Goal: Obtain resource: Obtain resource

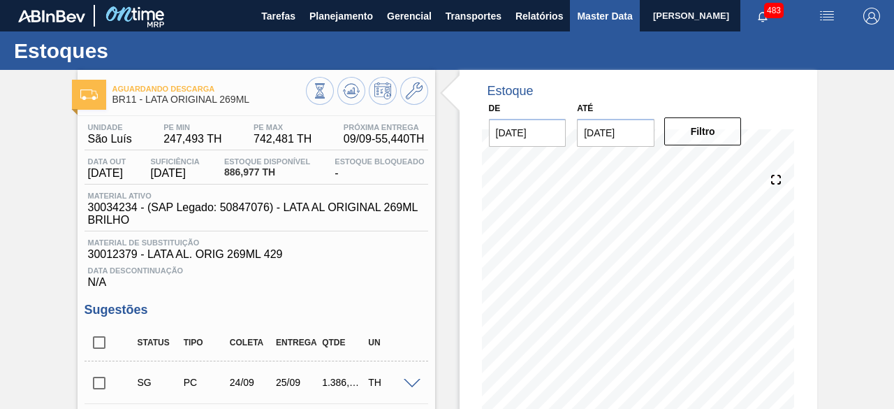
click at [591, 15] on span "Master Data" at bounding box center [604, 16] width 55 height 17
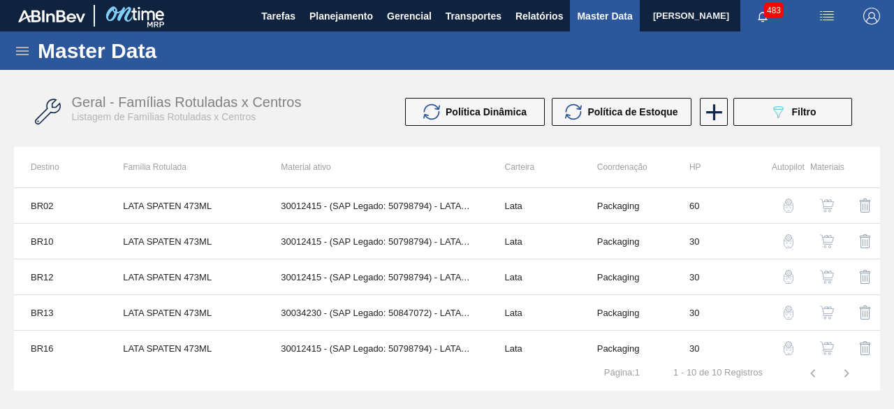
click at [14, 51] on icon at bounding box center [22, 51] width 17 height 17
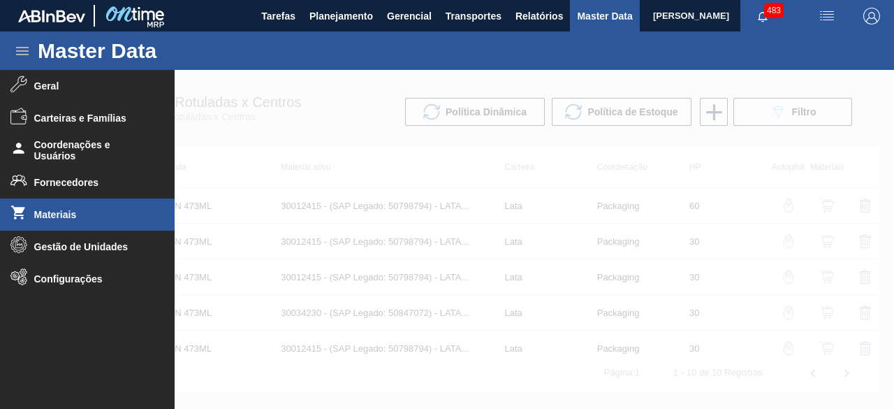
drag, startPoint x: 101, startPoint y: 225, endPoint x: 108, endPoint y: 220, distance: 8.0
click at [108, 220] on li "Materiais" at bounding box center [87, 214] width 175 height 32
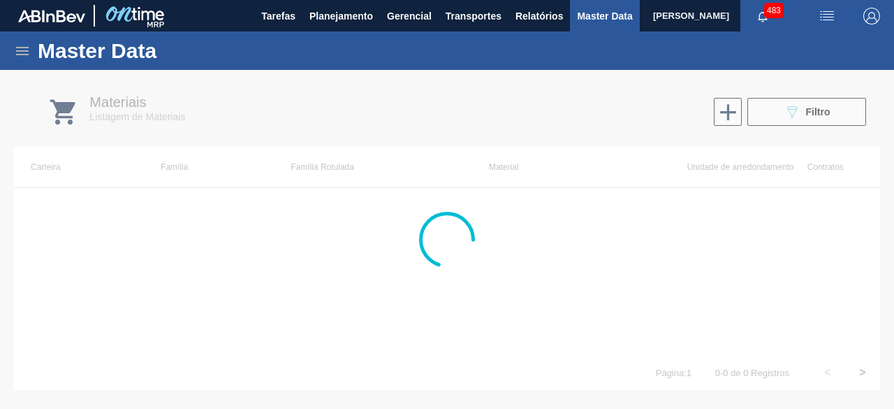
click at [803, 104] on div at bounding box center [447, 239] width 894 height 339
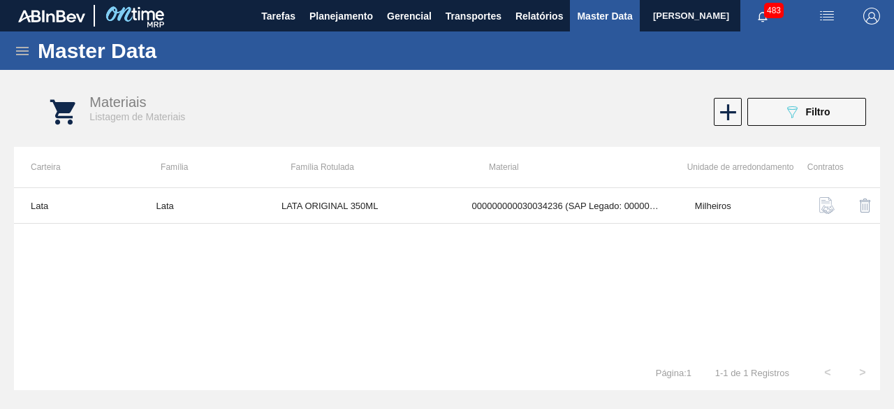
click at [804, 116] on div "089F7B8B-B2A5-4AFE-B5C0-19BA573D28AC Filtro" at bounding box center [807, 111] width 47 height 17
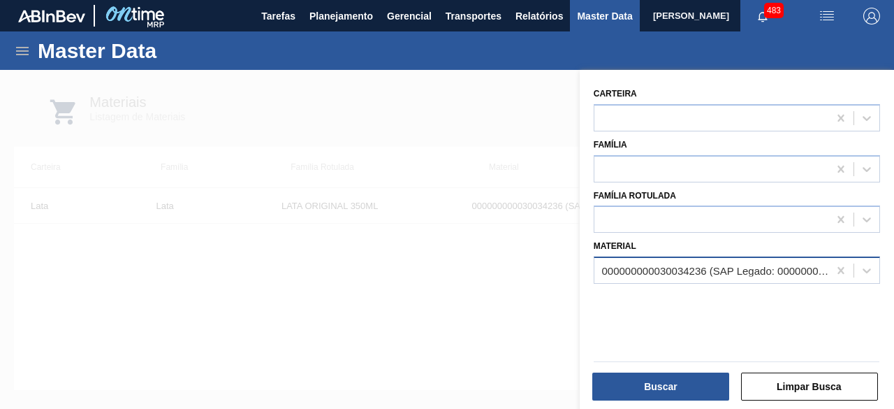
click at [693, 269] on div "000000000030034236 (SAP Legado: 000000000050847078) - LATA AL ORIGINAL 350ML BR…" at bounding box center [715, 271] width 228 height 12
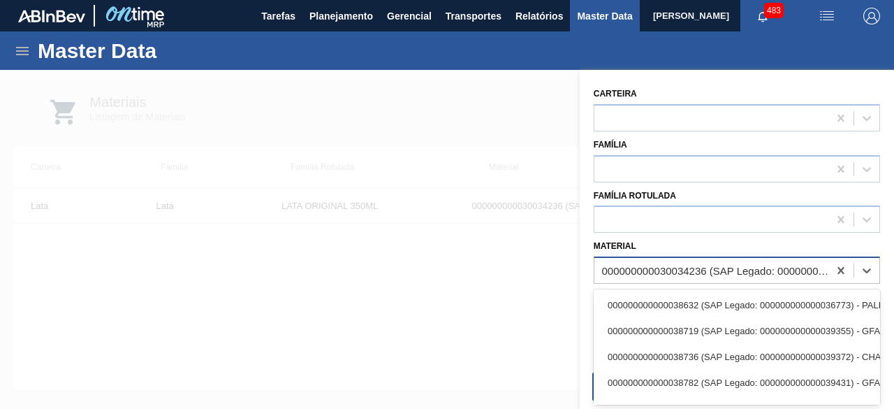
paste input "30012350"
type input "30012350"
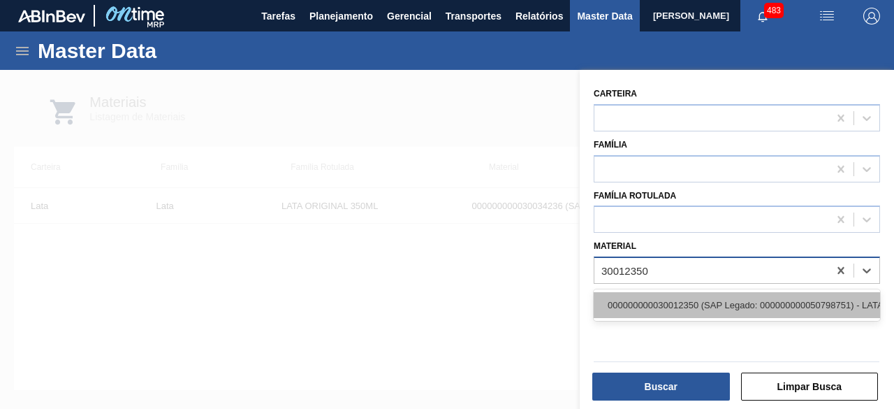
click at [703, 304] on div "000000000030012350 (SAP Legado: 000000000050798751) - LATA AL. 350ML BUD SLK 429" at bounding box center [737, 305] width 286 height 26
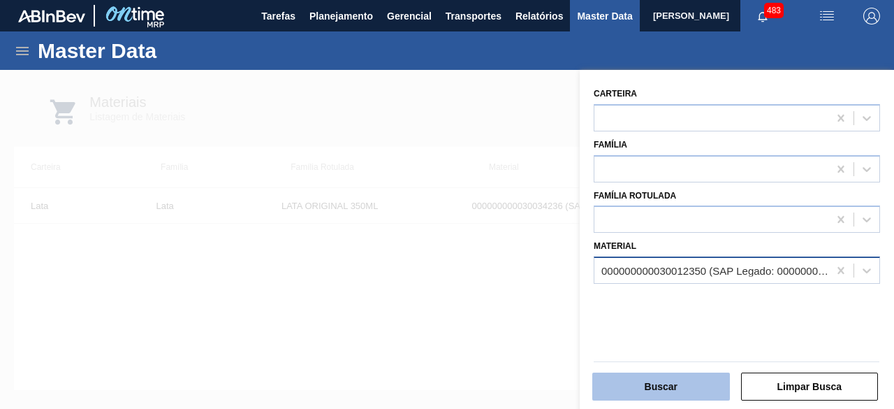
click at [701, 378] on button "Buscar" at bounding box center [661, 386] width 138 height 28
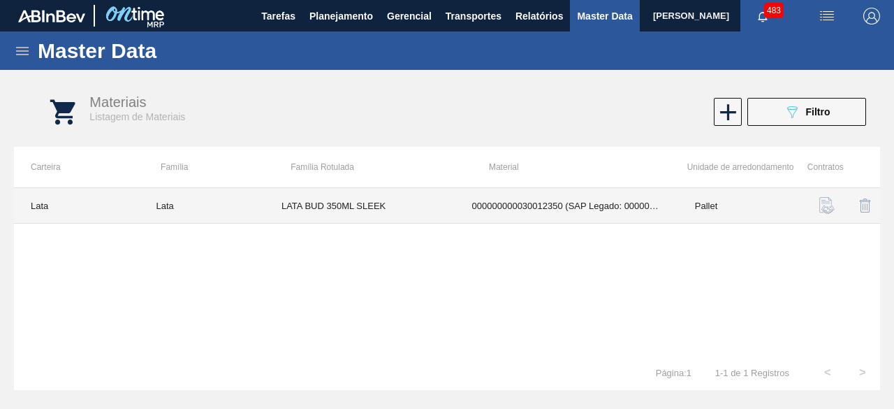
click at [392, 205] on td "LATA BUD 350ML SLEEK" at bounding box center [360, 206] width 191 height 36
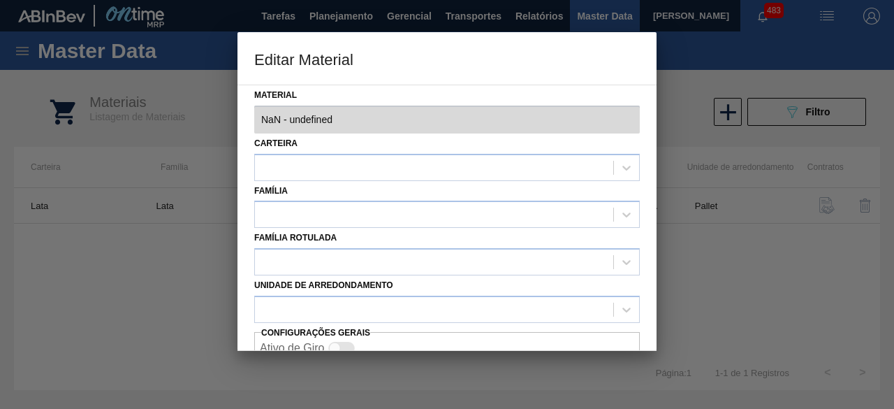
type input "30012350 - 000000000030012350 (SAP Legado: 000000000050798751) - LATA AL. 350ML…"
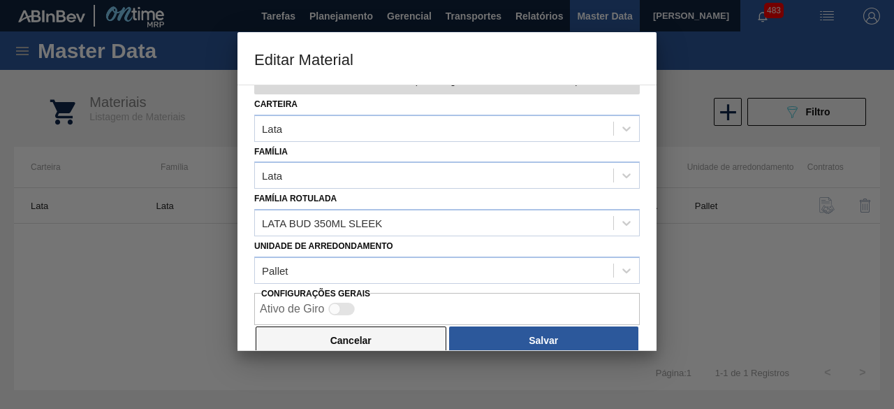
scroll to position [59, 0]
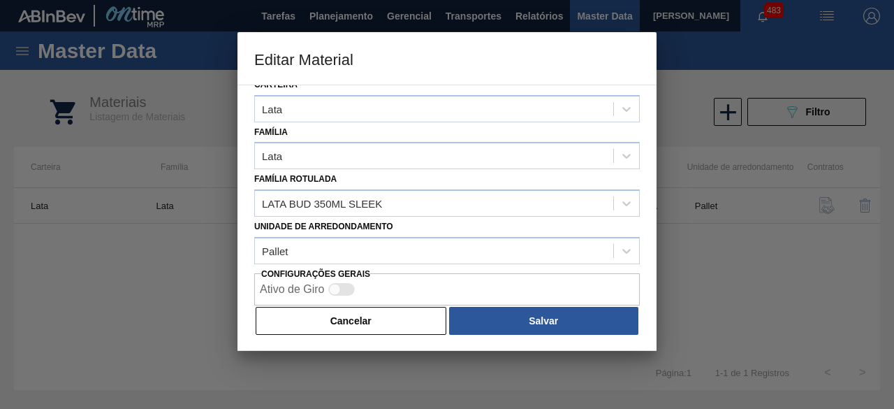
drag, startPoint x: 346, startPoint y: 312, endPoint x: 290, endPoint y: 59, distance: 259.6
click at [346, 313] on button "Cancelar" at bounding box center [351, 321] width 191 height 28
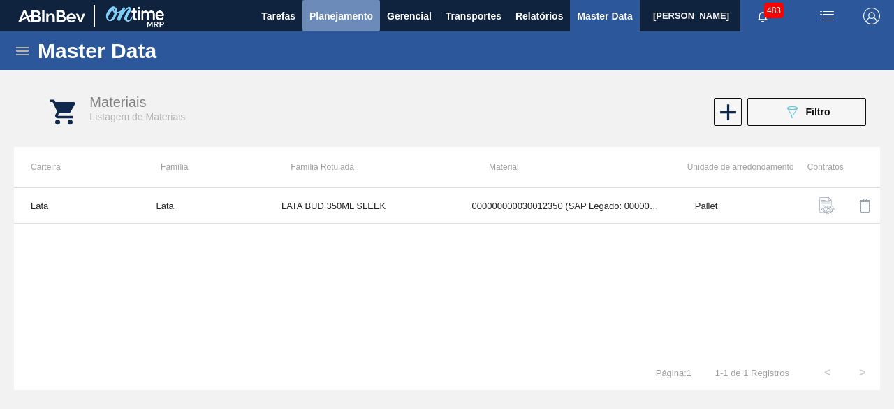
click at [339, 8] on span "Planejamento" at bounding box center [341, 16] width 64 height 17
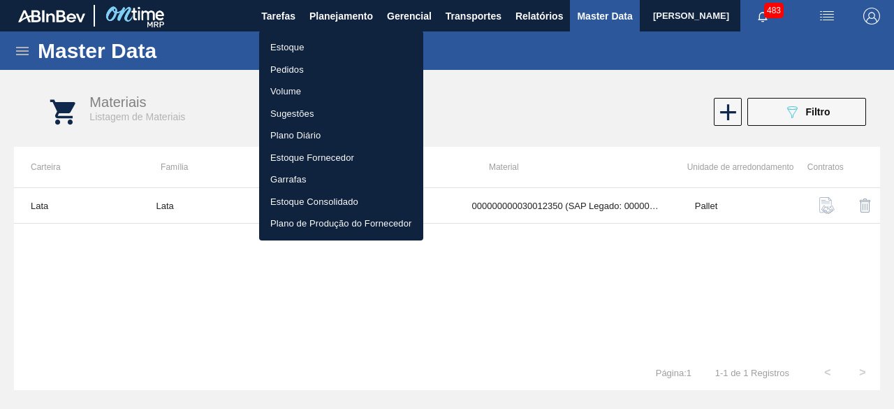
click at [297, 50] on li "Estoque" at bounding box center [341, 47] width 164 height 22
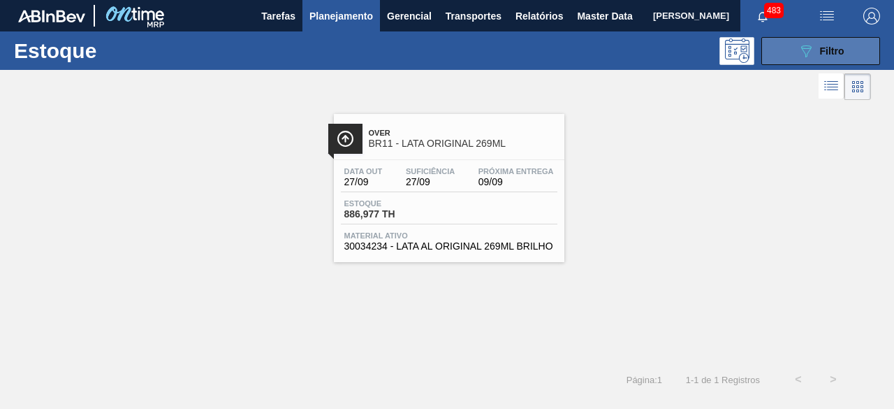
click at [827, 44] on div "089F7B8B-B2A5-4AFE-B5C0-19BA573D28AC Filtro" at bounding box center [820, 51] width 47 height 17
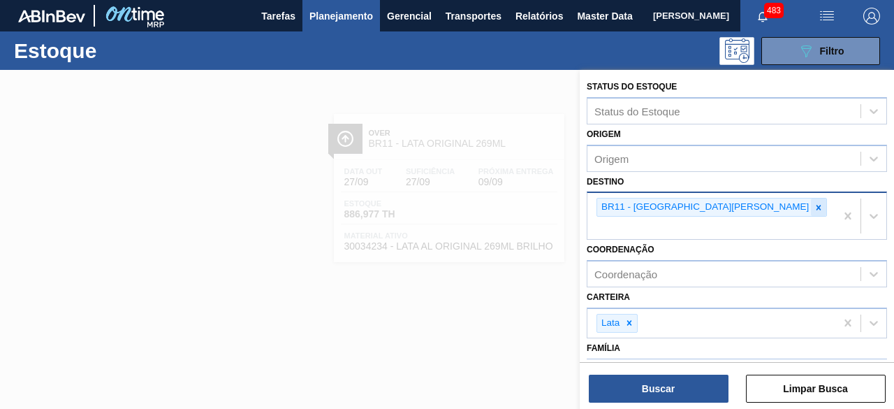
click at [814, 208] on icon at bounding box center [819, 208] width 10 height 10
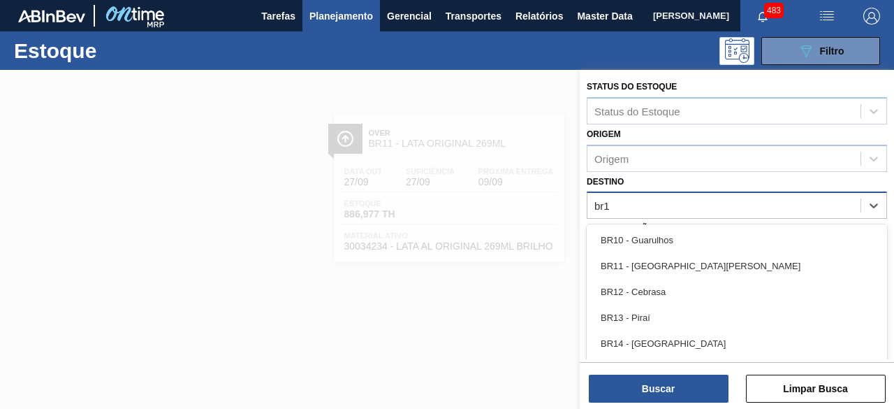
type input "br18"
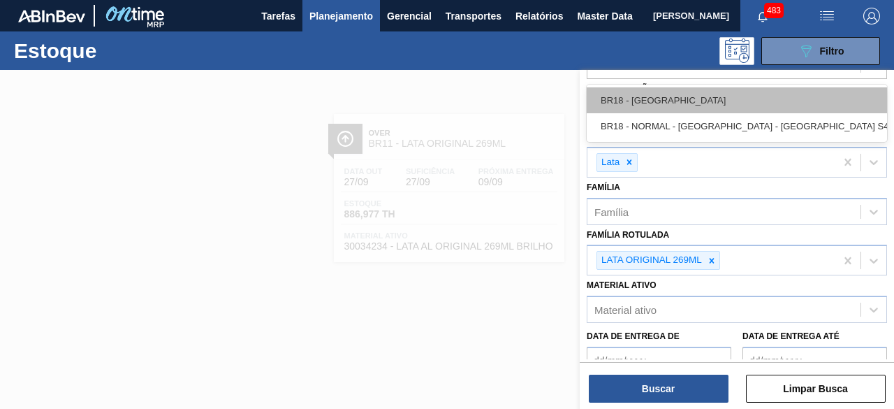
click at [677, 109] on div "BR18 - [GEOGRAPHIC_DATA]" at bounding box center [737, 100] width 300 height 26
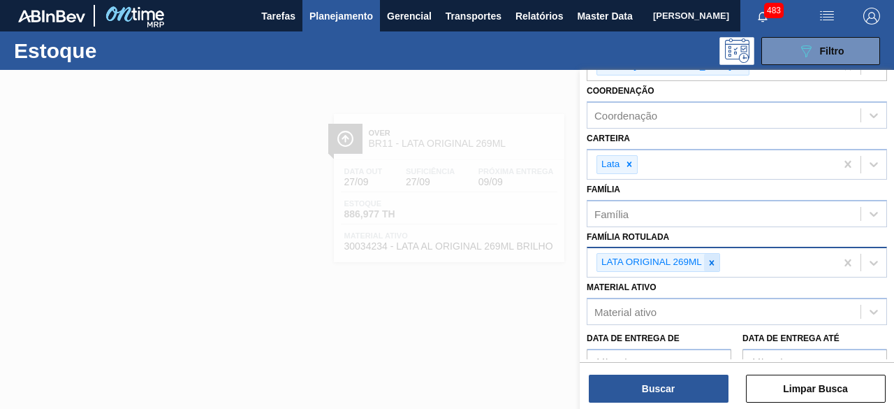
click at [712, 260] on icon at bounding box center [711, 262] width 5 height 5
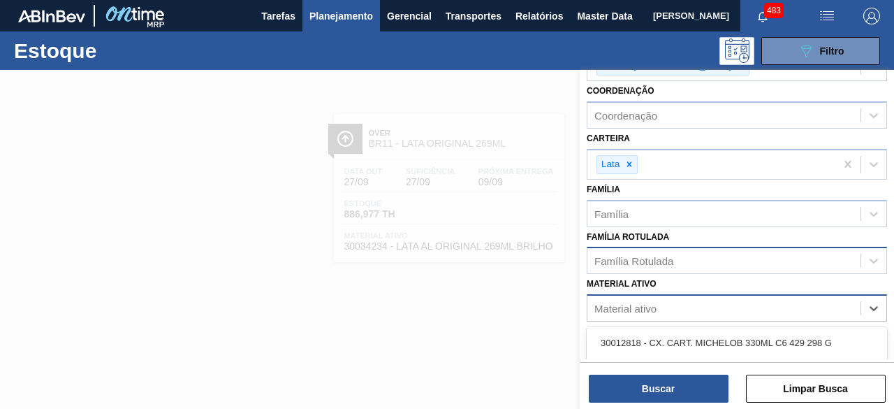
click at [708, 310] on div "Material ativo" at bounding box center [723, 308] width 273 height 20
paste ativo "30012350"
type ativo "30012350"
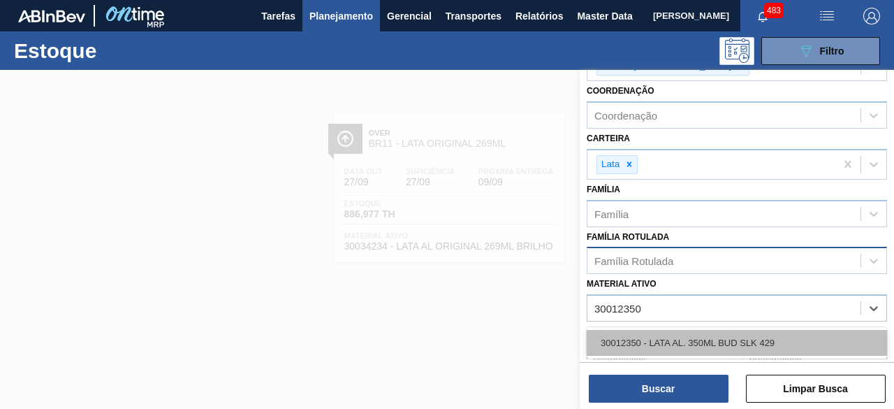
click at [703, 334] on div "30012350 - LATA AL. 350ML BUD SLK 429" at bounding box center [737, 343] width 300 height 26
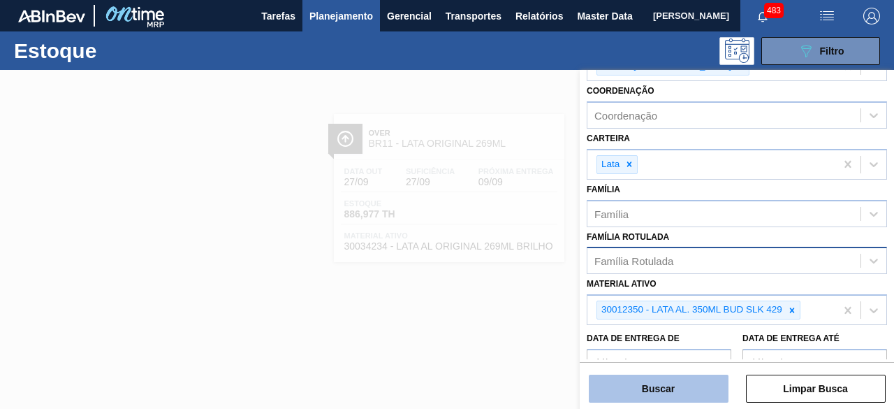
click at [698, 392] on button "Buscar" at bounding box center [659, 388] width 140 height 28
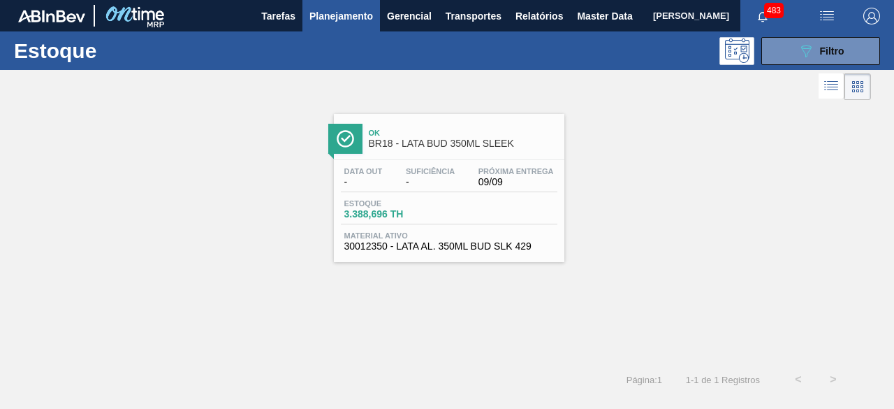
click at [494, 201] on div "Estoque 3.388,696 TH" at bounding box center [449, 211] width 216 height 25
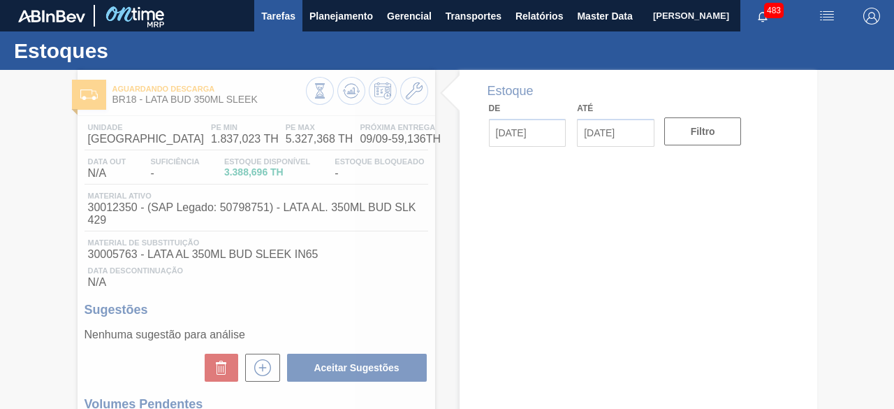
type input "[DATE]"
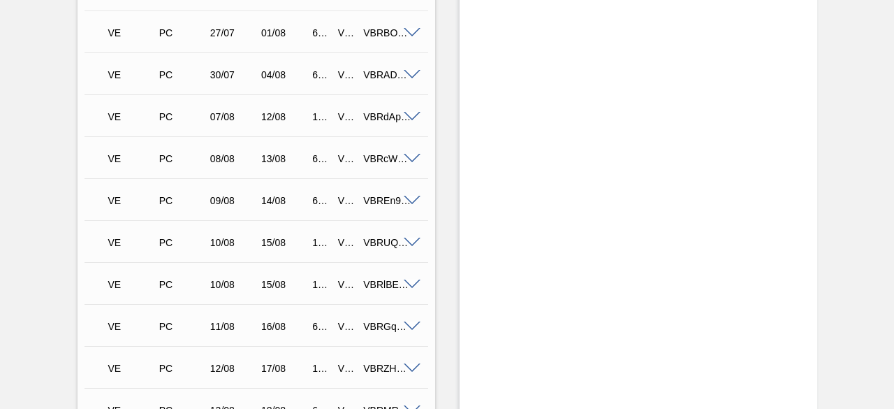
scroll to position [1257, 0]
click at [409, 244] on span at bounding box center [412, 242] width 17 height 10
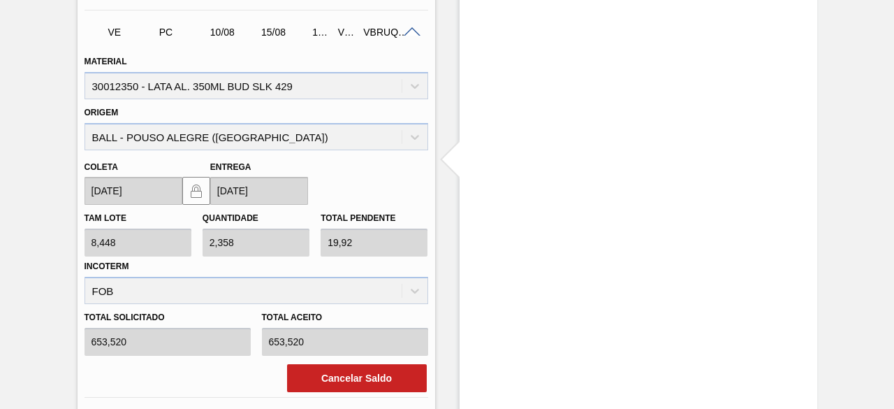
scroll to position [1676, 0]
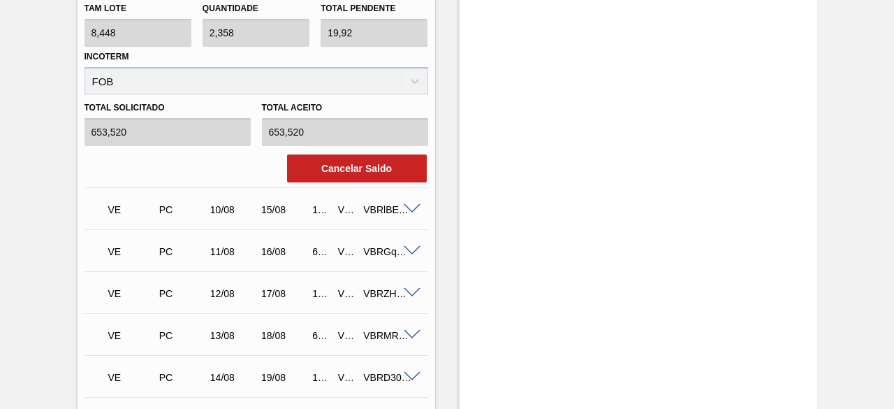
click at [408, 207] on span at bounding box center [412, 209] width 17 height 10
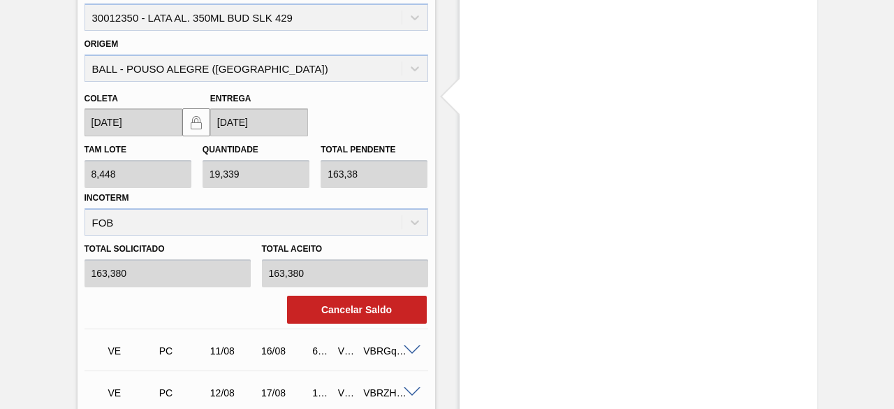
scroll to position [1606, 0]
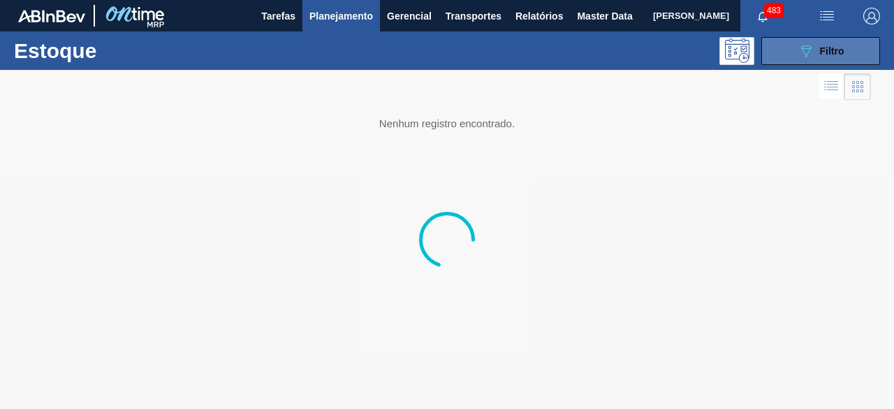
click at [804, 45] on icon at bounding box center [806, 51] width 10 height 12
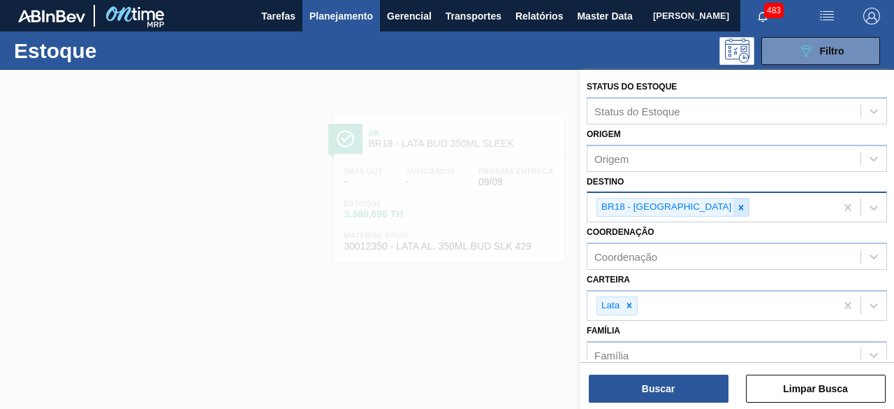
click at [739, 207] on icon at bounding box center [741, 207] width 5 height 5
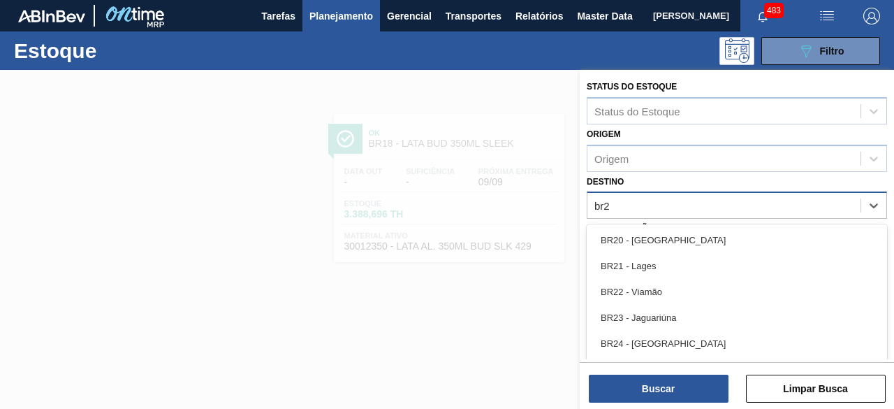
type input "br28"
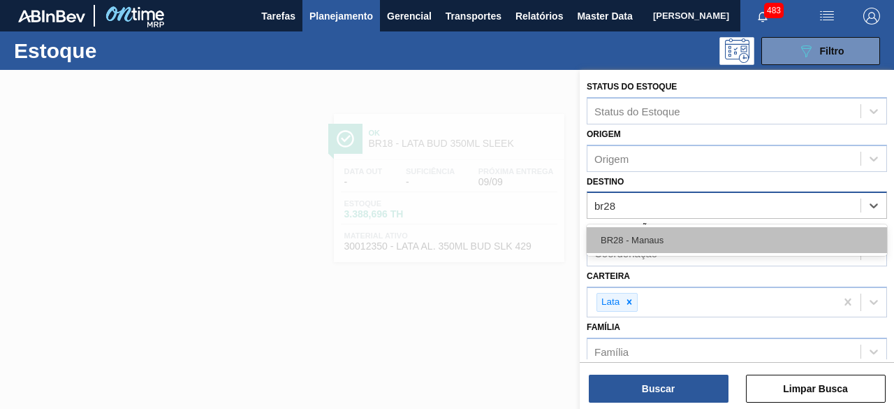
click at [686, 240] on div "BR28 - Manaus" at bounding box center [737, 240] width 300 height 26
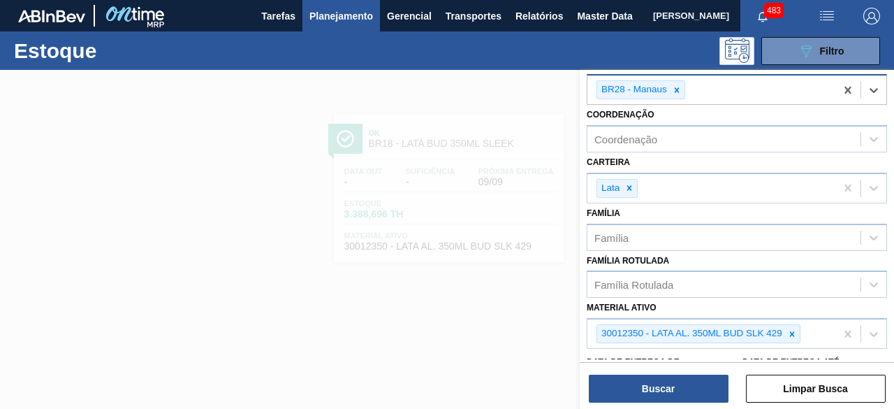
scroll to position [140, 0]
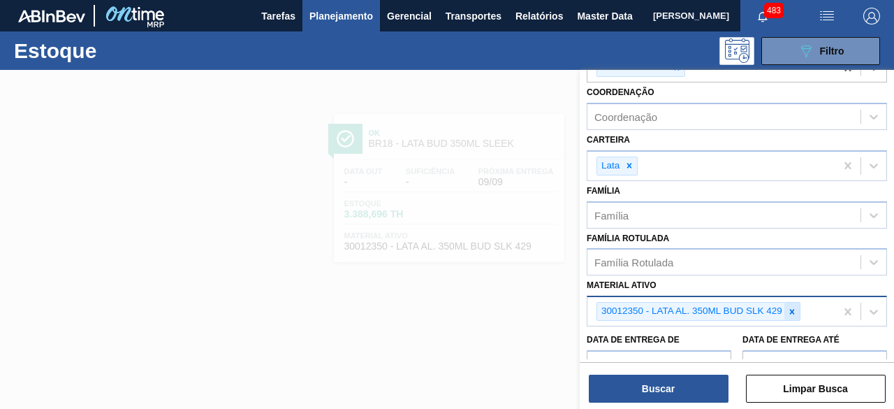
click at [790, 307] on icon at bounding box center [792, 312] width 10 height 10
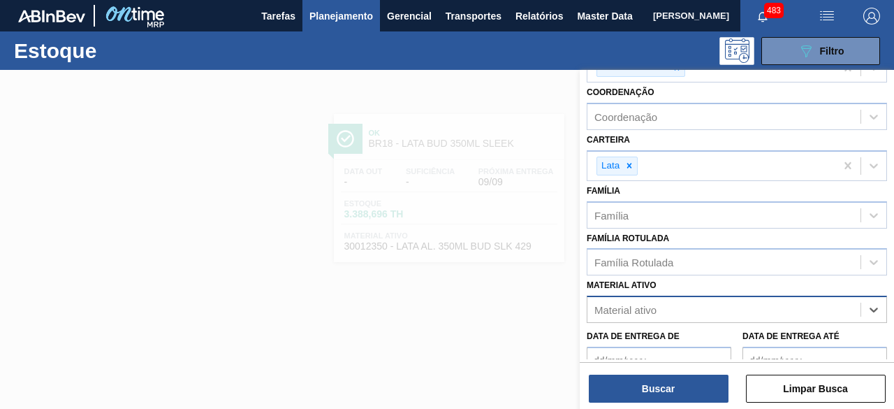
paste ativo "30031375"
type ativo "30031375"
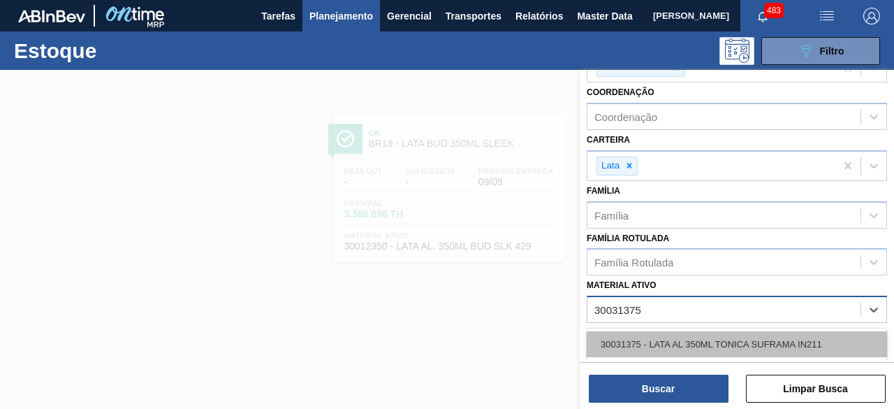
click at [778, 339] on div "30031375 - LATA AL 350ML TONICA SUFRAMA IN211" at bounding box center [737, 344] width 300 height 26
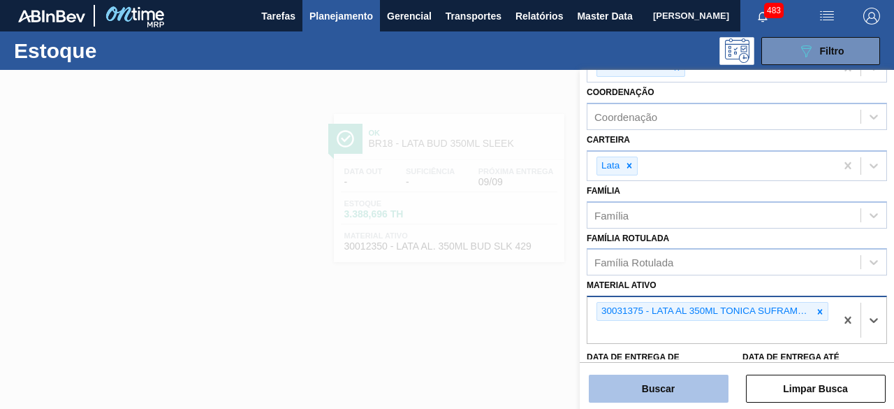
click at [696, 389] on button "Buscar" at bounding box center [659, 388] width 140 height 28
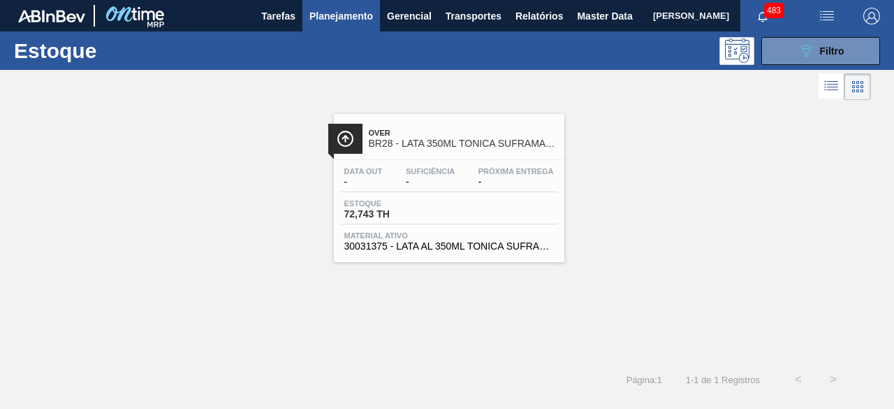
click at [503, 196] on div "Data out - Suficiência - Próxima Entrega - Estoque 72,743 TH Material ativo 300…" at bounding box center [449, 207] width 230 height 95
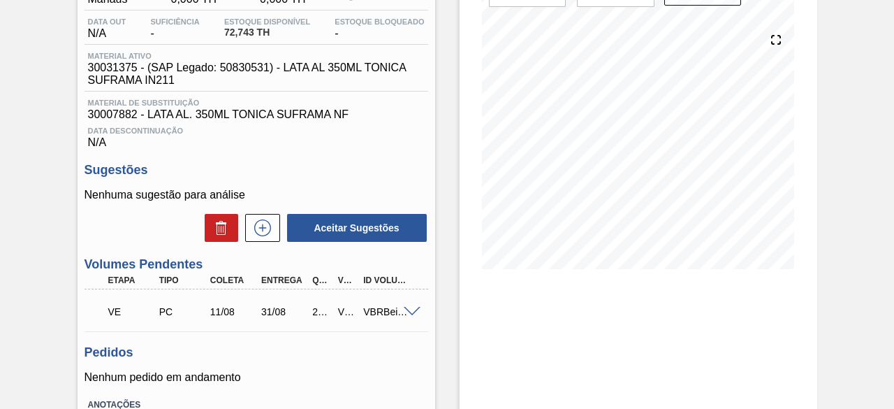
scroll to position [244, 0]
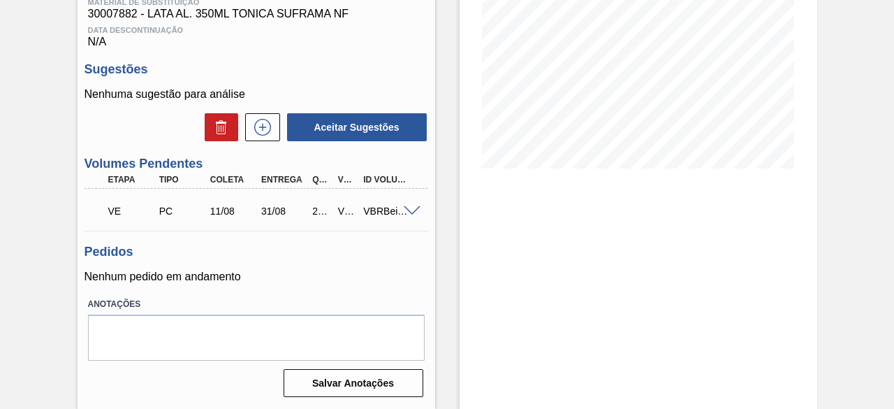
click at [411, 207] on span at bounding box center [412, 211] width 17 height 10
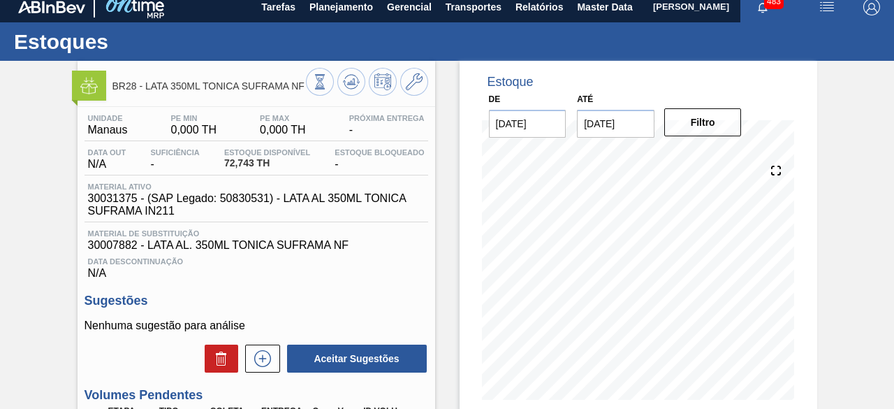
scroll to position [0, 0]
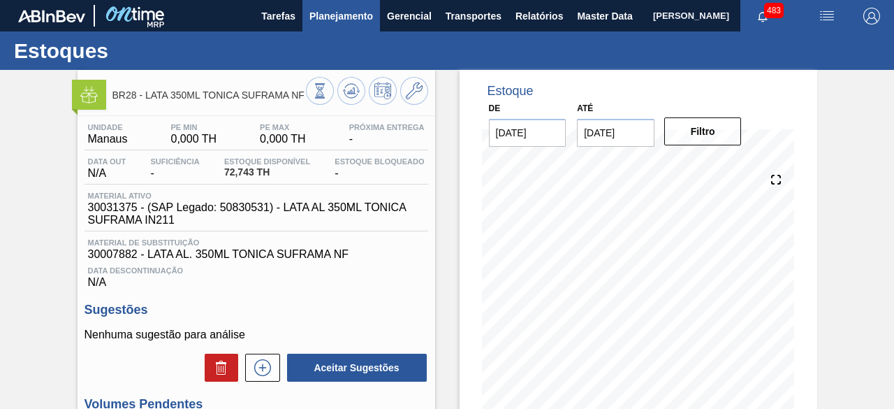
click at [363, 23] on span "Planejamento" at bounding box center [341, 16] width 64 height 17
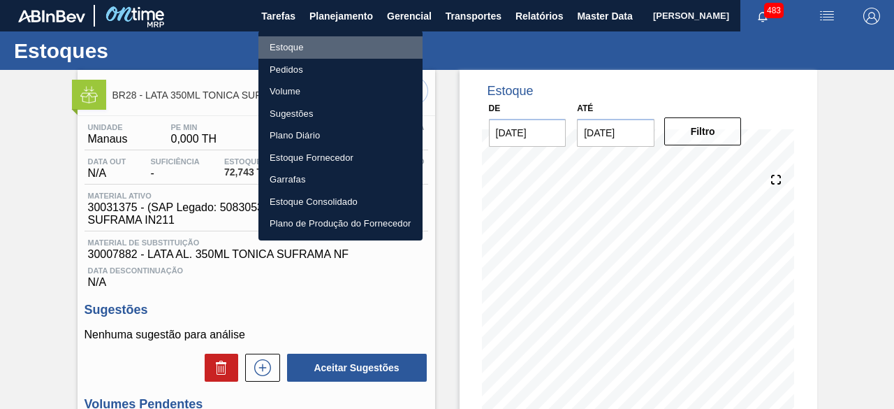
click at [311, 45] on li "Estoque" at bounding box center [340, 47] width 164 height 22
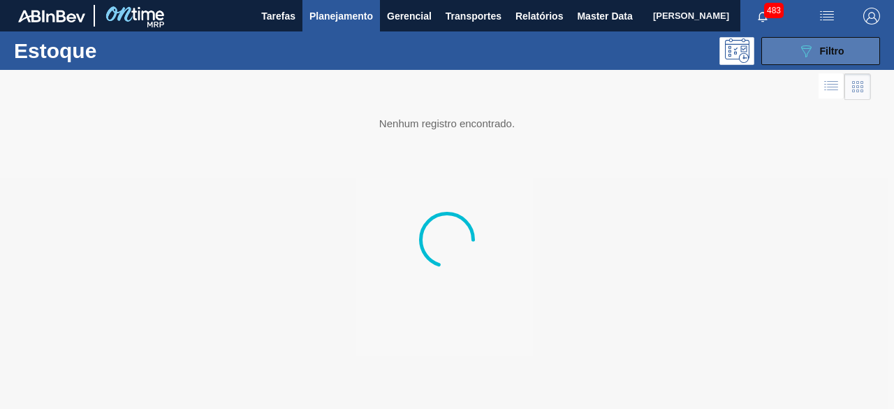
click at [812, 50] on icon "089F7B8B-B2A5-4AFE-B5C0-19BA573D28AC" at bounding box center [805, 51] width 17 height 17
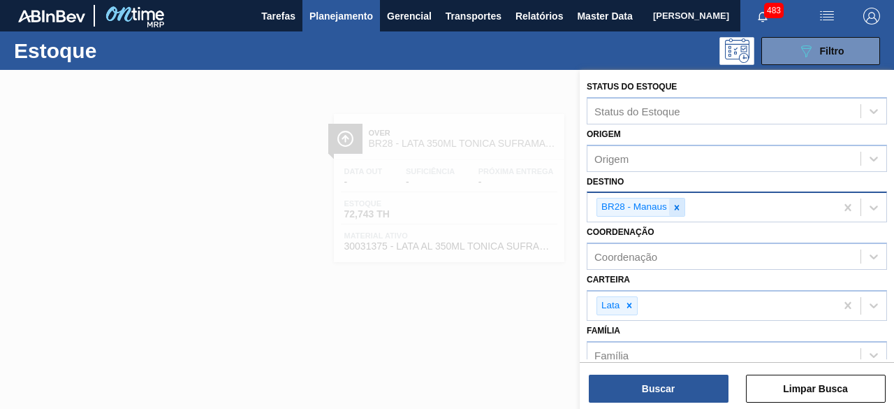
click at [675, 205] on icon at bounding box center [677, 207] width 5 height 5
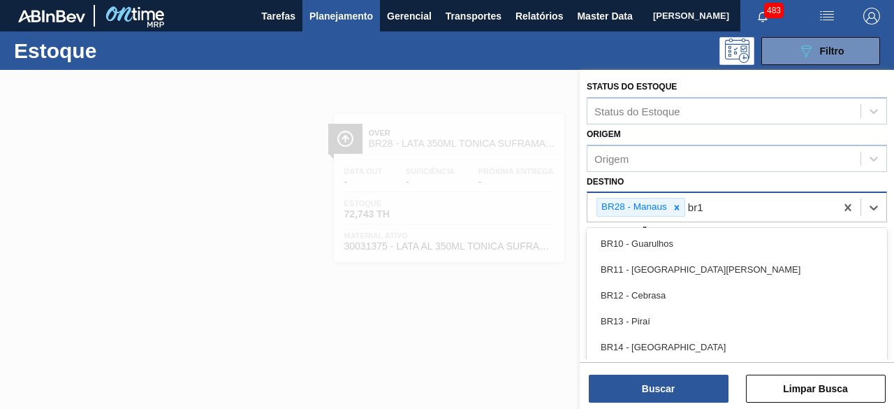
type input "br18"
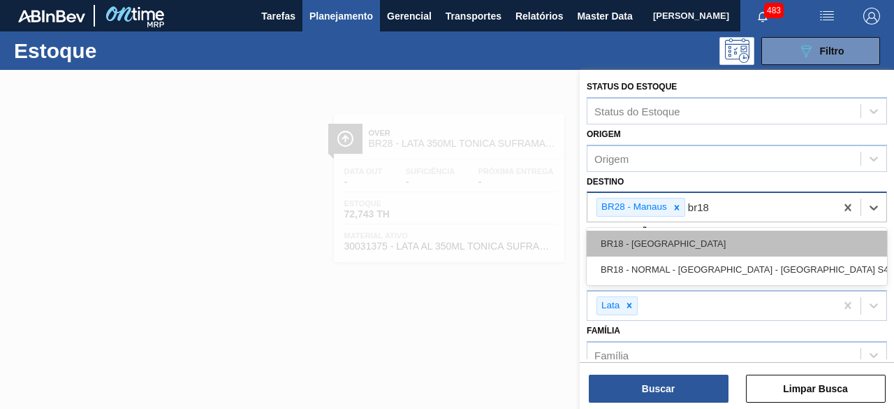
click at [677, 245] on div "BR18 - [GEOGRAPHIC_DATA]" at bounding box center [737, 243] width 300 height 26
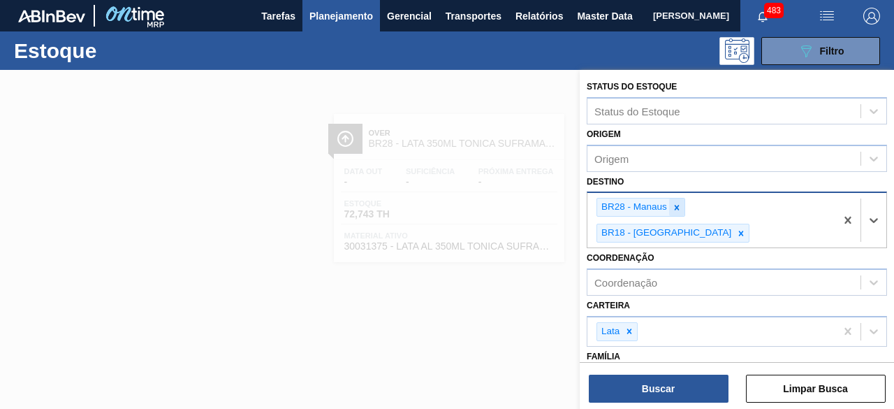
click at [677, 208] on icon at bounding box center [677, 207] width 5 height 5
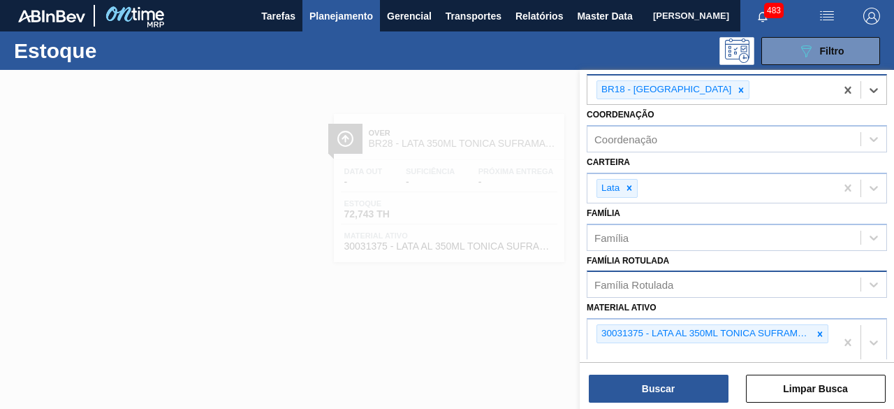
scroll to position [140, 0]
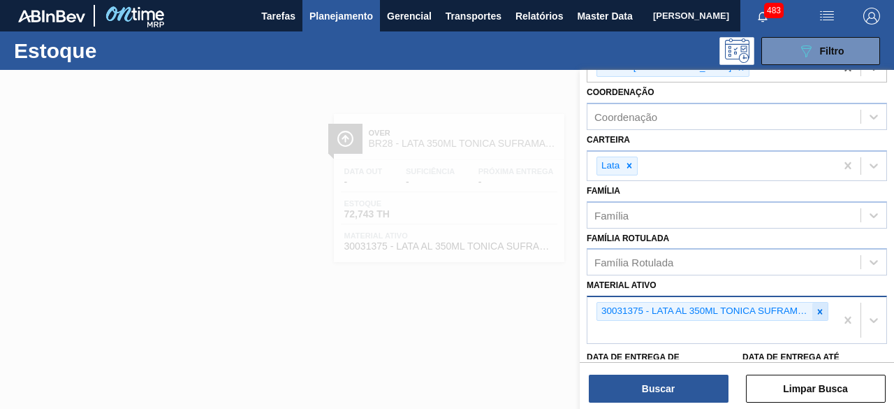
click at [818, 309] on icon at bounding box center [820, 311] width 5 height 5
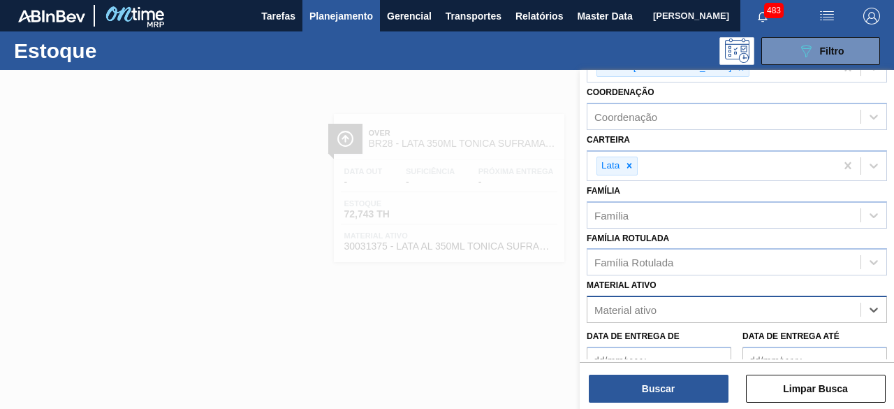
paste ativo "30034229"
type ativo "30034229"
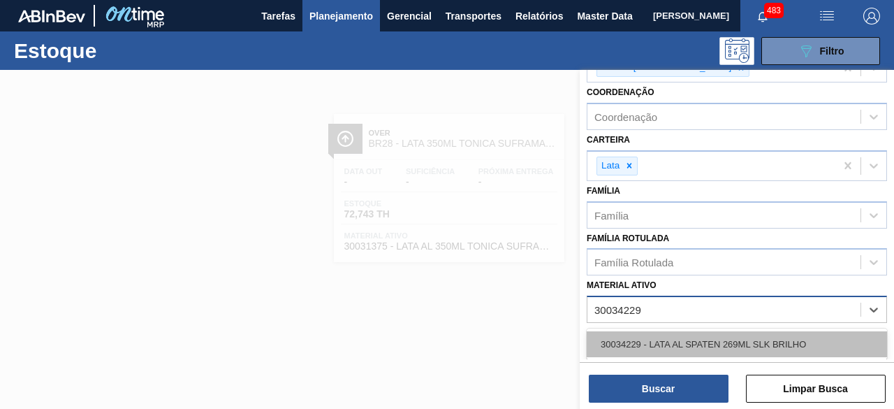
click at [736, 338] on div "30034229 - LATA AL SPATEN 269ML SLK BRILHO" at bounding box center [737, 344] width 300 height 26
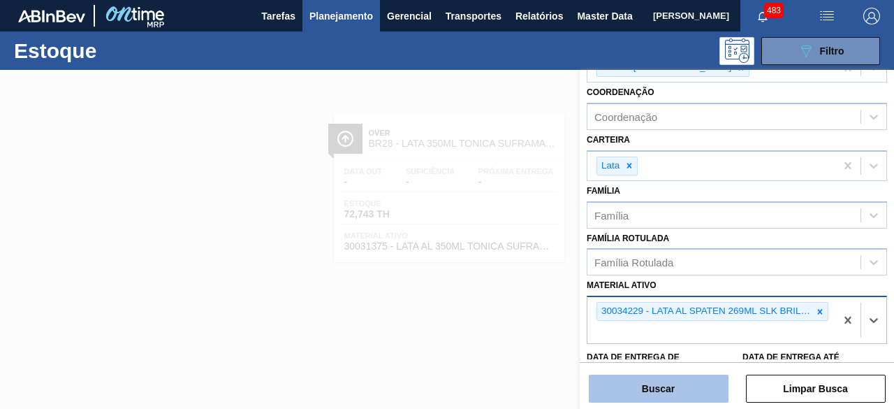
click at [700, 390] on button "Buscar" at bounding box center [659, 388] width 140 height 28
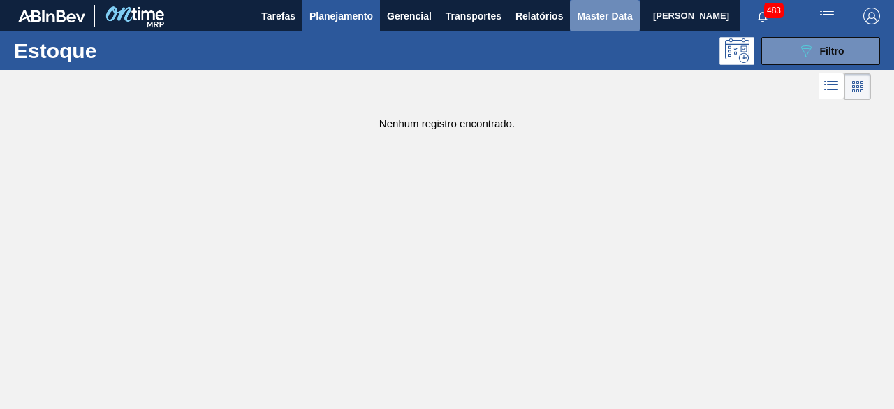
click at [581, 14] on span "Master Data" at bounding box center [604, 16] width 55 height 17
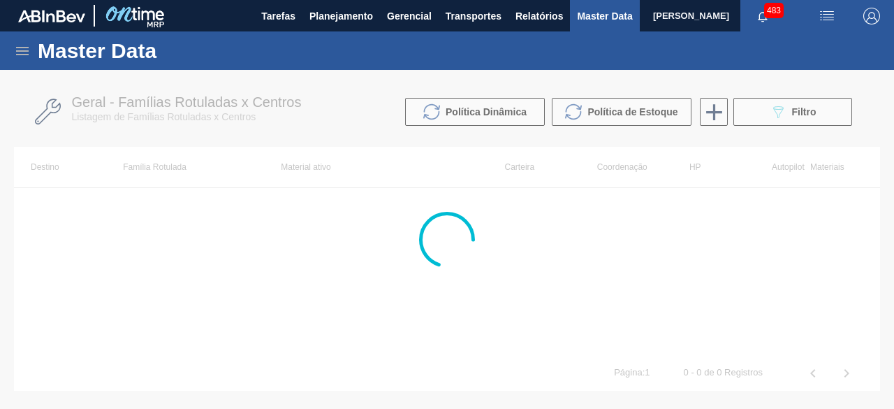
click at [24, 51] on icon at bounding box center [22, 51] width 13 height 8
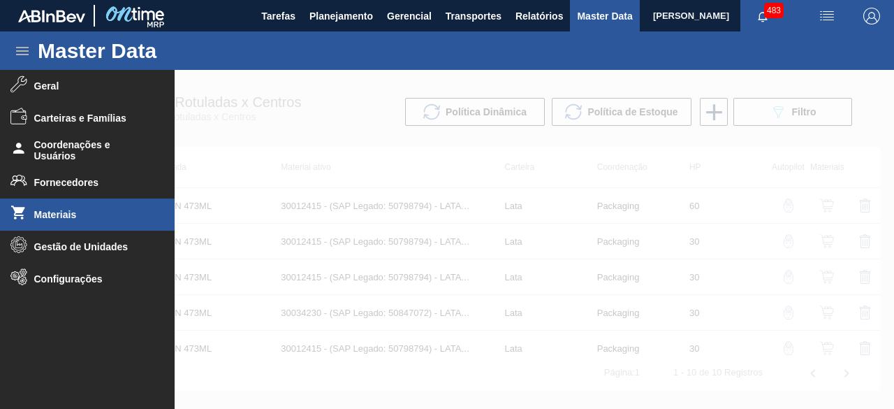
click at [79, 226] on li "Materiais" at bounding box center [87, 214] width 175 height 32
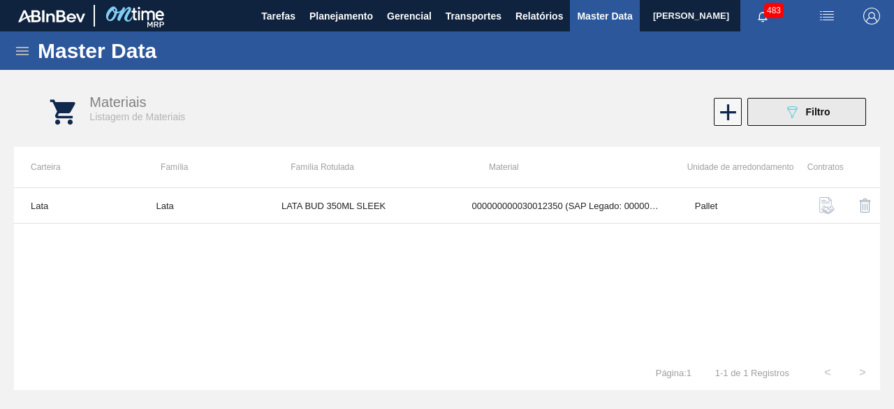
click at [823, 114] on span "Filtro" at bounding box center [818, 111] width 24 height 11
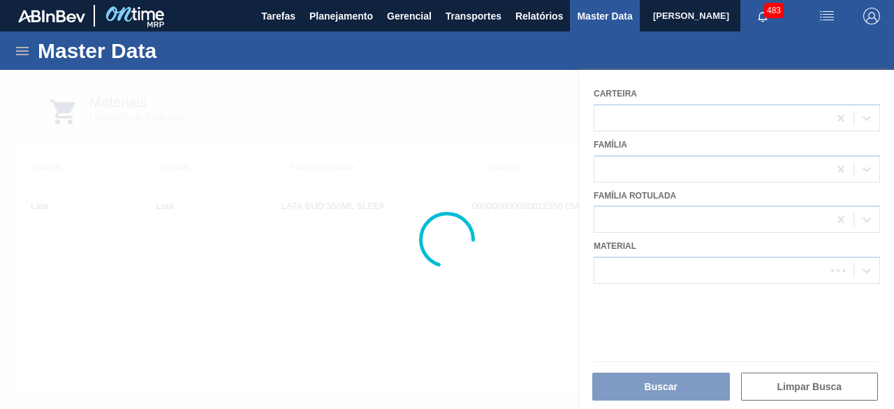
click at [725, 269] on div at bounding box center [447, 239] width 894 height 339
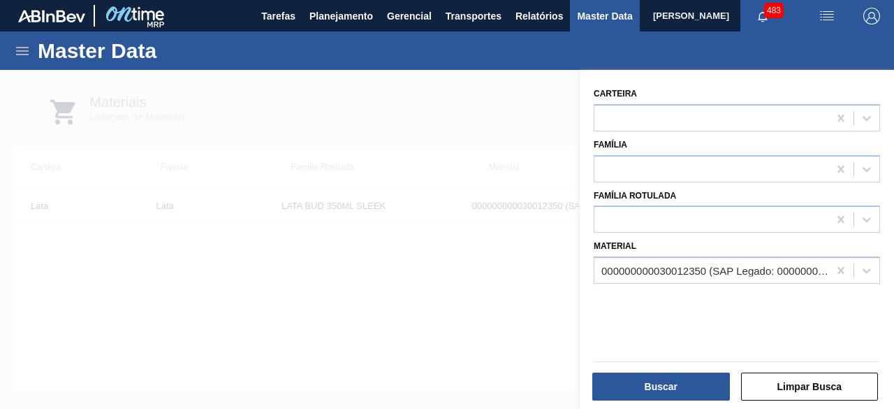
click at [725, 269] on div "000000000030012350 (SAP Legado: 000000000050798751) - LATA AL. 350ML BUD SLK 429" at bounding box center [715, 271] width 228 height 12
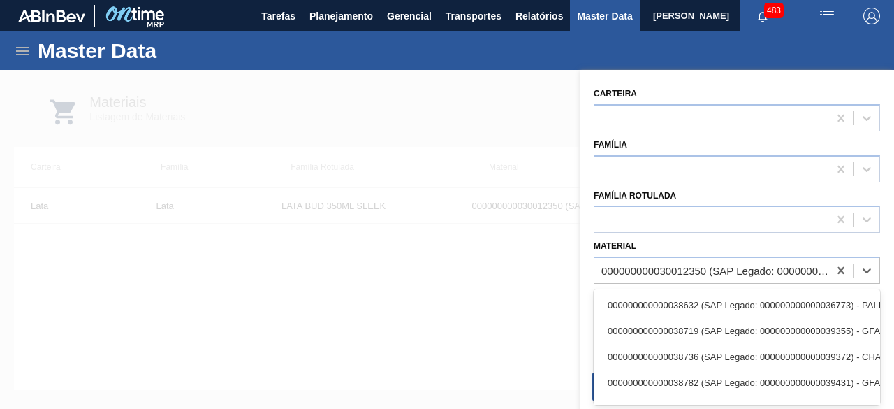
paste input "30034229"
type input "30034229"
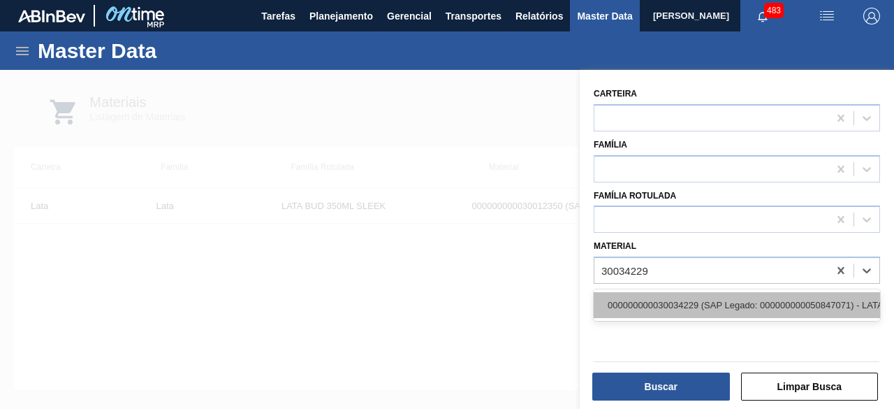
click at [711, 297] on div "000000000030034229 (SAP Legado: 000000000050847071) - LATA AL SPATEN 269ML SLK …" at bounding box center [737, 305] width 286 height 26
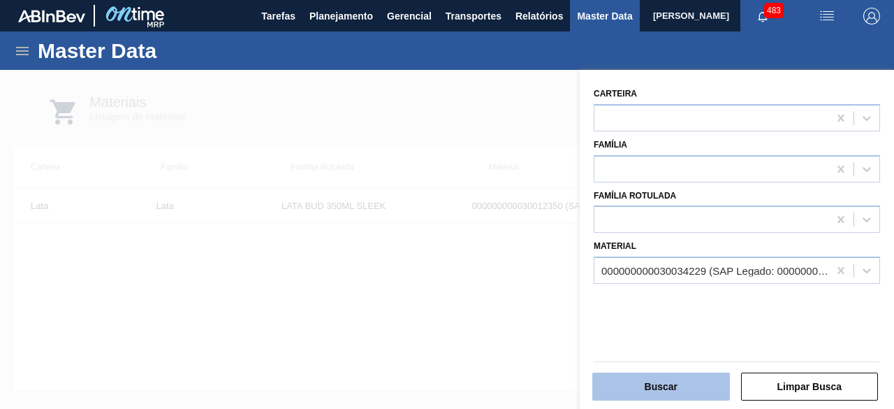
click at [679, 385] on button "Buscar" at bounding box center [661, 386] width 138 height 28
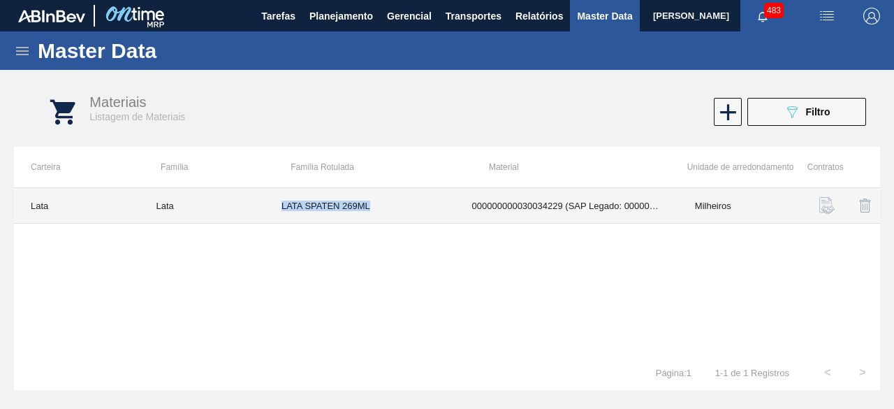
drag, startPoint x: 282, startPoint y: 203, endPoint x: 420, endPoint y: 217, distance: 139.0
click at [420, 217] on td "LATA SPATEN 269ML" at bounding box center [360, 206] width 191 height 36
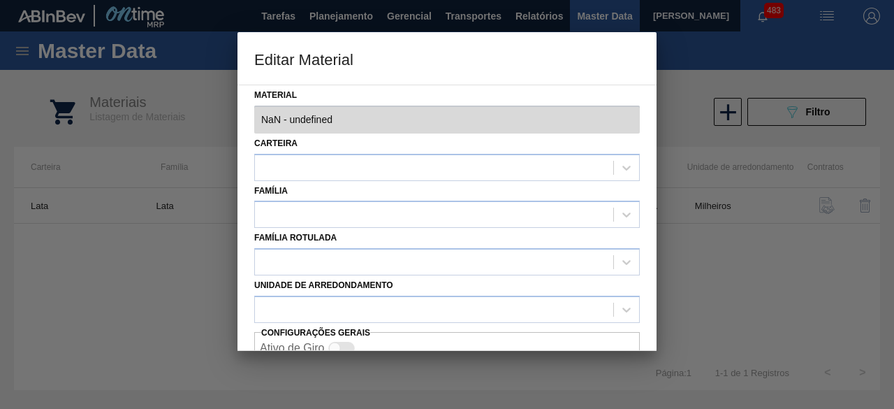
type input "30034229 - 000000000030034229 (SAP Legado: 000000000050847071) - LATA AL SPATEN…"
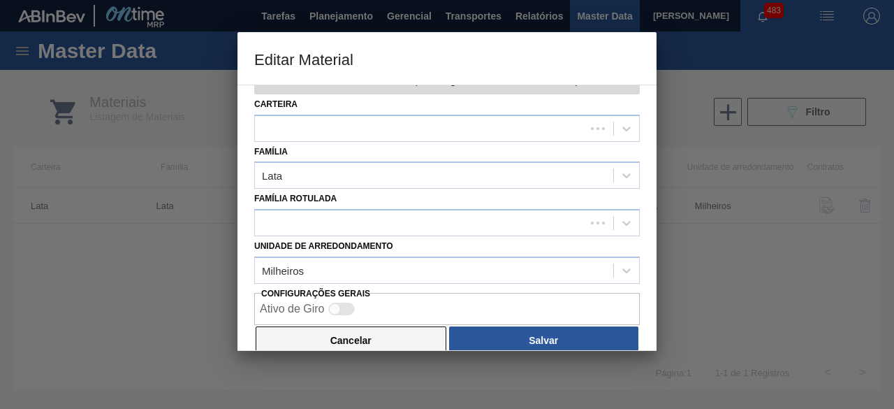
scroll to position [59, 0]
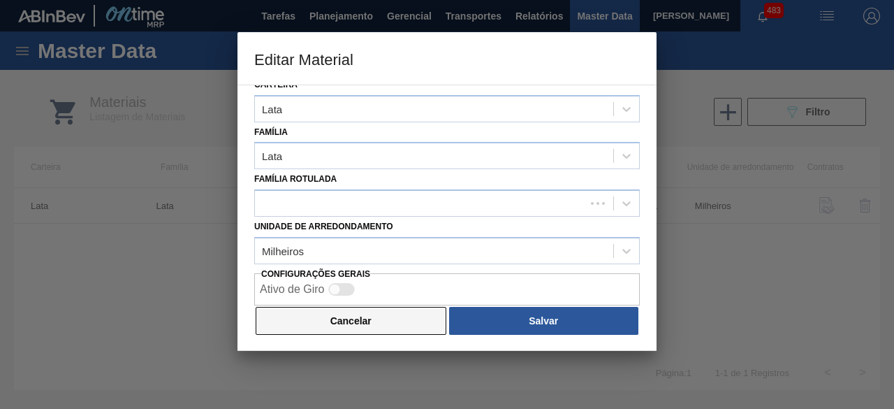
click at [437, 314] on button "Cancelar" at bounding box center [351, 321] width 191 height 28
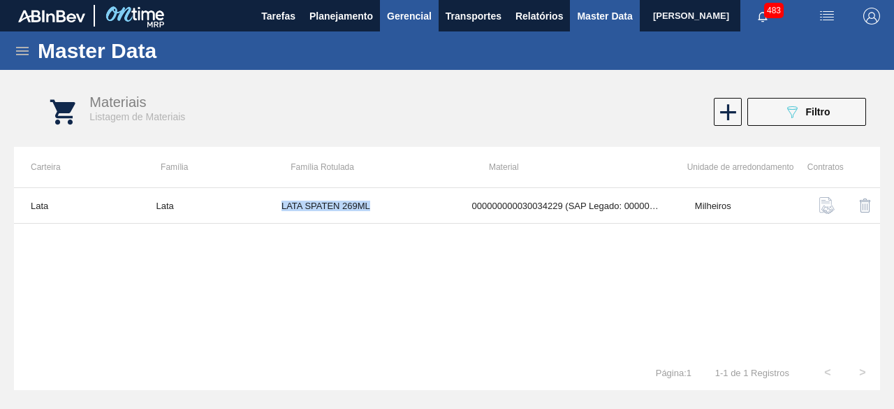
copy td "LATA SPATEN 269ML"
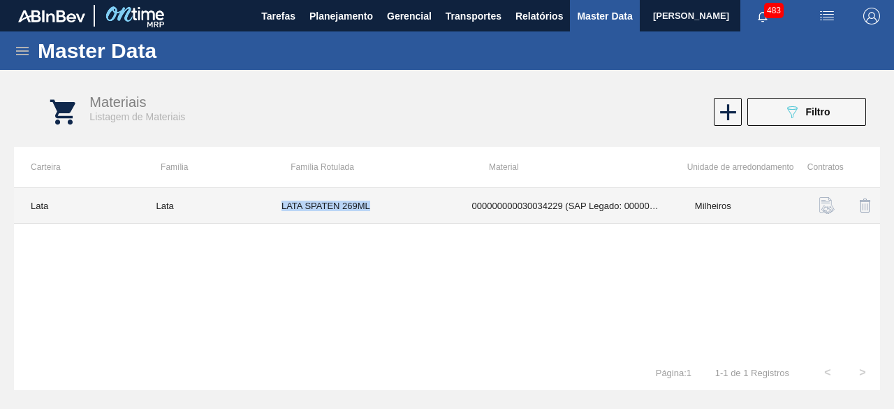
click at [418, 206] on td "LATA SPATEN 269ML" at bounding box center [360, 206] width 191 height 36
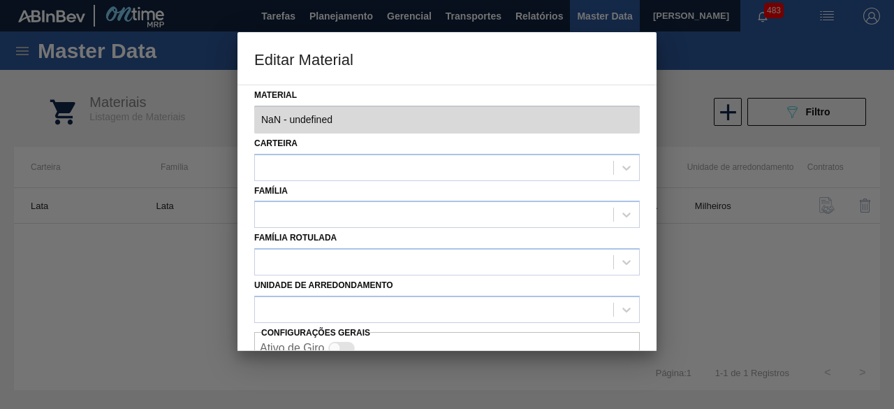
type input "30034229 - 000000000030034229 (SAP Legado: 000000000050847071) - LATA AL SPATEN…"
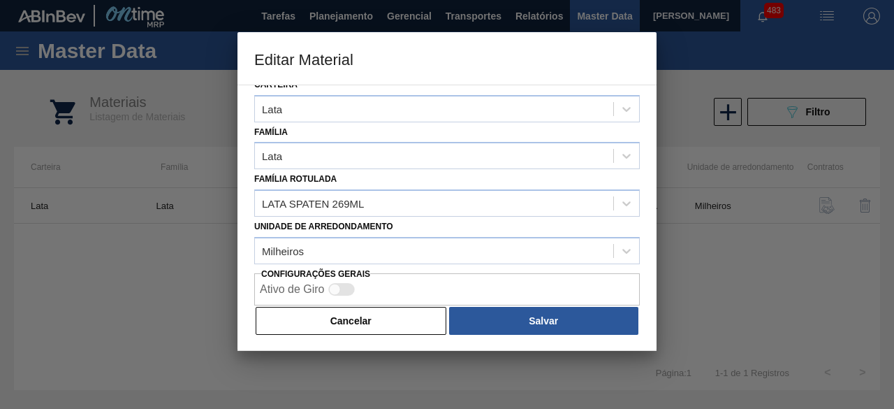
drag, startPoint x: 387, startPoint y: 325, endPoint x: 392, endPoint y: 303, distance: 23.0
click at [388, 325] on button "Cancelar" at bounding box center [351, 321] width 191 height 28
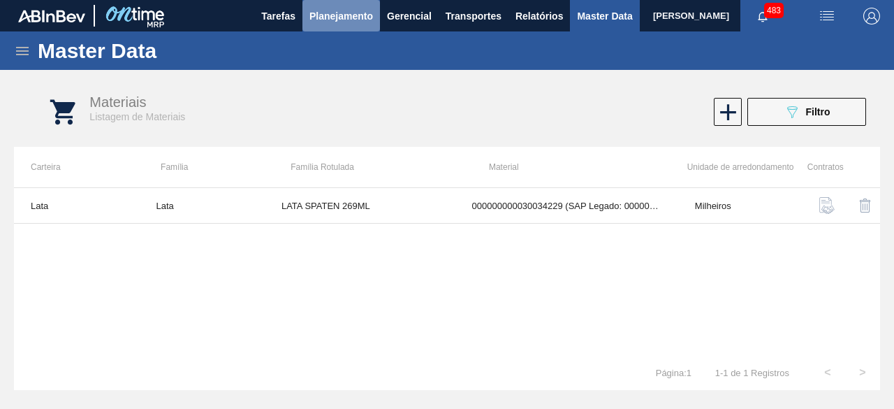
click at [342, 22] on span "Planejamento" at bounding box center [341, 16] width 64 height 17
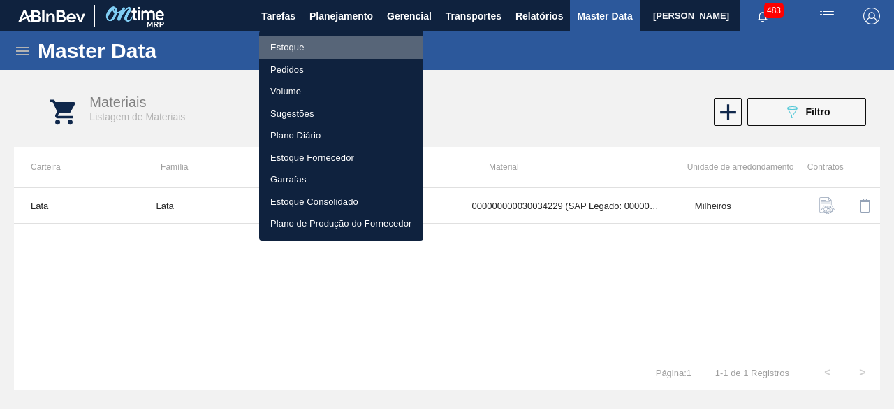
click at [289, 44] on li "Estoque" at bounding box center [341, 47] width 164 height 22
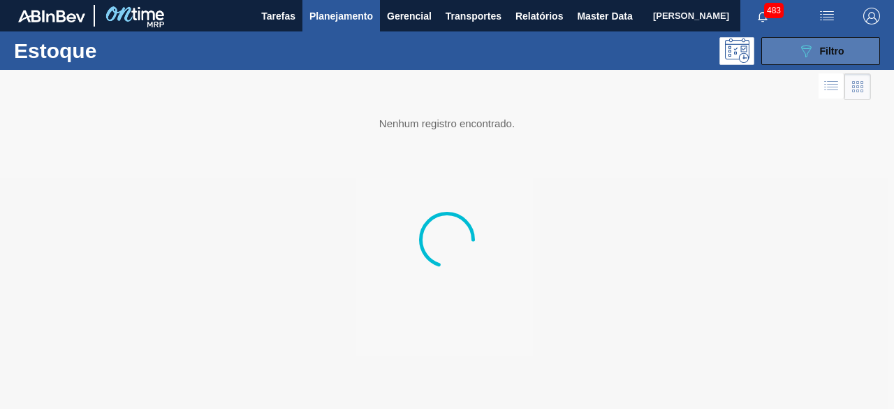
click at [800, 55] on icon "089F7B8B-B2A5-4AFE-B5C0-19BA573D28AC" at bounding box center [805, 51] width 17 height 17
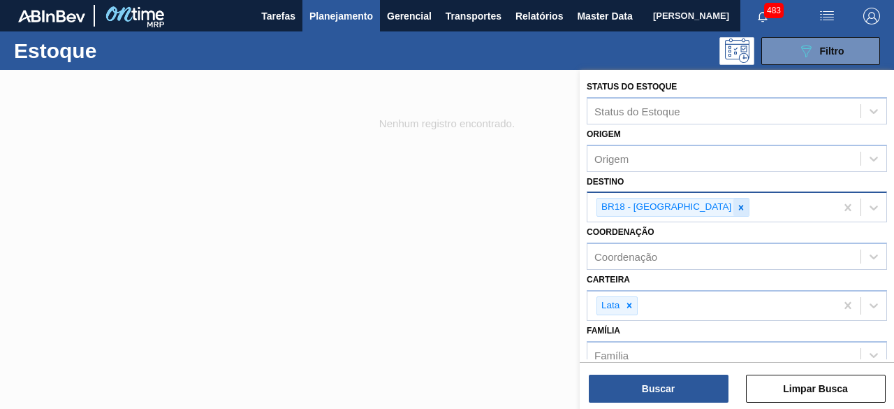
click at [736, 206] on icon at bounding box center [741, 208] width 10 height 10
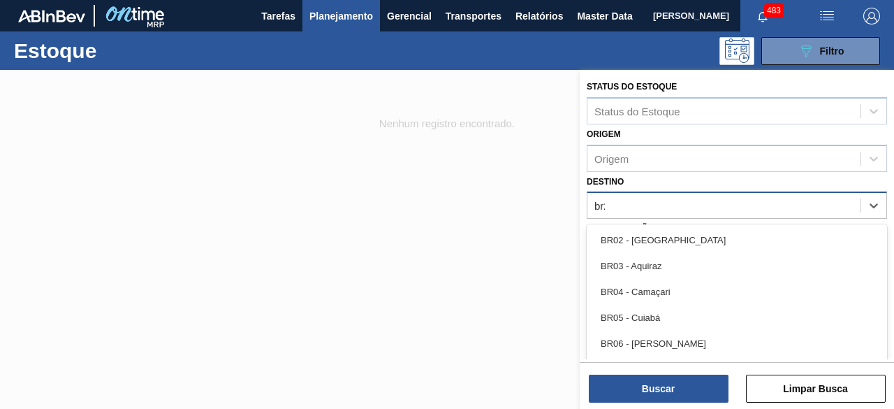
type input "br23"
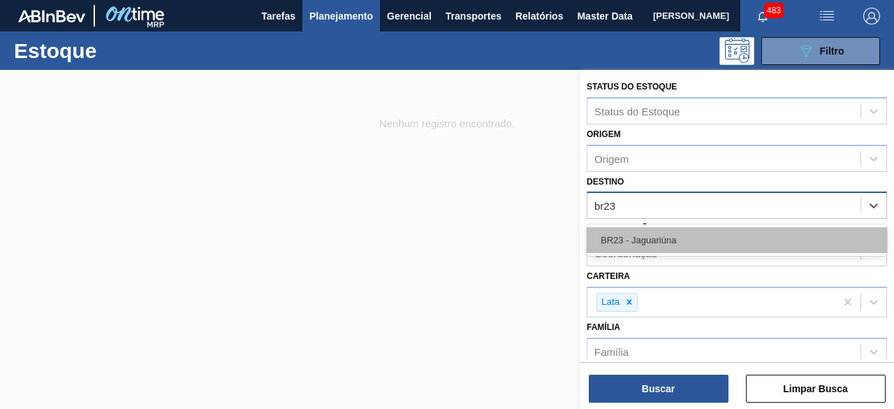
click at [679, 237] on div "BR23 - Jaguariúna" at bounding box center [737, 240] width 300 height 26
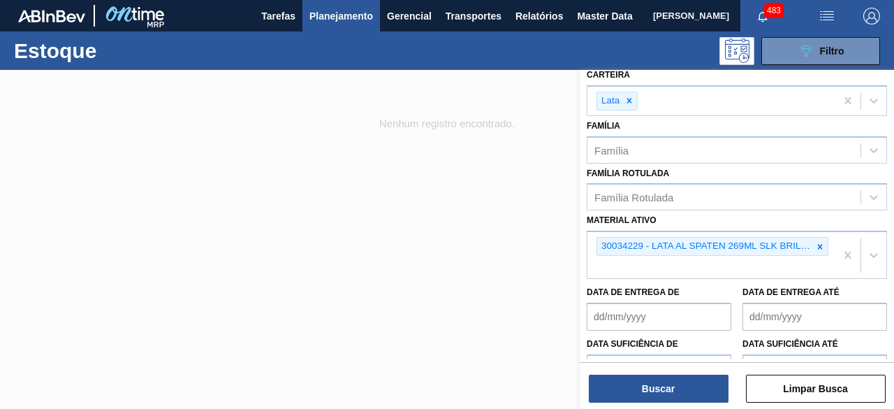
scroll to position [209, 0]
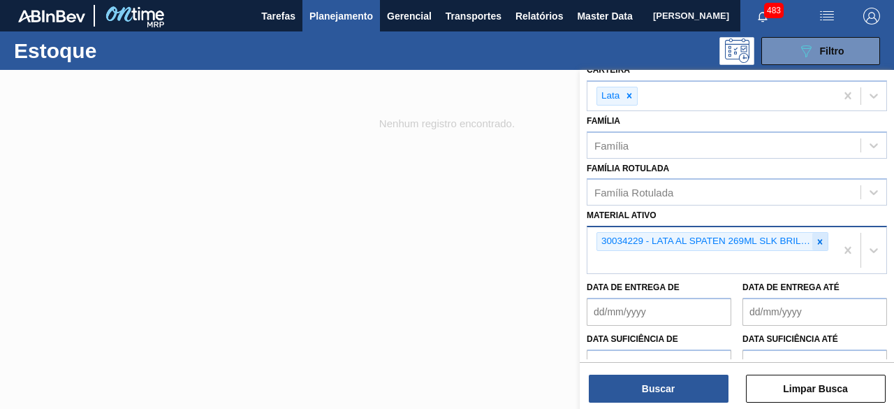
click at [816, 238] on icon at bounding box center [820, 242] width 10 height 10
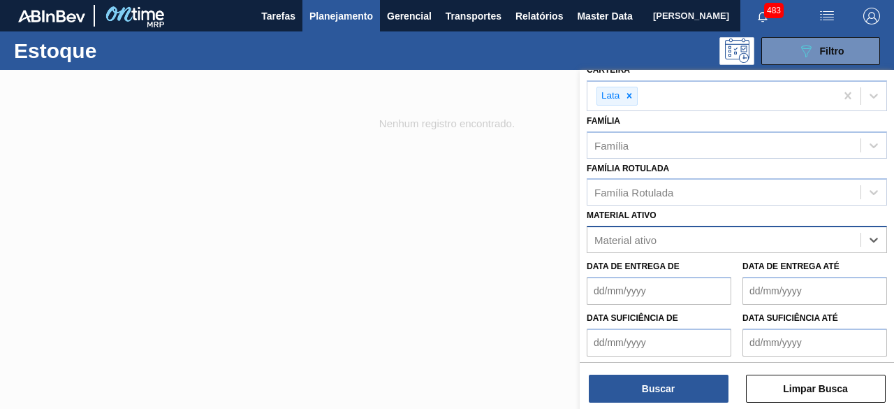
paste ativo "30034232"
type ativo "30034232"
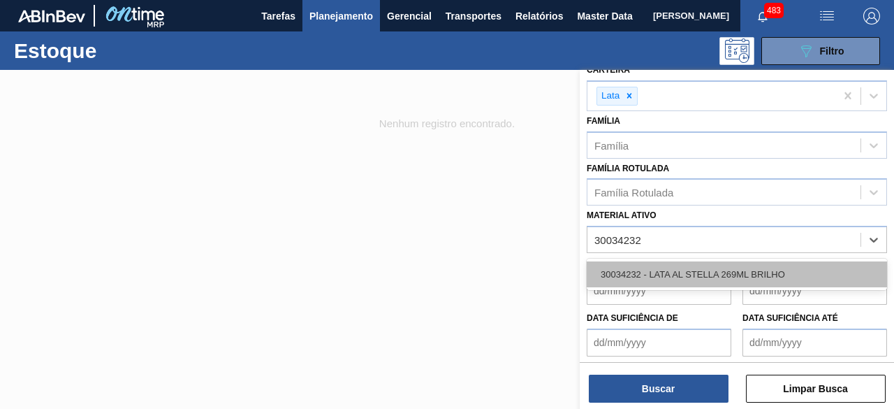
click at [753, 263] on div "30034232 - LATA AL STELLA 269ML BRILHO" at bounding box center [737, 274] width 300 height 26
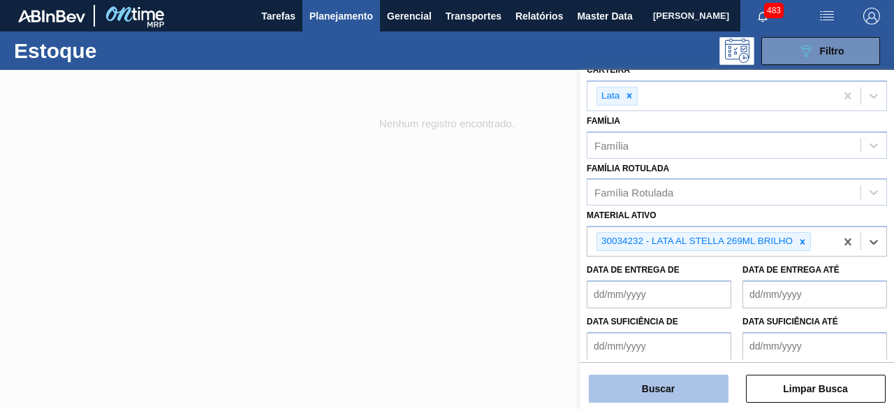
click at [686, 391] on button "Buscar" at bounding box center [659, 388] width 140 height 28
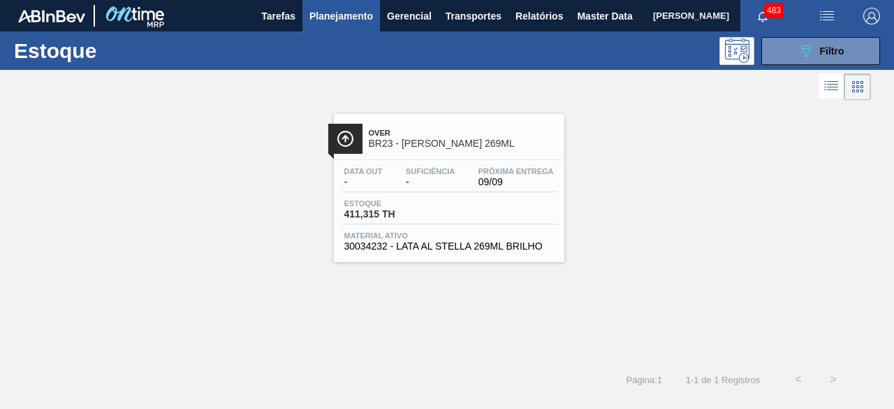
click at [450, 148] on span "BR23 - [PERSON_NAME] 269ML" at bounding box center [463, 143] width 189 height 10
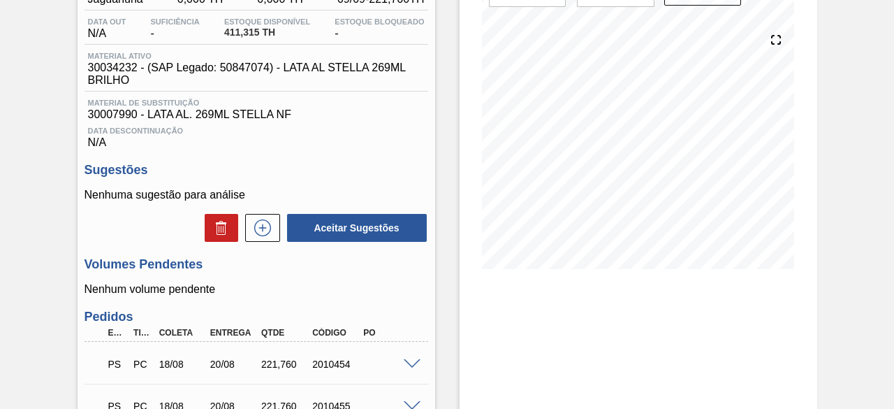
scroll to position [279, 0]
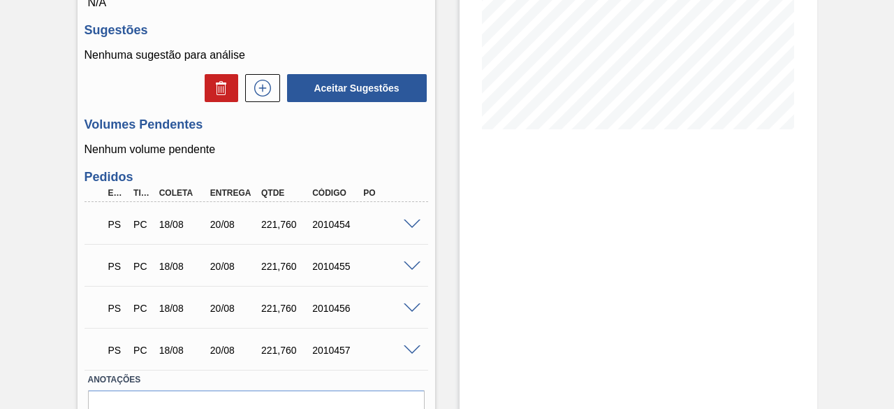
click at [413, 228] on span at bounding box center [412, 224] width 17 height 10
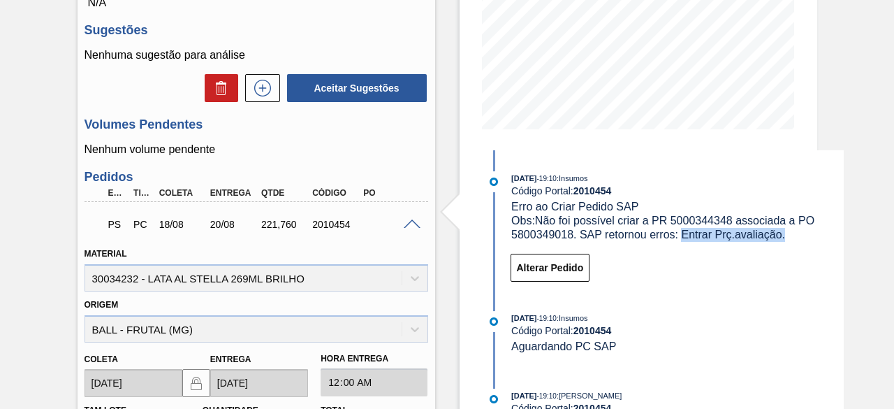
drag, startPoint x: 680, startPoint y: 238, endPoint x: 786, endPoint y: 242, distance: 106.2
click at [786, 242] on div "[DATE] 19:10 : Insumos Código Portal: 2010454 Erro ao Criar Pedido SAP Obs: Não…" at bounding box center [664, 230] width 360 height 119
copy span "Entrar Prç.avaliação."
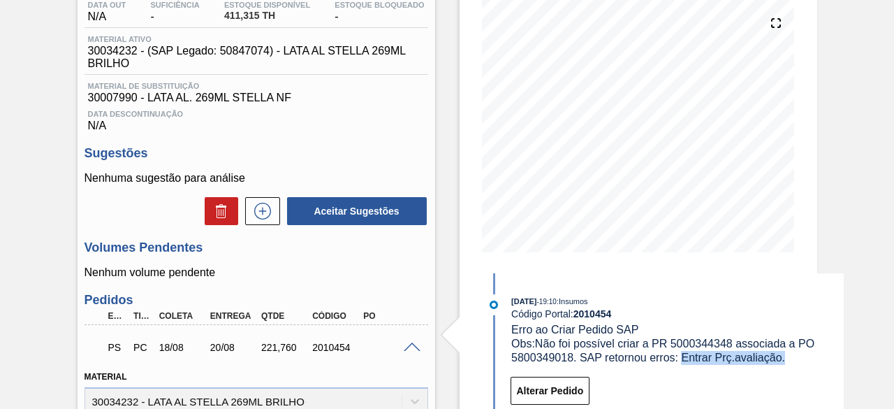
scroll to position [0, 0]
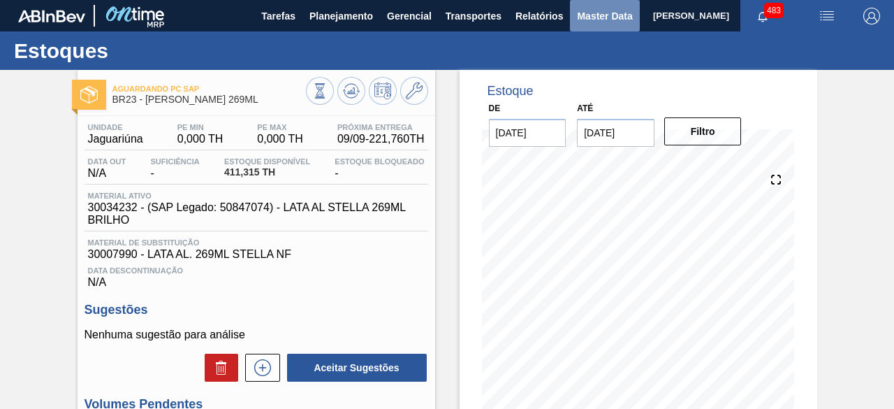
click at [595, 13] on span "Master Data" at bounding box center [604, 16] width 55 height 17
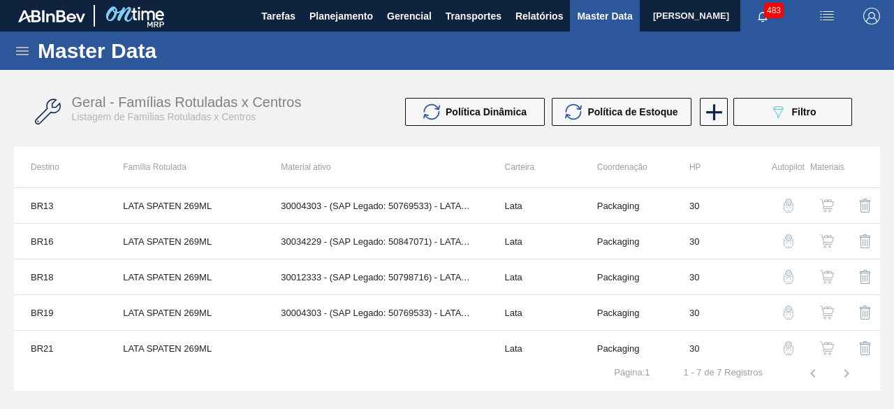
click at [24, 53] on icon at bounding box center [22, 51] width 17 height 17
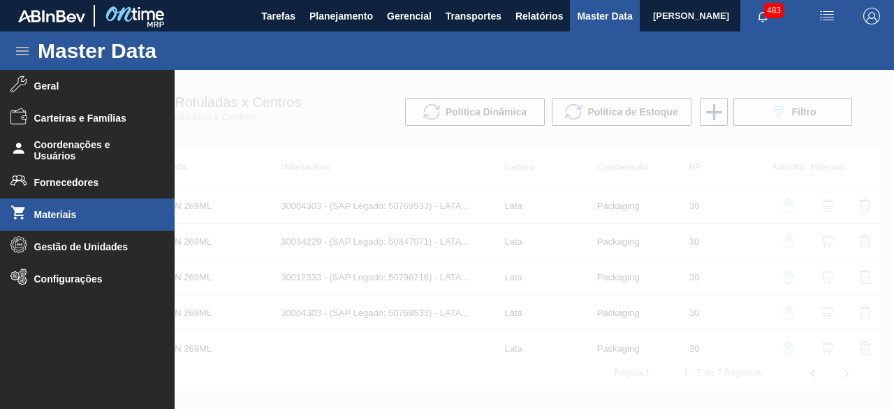
drag, startPoint x: 138, startPoint y: 219, endPoint x: 156, endPoint y: 207, distance: 21.7
click at [156, 207] on li "Materiais" at bounding box center [87, 214] width 175 height 32
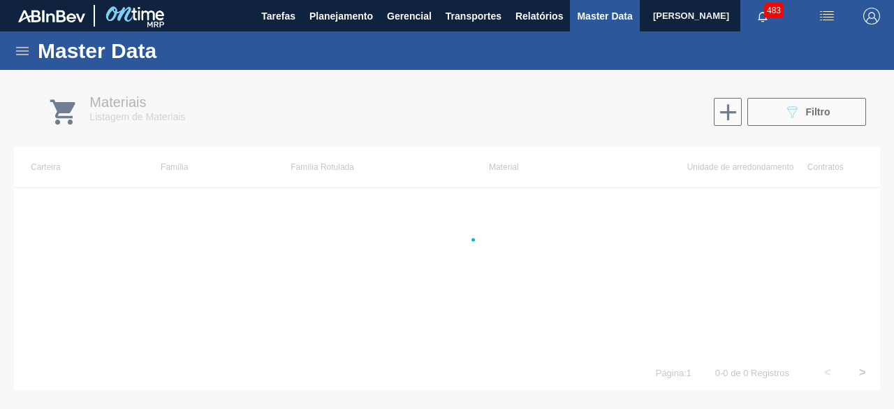
click at [807, 112] on div at bounding box center [447, 239] width 894 height 339
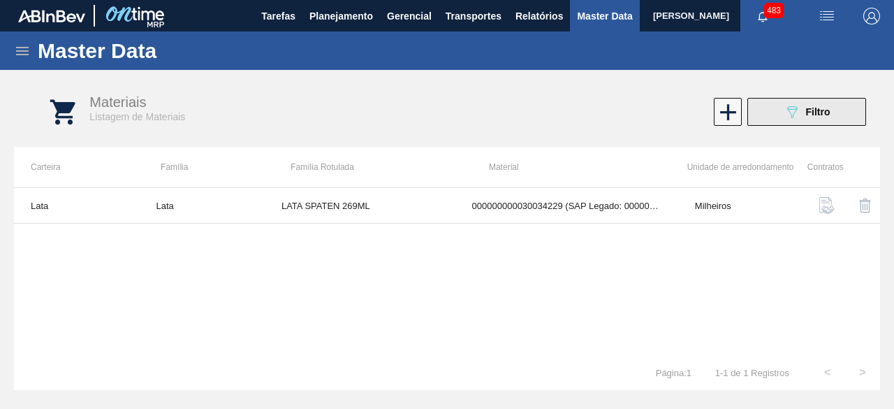
click at [807, 112] on span "Filtro" at bounding box center [818, 111] width 24 height 11
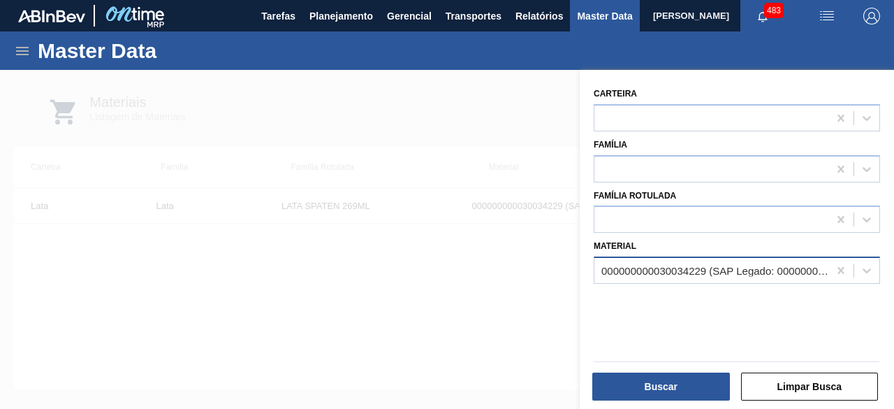
click at [731, 274] on div "000000000030034229 (SAP Legado: 000000000050847071) - LATA AL SPATEN 269ML SLK …" at bounding box center [715, 271] width 228 height 12
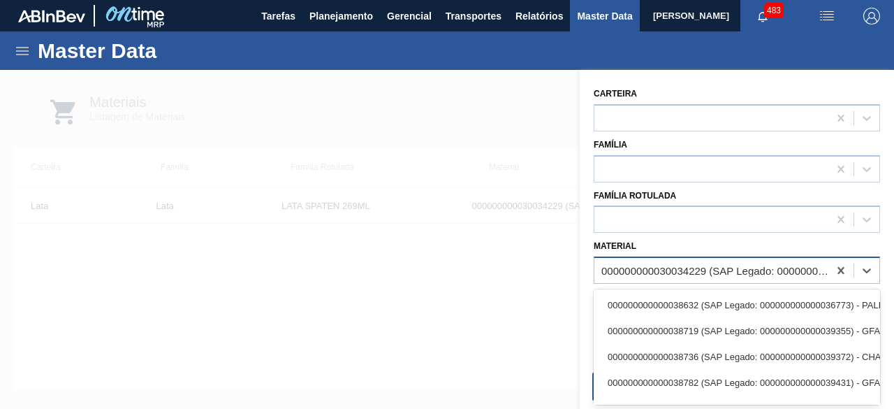
paste input "30012328"
type input "30012328"
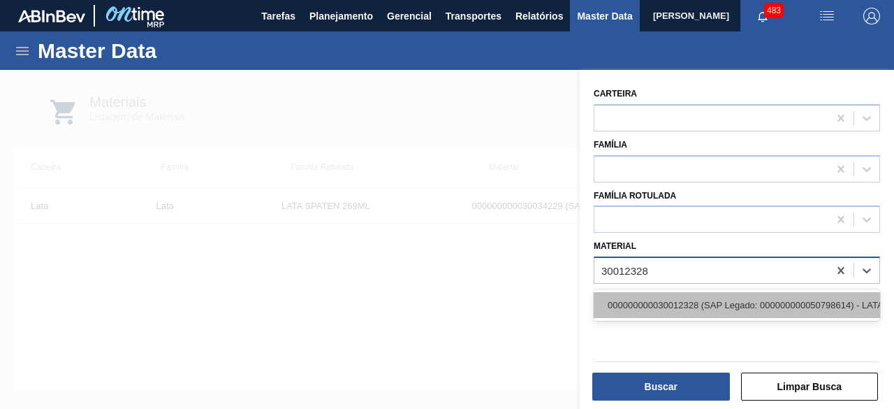
click at [732, 302] on div "000000000030012328 (SAP Legado: 000000000050798614) - LATA AL. 269ML [DATE]" at bounding box center [737, 305] width 286 height 26
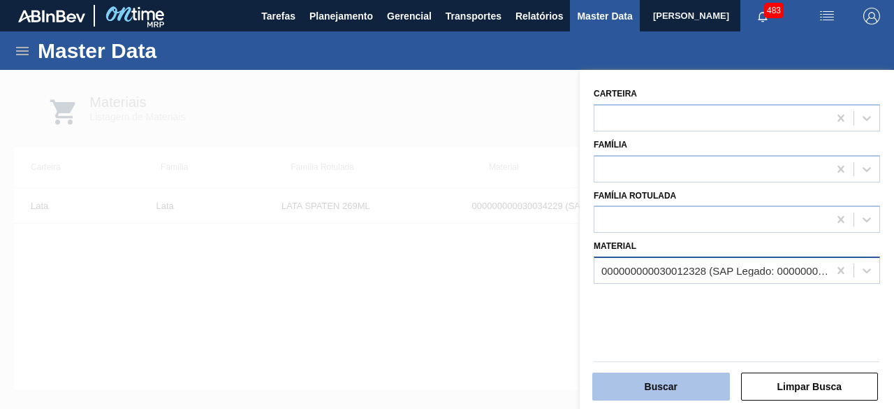
click at [704, 397] on button "Buscar" at bounding box center [661, 386] width 138 height 28
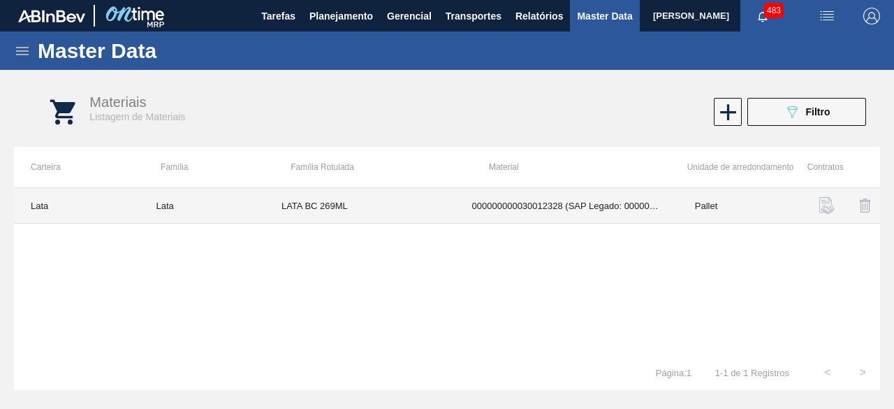
click at [565, 200] on td "000000000030012328 (SAP Legado: 000000000050798614) - LATA AL. 269ML [DATE]" at bounding box center [566, 206] width 223 height 36
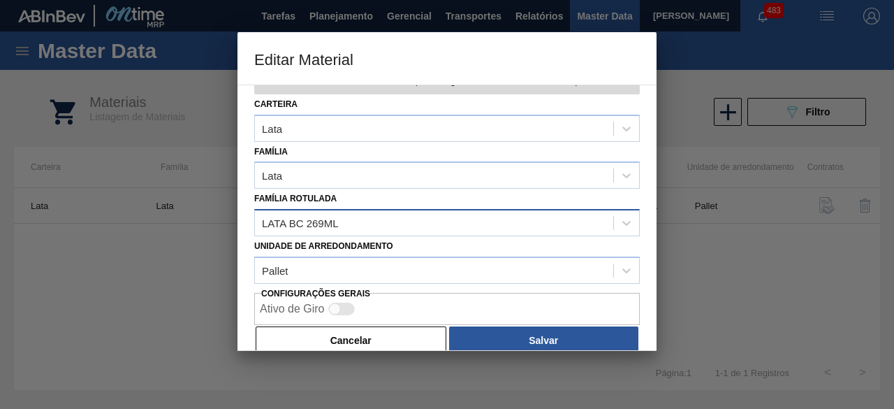
scroll to position [59, 0]
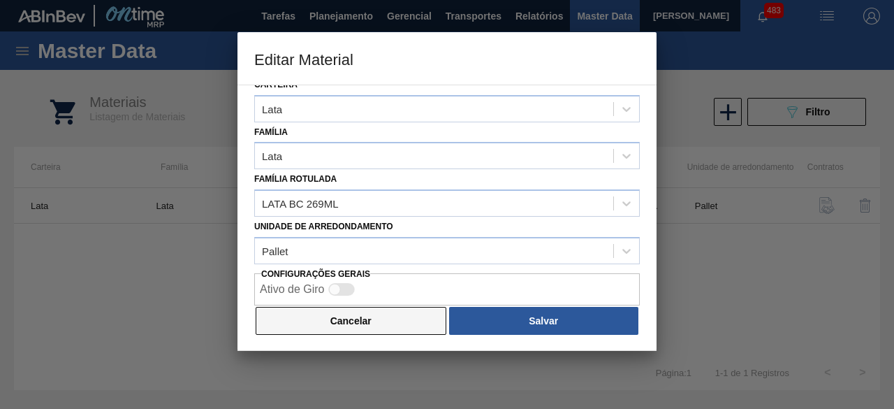
click at [402, 309] on button "Cancelar" at bounding box center [351, 321] width 191 height 28
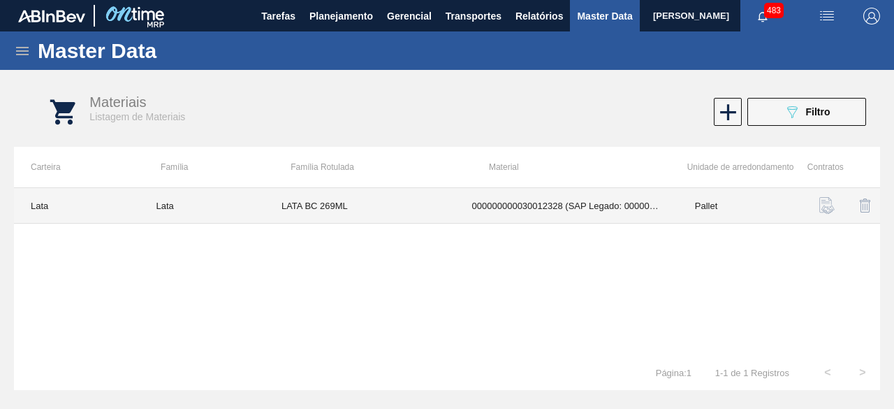
click at [300, 202] on td "LATA BC 269ML" at bounding box center [360, 206] width 191 height 36
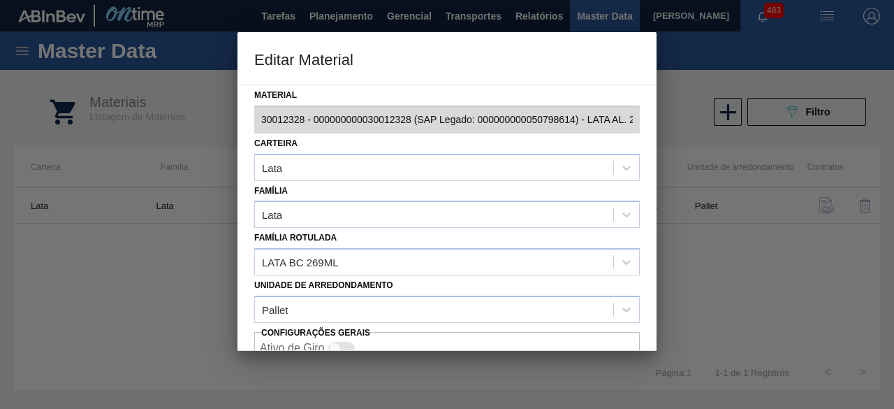
click at [192, 245] on div at bounding box center [447, 204] width 894 height 409
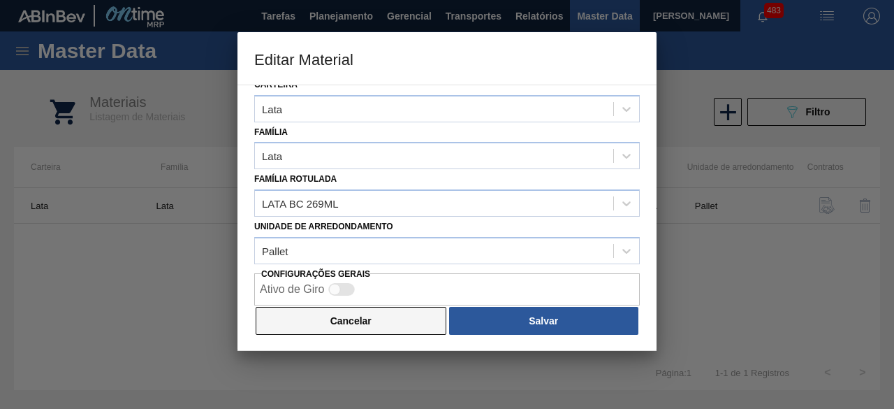
click at [353, 314] on button "Cancelar" at bounding box center [351, 321] width 191 height 28
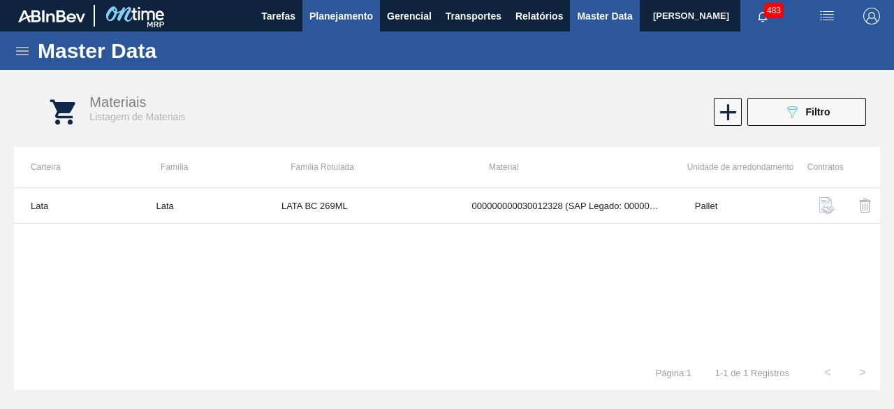
click at [333, 16] on span "Planejamento" at bounding box center [341, 16] width 64 height 17
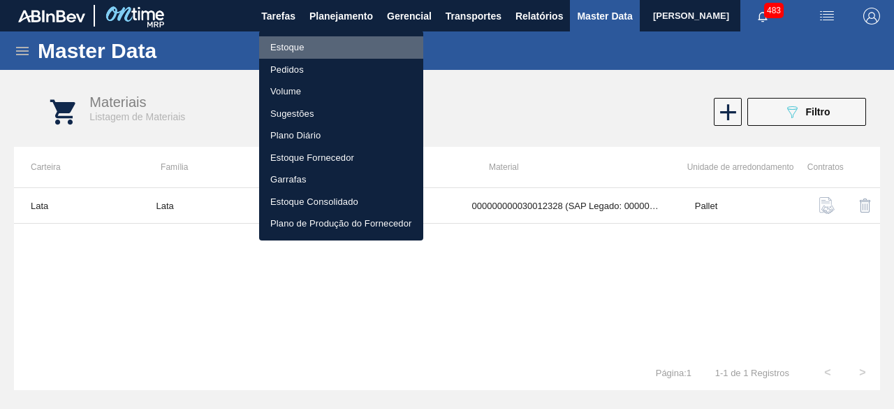
click at [296, 45] on li "Estoque" at bounding box center [341, 47] width 164 height 22
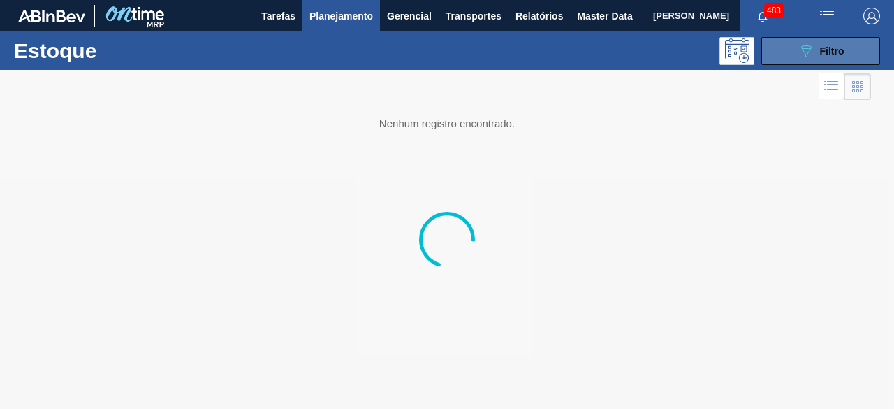
click at [788, 48] on button "089F7B8B-B2A5-4AFE-B5C0-19BA573D28AC Filtro" at bounding box center [820, 51] width 119 height 28
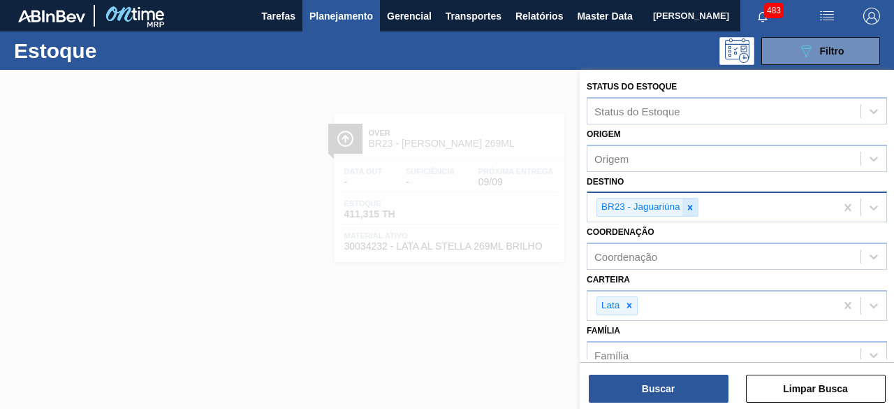
click at [687, 209] on icon at bounding box center [690, 208] width 10 height 10
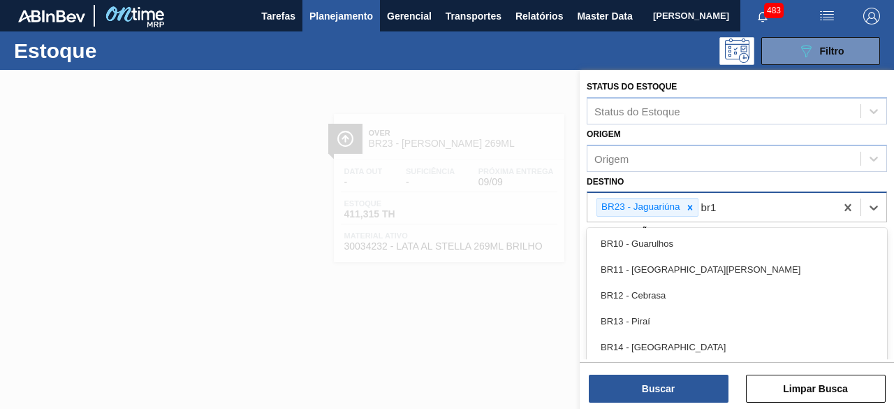
type input "br10"
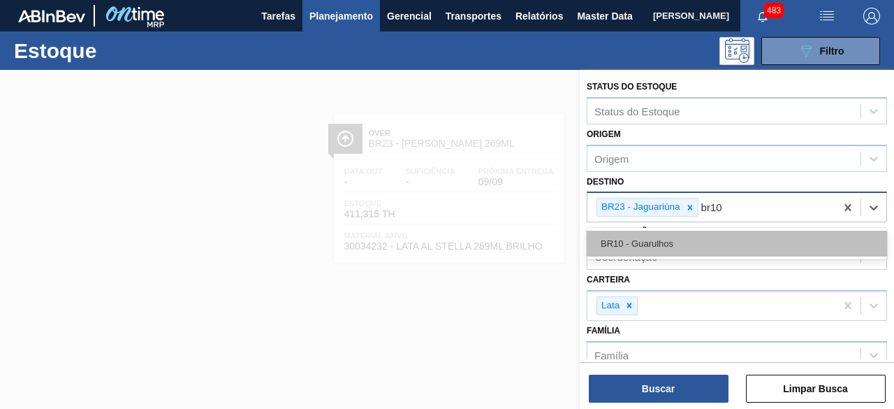
click at [688, 247] on div "BR10 - Guarulhos" at bounding box center [737, 243] width 300 height 26
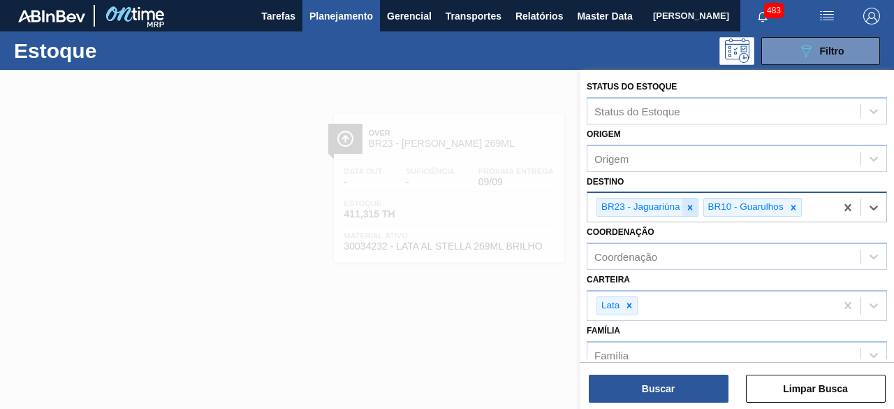
click at [689, 207] on icon at bounding box center [689, 207] width 5 height 5
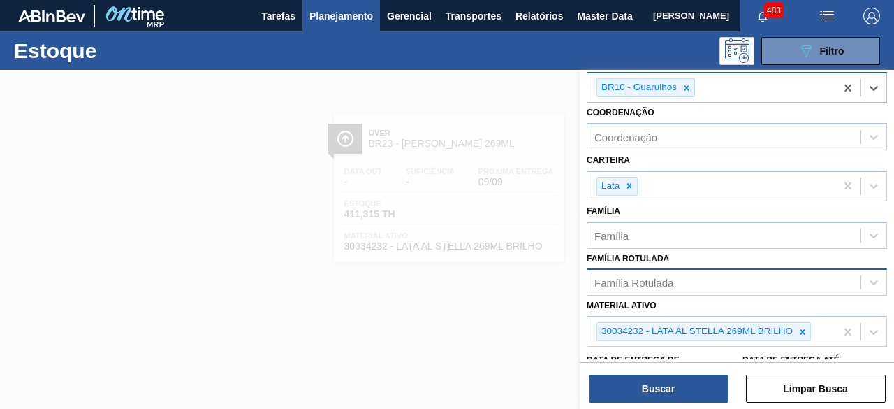
scroll to position [209, 0]
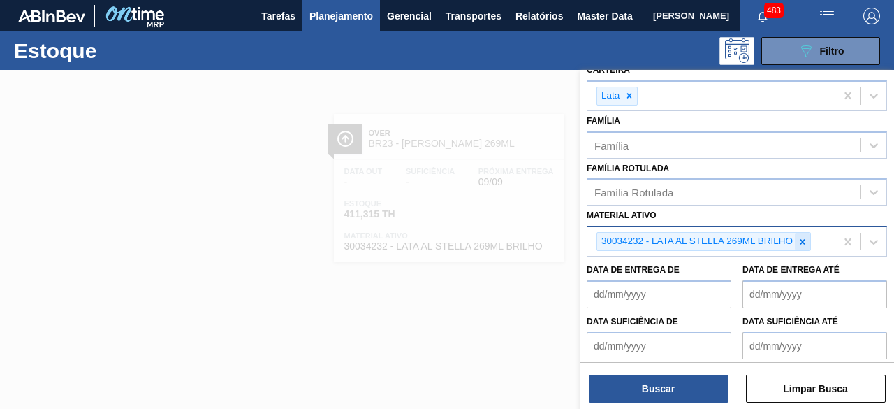
click at [800, 239] on icon at bounding box center [802, 241] width 5 height 5
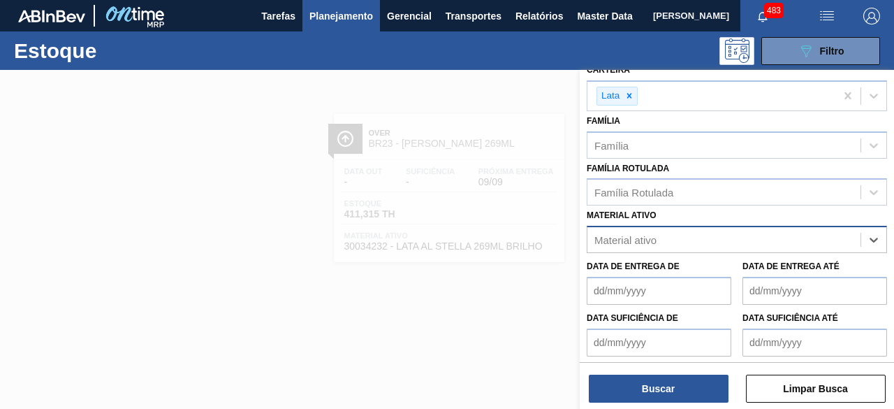
paste ativo "30012328"
type ativo "30012328"
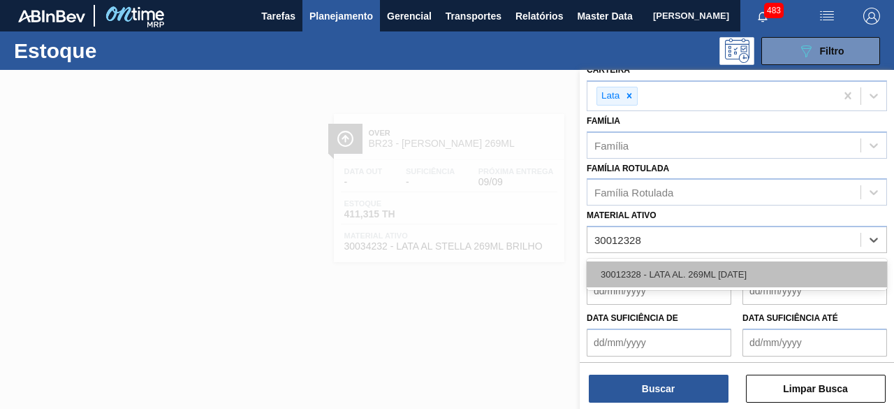
click at [780, 270] on div "30012328 - LATA AL. 269ML [DATE]" at bounding box center [737, 274] width 300 height 26
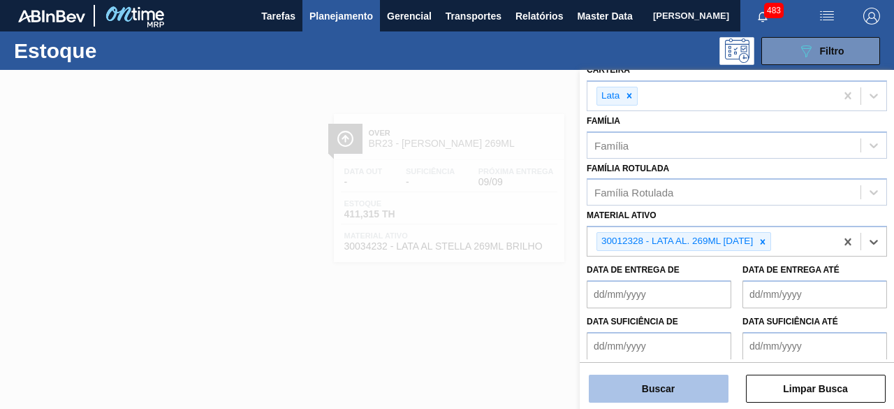
click at [693, 382] on button "Buscar" at bounding box center [659, 388] width 140 height 28
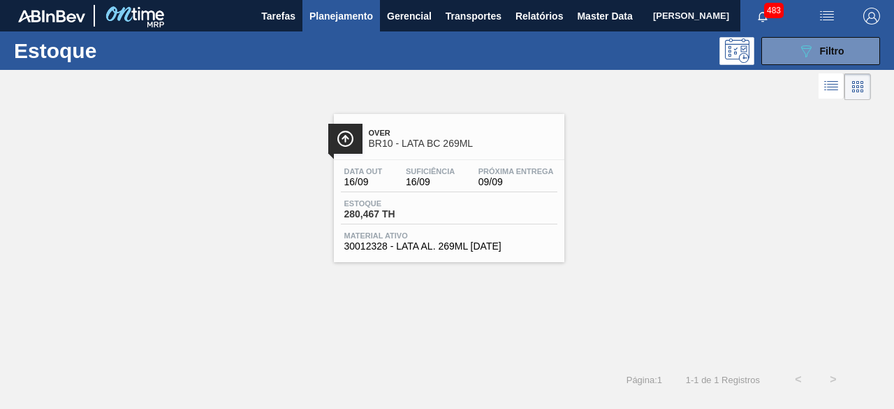
click at [475, 214] on div "Estoque 280,467 TH" at bounding box center [449, 211] width 216 height 25
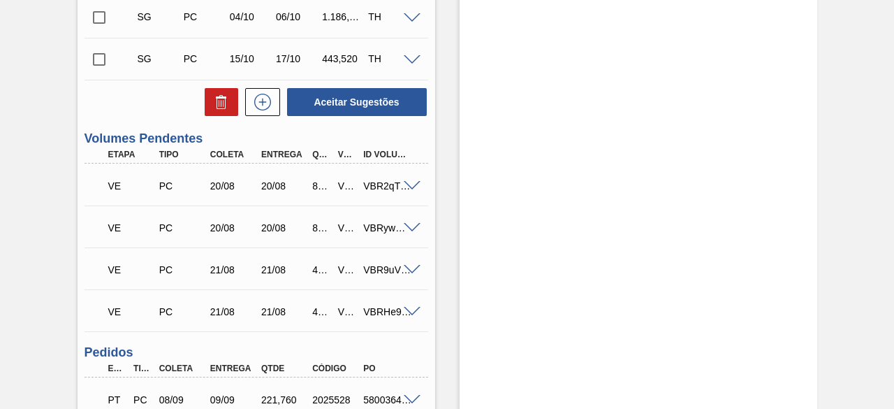
scroll to position [489, 0]
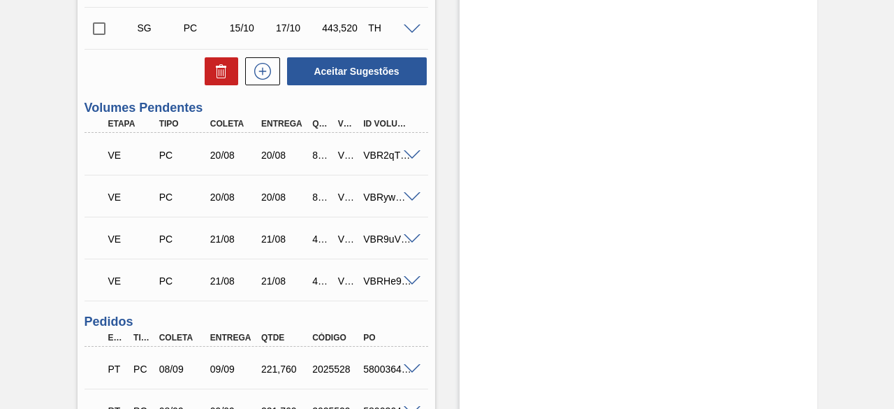
click at [410, 193] on span at bounding box center [412, 197] width 17 height 10
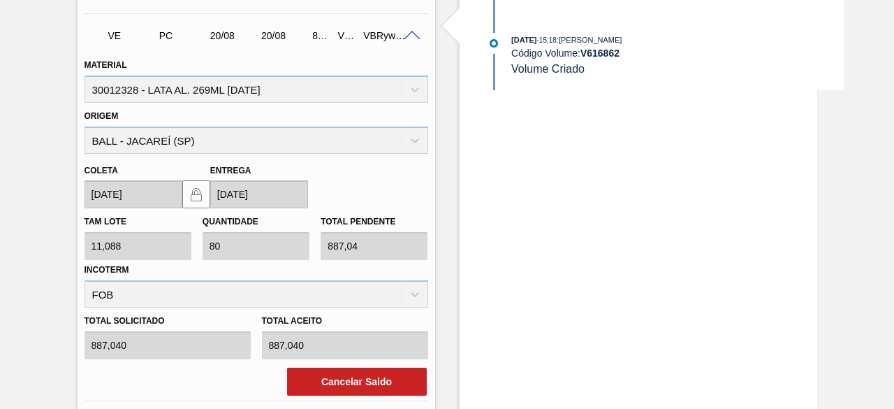
scroll to position [559, 0]
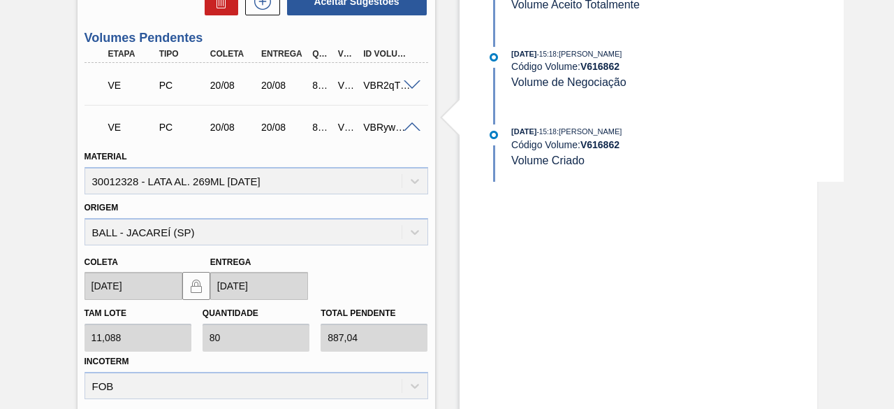
click at [411, 87] on span at bounding box center [412, 85] width 17 height 10
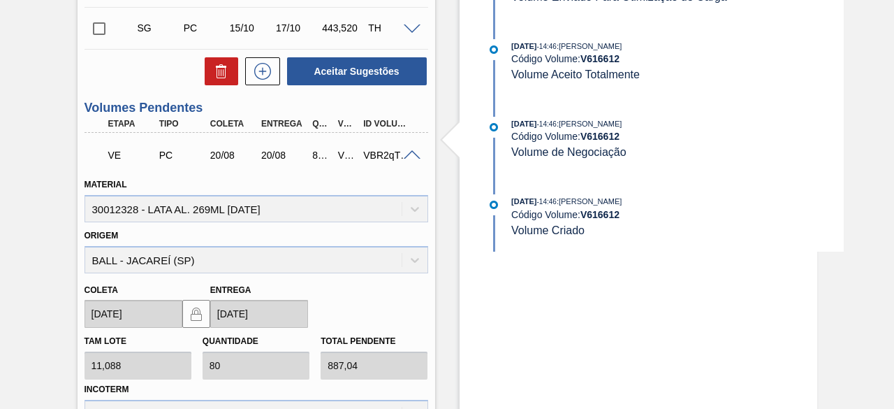
scroll to position [628, 0]
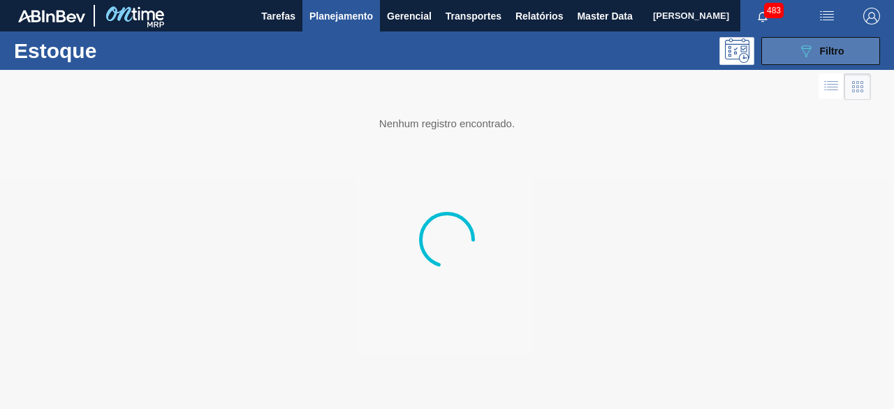
click at [838, 43] on div "089F7B8B-B2A5-4AFE-B5C0-19BA573D28AC Filtro" at bounding box center [820, 51] width 47 height 17
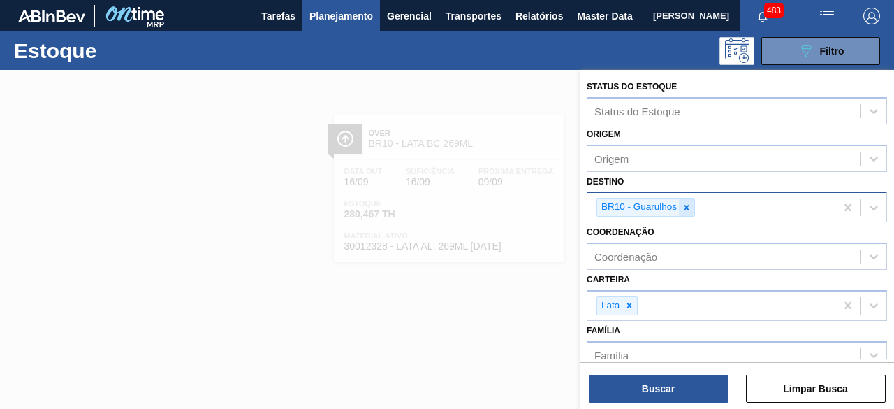
click at [692, 212] on div at bounding box center [686, 206] width 15 height 17
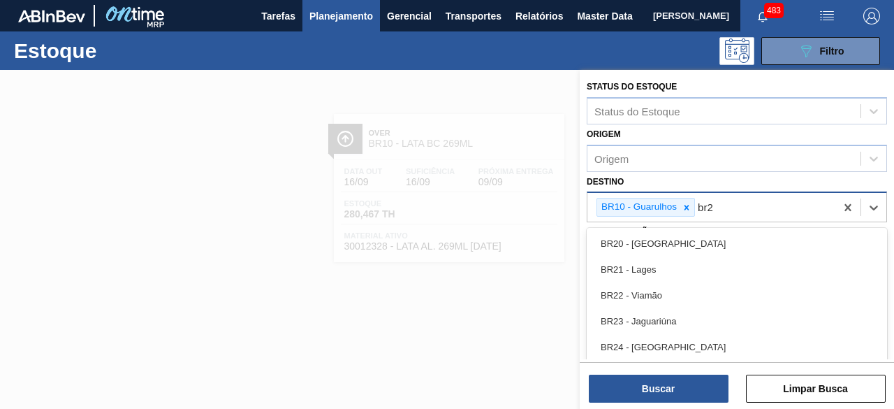
type input "br26"
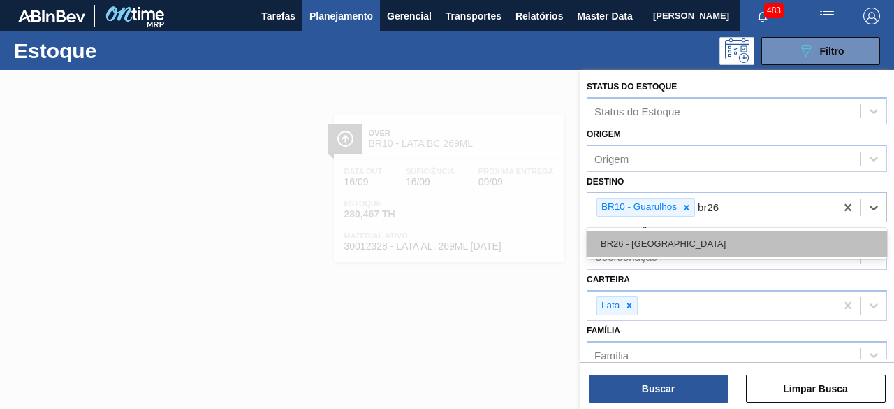
click at [676, 235] on div "BR26 - [GEOGRAPHIC_DATA]" at bounding box center [737, 243] width 300 height 26
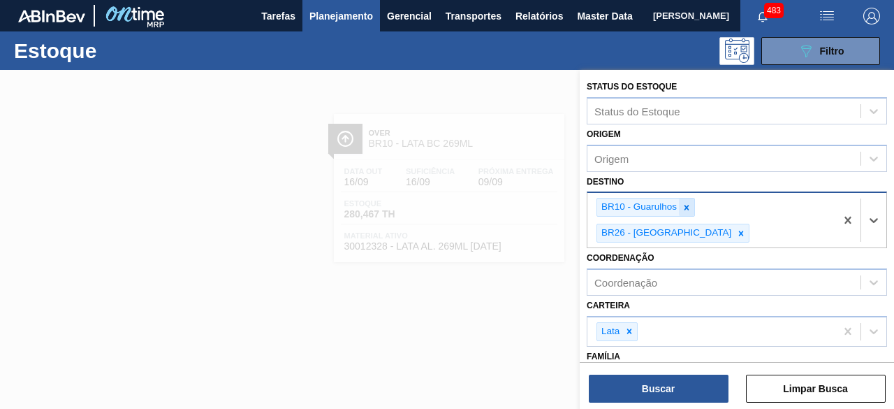
click at [685, 205] on icon at bounding box center [687, 208] width 10 height 10
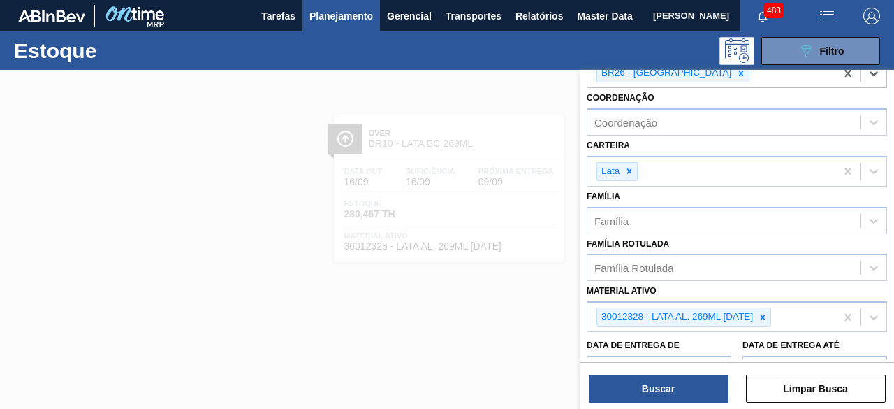
scroll to position [140, 0]
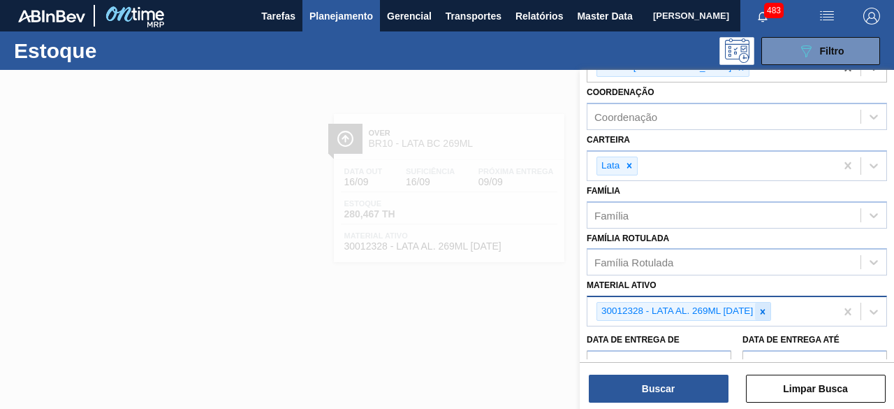
click at [765, 309] on icon at bounding box center [762, 311] width 5 height 5
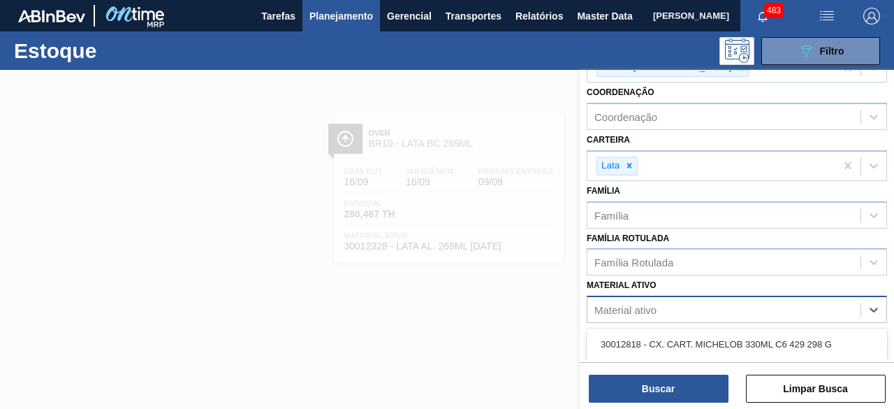
click at [765, 307] on div "Material ativo" at bounding box center [723, 310] width 273 height 20
paste ativo "30012329"
type ativo "30012329"
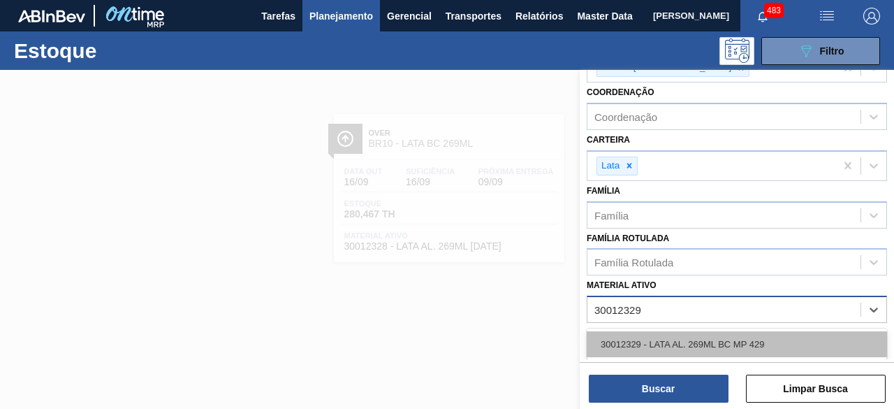
click at [746, 340] on div "30012329 - LATA AL. 269ML BC MP 429" at bounding box center [737, 344] width 300 height 26
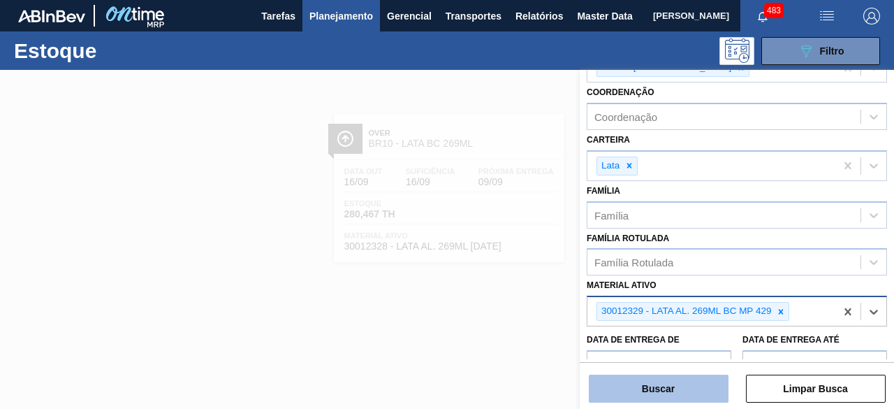
click at [700, 389] on button "Buscar" at bounding box center [659, 388] width 140 height 28
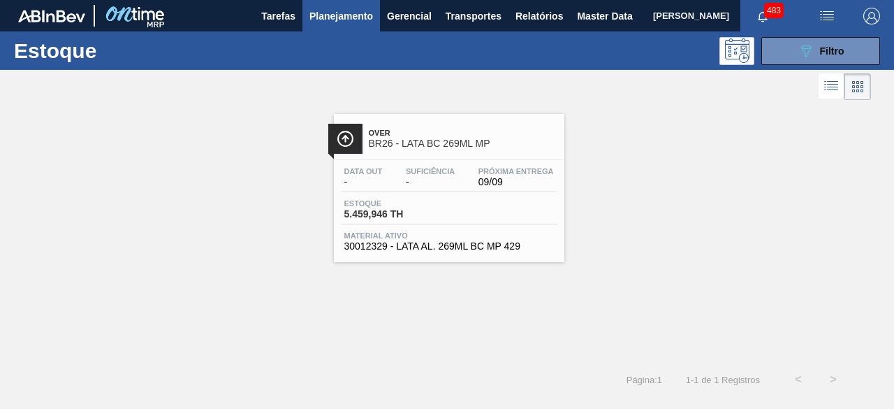
click at [420, 181] on span "-" at bounding box center [430, 182] width 49 height 10
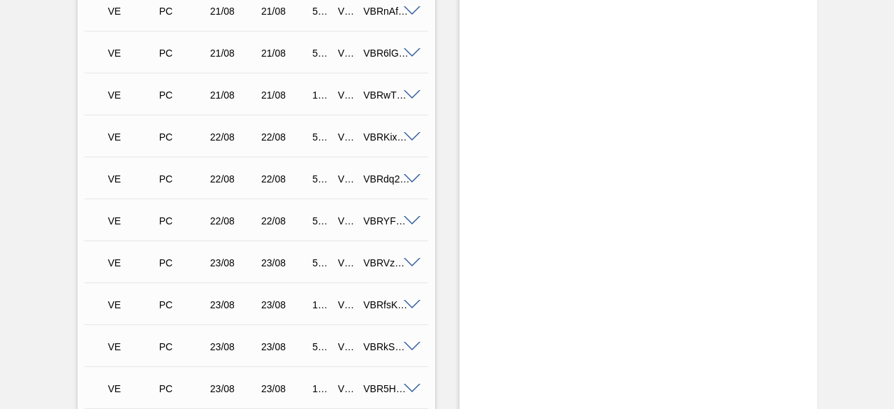
scroll to position [2514, 0]
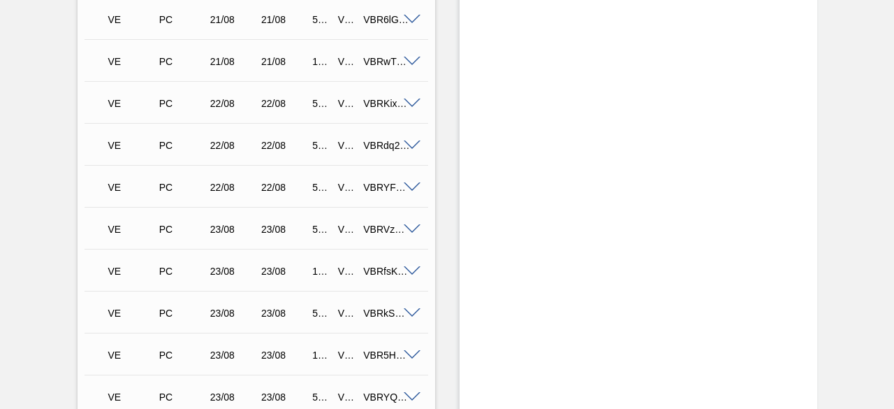
click at [413, 230] on span at bounding box center [412, 229] width 17 height 10
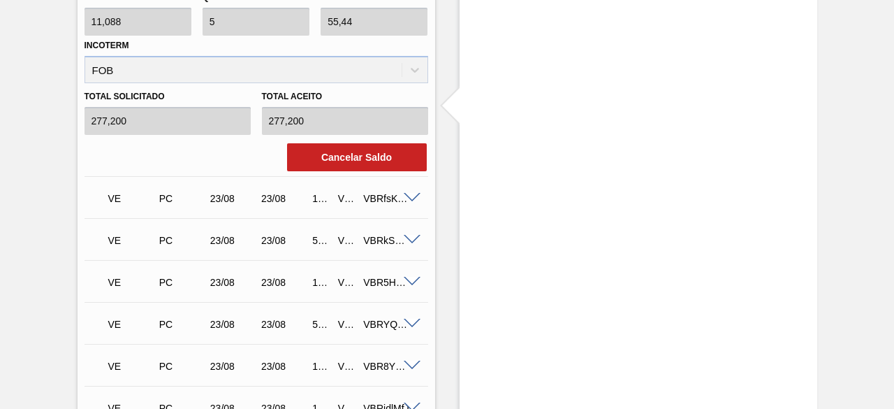
scroll to position [2933, 0]
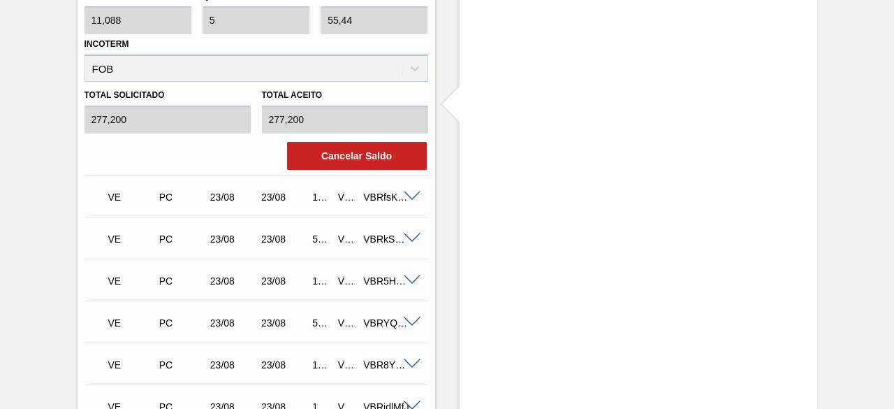
click at [412, 365] on span at bounding box center [412, 364] width 17 height 10
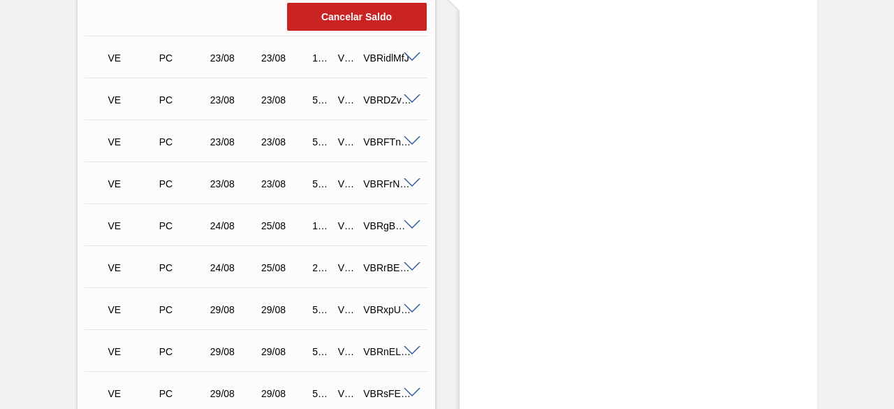
scroll to position [3282, 0]
click at [412, 188] on span at bounding box center [412, 182] width 17 height 10
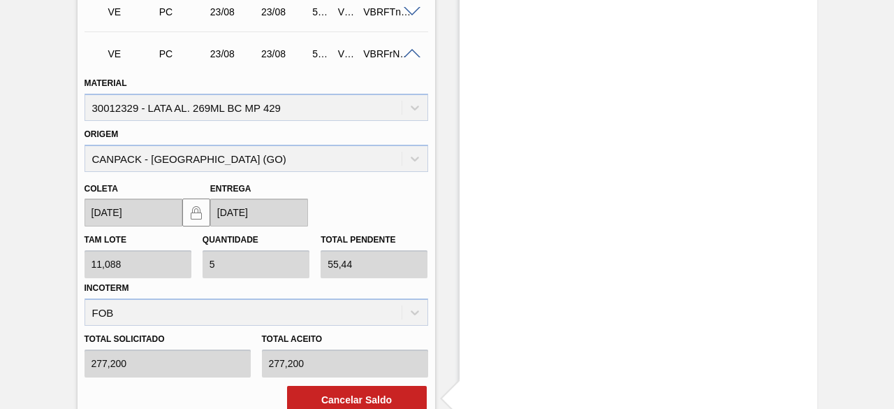
scroll to position [3003, 0]
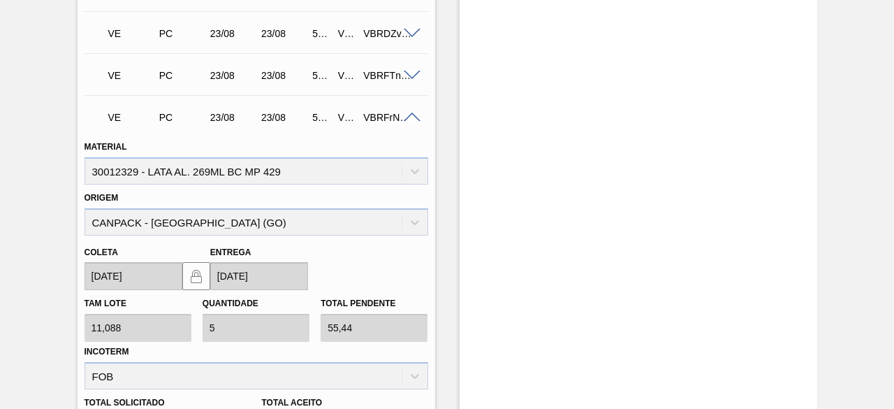
click at [415, 79] on span at bounding box center [412, 76] width 17 height 10
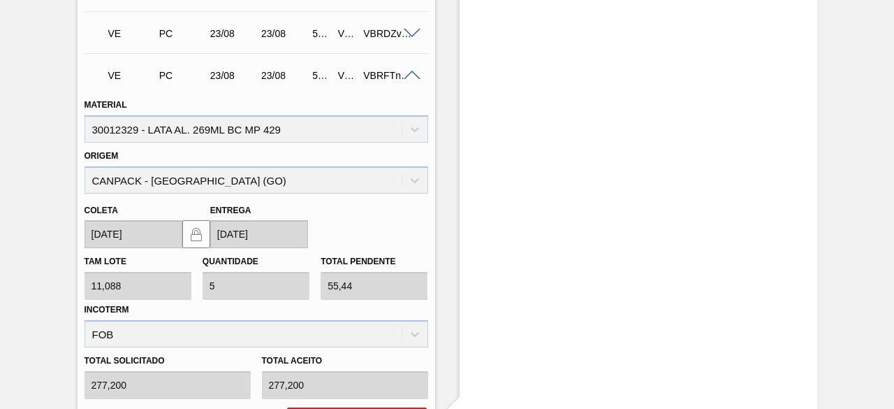
click at [409, 34] on span at bounding box center [412, 34] width 17 height 10
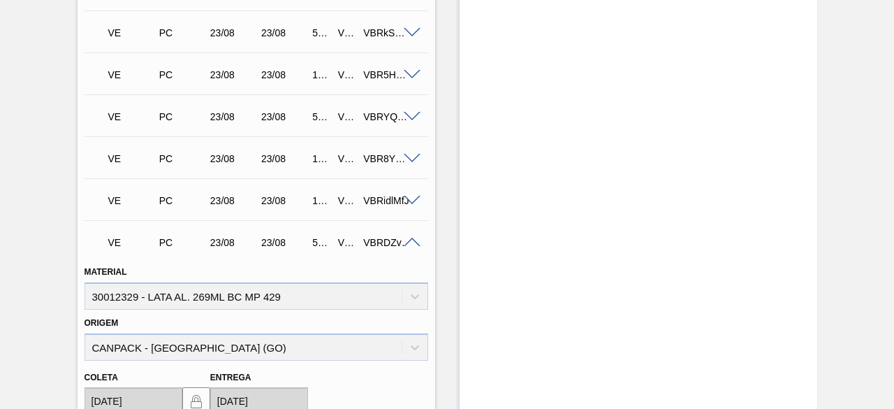
scroll to position [2793, 0]
click at [406, 206] on span at bounding box center [412, 201] width 17 height 10
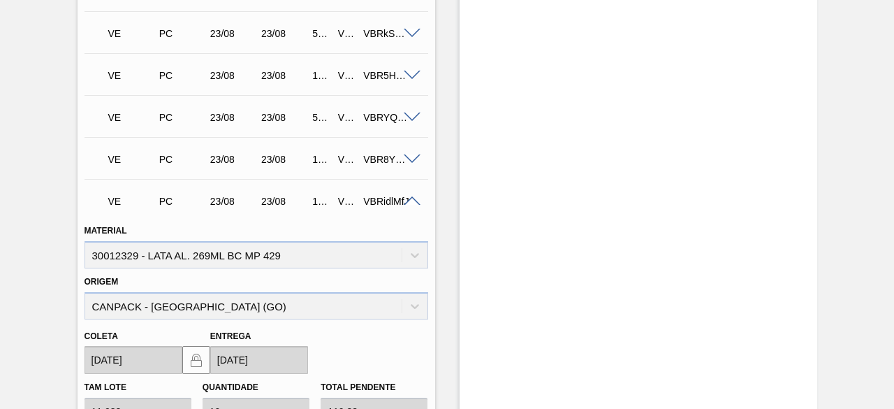
click at [412, 161] on span at bounding box center [412, 159] width 17 height 10
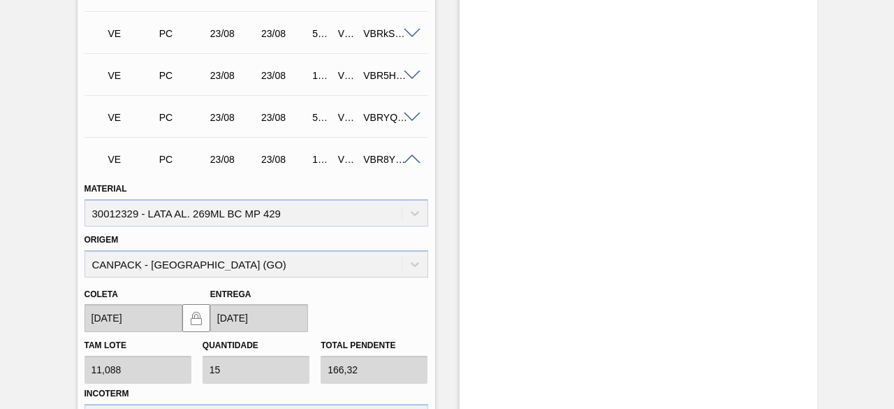
click at [411, 122] on span at bounding box center [412, 117] width 17 height 10
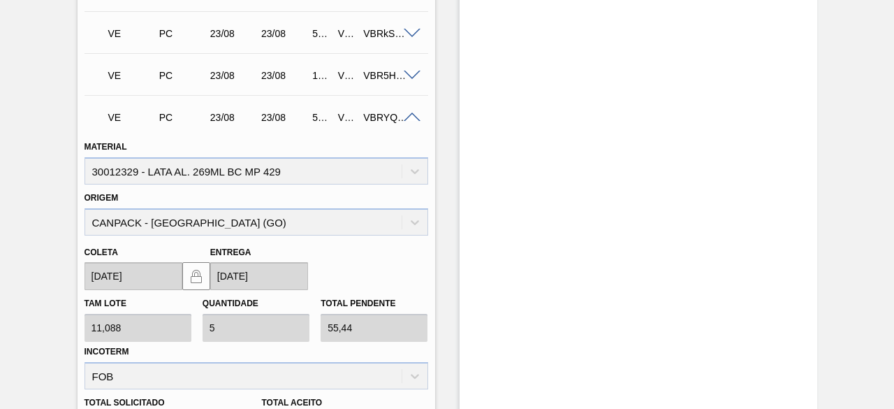
click at [412, 78] on span at bounding box center [412, 76] width 17 height 10
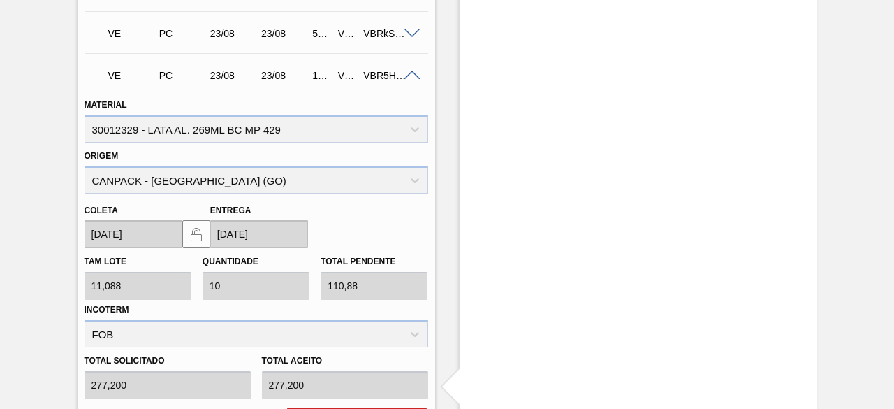
click at [414, 36] on span at bounding box center [412, 34] width 17 height 10
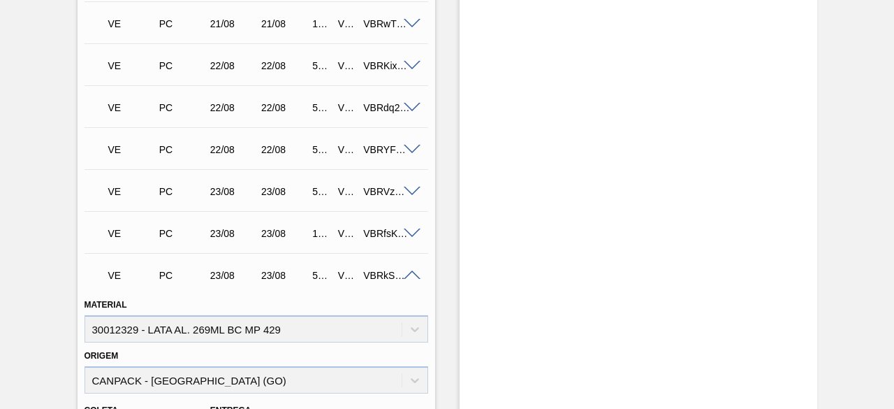
scroll to position [2514, 0]
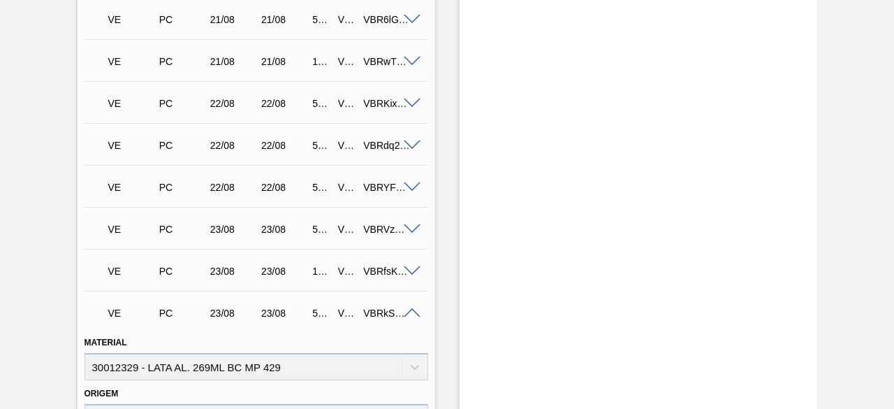
click at [409, 277] on span at bounding box center [412, 271] width 17 height 10
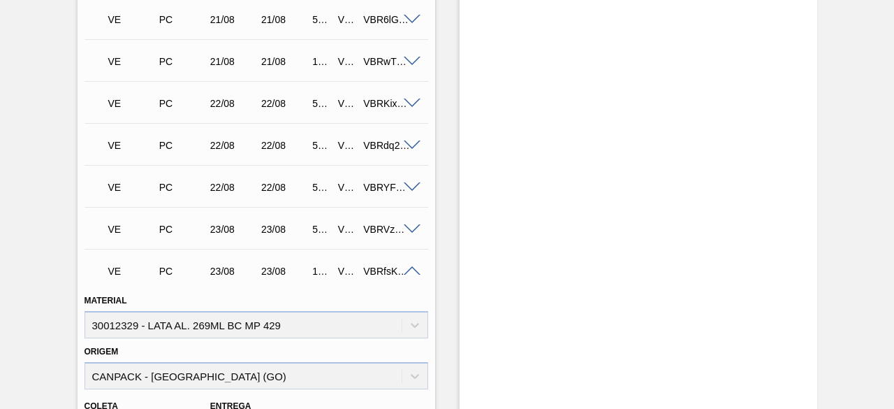
click at [407, 229] on span at bounding box center [412, 229] width 17 height 10
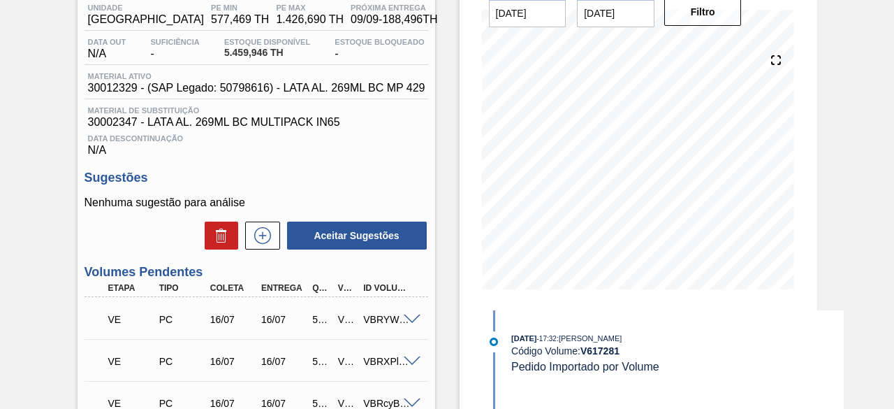
scroll to position [140, 0]
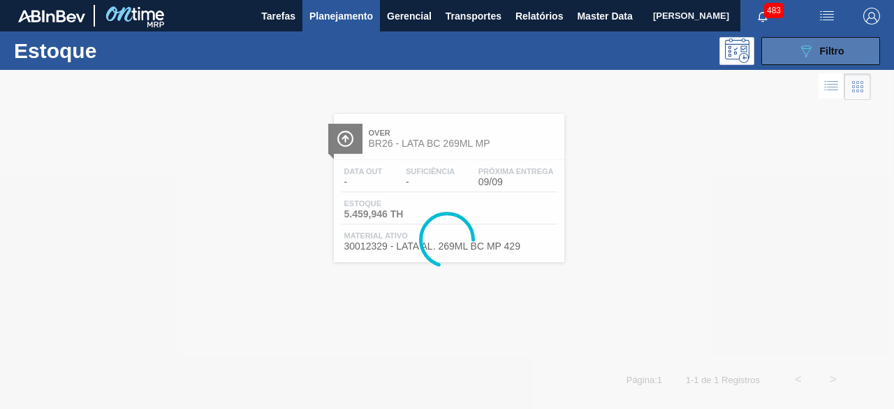
click at [788, 52] on button "089F7B8B-B2A5-4AFE-B5C0-19BA573D28AC Filtro" at bounding box center [820, 51] width 119 height 28
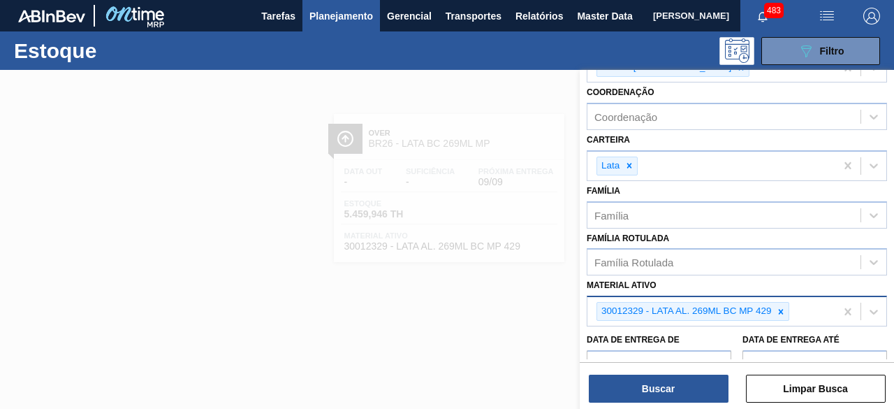
scroll to position [209, 0]
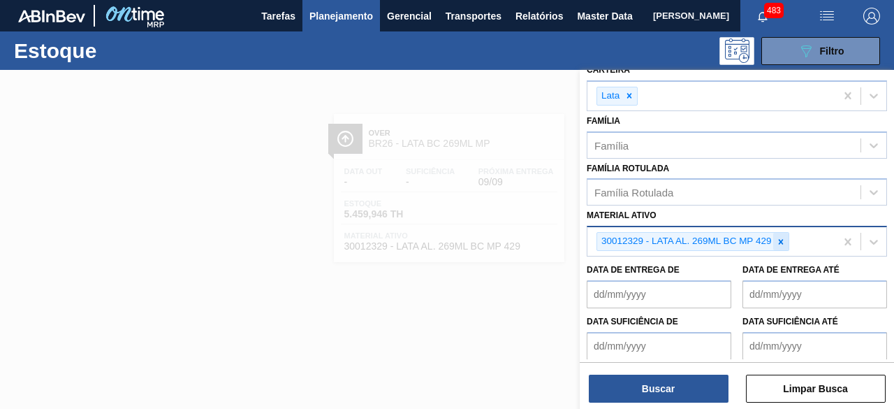
click at [780, 237] on icon at bounding box center [781, 242] width 10 height 10
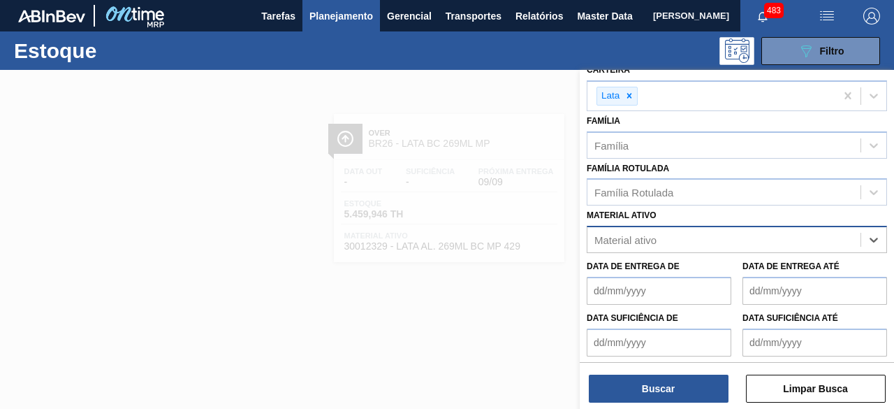
click at [780, 235] on div "Material ativo" at bounding box center [723, 240] width 273 height 20
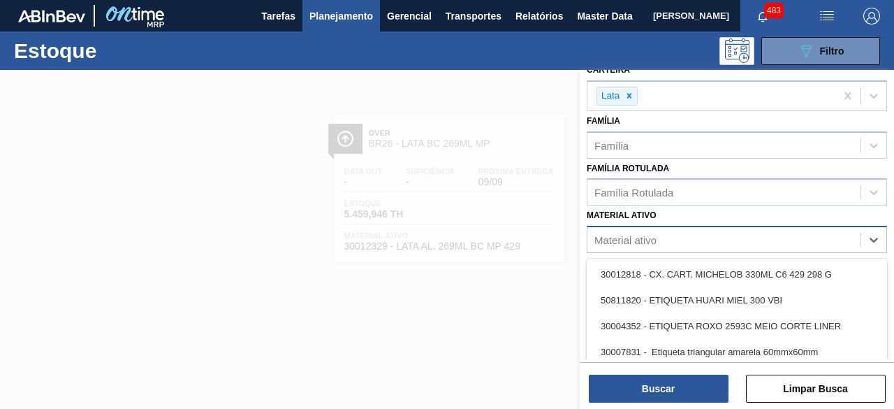
paste ativo "30012329"
type ativo "30012329"
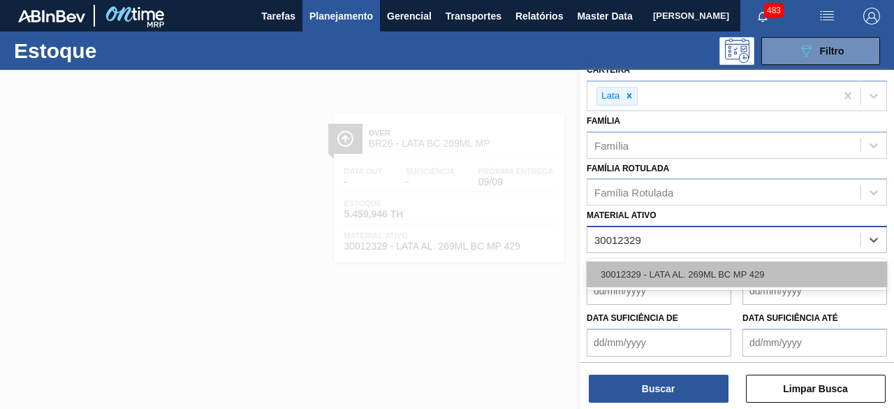
click at [729, 268] on div "30012329 - LATA AL. 269ML BC MP 429" at bounding box center [737, 274] width 300 height 26
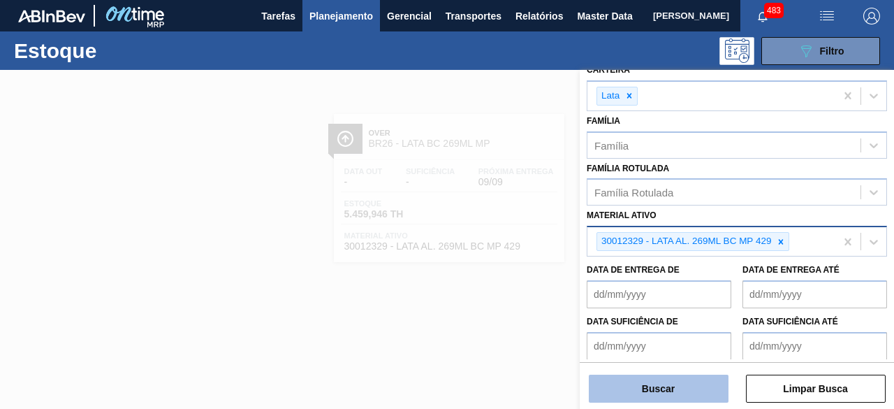
click at [709, 385] on button "Buscar" at bounding box center [659, 388] width 140 height 28
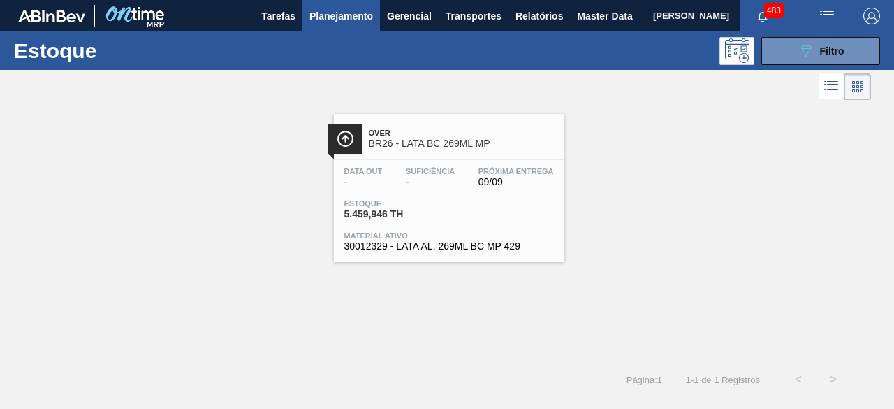
click at [487, 195] on div "Data out - Suficiência - Próxima Entrega 09/09 Estoque 5.459,946 TH Material at…" at bounding box center [449, 207] width 230 height 95
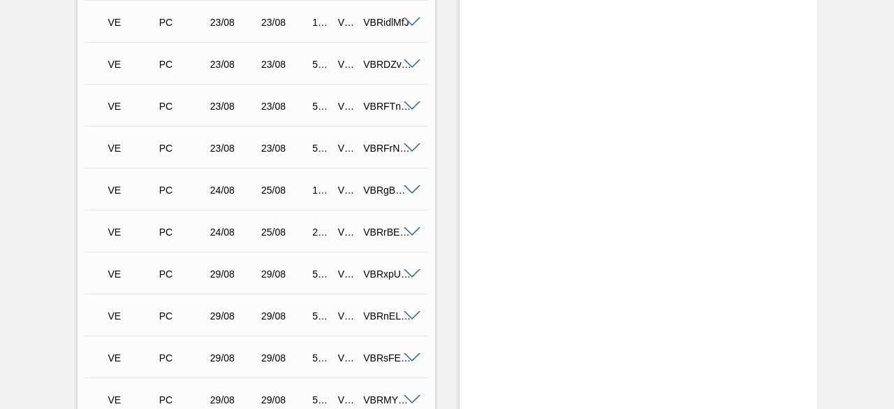
scroll to position [3003, 0]
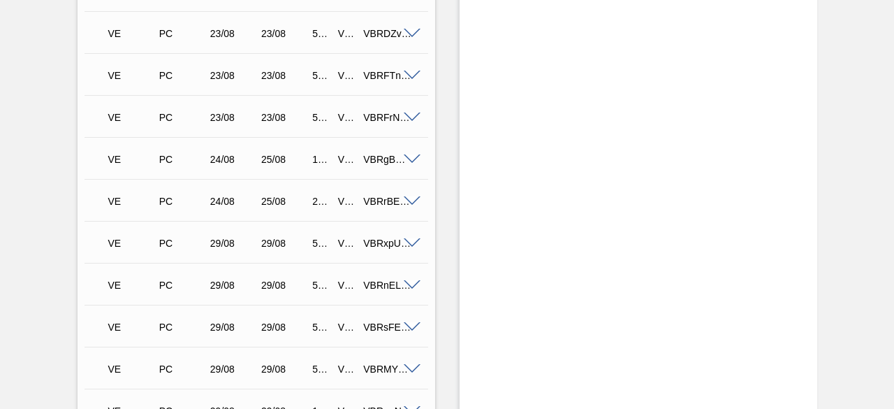
click at [411, 163] on span at bounding box center [412, 159] width 17 height 10
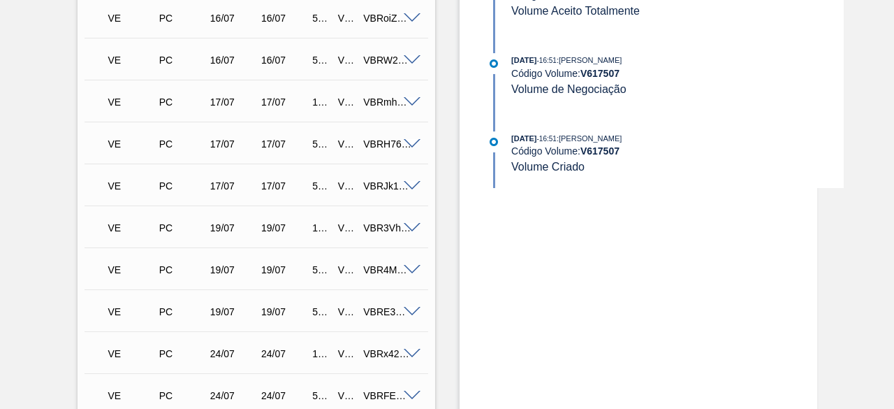
scroll to position [628, 0]
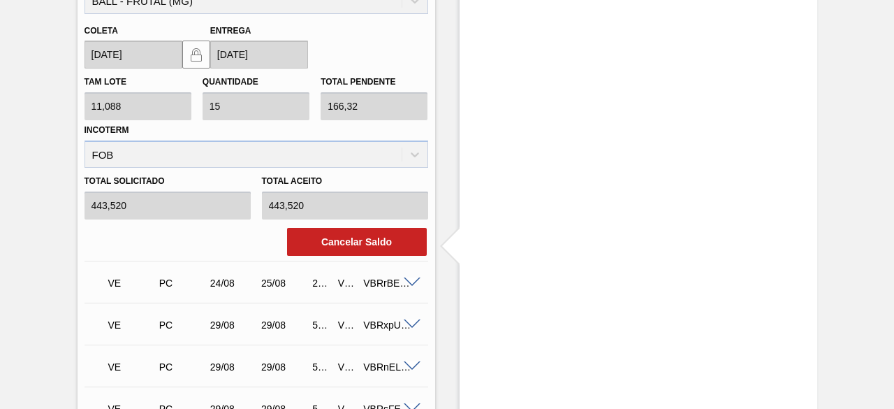
scroll to position [3352, 0]
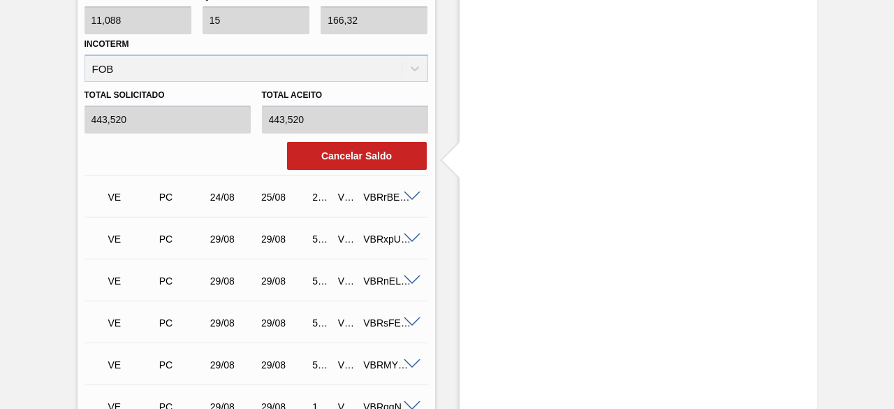
click at [409, 198] on span at bounding box center [412, 196] width 17 height 10
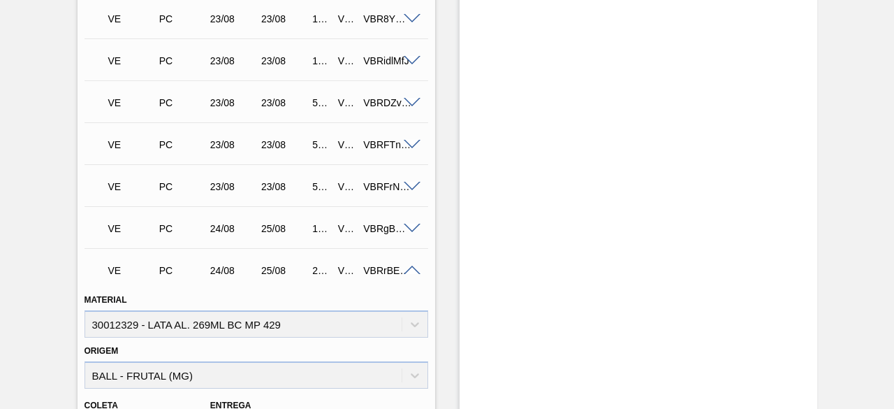
scroll to position [2933, 0]
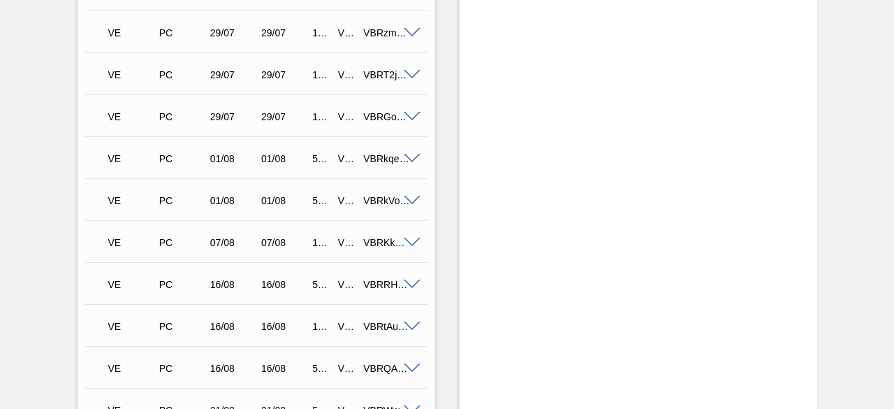
scroll to position [0, 0]
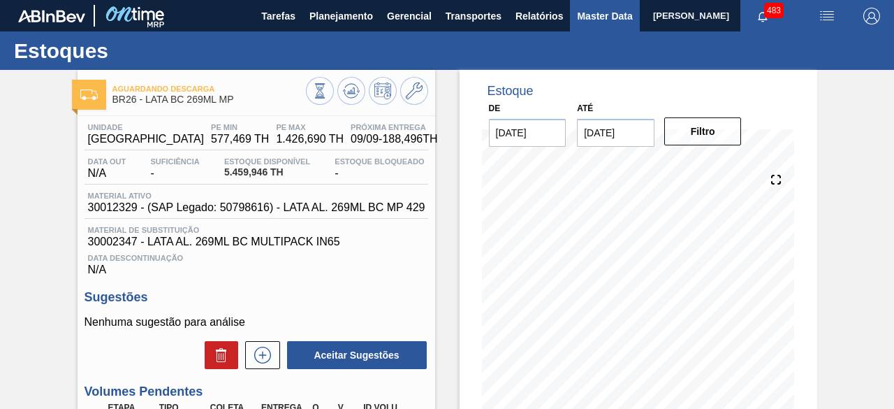
click at [595, 10] on span "Master Data" at bounding box center [604, 16] width 55 height 17
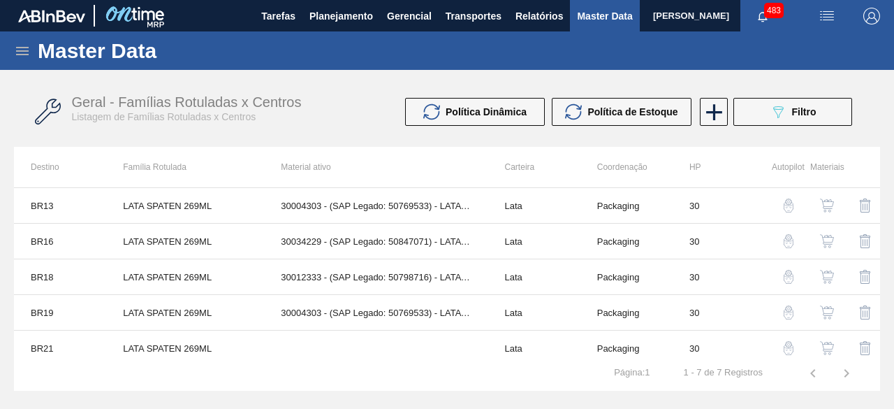
click at [21, 50] on icon at bounding box center [22, 51] width 13 height 8
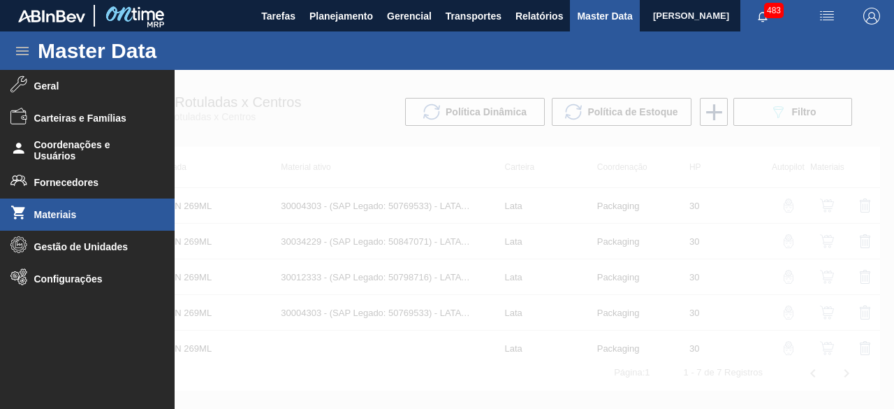
click at [70, 216] on span "Materiais" at bounding box center [91, 214] width 115 height 11
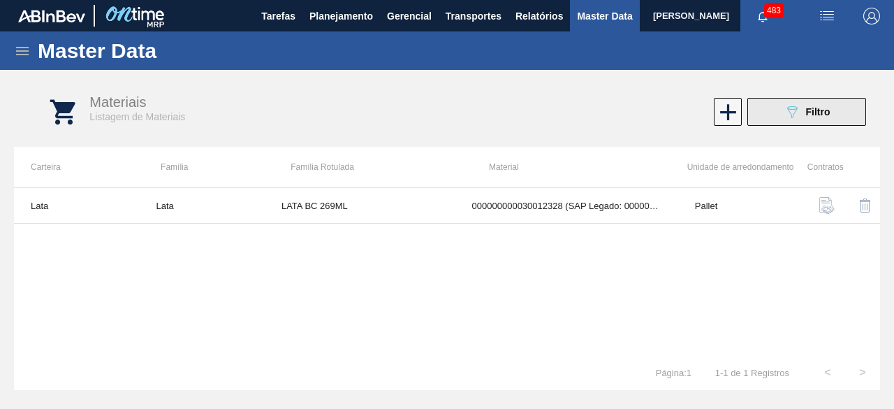
click at [757, 119] on button "089F7B8B-B2A5-4AFE-B5C0-19BA573D28AC Filtro" at bounding box center [806, 112] width 119 height 28
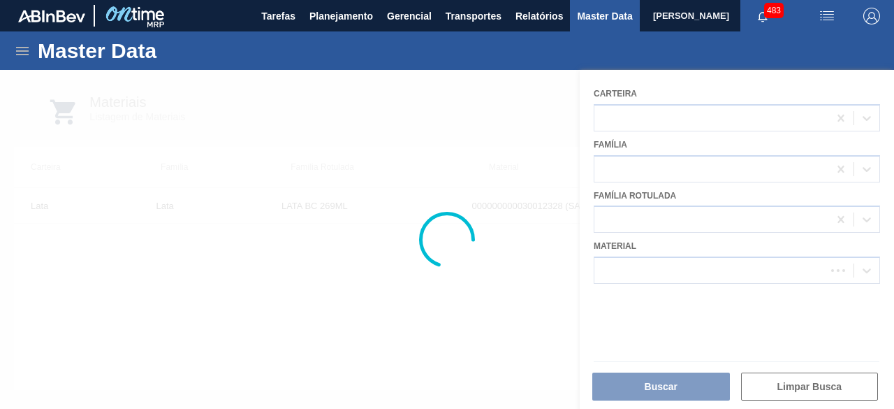
click at [704, 259] on div at bounding box center [447, 239] width 894 height 339
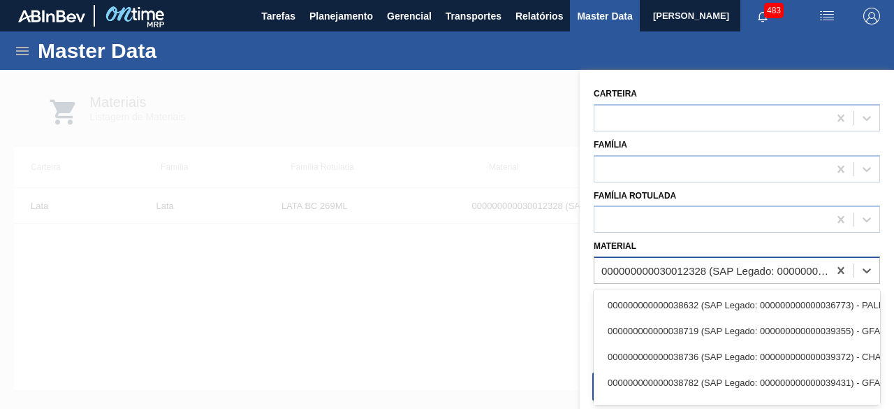
click at [704, 262] on div "000000000030012328 (SAP Legado: 000000000050798614) - LATA AL. 269ML [DATE]" at bounding box center [711, 270] width 234 height 20
paste input "30012388"
type input "30012388"
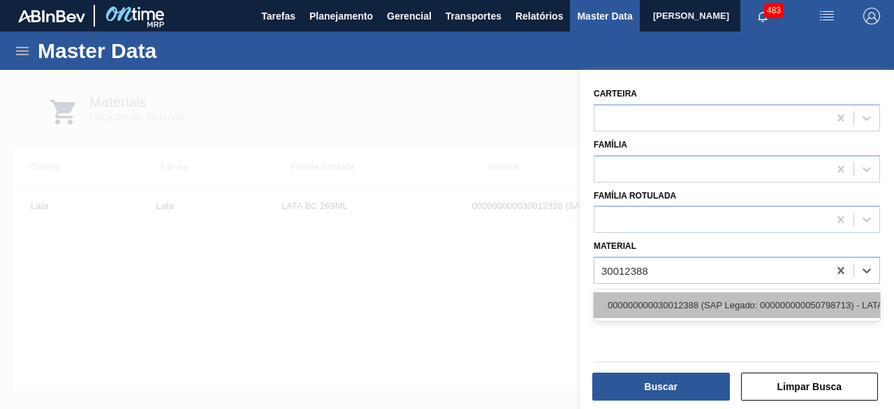
click at [696, 297] on div "000000000030012388 (SAP Legado: 000000000050798713) - LATA AL. 269ML SK MP 429" at bounding box center [737, 305] width 286 height 26
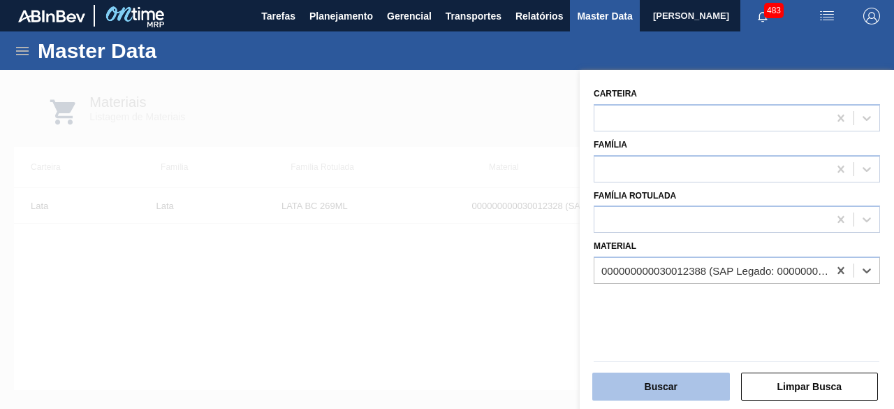
click at [685, 390] on button "Buscar" at bounding box center [661, 386] width 138 height 28
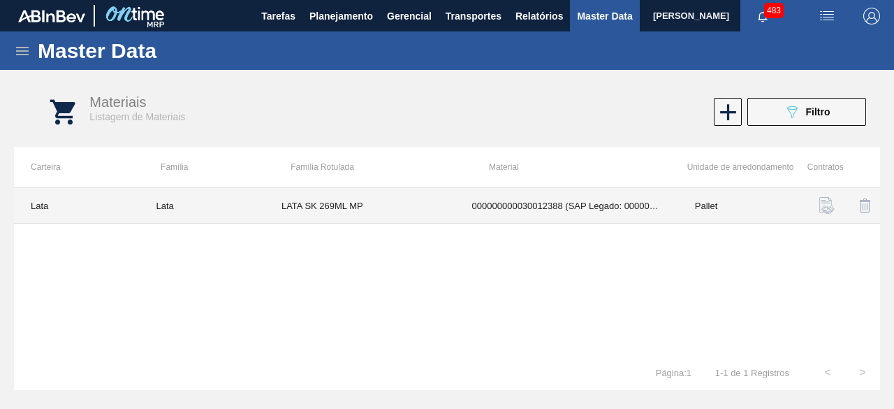
click at [406, 196] on td "LATA SK 269ML MP" at bounding box center [360, 206] width 191 height 36
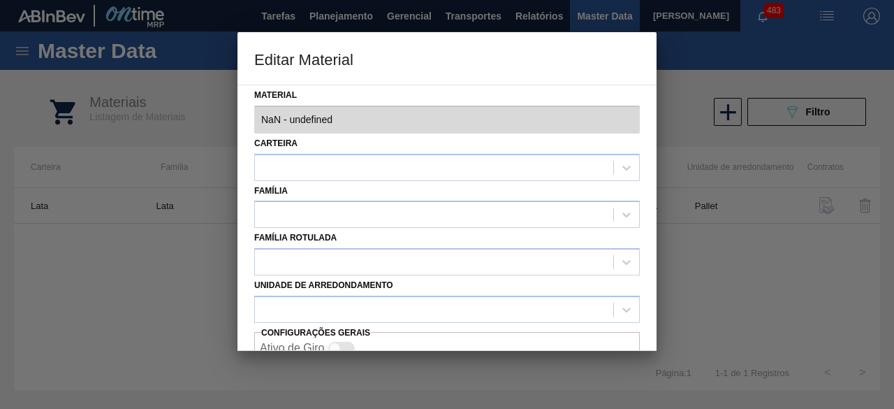
type input "30012388 - 000000000030012388 (SAP Legado: 000000000050798713) - LATA AL. 269ML…"
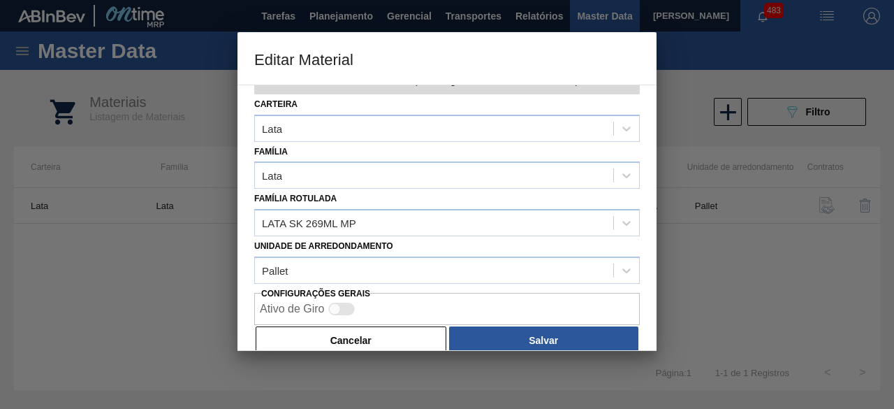
scroll to position [59, 0]
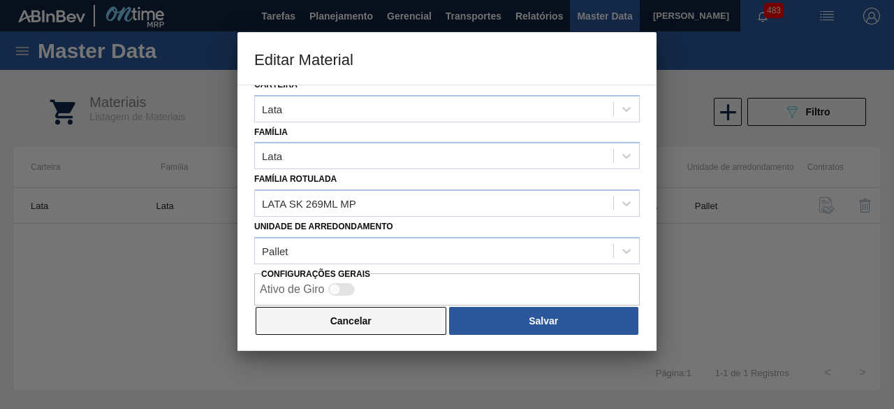
click at [366, 317] on button "Cancelar" at bounding box center [351, 321] width 191 height 28
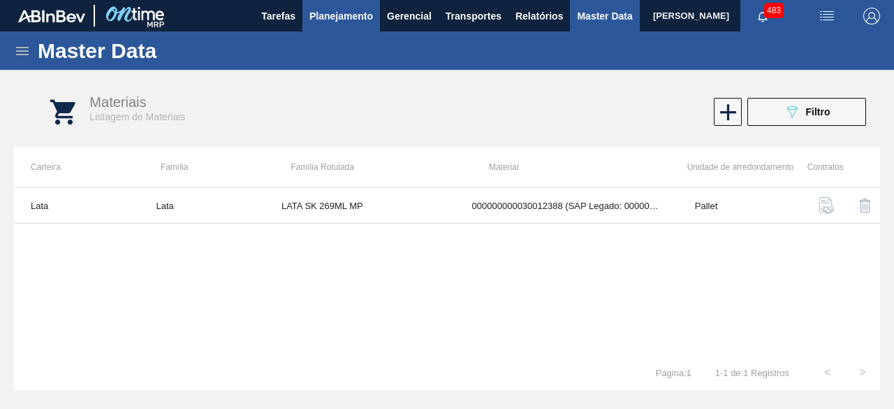
click at [349, 15] on span "Planejamento" at bounding box center [341, 16] width 64 height 17
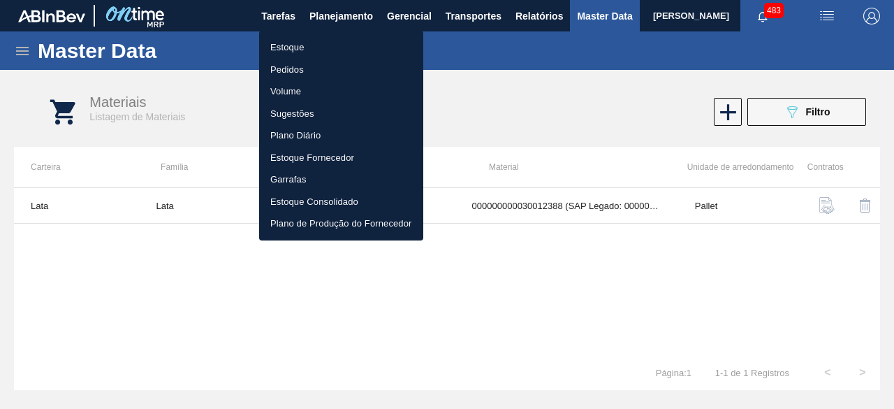
click at [316, 48] on li "Estoque" at bounding box center [341, 47] width 164 height 22
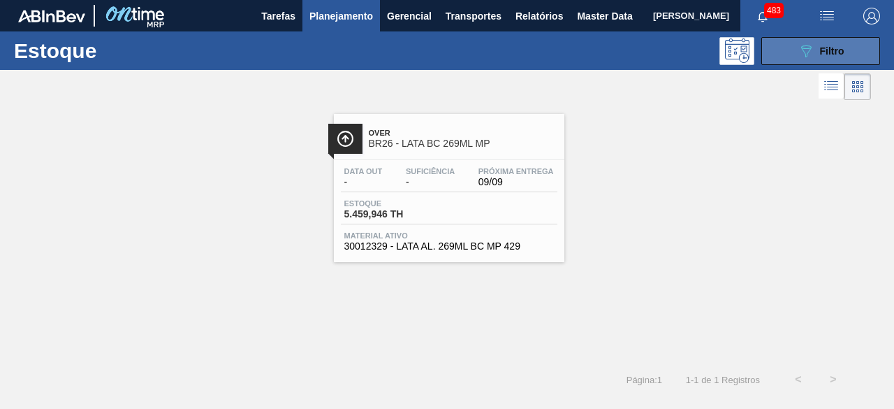
click at [811, 43] on icon "089F7B8B-B2A5-4AFE-B5C0-19BA573D28AC" at bounding box center [805, 51] width 17 height 17
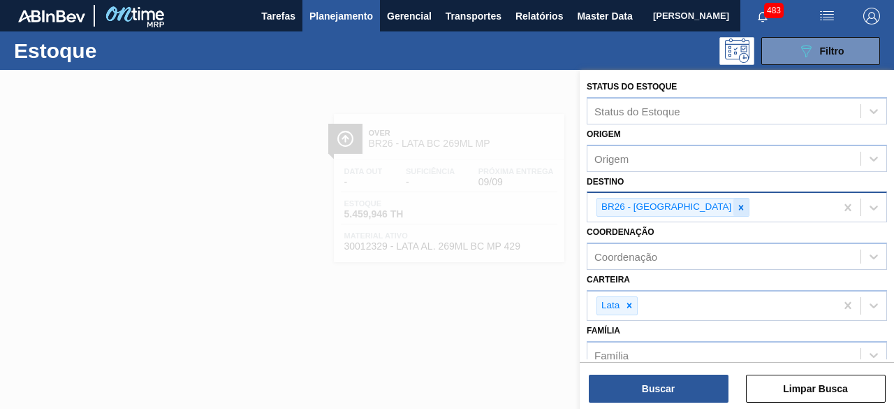
click at [739, 205] on icon at bounding box center [741, 207] width 5 height 5
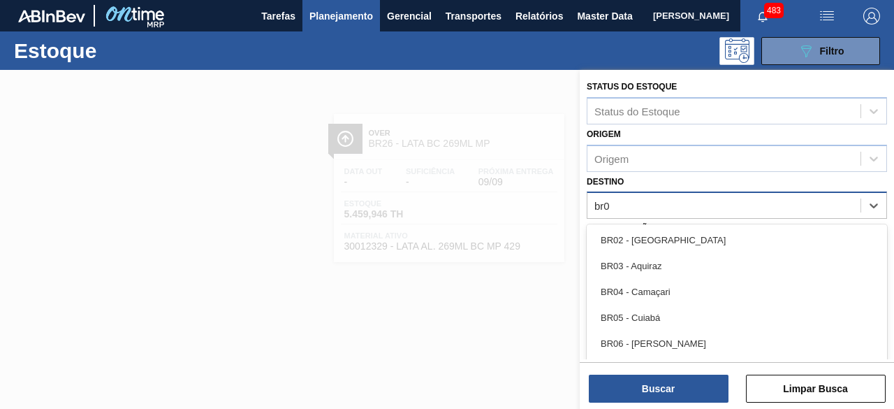
type input "br08"
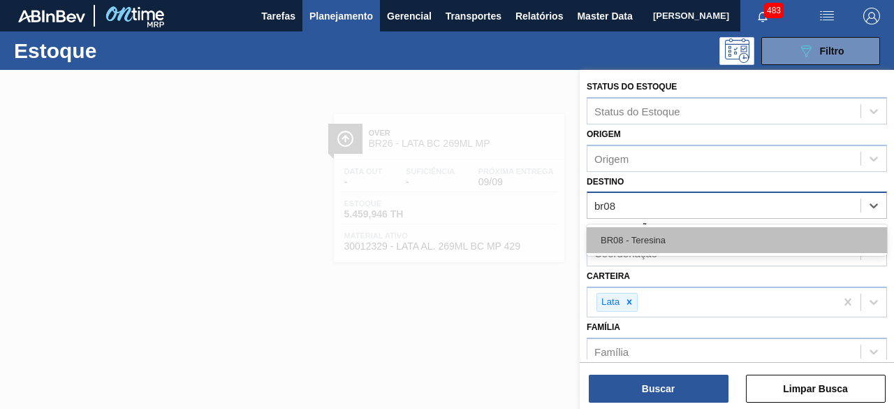
click at [672, 239] on div "BR08 - Teresina" at bounding box center [737, 240] width 300 height 26
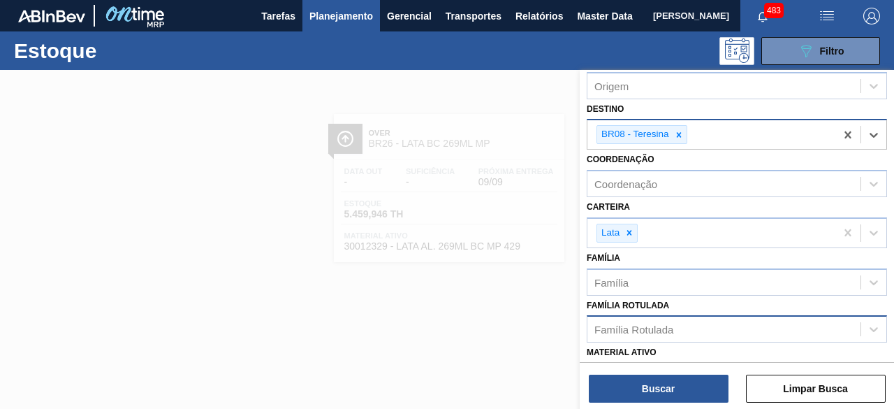
scroll to position [140, 0]
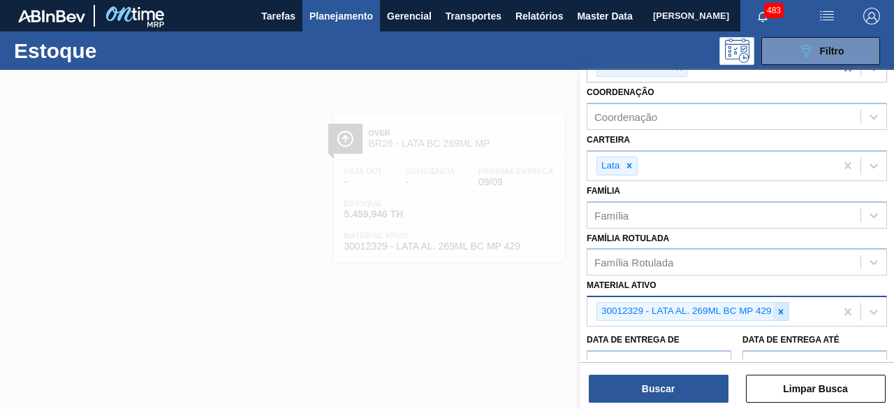
click at [778, 308] on icon at bounding box center [781, 312] width 10 height 10
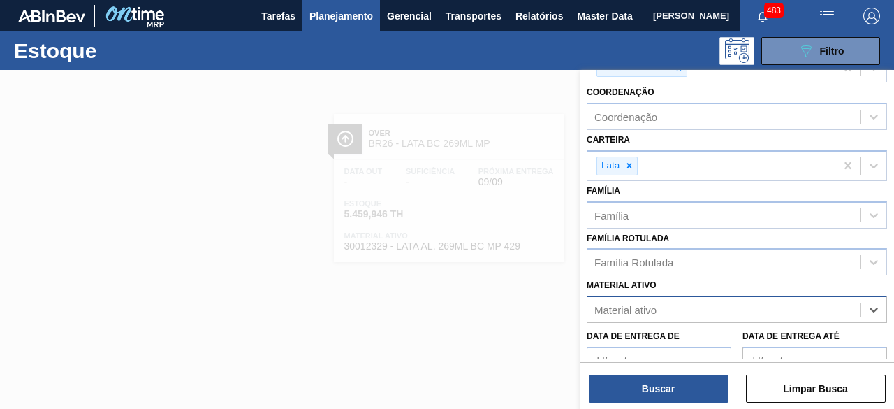
paste ativo "30002213"
type ativo "30002213"
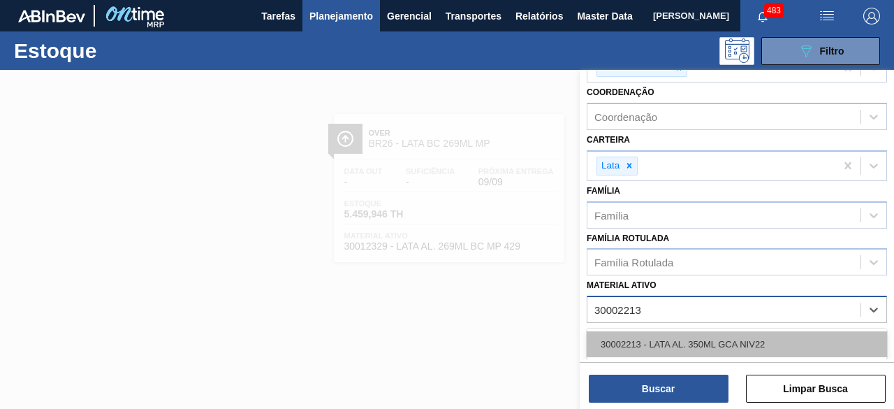
click at [742, 346] on div "30002213 - LATA AL. 350ML GCA NIV22" at bounding box center [737, 344] width 300 height 26
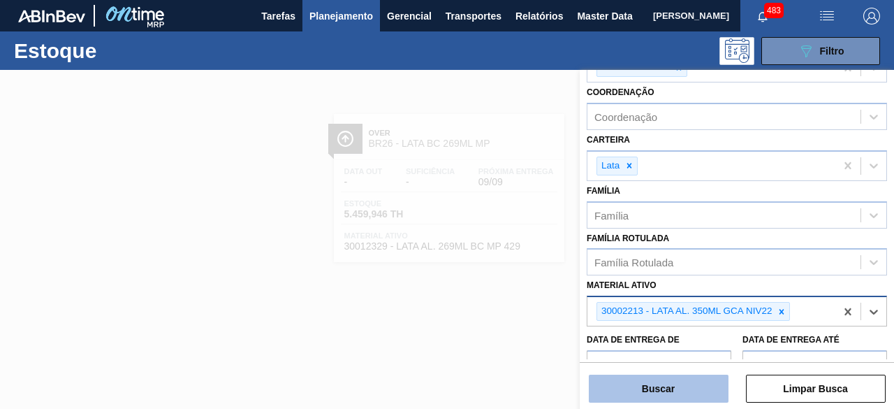
click at [714, 387] on button "Buscar" at bounding box center [659, 388] width 140 height 28
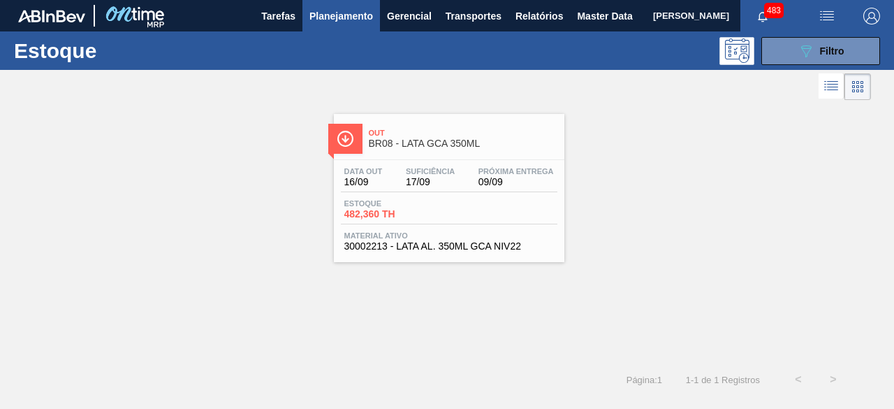
click at [499, 212] on div "Estoque 482,360 TH" at bounding box center [449, 211] width 216 height 25
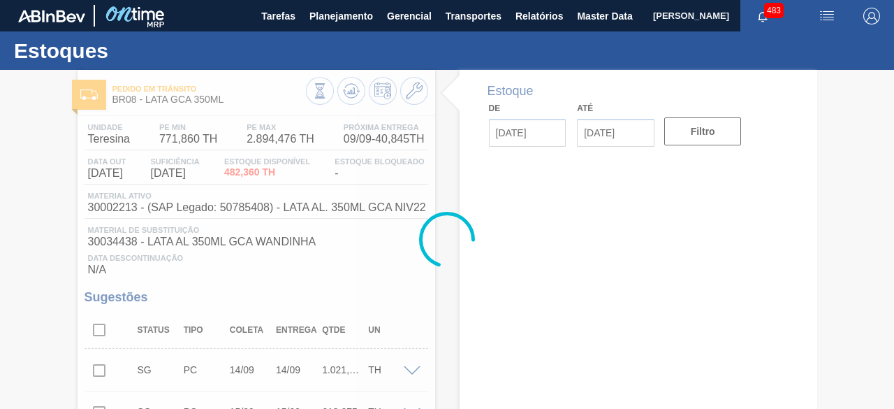
type input "[DATE]"
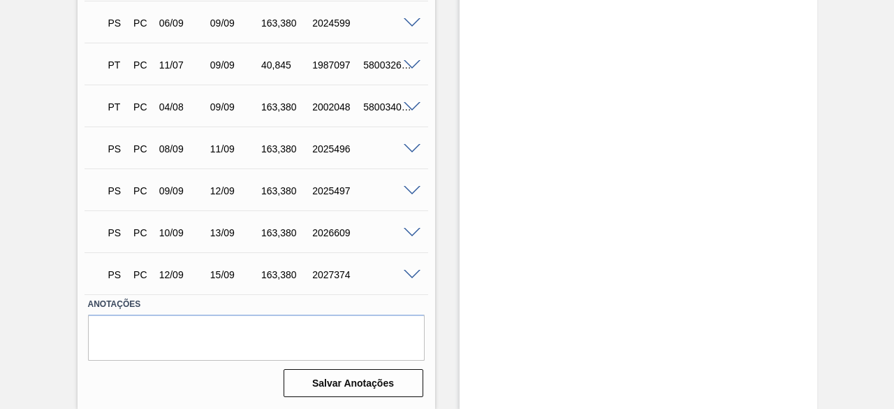
scroll to position [1199, 0]
click at [413, 271] on span at bounding box center [412, 275] width 17 height 10
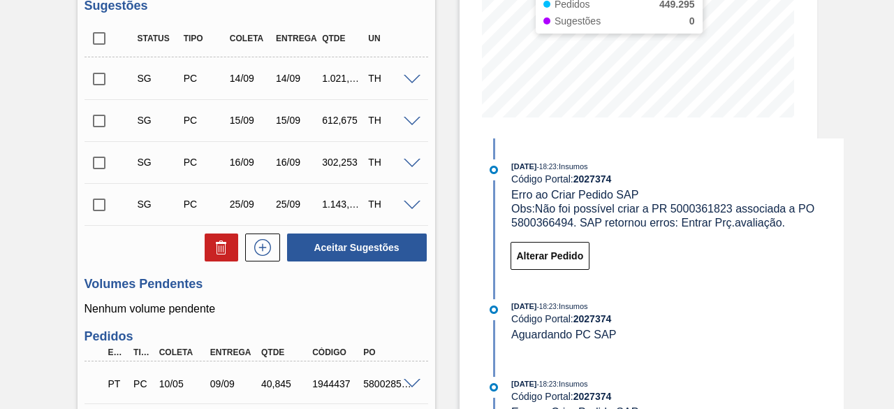
scroll to position [0, 0]
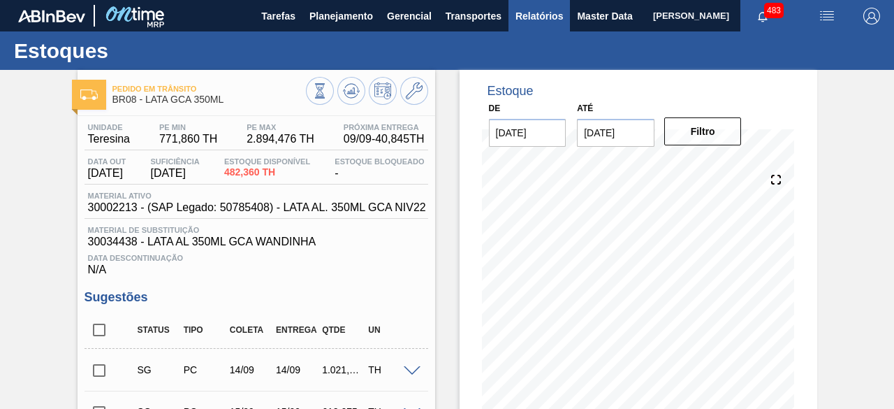
click at [531, 17] on span "Relatórios" at bounding box center [538, 16] width 47 height 17
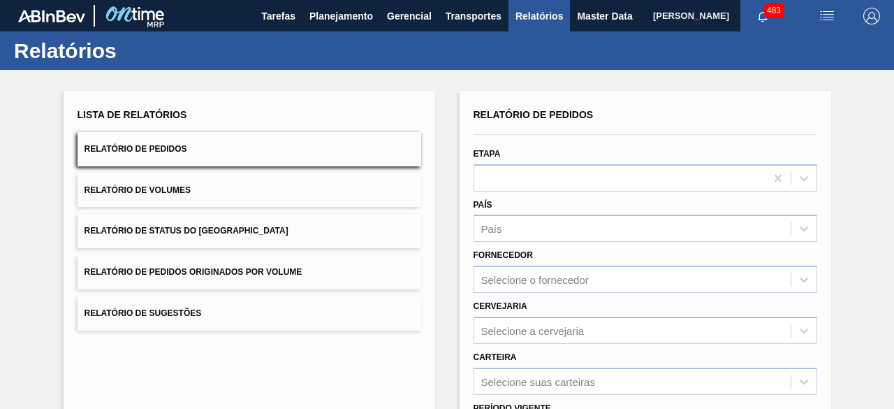
click at [653, 15] on span "[PERSON_NAME]" at bounding box center [691, 15] width 76 height 31
click at [594, 19] on span "Master Data" at bounding box center [604, 16] width 55 height 17
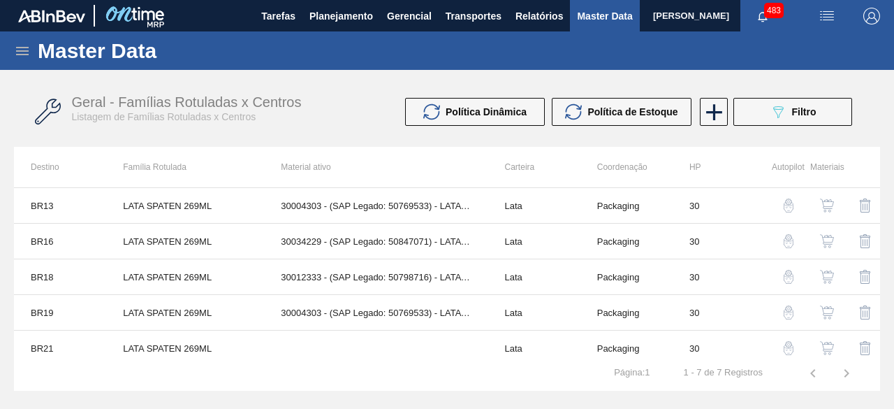
click at [16, 59] on icon at bounding box center [22, 51] width 17 height 17
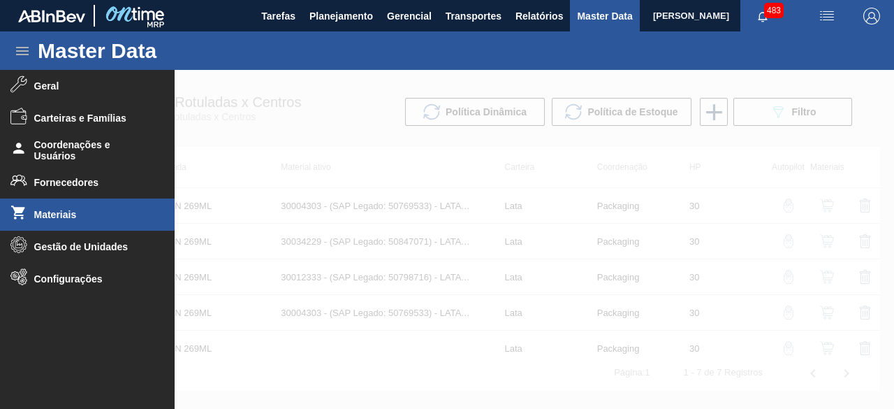
click at [63, 213] on span "Materiais" at bounding box center [91, 214] width 115 height 11
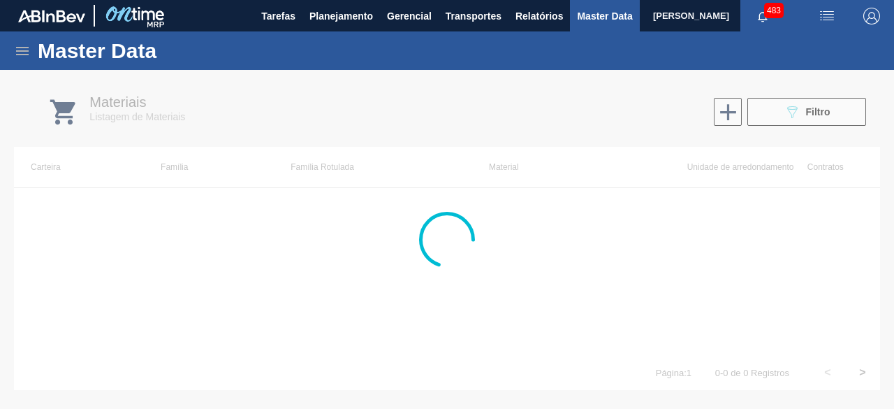
click at [785, 107] on div at bounding box center [447, 239] width 894 height 339
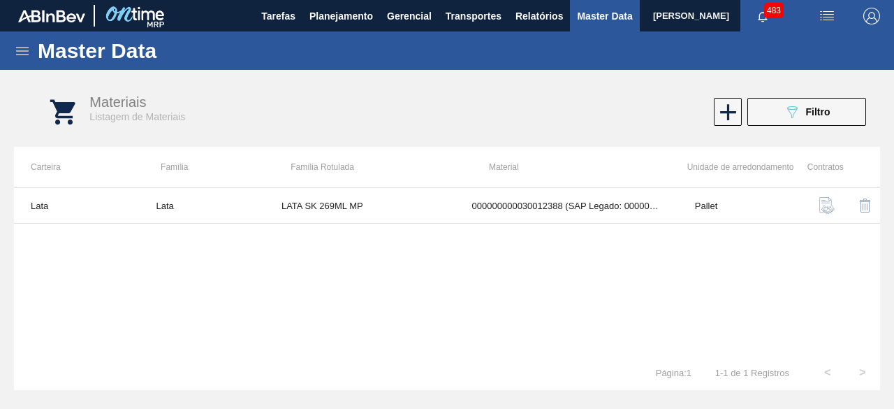
click at [785, 107] on icon "089F7B8B-B2A5-4AFE-B5C0-19BA573D28AC" at bounding box center [792, 111] width 17 height 17
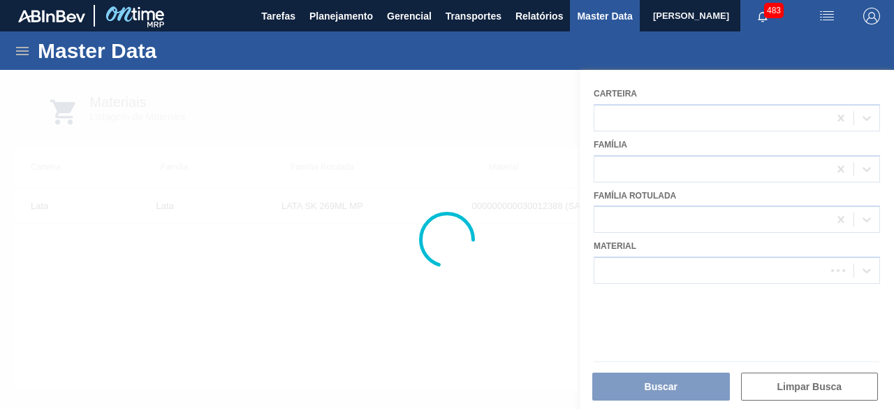
click at [733, 266] on div at bounding box center [447, 239] width 894 height 339
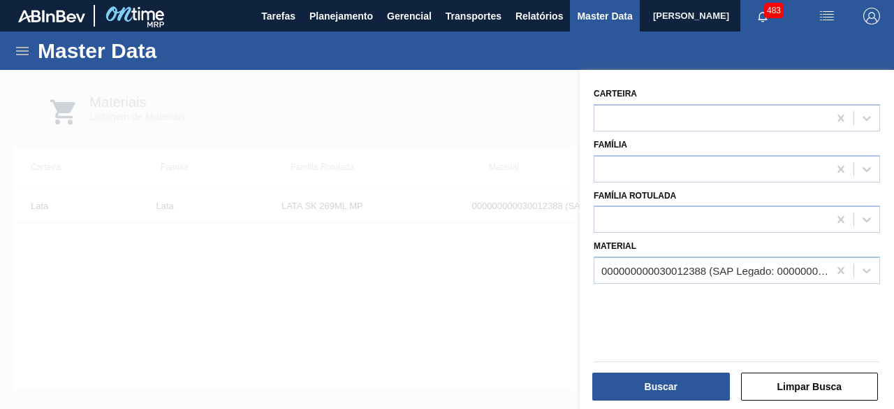
click at [733, 266] on div "000000000030012388 (SAP Legado: 000000000050798713) - LATA AL. 269ML SK MP 429" at bounding box center [715, 271] width 228 height 12
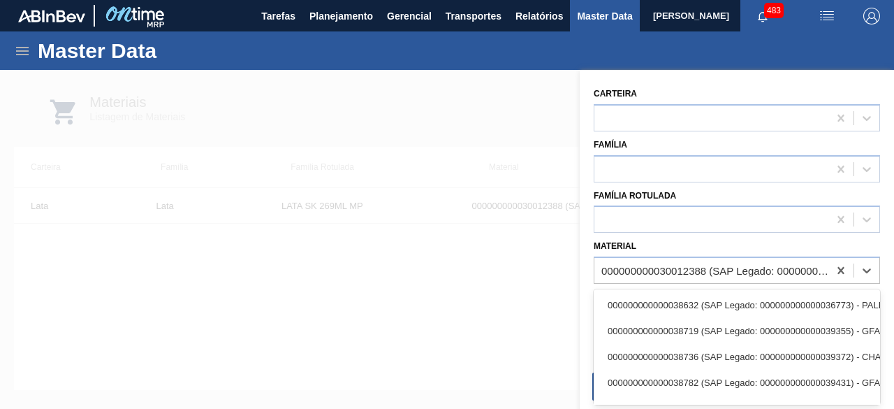
paste input "30034228"
type input "30034228"
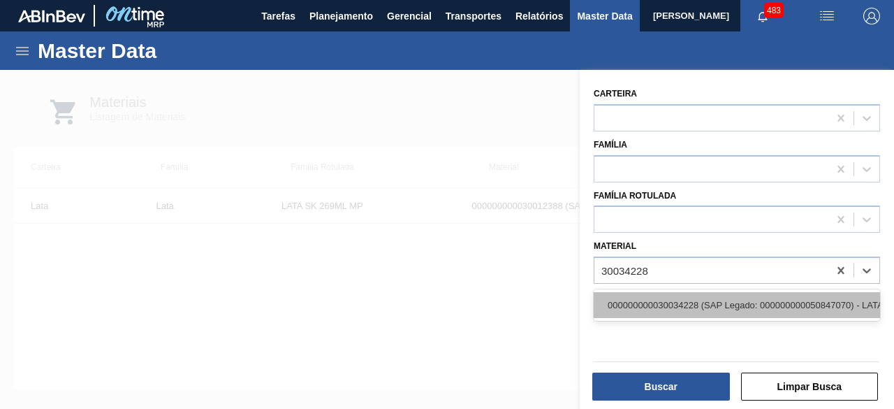
click at [717, 307] on div "000000000030034228 (SAP Legado: 000000000050847070) - LATA AL SPATEN 350ML SLK …" at bounding box center [737, 305] width 286 height 26
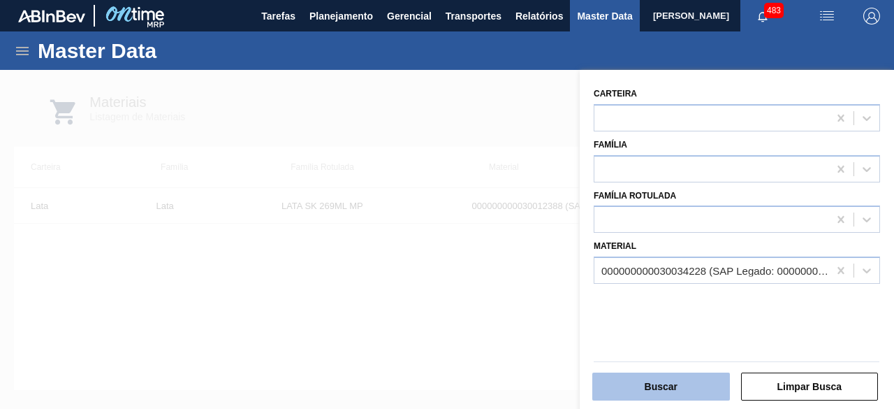
click at [707, 382] on button "Buscar" at bounding box center [661, 386] width 138 height 28
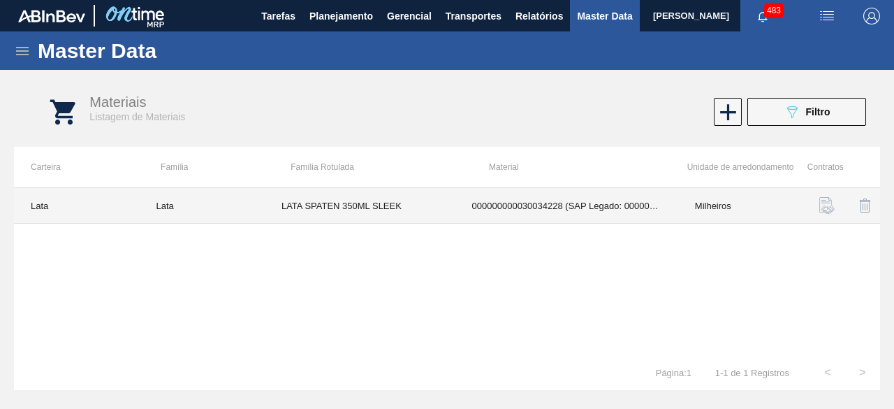
click at [334, 207] on td "LATA SPATEN 350ML SLEEK" at bounding box center [360, 206] width 191 height 36
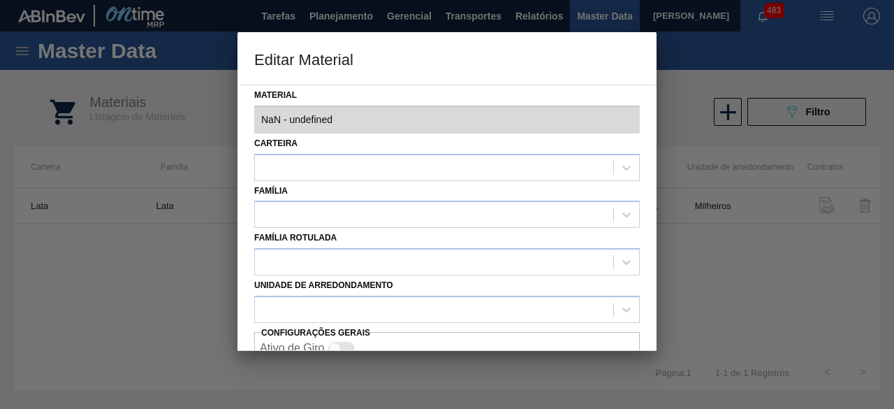
type input "30034228 - 000000000030034228 (SAP Legado: 000000000050847070) - LATA AL SPATEN…"
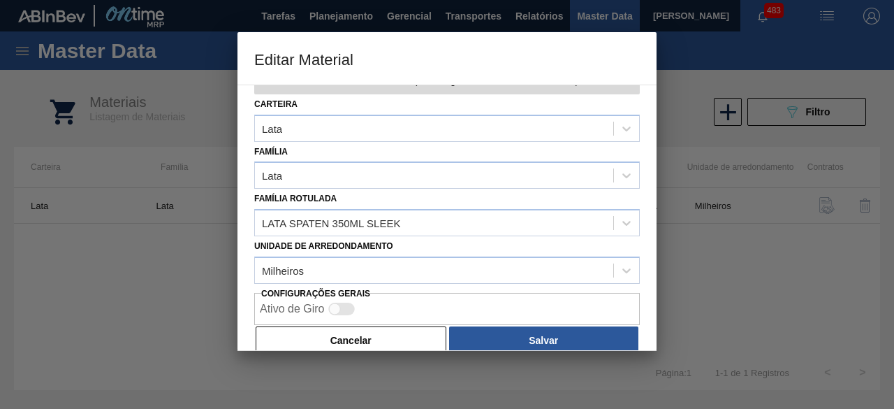
scroll to position [59, 0]
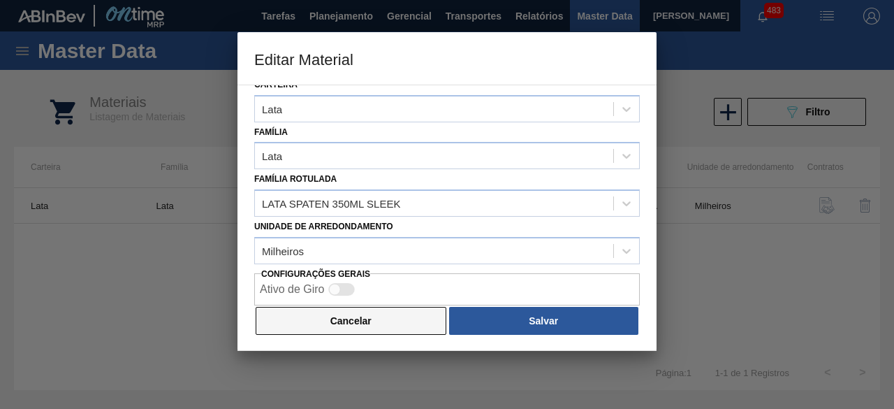
click at [397, 328] on button "Cancelar" at bounding box center [351, 321] width 191 height 28
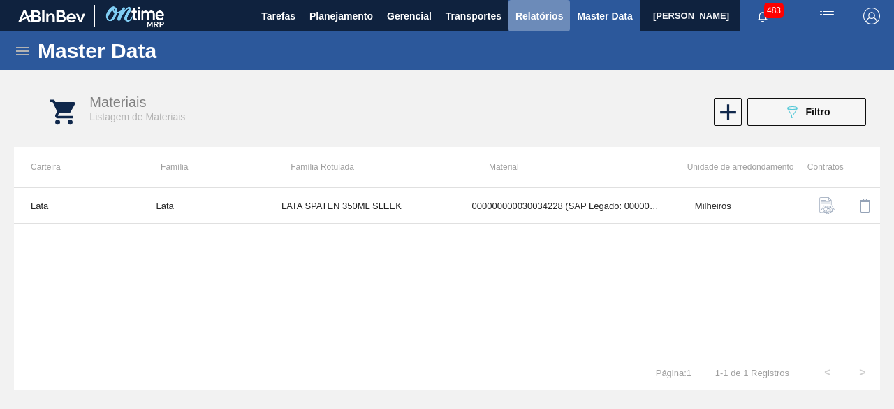
click at [535, 21] on span "Relatórios" at bounding box center [538, 16] width 47 height 17
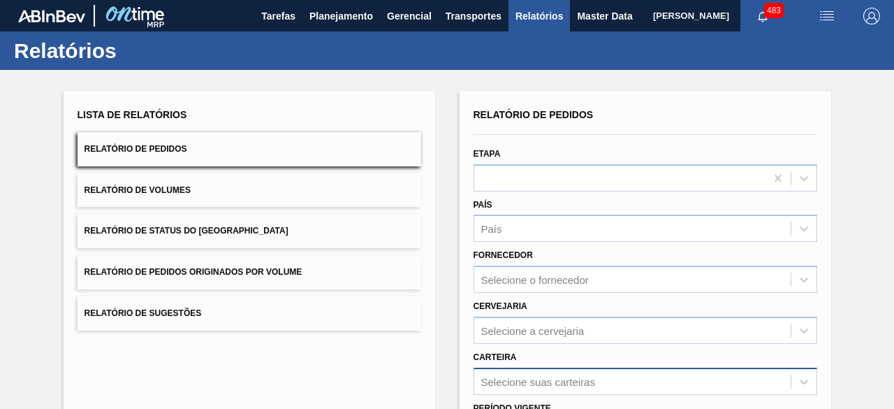
click at [537, 374] on div "Selecione suas carteiras" at bounding box center [645, 380] width 344 height 27
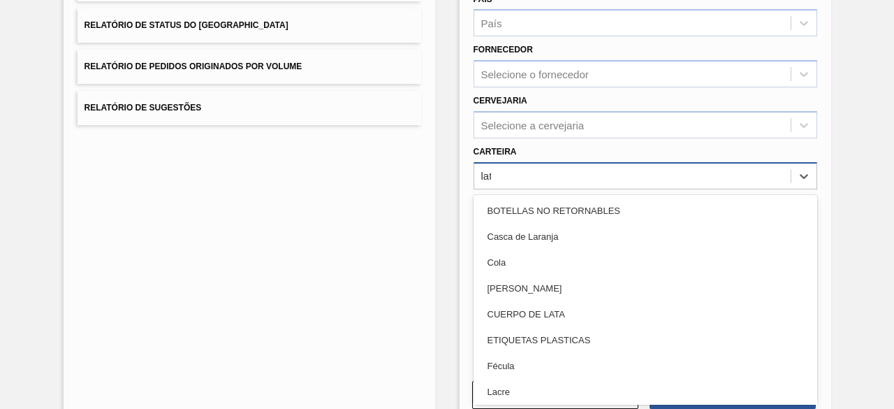
type input "lata"
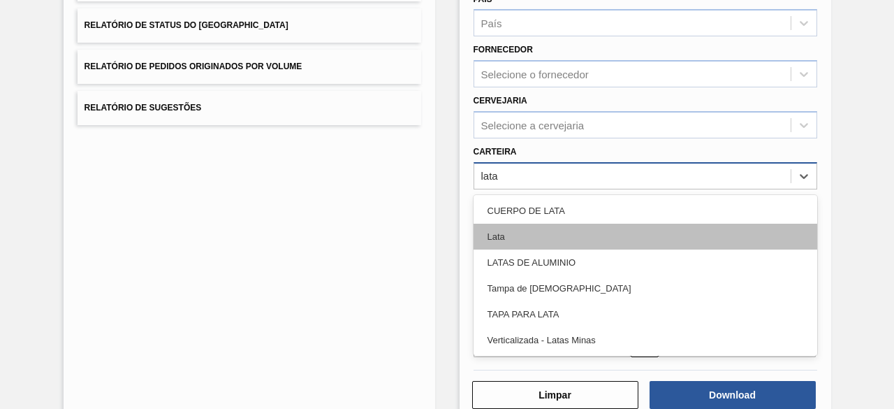
click at [529, 241] on div "Lata" at bounding box center [645, 236] width 344 height 26
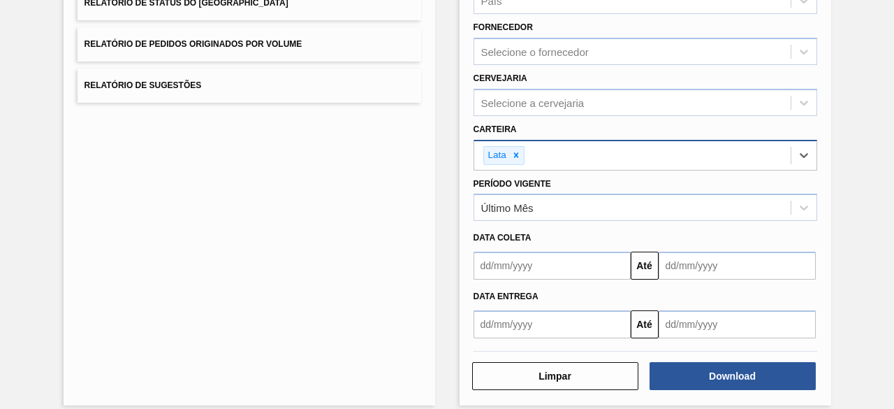
scroll to position [240, 0]
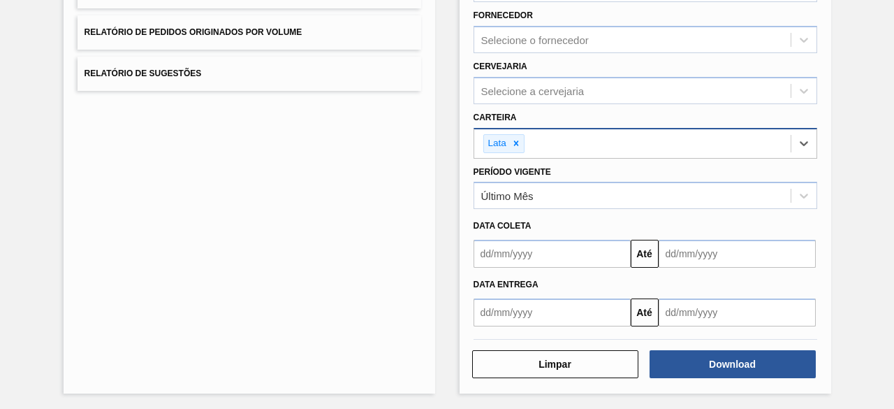
click at [559, 245] on input "text" at bounding box center [551, 254] width 157 height 28
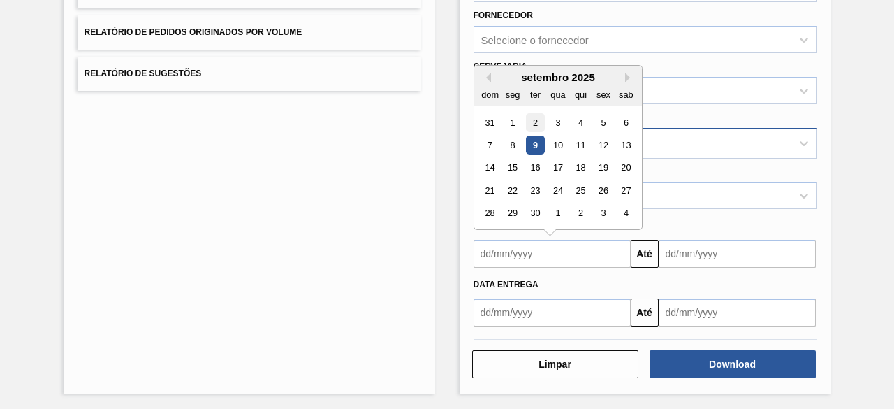
click at [534, 122] on div "2" at bounding box center [534, 122] width 19 height 19
type input "[DATE]"
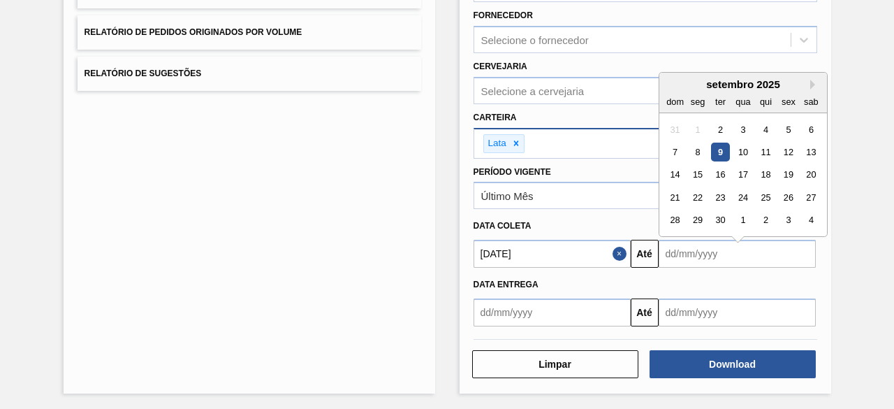
click at [690, 259] on input "text" at bounding box center [737, 254] width 157 height 28
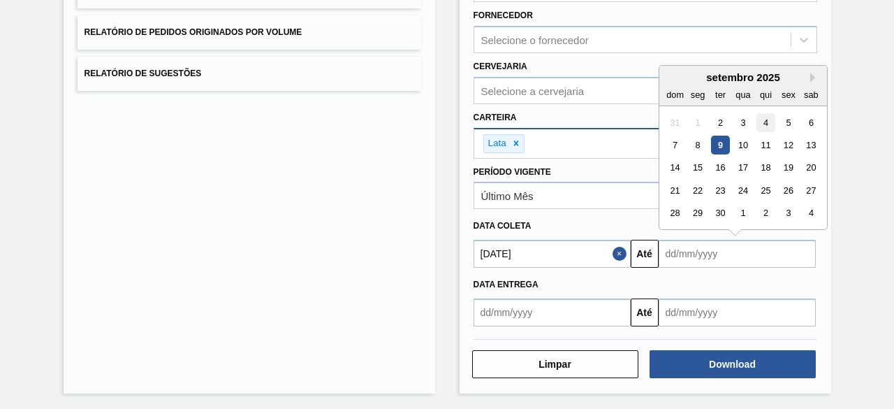
click at [767, 120] on div "4" at bounding box center [765, 122] width 19 height 19
type input "[DATE]"
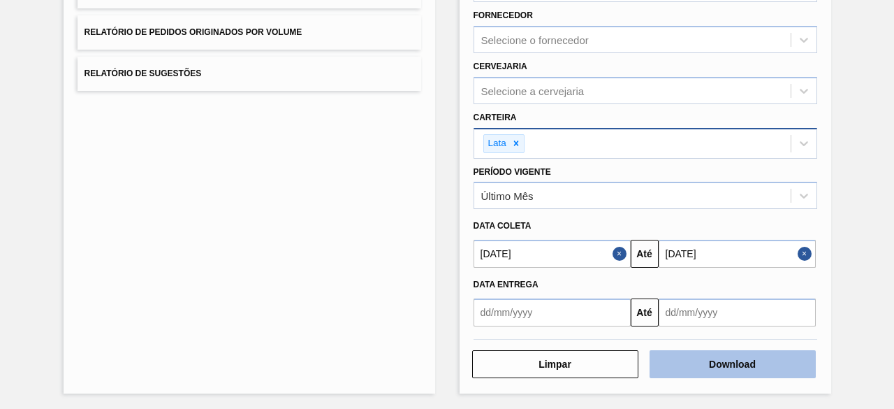
click at [748, 371] on button "Download" at bounding box center [732, 364] width 166 height 28
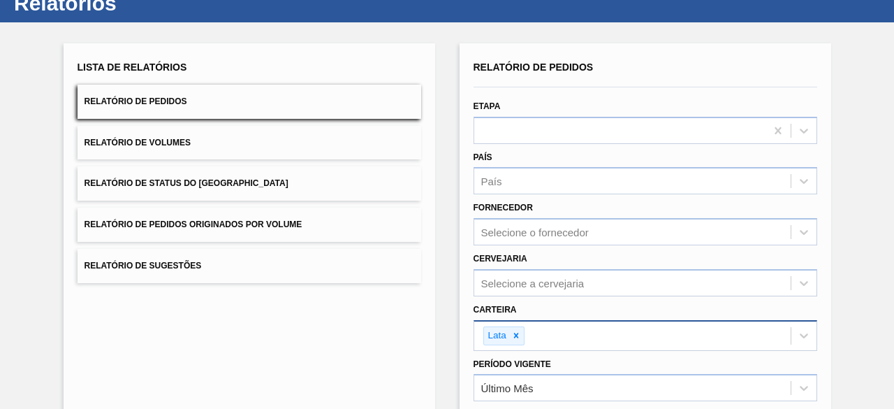
scroll to position [30, 0]
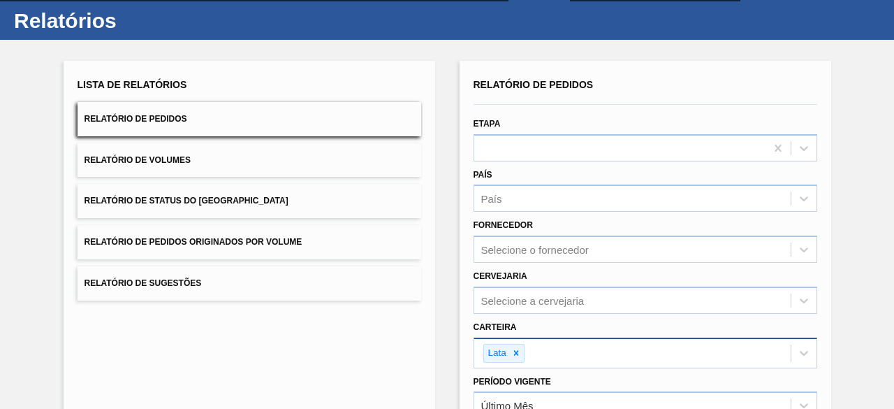
click at [235, 154] on button "Relatório de Volumes" at bounding box center [250, 160] width 344 height 34
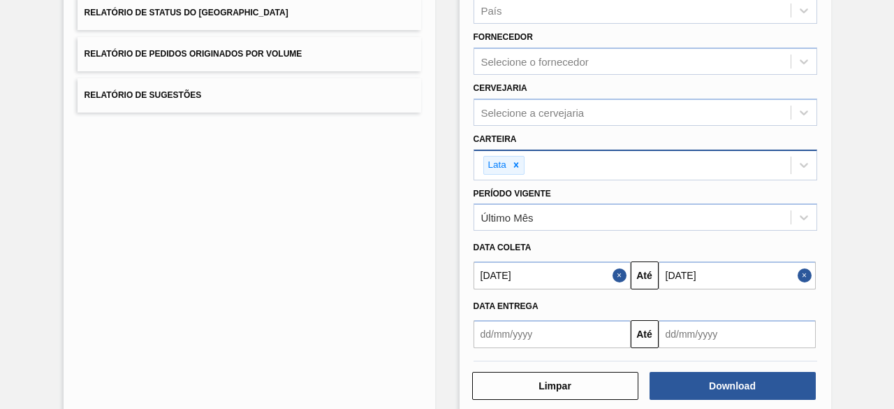
scroll to position [240, 0]
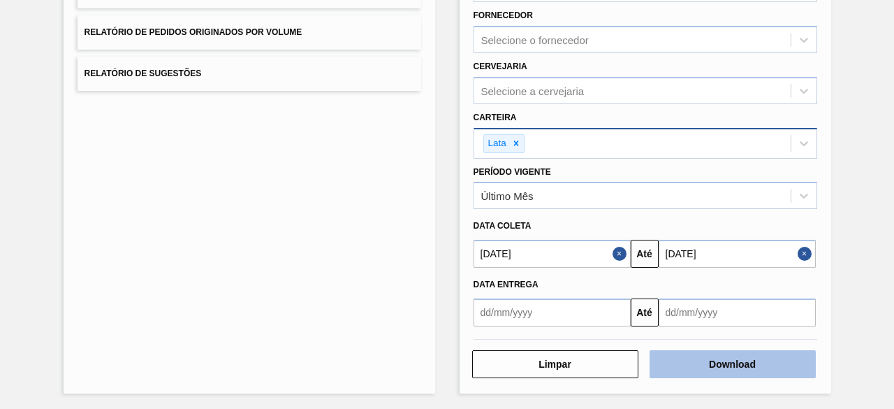
click at [721, 362] on button "Download" at bounding box center [732, 364] width 166 height 28
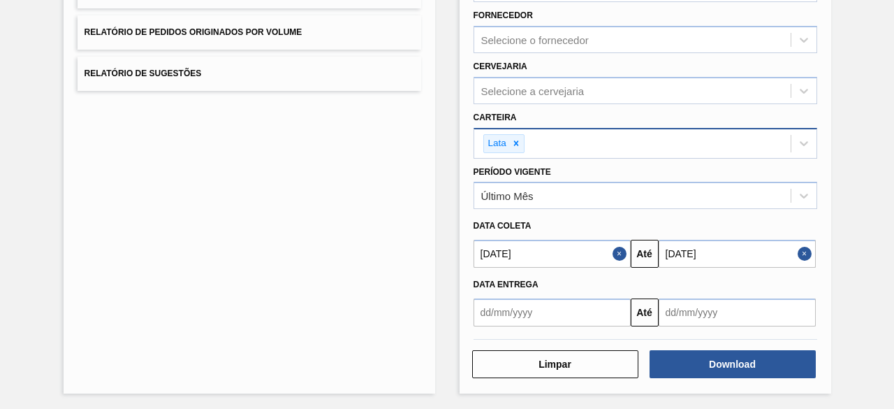
click at [803, 247] on button "Close" at bounding box center [806, 254] width 18 height 28
click at [617, 249] on button "Close" at bounding box center [621, 254] width 18 height 28
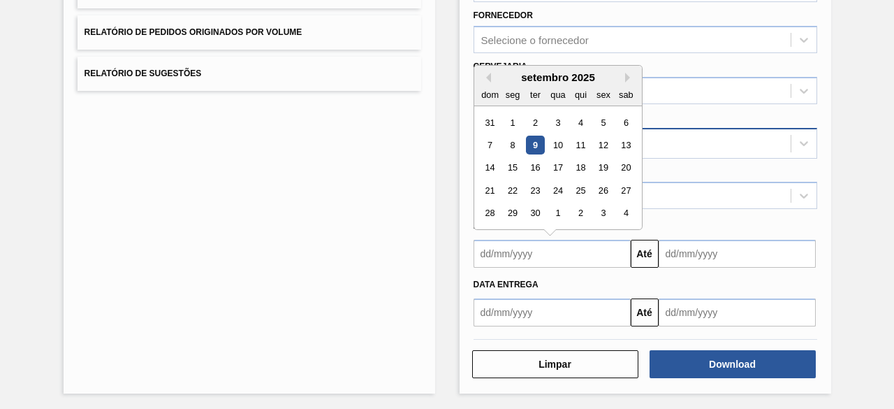
click at [581, 252] on input "text" at bounding box center [551, 254] width 157 height 28
click at [535, 140] on div "9" at bounding box center [534, 144] width 19 height 19
type input "[DATE]"
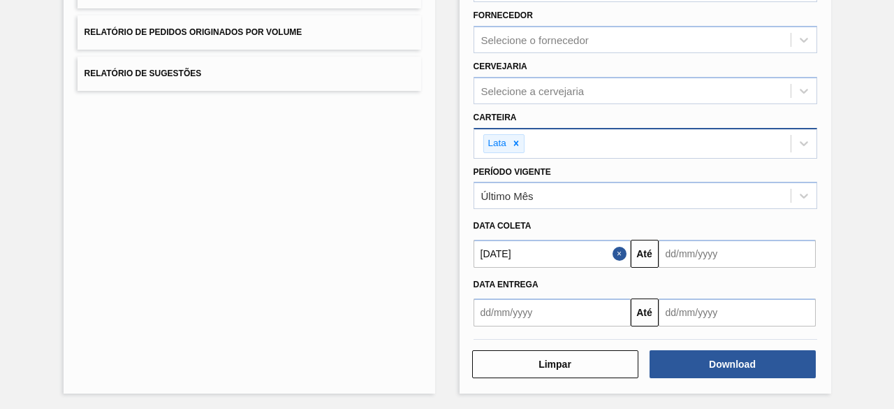
drag, startPoint x: 710, startPoint y: 246, endPoint x: 716, endPoint y: 241, distance: 8.0
click at [710, 246] on input "text" at bounding box center [737, 254] width 157 height 28
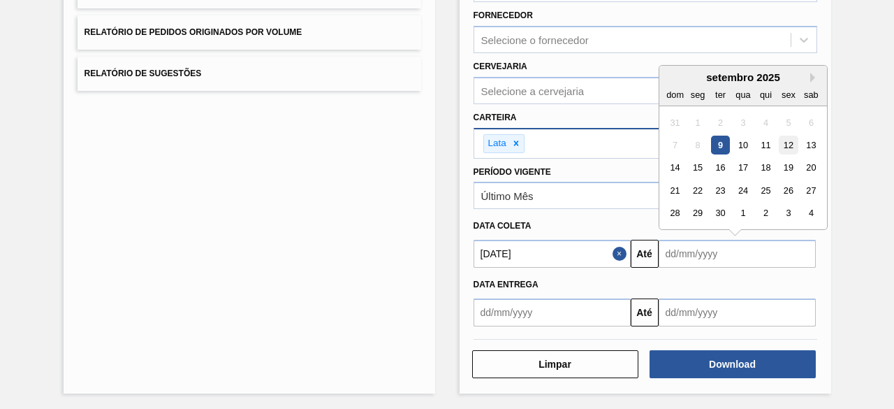
click at [786, 140] on div "12" at bounding box center [788, 144] width 19 height 19
type input "[DATE]"
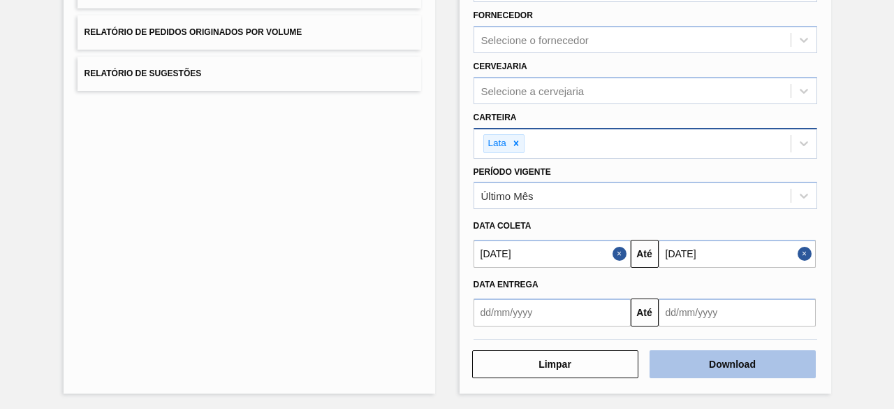
click at [730, 361] on button "Download" at bounding box center [732, 364] width 166 height 28
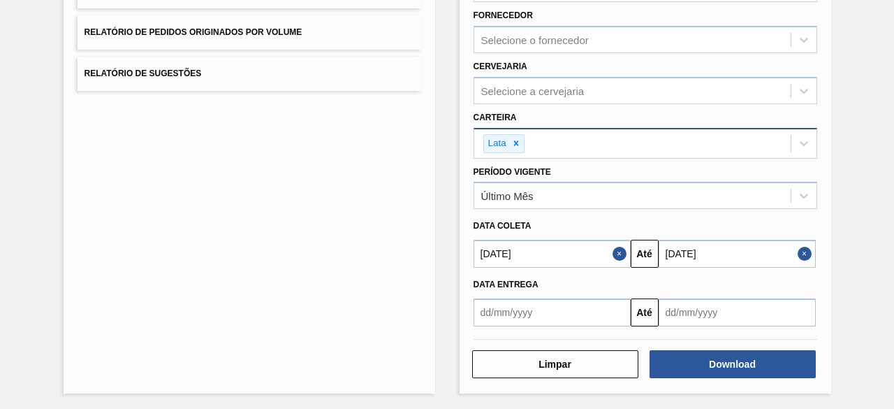
click at [349, 166] on div "Lista de Relatórios Relatório de Pedidos Relatório de Volumes Relatório de Stat…" at bounding box center [250, 122] width 372 height 542
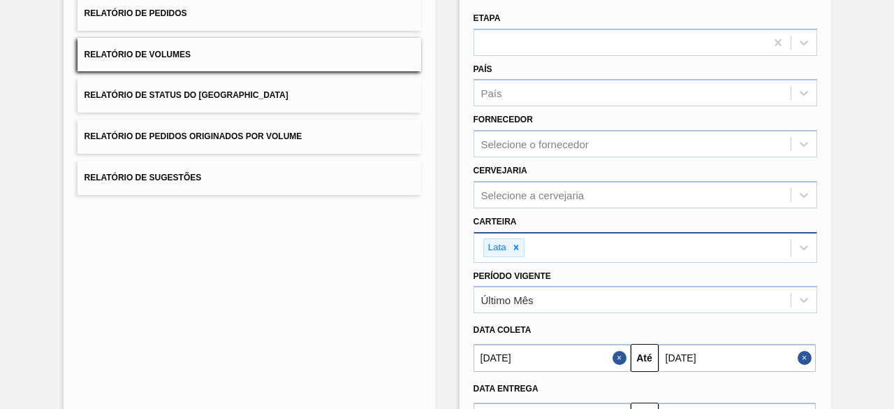
scroll to position [0, 0]
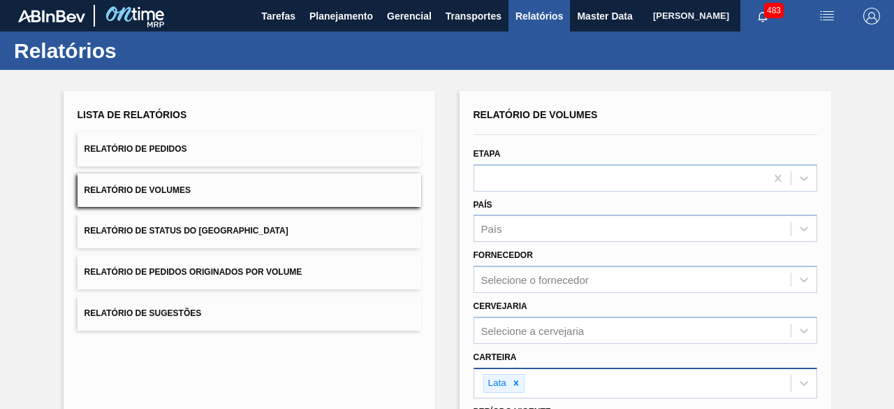
click at [292, 150] on button "Relatório de Pedidos" at bounding box center [250, 149] width 344 height 34
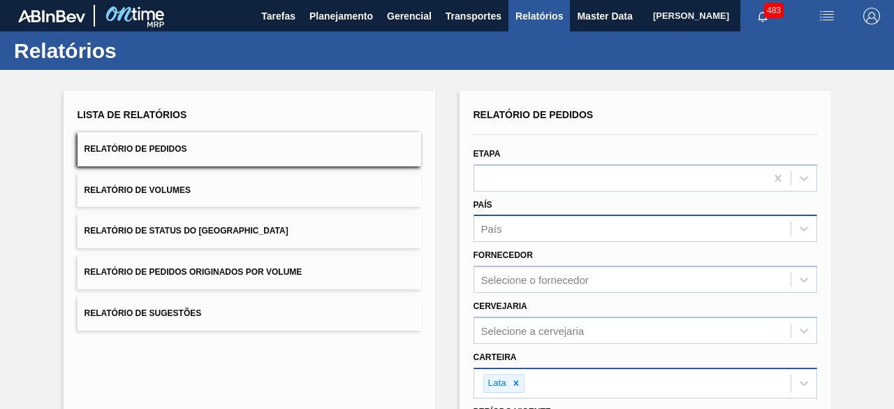
scroll to position [209, 0]
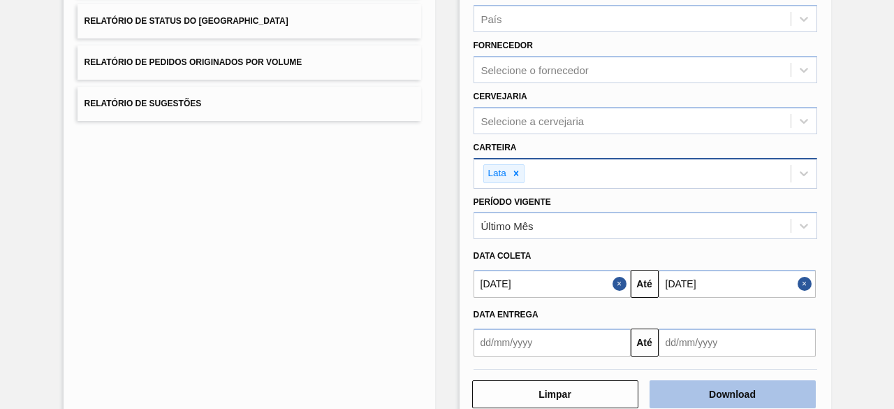
click at [749, 389] on button "Download" at bounding box center [732, 394] width 166 height 28
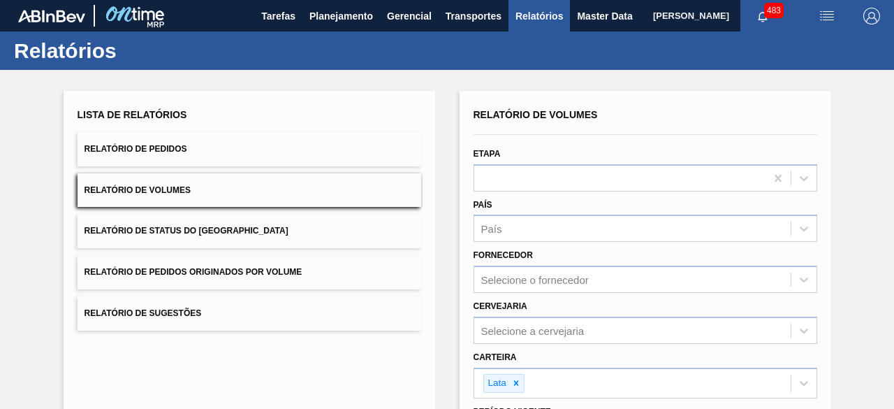
click at [256, 144] on button "Relatório de Pedidos" at bounding box center [250, 149] width 344 height 34
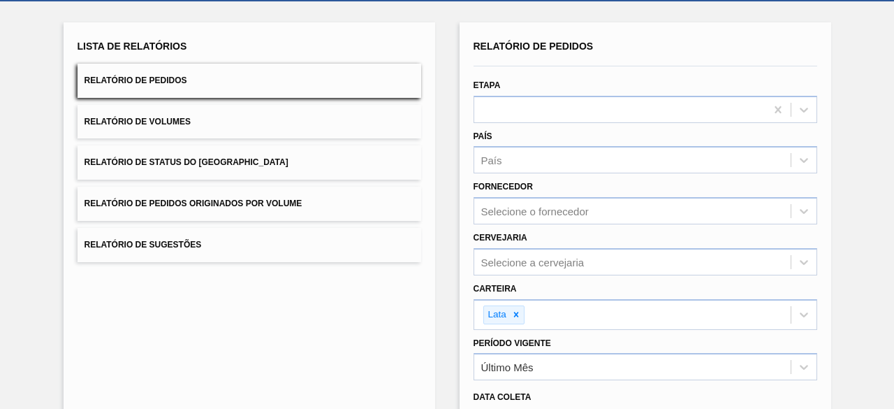
scroll to position [209, 0]
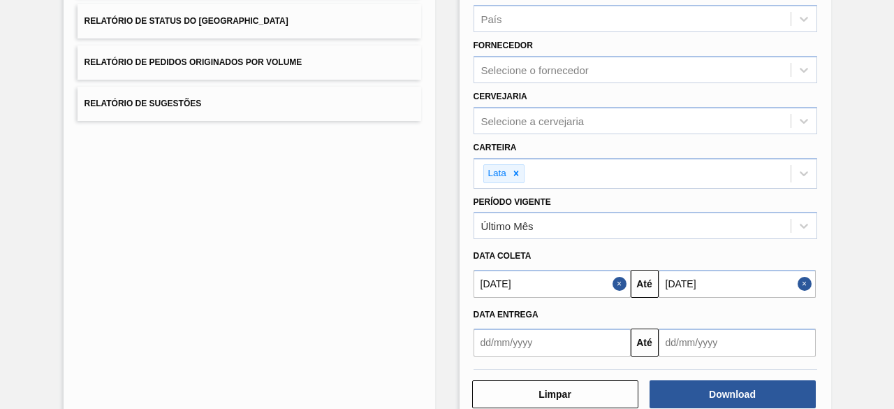
click at [806, 283] on button "Close" at bounding box center [806, 284] width 18 height 28
click at [620, 279] on button "Close" at bounding box center [621, 284] width 18 height 28
click at [592, 287] on input "text" at bounding box center [551, 284] width 157 height 28
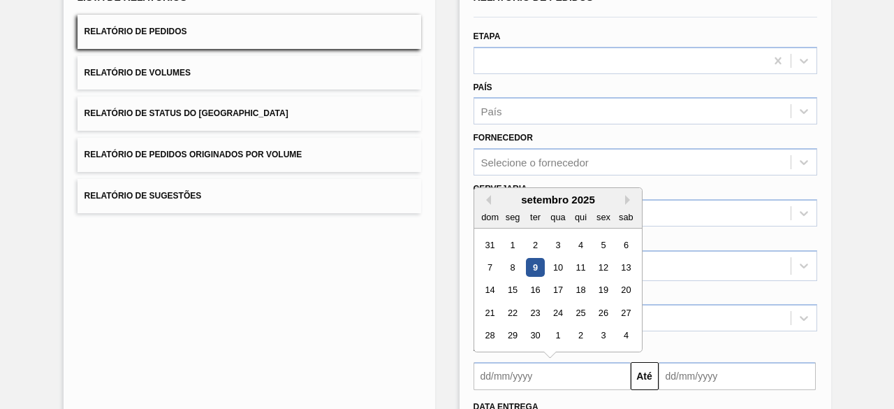
scroll to position [140, 0]
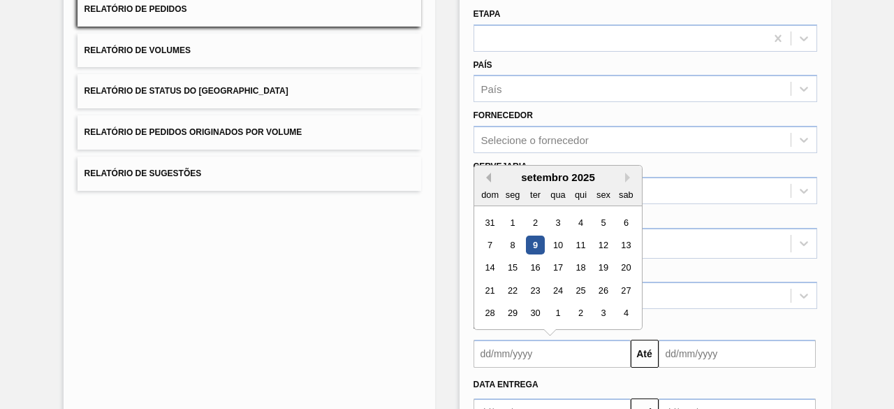
click at [487, 179] on button "Previous Month" at bounding box center [486, 177] width 10 height 10
click at [489, 267] on div "10" at bounding box center [489, 267] width 19 height 19
type input "[DATE]"
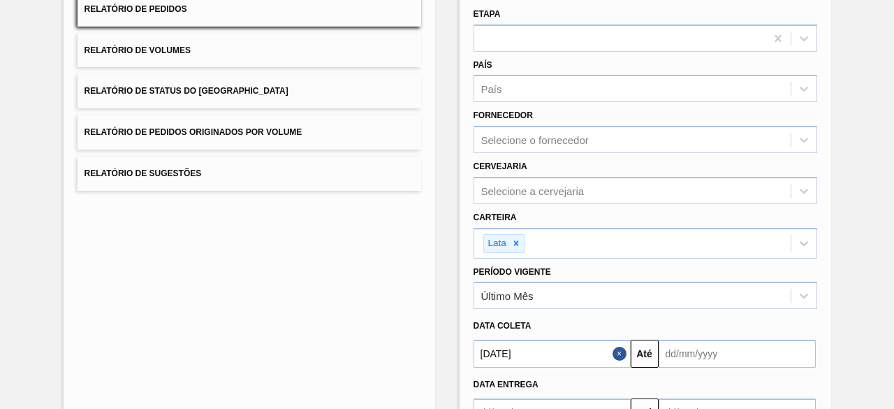
click at [740, 354] on input "text" at bounding box center [737, 353] width 157 height 28
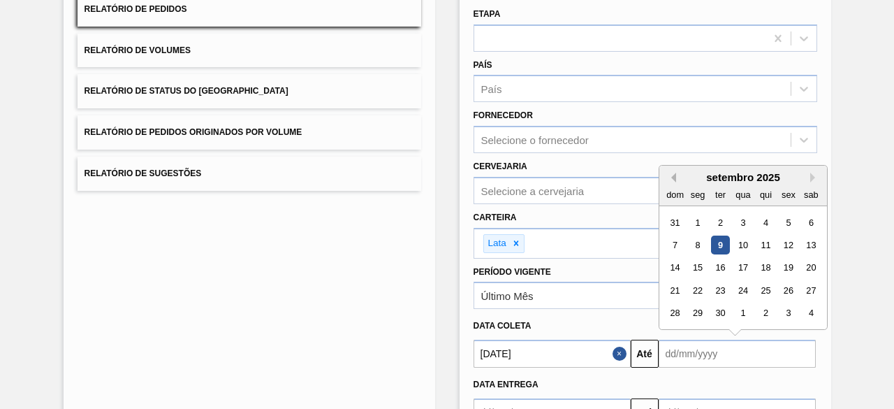
click at [670, 177] on button "Previous Month" at bounding box center [671, 177] width 10 height 10
click at [693, 266] on div "11" at bounding box center [697, 267] width 19 height 19
type input "[DATE]"
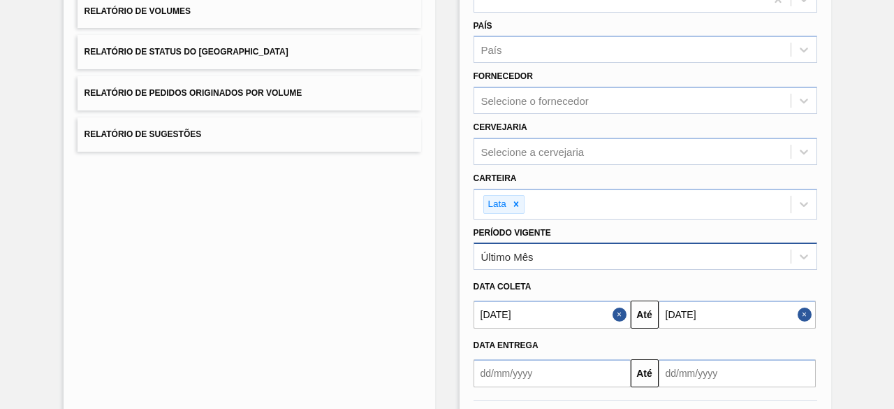
scroll to position [209, 0]
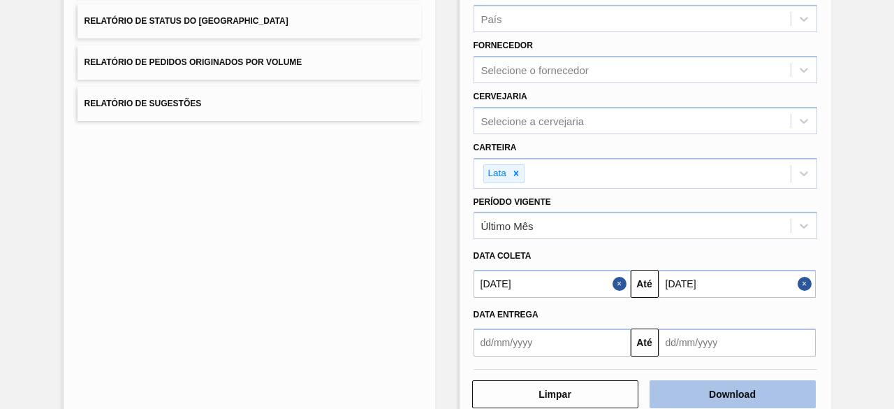
click at [734, 386] on button "Download" at bounding box center [732, 394] width 166 height 28
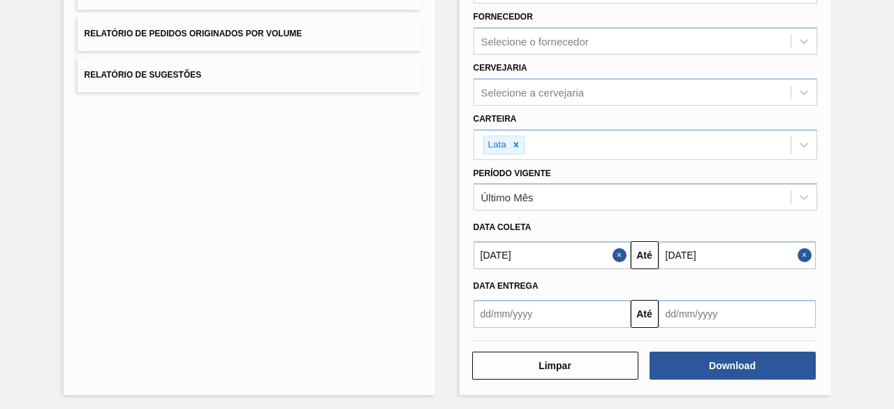
scroll to position [240, 0]
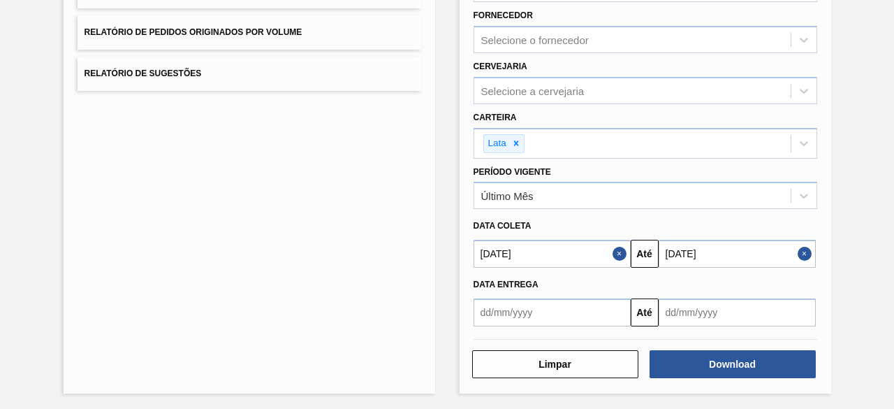
click at [256, 256] on div "Lista de Relatórios Relatório de Pedidos Relatório de Volumes Relatório de Stat…" at bounding box center [250, 122] width 372 height 542
click at [624, 251] on button "Close" at bounding box center [621, 254] width 18 height 28
click at [587, 253] on input "text" at bounding box center [551, 254] width 157 height 28
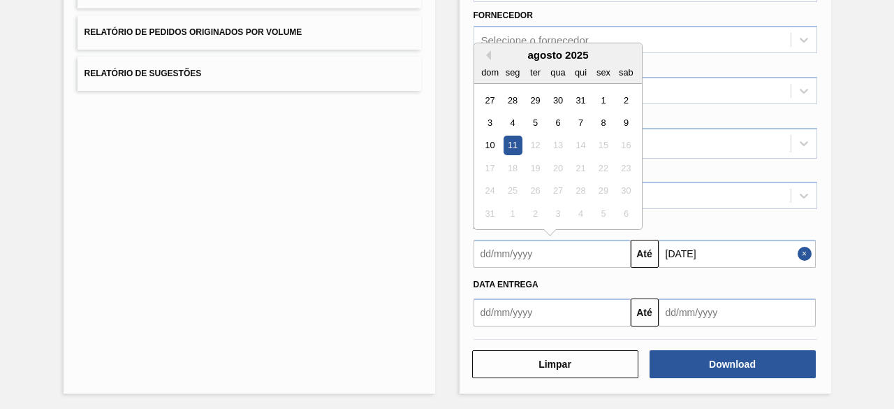
click at [513, 146] on div "11" at bounding box center [512, 145] width 19 height 19
type input "[DATE]"
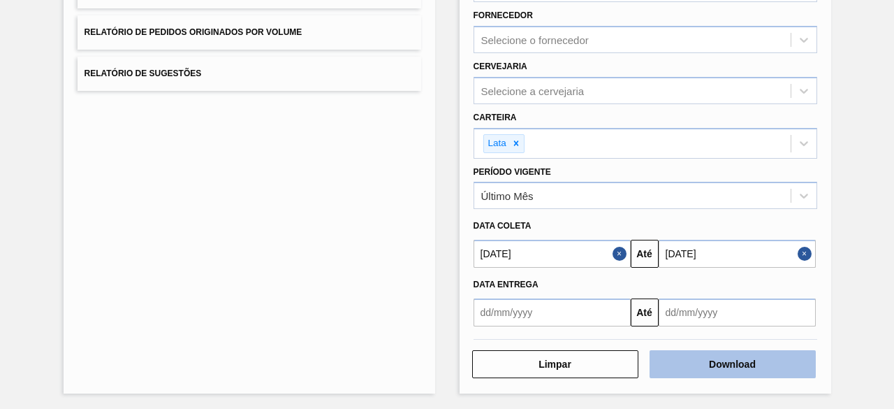
click at [718, 366] on button "Download" at bounding box center [732, 364] width 166 height 28
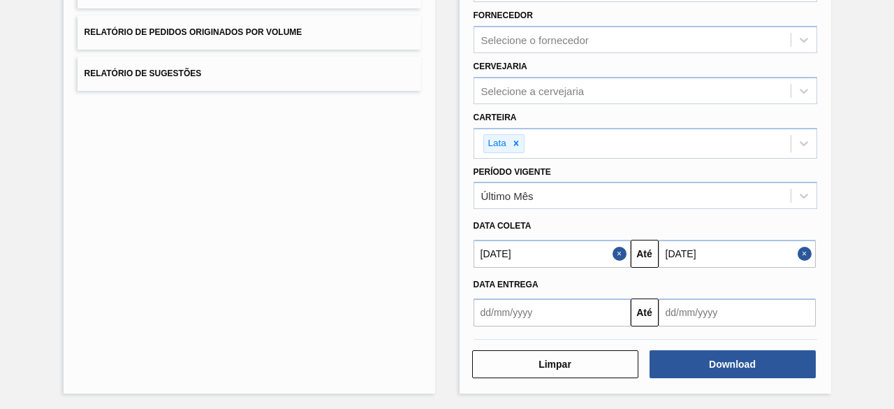
click at [805, 255] on button "Close" at bounding box center [806, 254] width 18 height 28
click at [619, 251] on button "Close" at bounding box center [621, 254] width 18 height 28
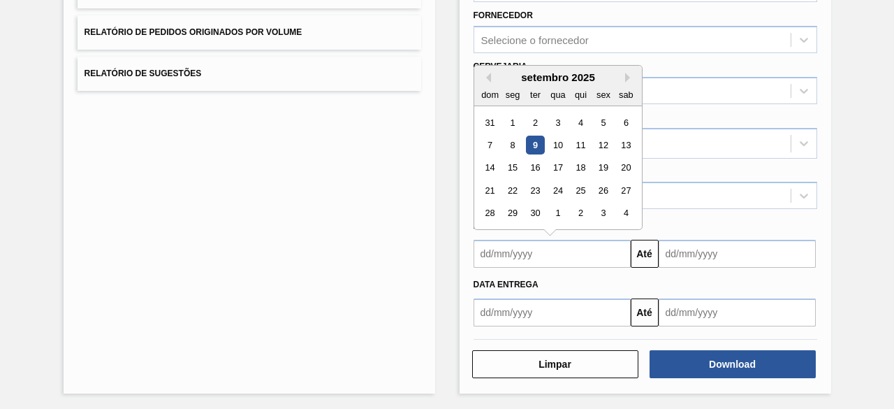
drag, startPoint x: 582, startPoint y: 249, endPoint x: 574, endPoint y: 243, distance: 10.5
click at [582, 249] on input "text" at bounding box center [551, 254] width 157 height 28
click at [486, 76] on button "Previous Month" at bounding box center [486, 78] width 10 height 10
click at [489, 187] on div "17" at bounding box center [489, 190] width 19 height 19
type input "[DATE]"
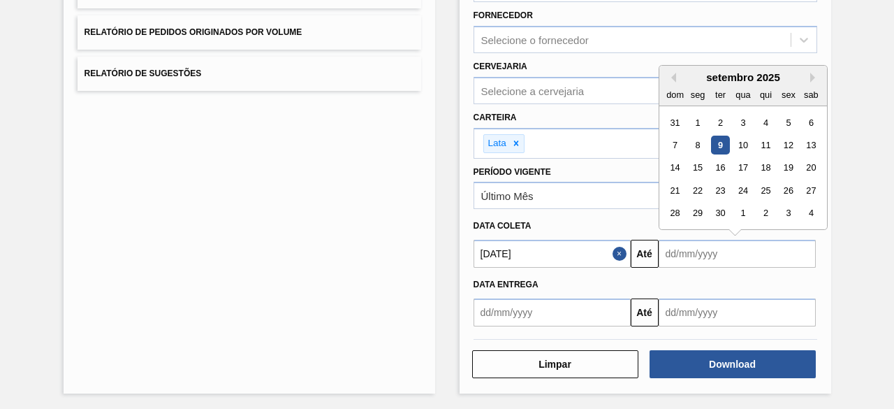
click at [686, 252] on input "text" at bounding box center [737, 254] width 157 height 28
click at [670, 74] on button "Previous Month" at bounding box center [671, 78] width 10 height 10
click at [715, 186] on div "19" at bounding box center [719, 190] width 19 height 19
type input "[DATE]"
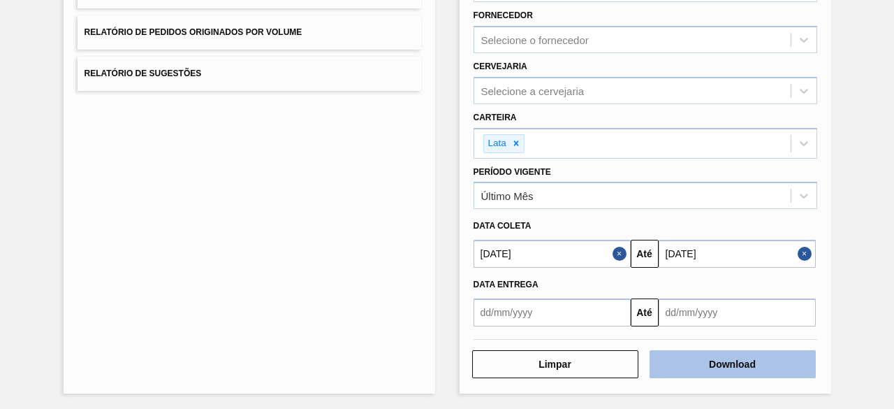
click at [735, 362] on button "Download" at bounding box center [732, 364] width 166 height 28
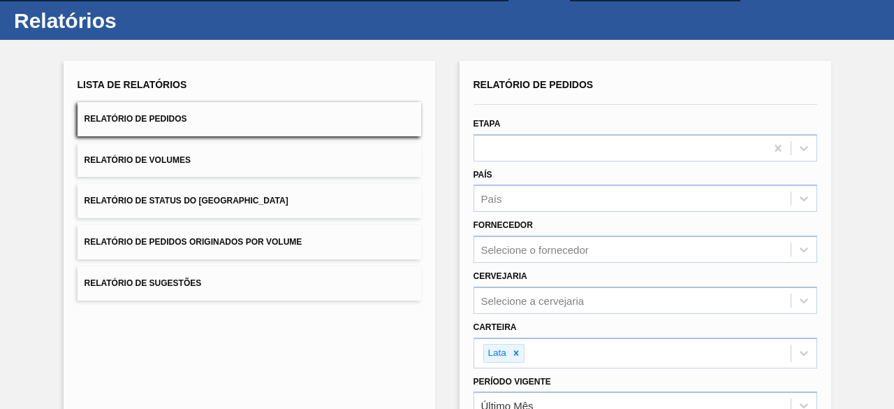
scroll to position [0, 0]
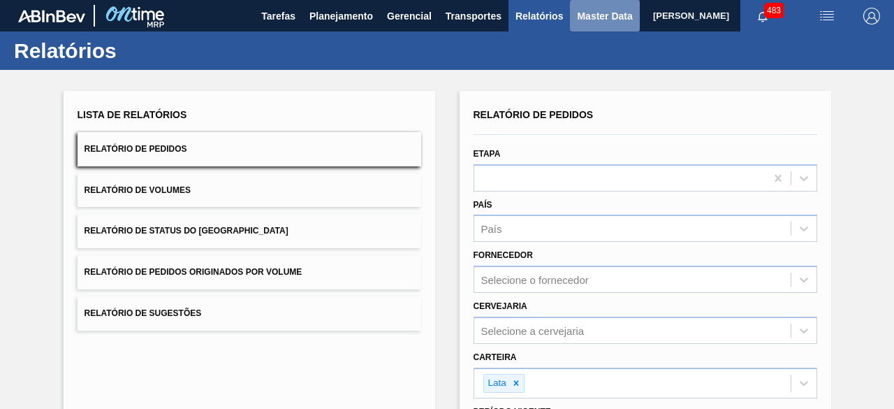
click at [582, 14] on span "Master Data" at bounding box center [604, 16] width 55 height 17
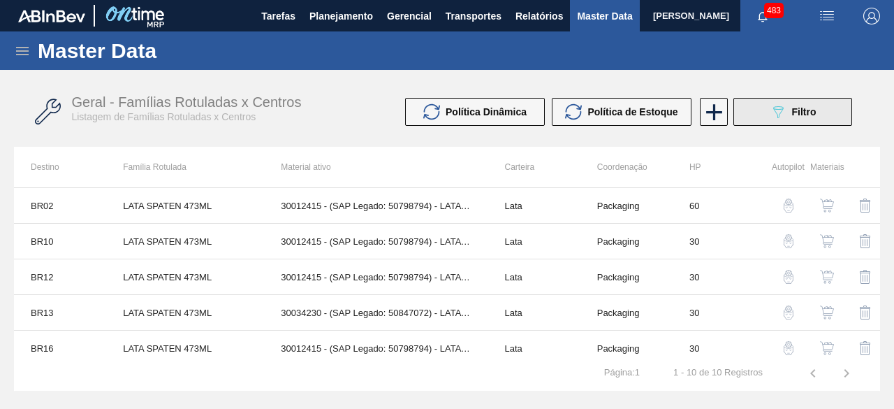
click at [821, 114] on button "089F7B8B-B2A5-4AFE-B5C0-19BA573D28AC Filtro" at bounding box center [792, 112] width 119 height 28
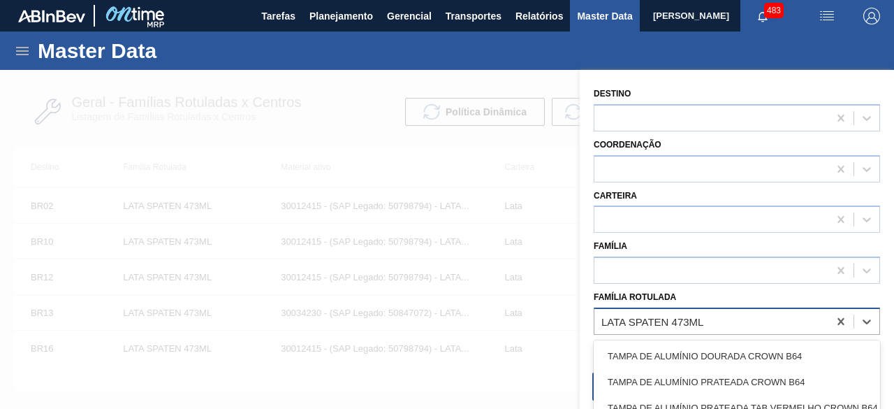
click at [740, 314] on div "LATA SPATEN 473ML" at bounding box center [711, 321] width 234 height 20
paste Rotulada "LATA SPATEN 269ML"
type Rotulada "LATA SPATEN 269ML"
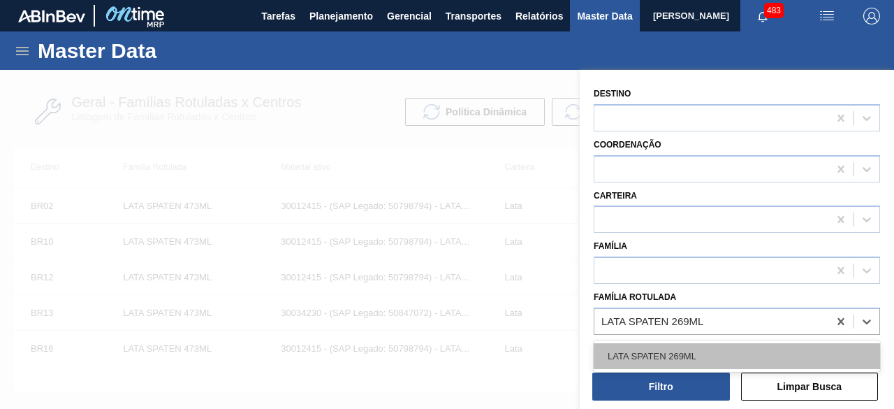
click at [731, 344] on div "LATA SPATEN 269ML" at bounding box center [737, 356] width 286 height 26
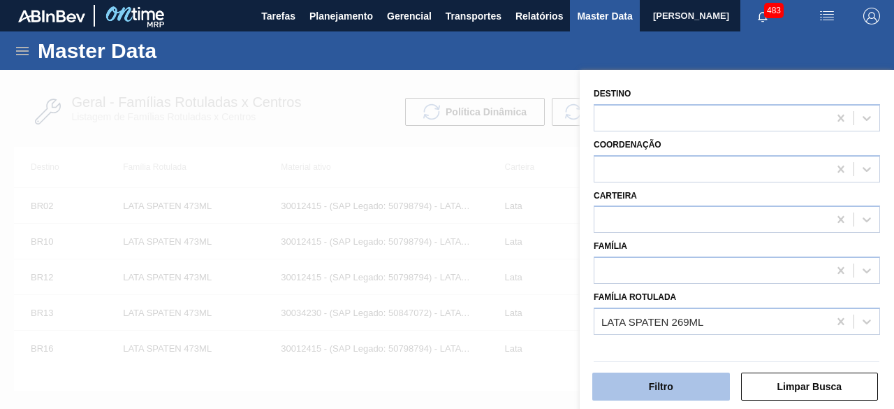
click at [706, 388] on button "Filtro" at bounding box center [661, 386] width 138 height 28
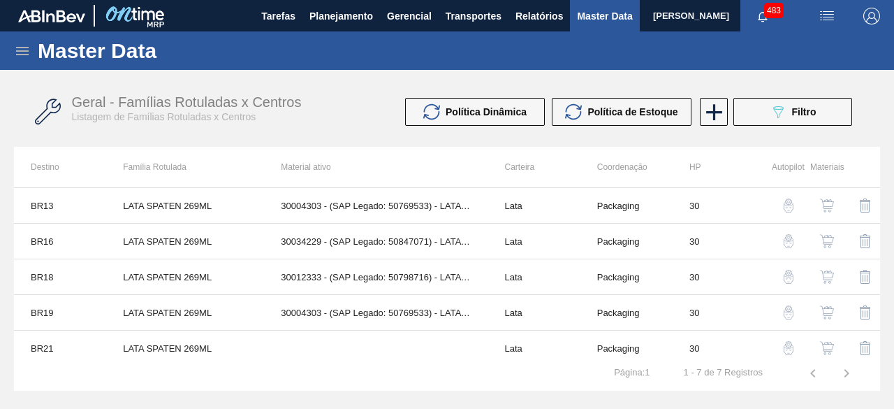
click at [831, 273] on img "button" at bounding box center [827, 277] width 14 height 14
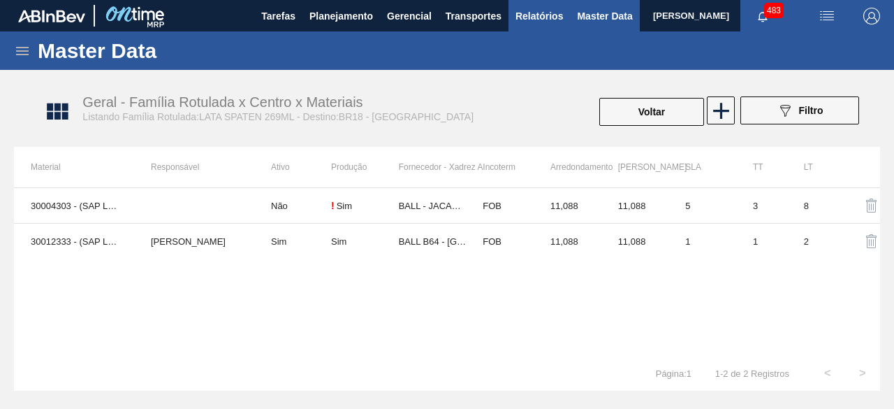
click at [529, 10] on span "Relatórios" at bounding box center [538, 16] width 47 height 17
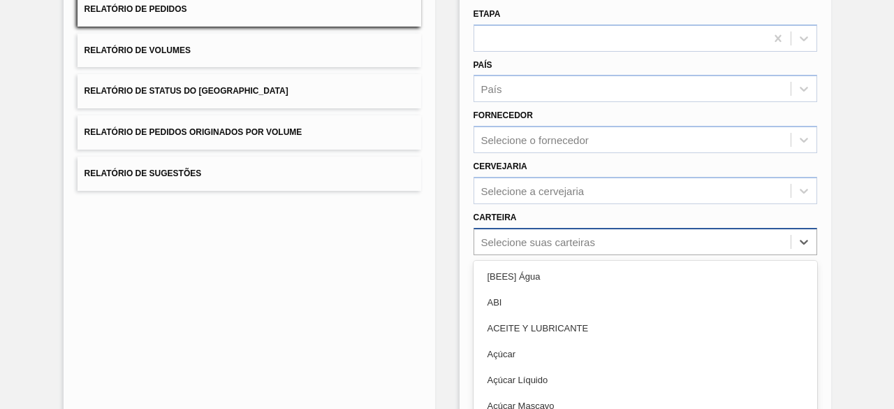
scroll to position [205, 0]
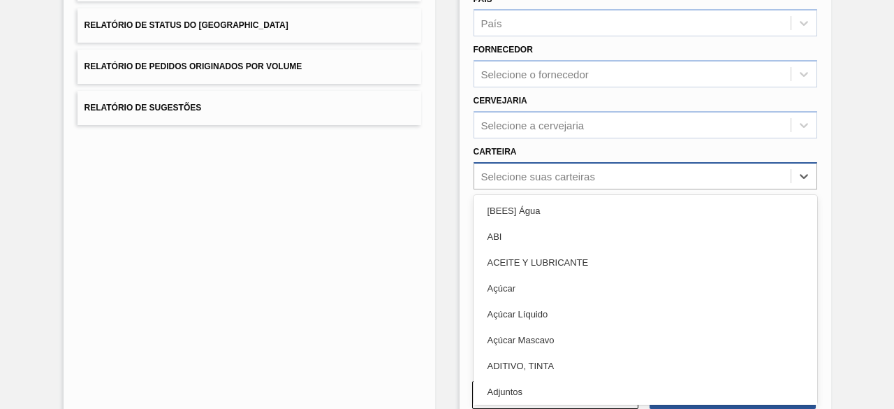
click at [594, 189] on div "option ABI focused, 2 of 101. 101 results available. Use Up and Down to choose …" at bounding box center [645, 175] width 344 height 27
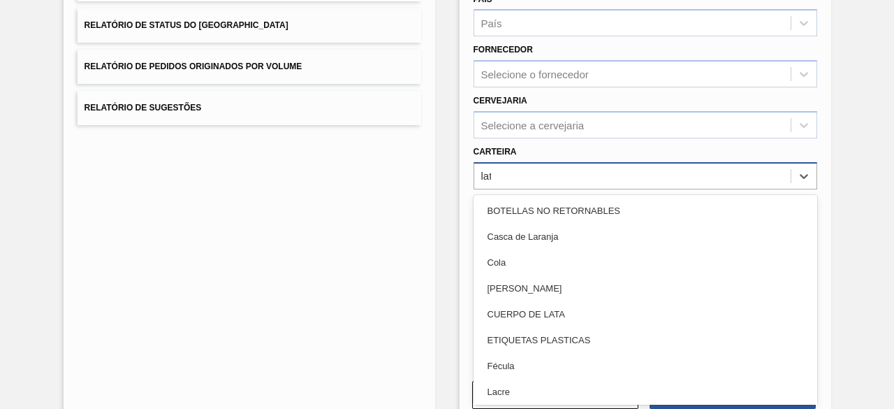
type input "lata"
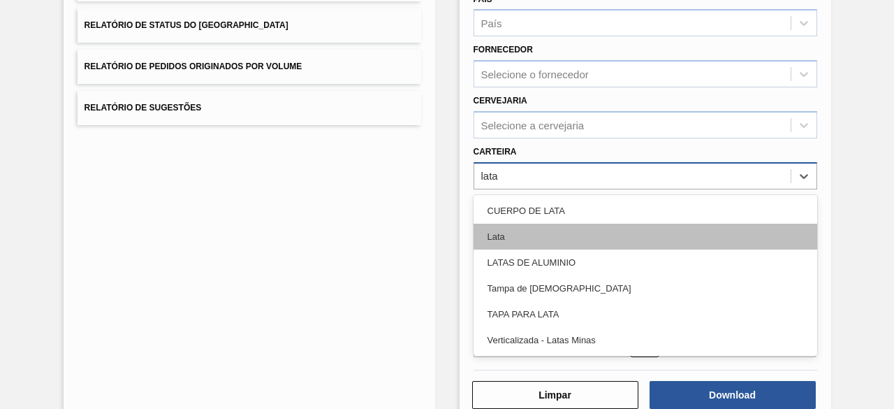
click at [592, 243] on div "Lata" at bounding box center [645, 236] width 344 height 26
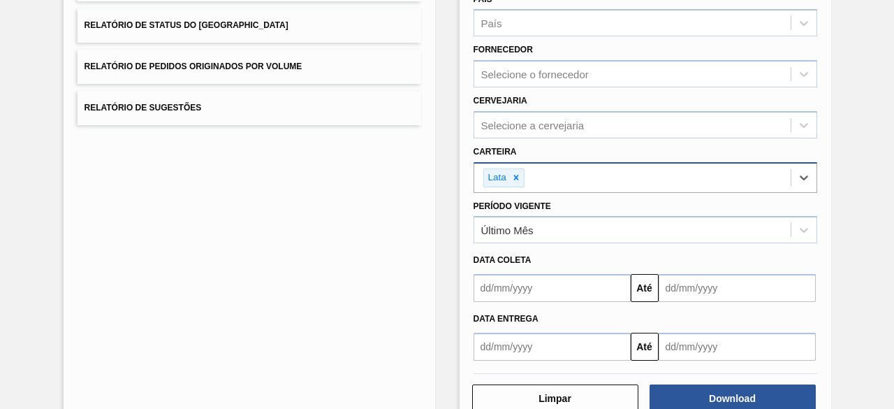
click at [542, 292] on input "text" at bounding box center [551, 288] width 157 height 28
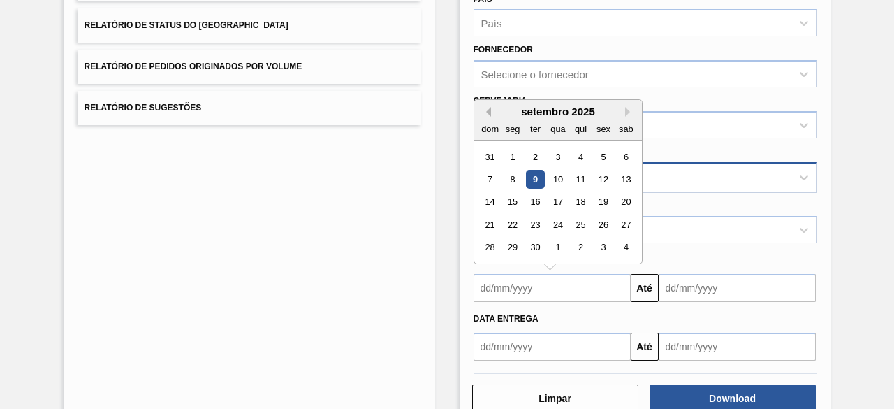
click at [485, 107] on button "Previous Month" at bounding box center [486, 112] width 10 height 10
click at [557, 220] on div "20" at bounding box center [557, 224] width 19 height 19
type input "[DATE]"
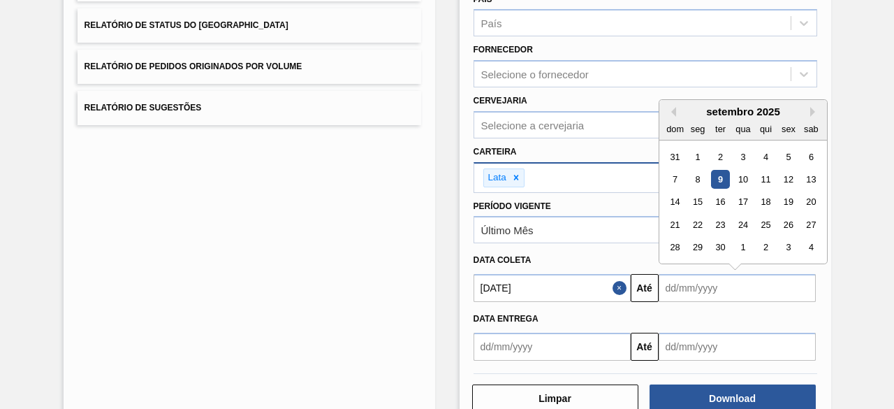
click at [678, 290] on input "text" at bounding box center [737, 288] width 157 height 28
click at [674, 108] on div "Previous Month Next Month setembro 2025 dom seg ter qua qui sex sab 31 1 2 3 4 …" at bounding box center [743, 181] width 169 height 165
click at [670, 108] on button "Previous Month" at bounding box center [671, 112] width 10 height 10
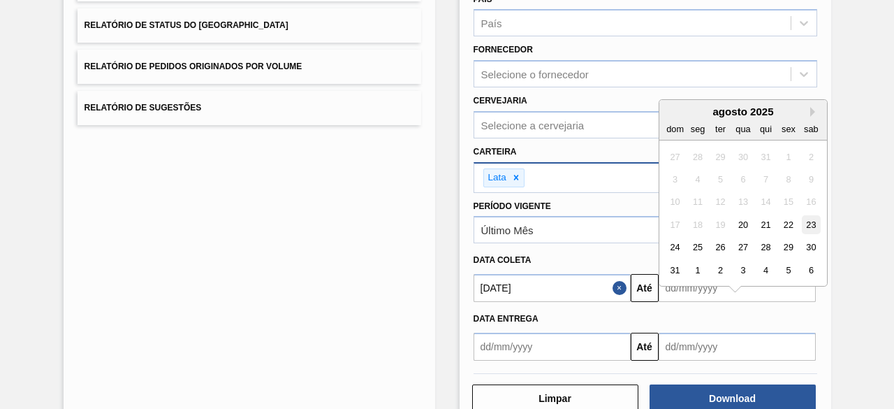
click at [807, 225] on div "23" at bounding box center [810, 224] width 19 height 19
type input "[DATE]"
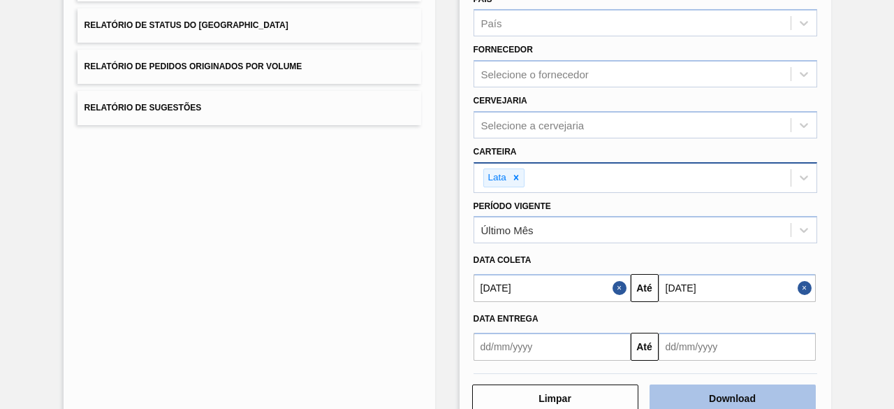
click at [747, 392] on button "Download" at bounding box center [732, 398] width 166 height 28
click at [620, 281] on button "Close" at bounding box center [621, 288] width 18 height 28
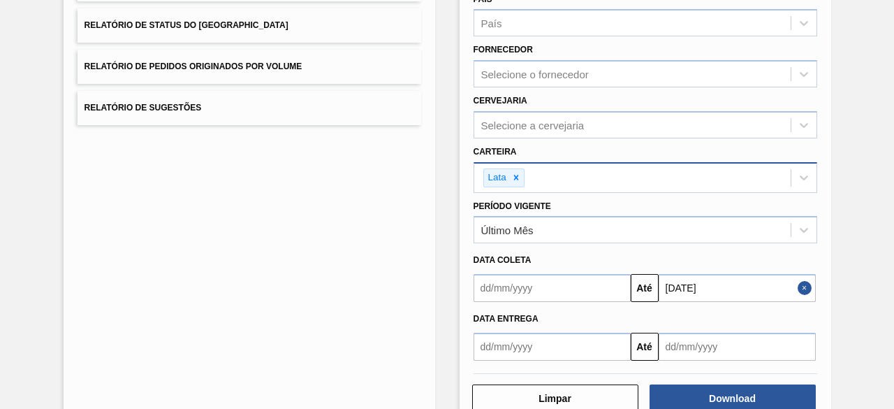
click at [803, 288] on button "Close" at bounding box center [806, 288] width 18 height 28
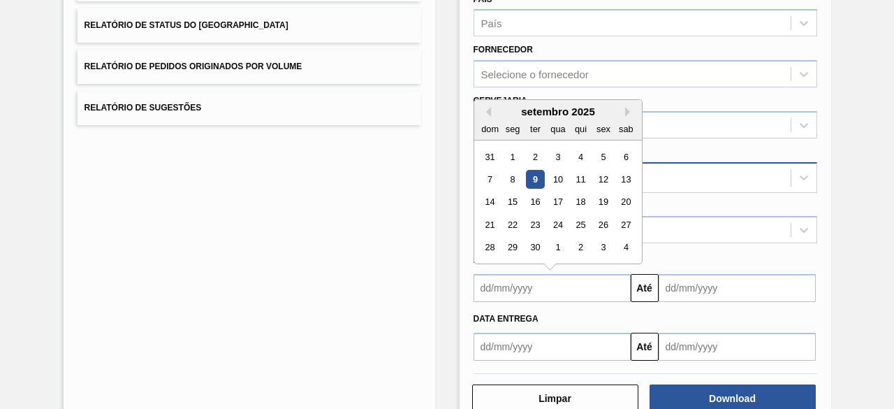
click at [593, 294] on input "text" at bounding box center [551, 288] width 157 height 28
click at [486, 112] on button "Previous Month" at bounding box center [486, 112] width 10 height 10
click at [485, 249] on div "24" at bounding box center [489, 247] width 19 height 19
type input "[DATE]"
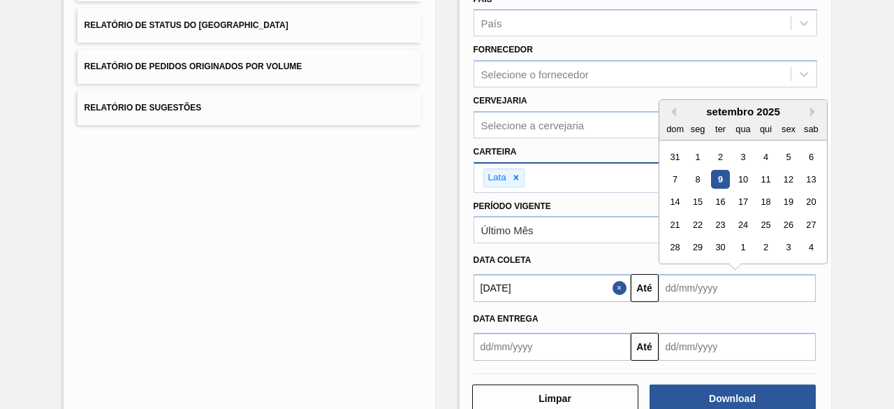
click at [699, 294] on input "text" at bounding box center [737, 288] width 157 height 28
click at [670, 107] on button "Previous Month" at bounding box center [671, 112] width 10 height 10
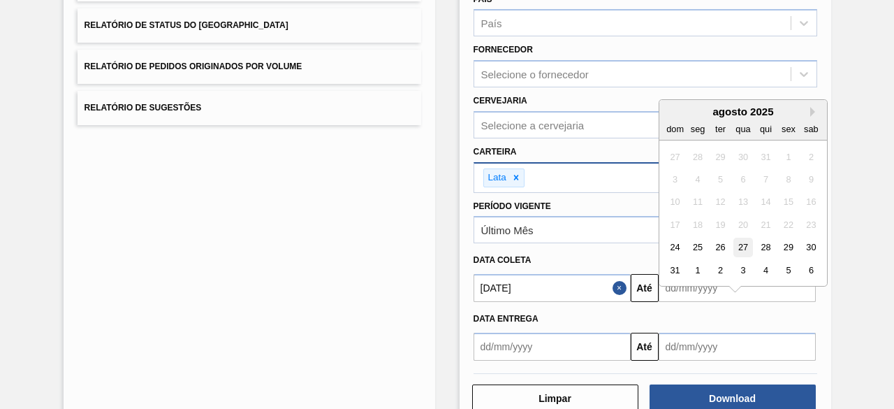
click at [743, 251] on div "27" at bounding box center [742, 247] width 19 height 19
type input "[DATE]"
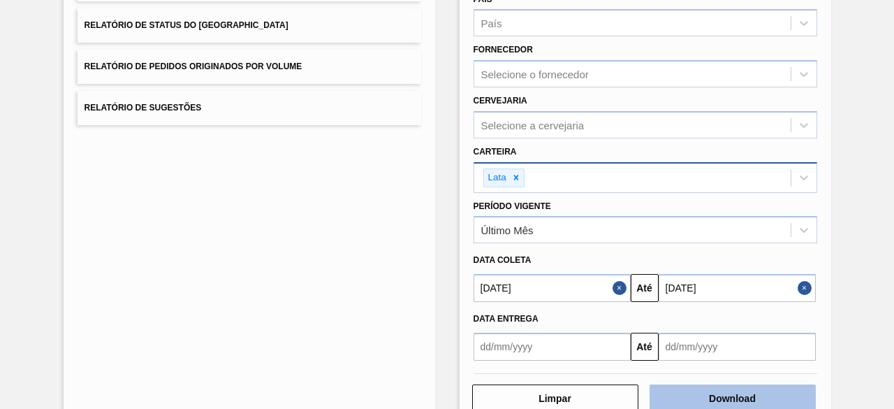
click at [732, 399] on button "Download" at bounding box center [732, 398] width 166 height 28
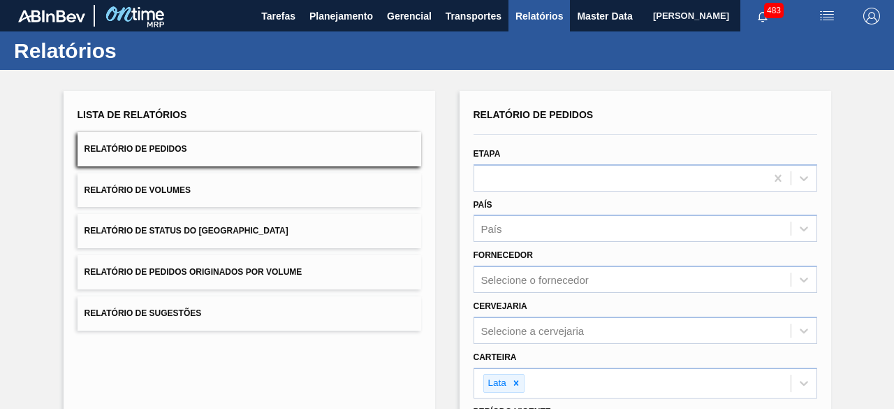
scroll to position [205, 0]
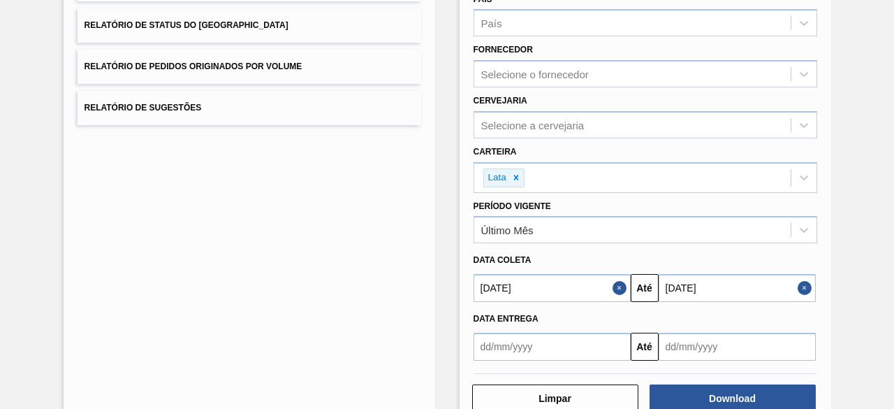
click at [807, 286] on button "Close" at bounding box center [806, 288] width 18 height 28
click at [619, 290] on button "Close" at bounding box center [621, 288] width 18 height 28
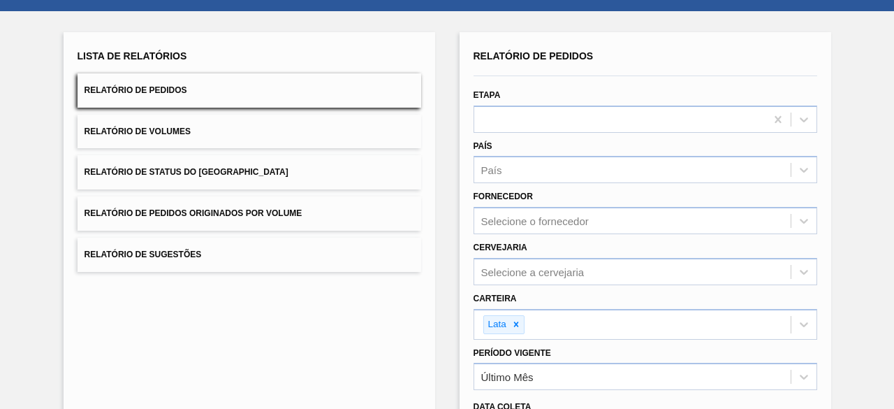
scroll to position [140, 0]
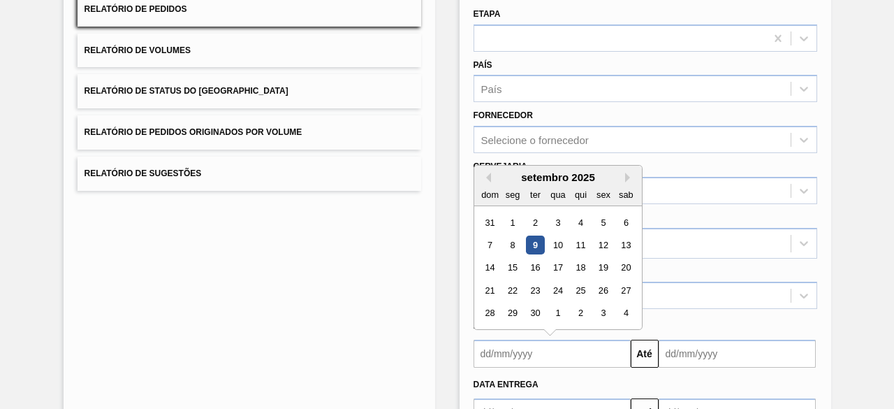
click at [571, 348] on input "text" at bounding box center [551, 353] width 157 height 28
click at [530, 244] on div "9" at bounding box center [534, 244] width 19 height 19
type input "[DATE]"
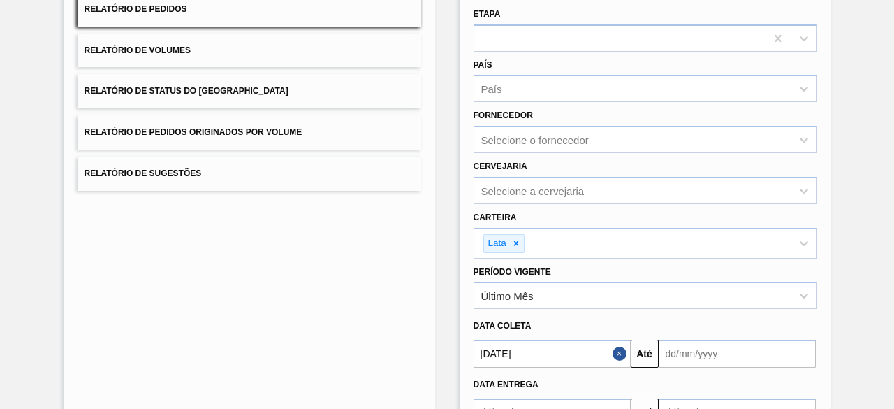
scroll to position [209, 0]
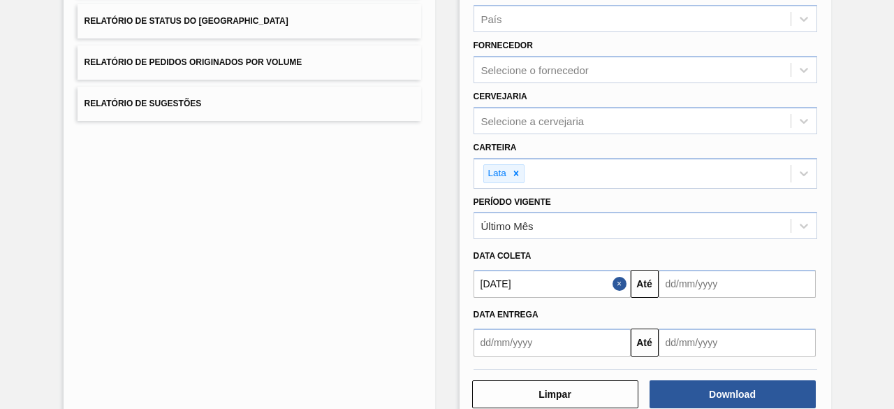
click at [759, 281] on input "text" at bounding box center [737, 284] width 157 height 28
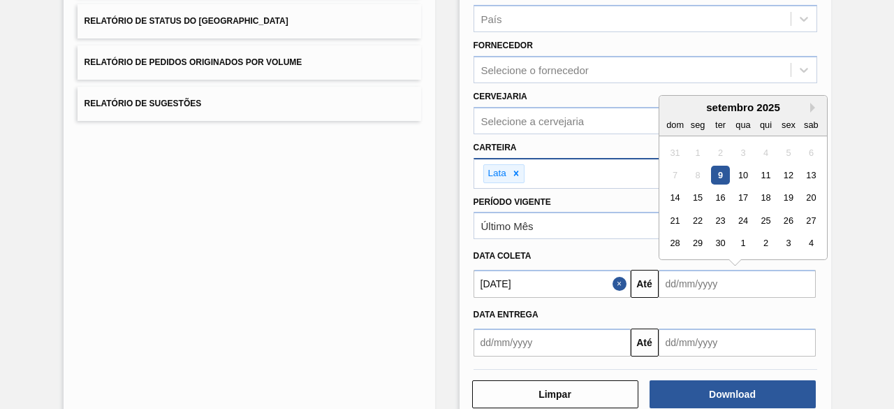
drag, startPoint x: 792, startPoint y: 170, endPoint x: 784, endPoint y: 175, distance: 9.1
click at [790, 170] on div "12" at bounding box center [788, 175] width 19 height 19
type input "[DATE]"
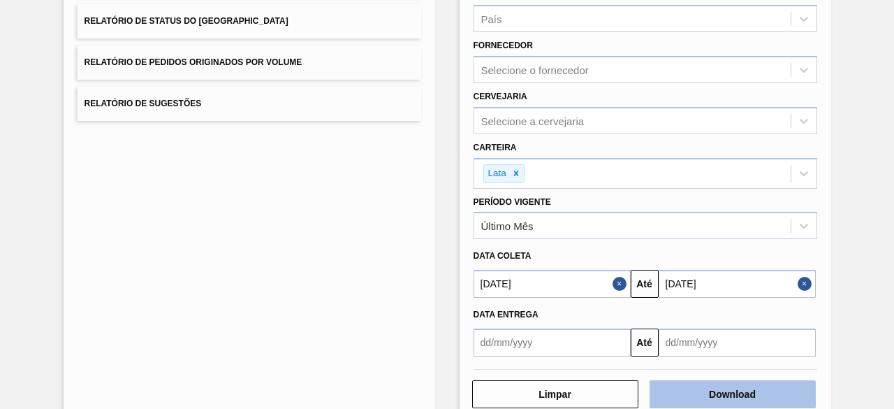
click at [716, 392] on button "Download" at bounding box center [732, 394] width 166 height 28
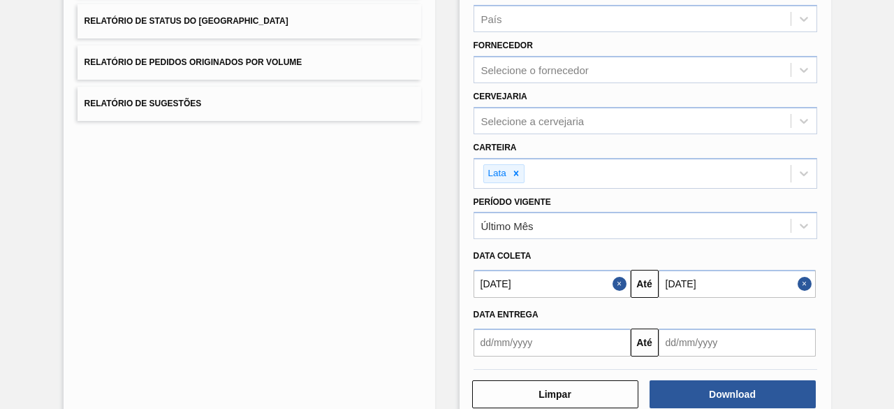
click at [802, 279] on button "Close" at bounding box center [806, 284] width 18 height 28
click at [621, 280] on button "Close" at bounding box center [621, 284] width 18 height 28
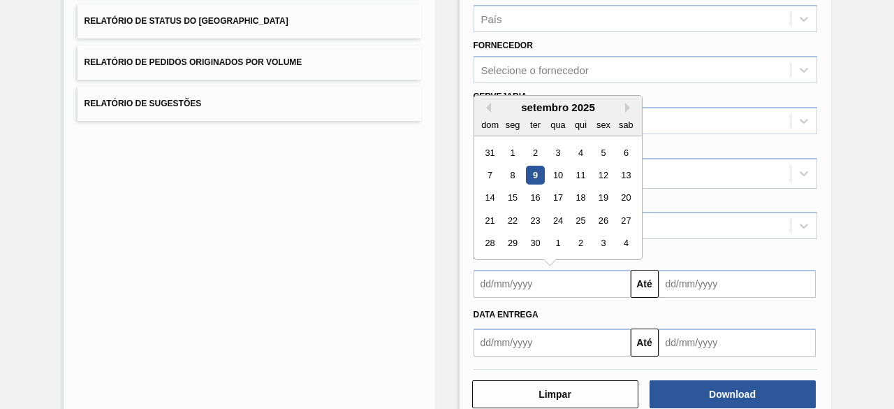
click at [574, 282] on input "text" at bounding box center [551, 284] width 157 height 28
click at [557, 236] on div "1" at bounding box center [557, 243] width 19 height 19
type input "[DATE]"
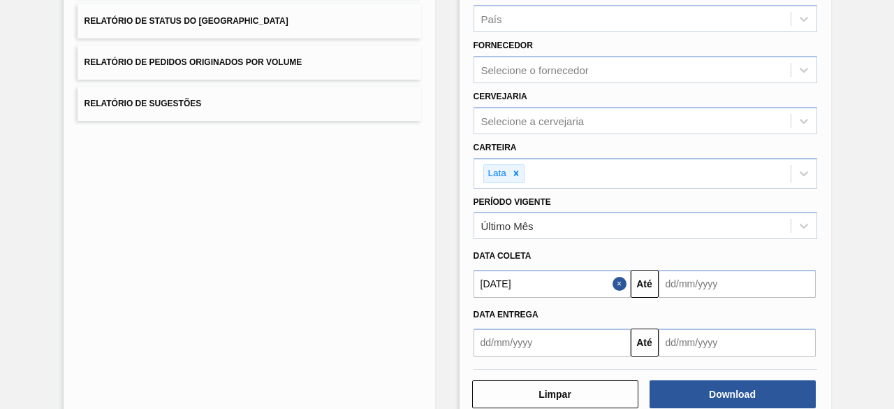
click at [687, 277] on input "text" at bounding box center [737, 284] width 157 height 28
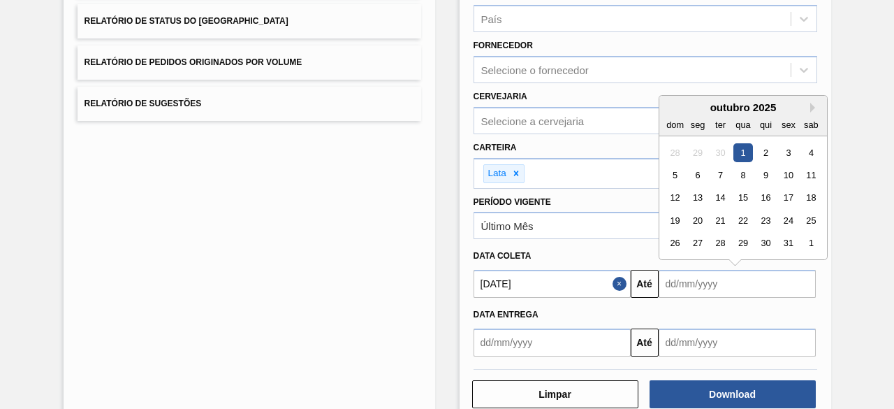
click at [740, 145] on div "1" at bounding box center [742, 152] width 19 height 19
type input "[DATE]"
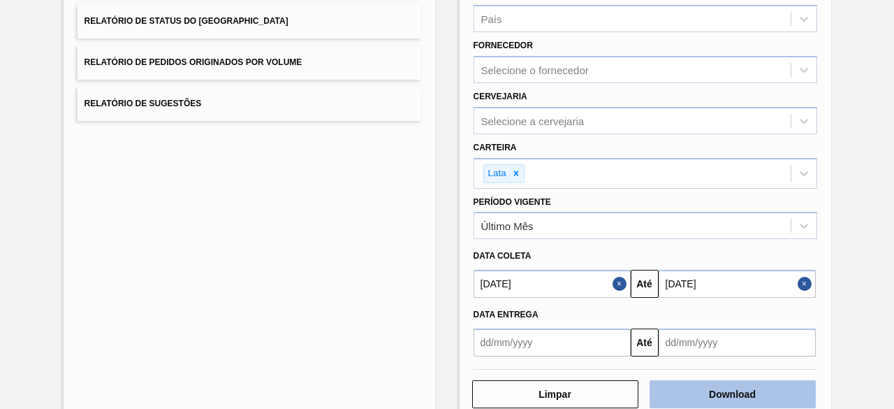
click at [732, 387] on button "Download" at bounding box center [732, 394] width 166 height 28
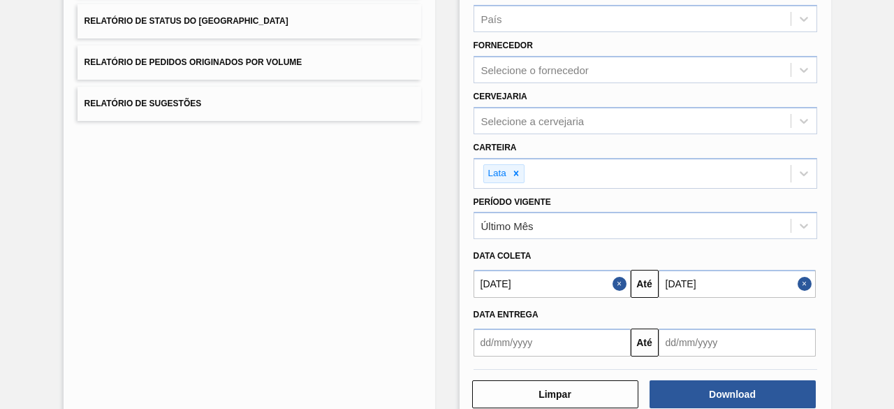
click at [802, 281] on button "Close" at bounding box center [806, 284] width 18 height 28
click at [617, 281] on button "Close" at bounding box center [621, 284] width 18 height 28
click at [582, 281] on input "text" at bounding box center [551, 284] width 157 height 28
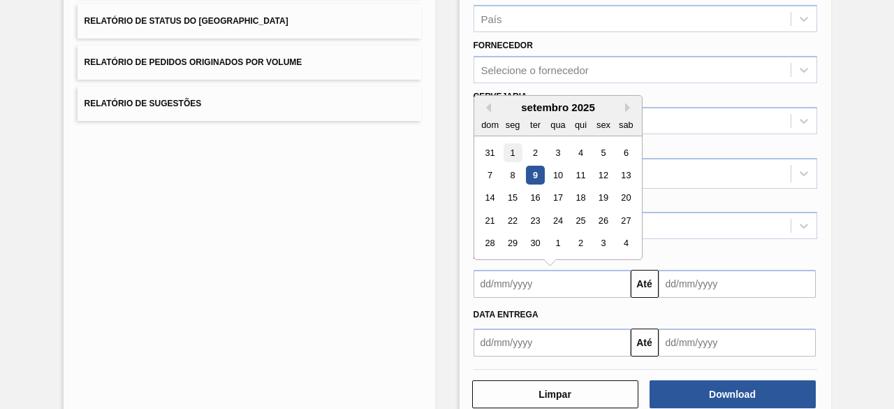
click at [510, 150] on div "1" at bounding box center [512, 152] width 19 height 19
type input "[DATE]"
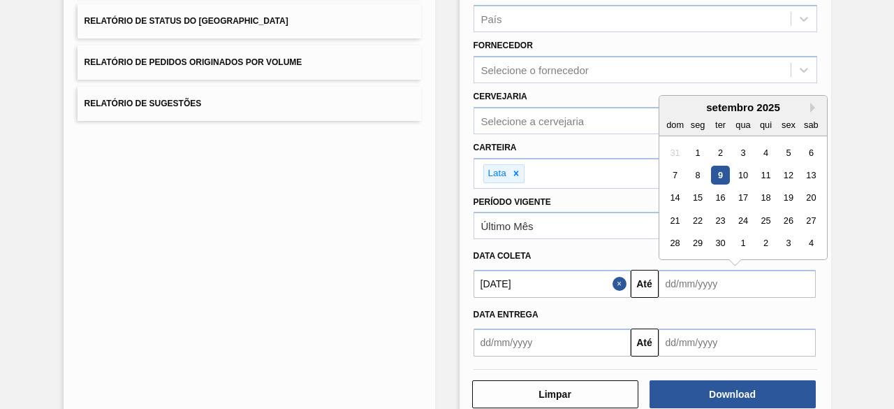
click at [688, 280] on input "text" at bounding box center [737, 284] width 157 height 28
click at [697, 157] on div "1" at bounding box center [697, 152] width 19 height 19
type input "[DATE]"
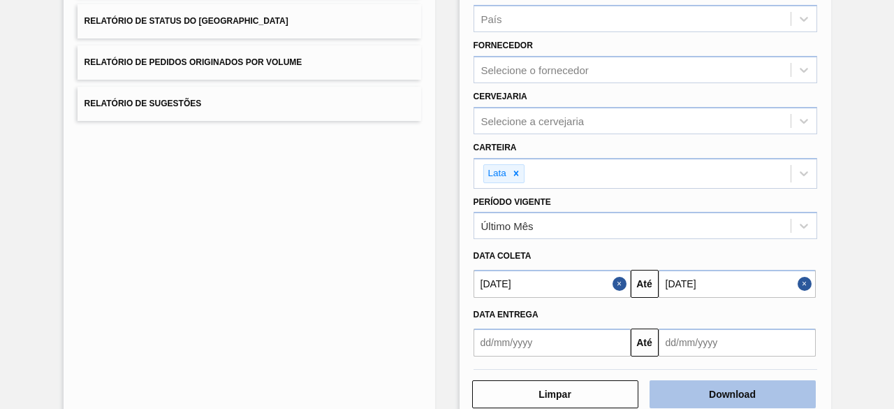
click at [703, 392] on button "Download" at bounding box center [732, 394] width 166 height 28
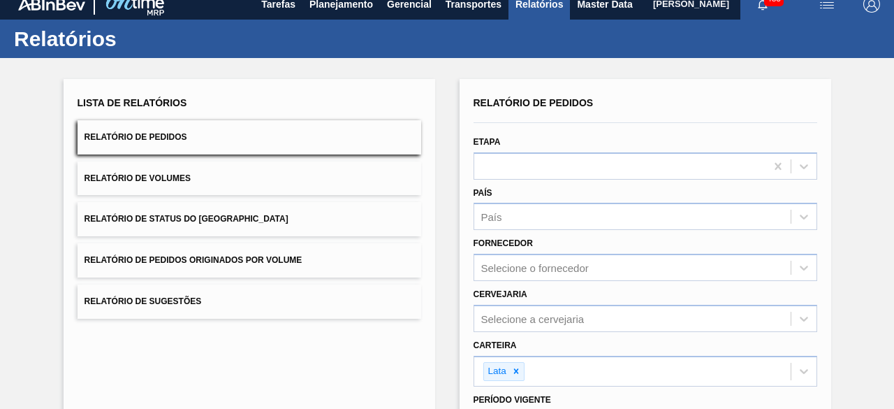
scroll to position [0, 0]
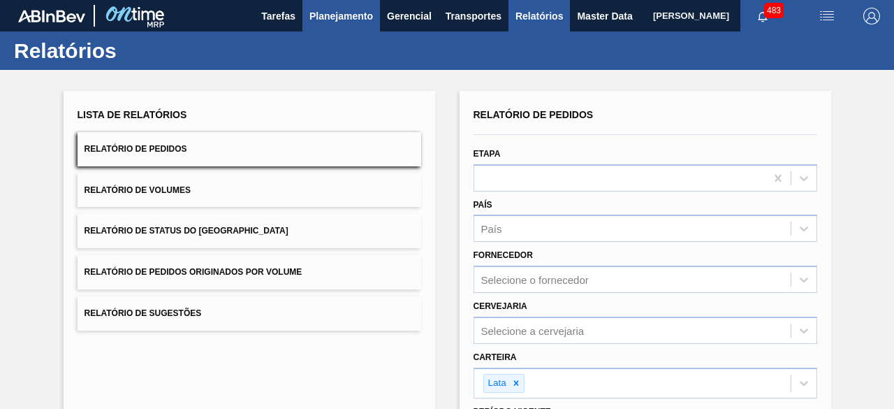
click at [328, 13] on span "Planejamento" at bounding box center [341, 16] width 64 height 17
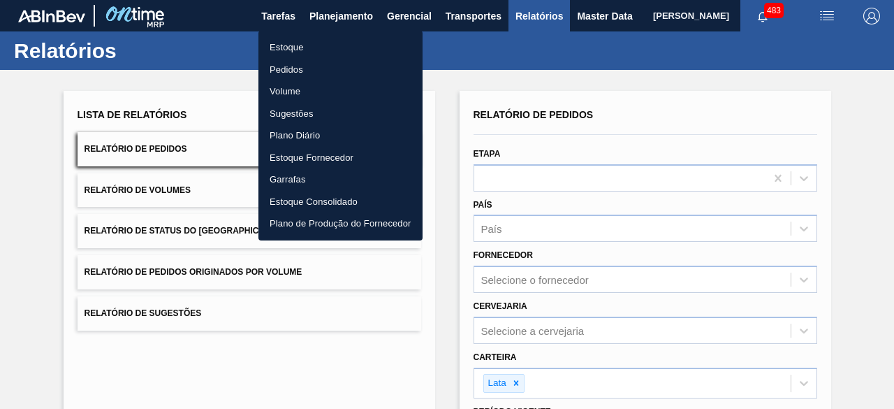
drag, startPoint x: 292, startPoint y: 51, endPoint x: 571, endPoint y: 54, distance: 279.3
click at [292, 51] on li "Estoque" at bounding box center [340, 47] width 164 height 22
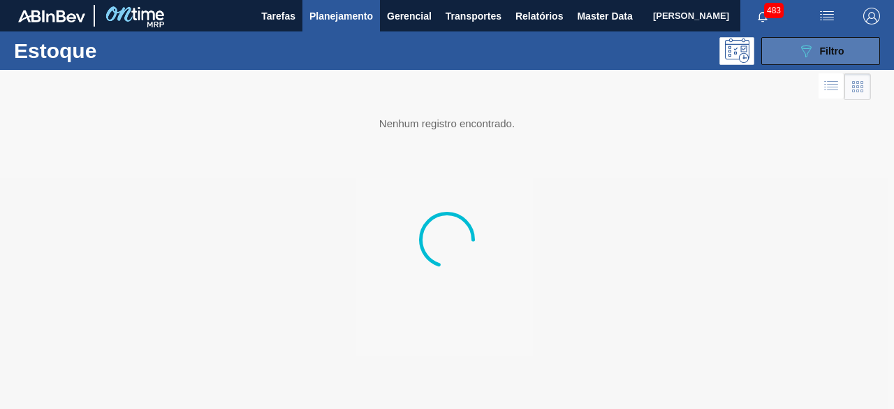
click at [788, 56] on button "089F7B8B-B2A5-4AFE-B5C0-19BA573D28AC Filtro" at bounding box center [820, 51] width 119 height 28
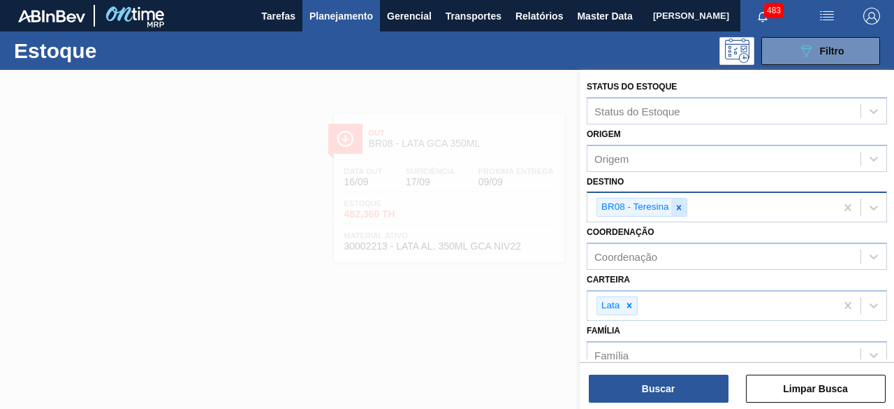
click at [676, 206] on icon at bounding box center [679, 208] width 10 height 10
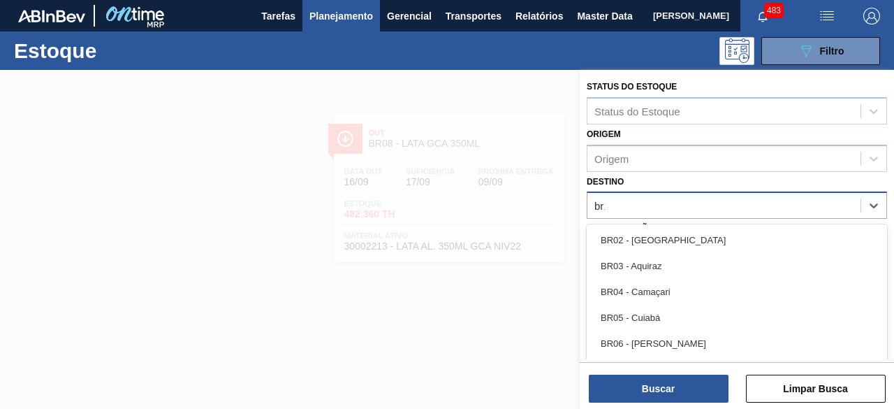
type input "br16"
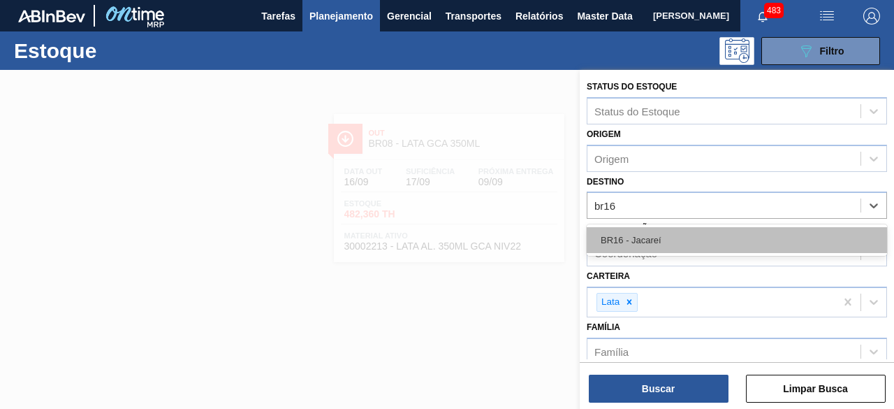
click at [683, 240] on div "BR16 - Jacareí" at bounding box center [737, 240] width 300 height 26
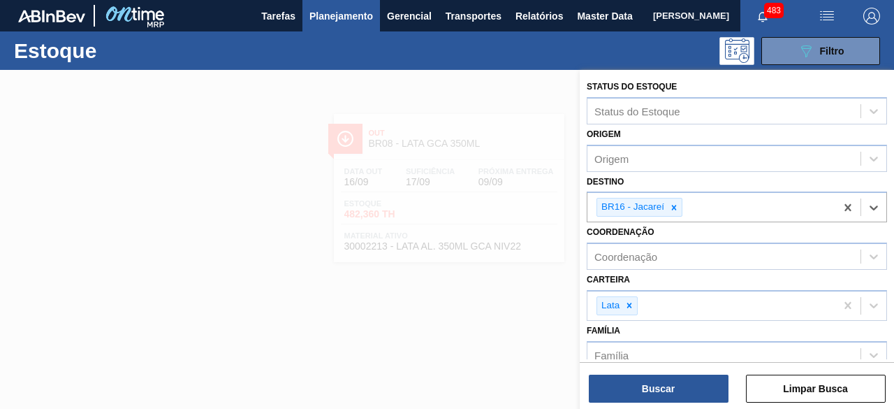
scroll to position [140, 0]
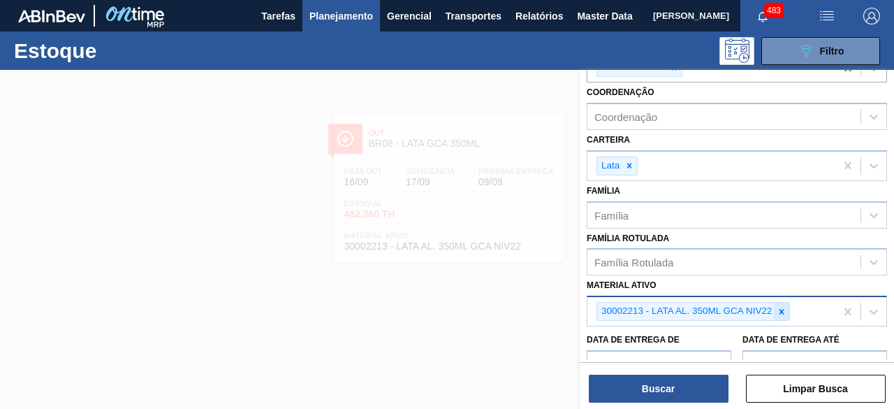
click at [786, 312] on icon at bounding box center [782, 312] width 10 height 10
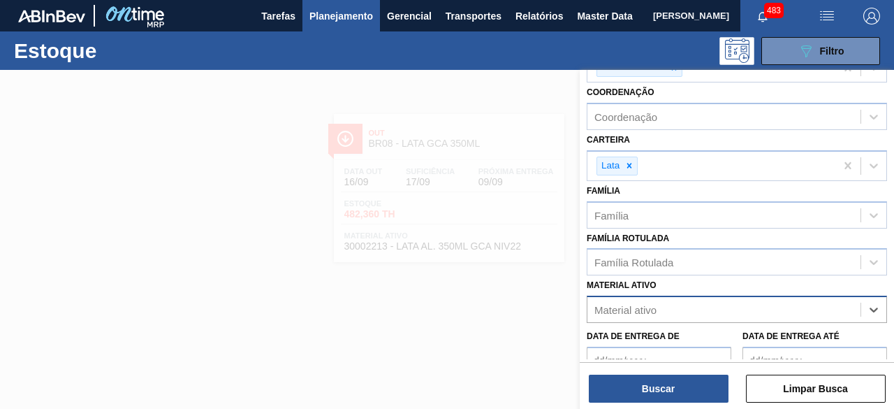
paste ativo "30034228"
type ativo "30034228"
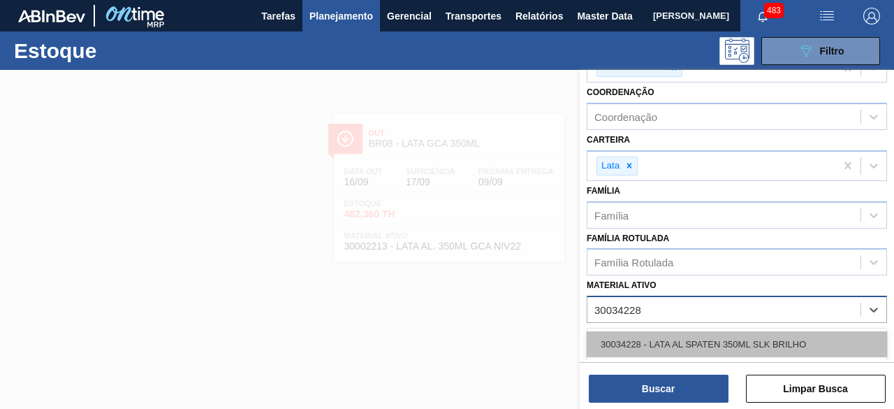
click at [748, 337] on div "30034228 - LATA AL SPATEN 350ML SLK BRILHO" at bounding box center [737, 344] width 300 height 26
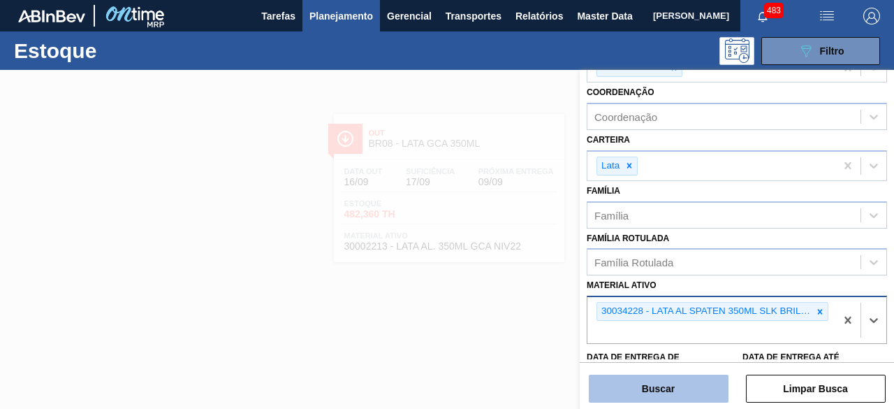
click at [668, 397] on button "Buscar" at bounding box center [659, 388] width 140 height 28
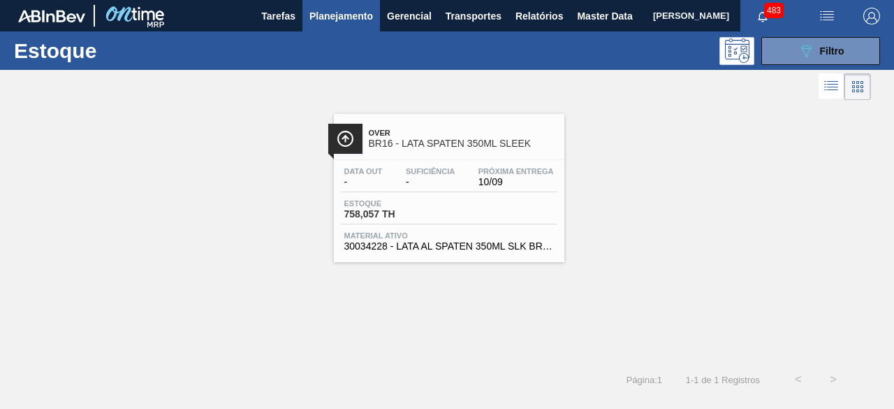
click at [450, 146] on span "BR16 - LATA SPATEN 350ML SLEEK" at bounding box center [463, 143] width 189 height 10
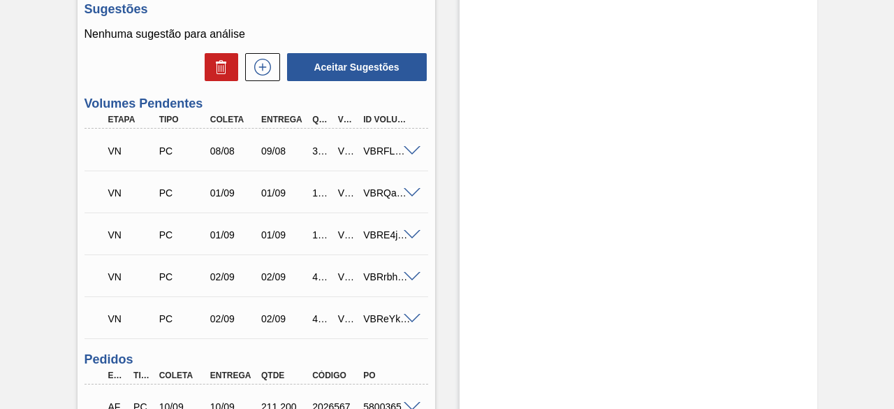
scroll to position [419, 0]
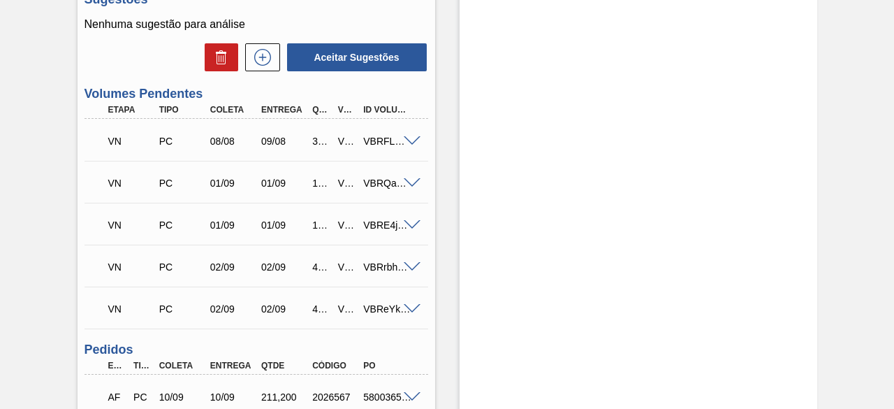
click at [413, 229] on span at bounding box center [412, 225] width 17 height 10
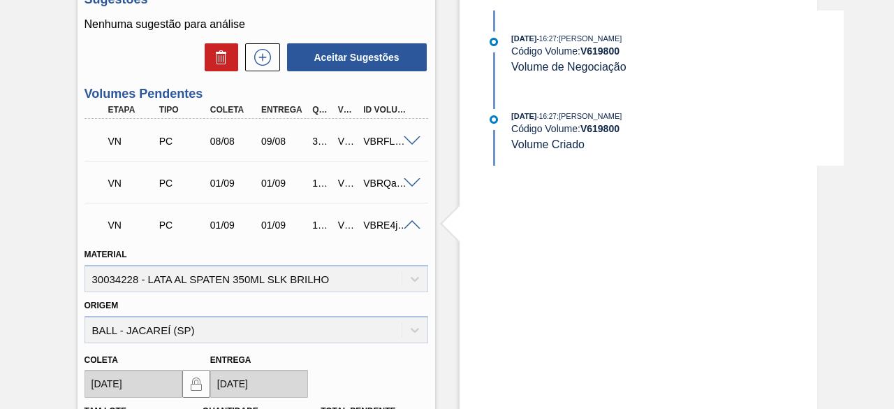
click at [409, 187] on span at bounding box center [412, 183] width 17 height 10
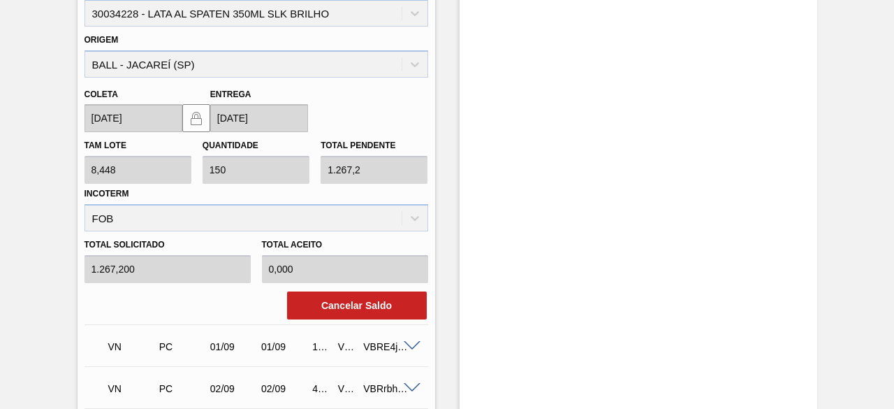
scroll to position [768, 0]
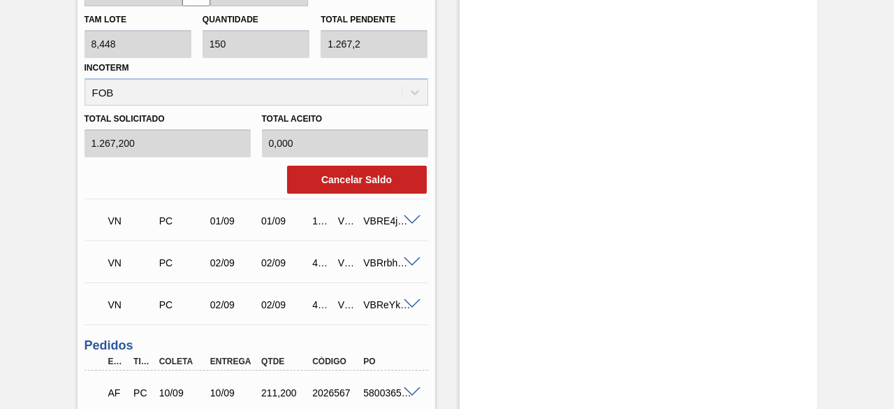
click at [412, 222] on span at bounding box center [412, 220] width 17 height 10
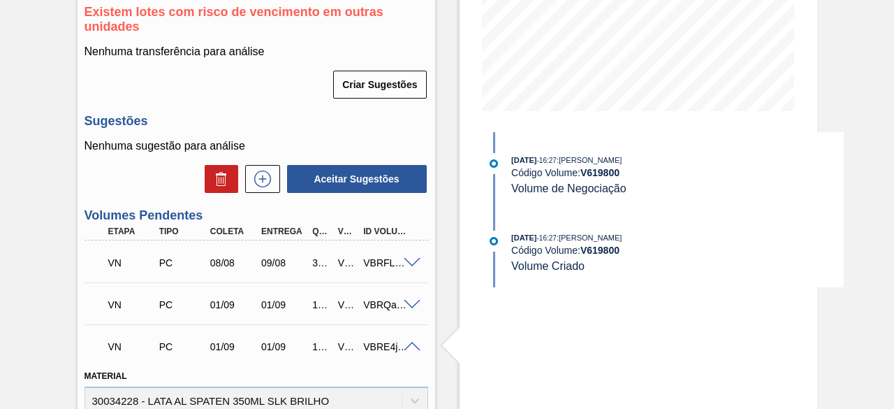
scroll to position [279, 0]
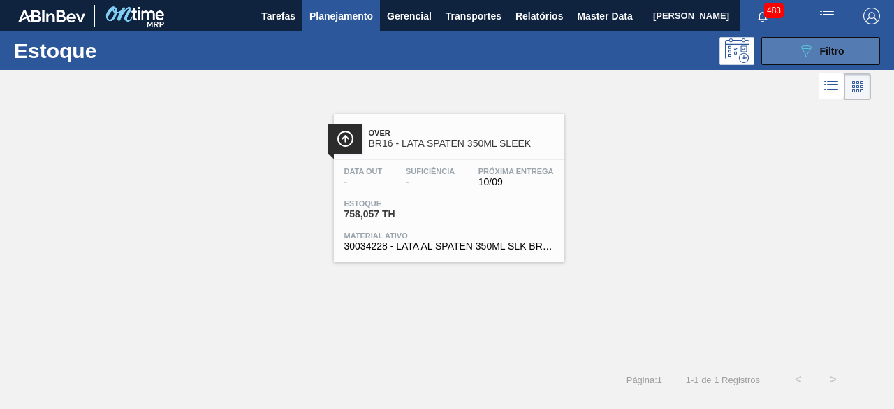
click at [820, 50] on span "Filtro" at bounding box center [832, 50] width 24 height 11
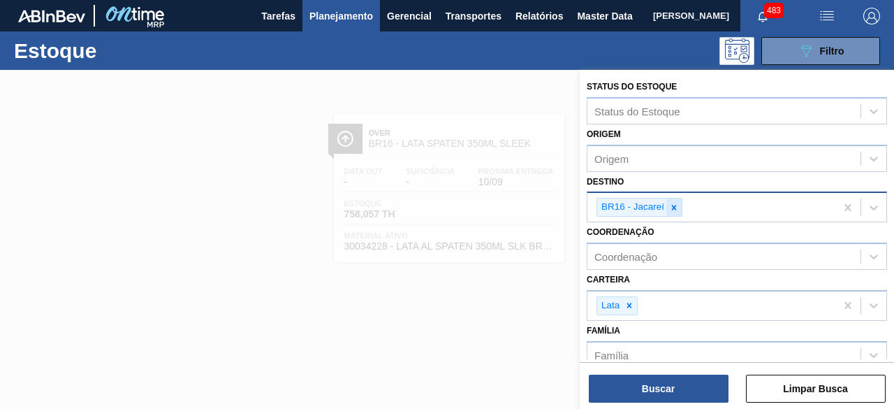
click at [677, 205] on icon at bounding box center [674, 208] width 10 height 10
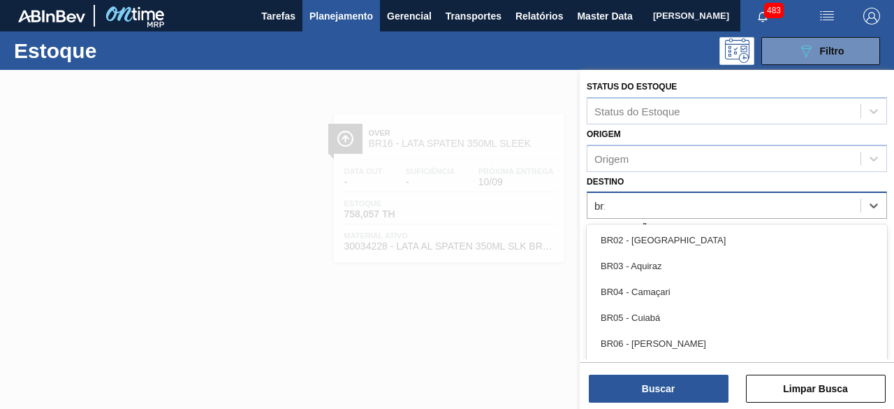
type input "br10"
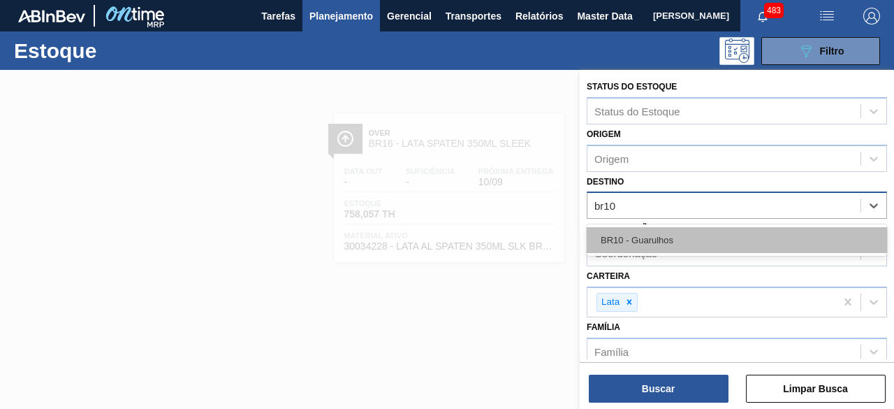
click at [675, 237] on div "BR10 - Guarulhos" at bounding box center [737, 240] width 300 height 26
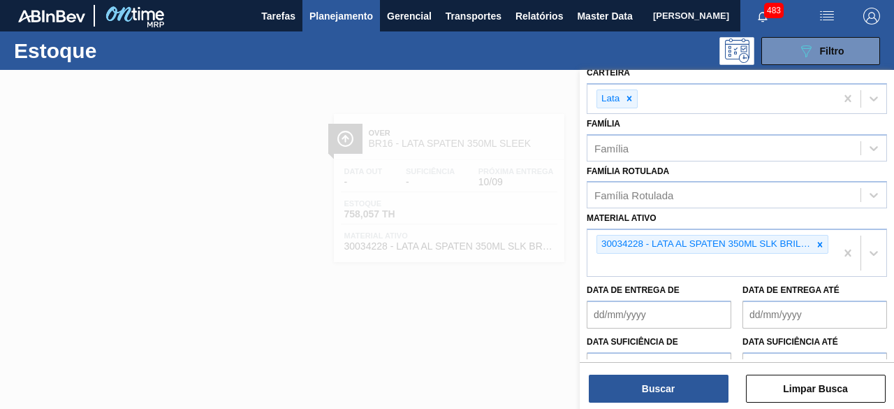
scroll to position [209, 0]
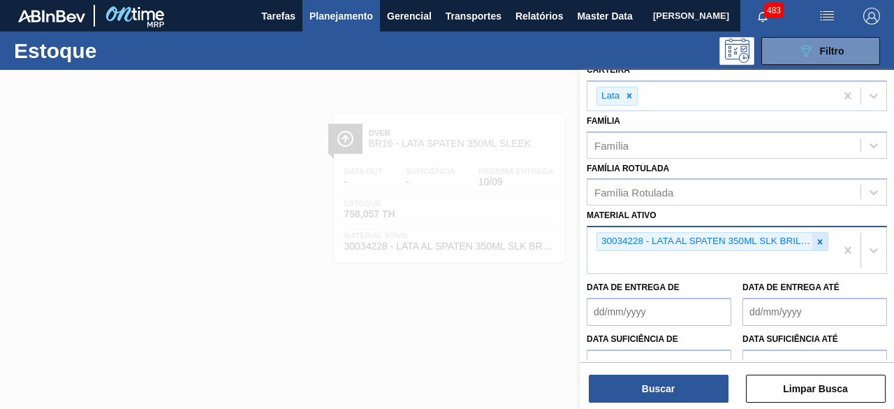
click at [822, 237] on icon at bounding box center [820, 242] width 10 height 10
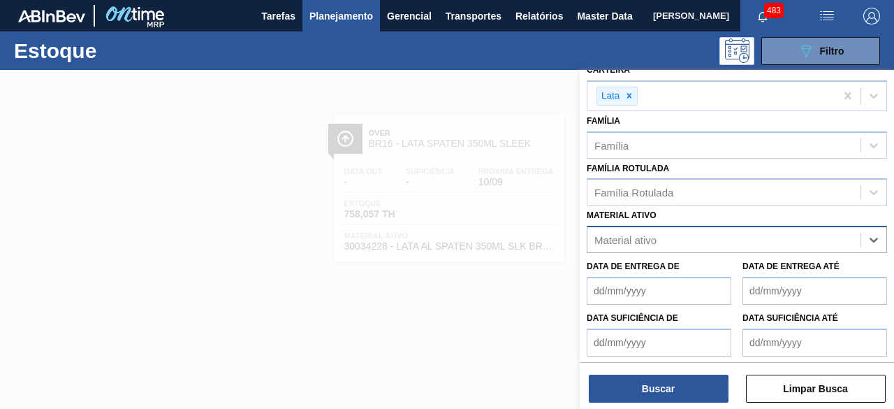
paste ativo "30012383"
type ativo "30012383"
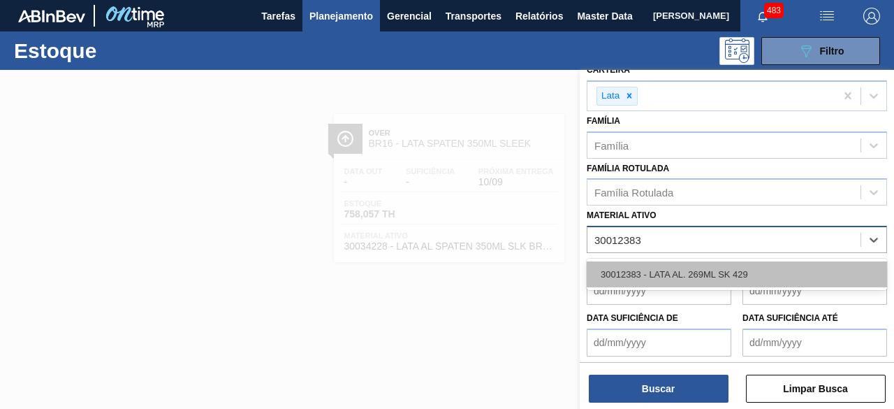
click at [750, 265] on div "30012383 - LATA AL. 269ML SK 429" at bounding box center [737, 274] width 300 height 26
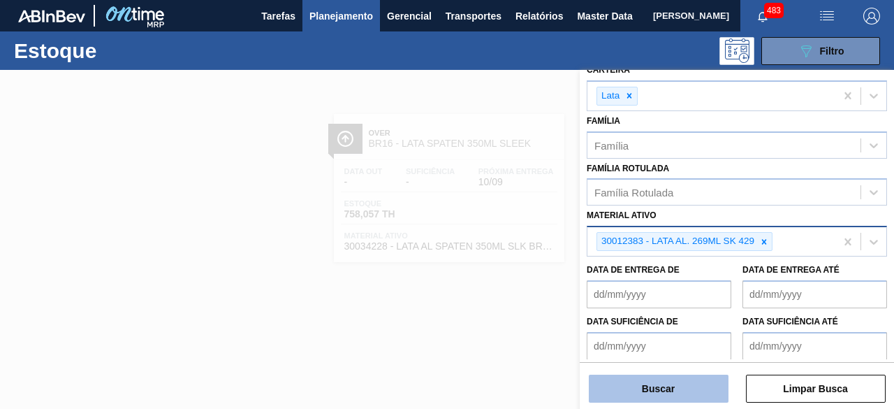
click at [682, 389] on button "Buscar" at bounding box center [659, 388] width 140 height 28
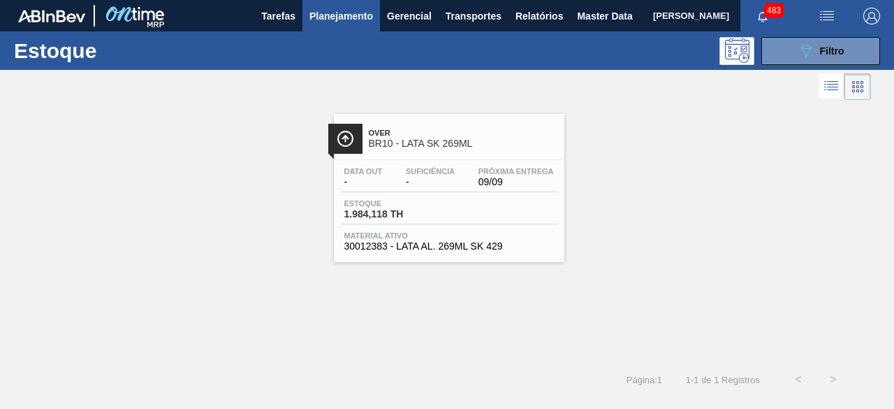
click at [465, 199] on div "Estoque 1.984,118 TH" at bounding box center [449, 211] width 216 height 25
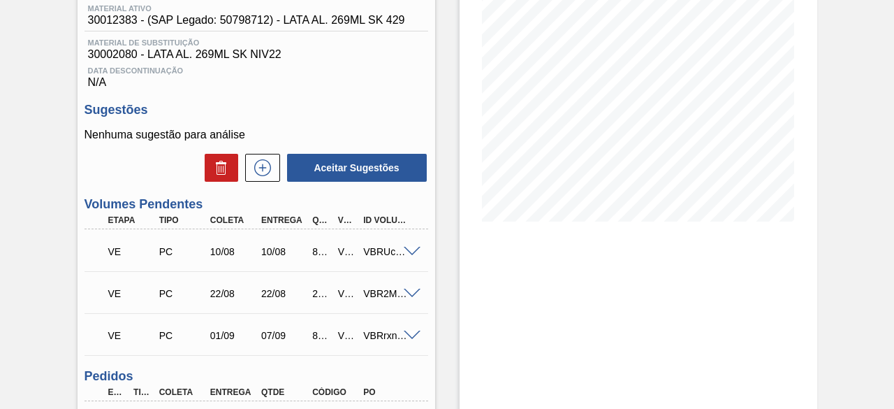
scroll to position [279, 0]
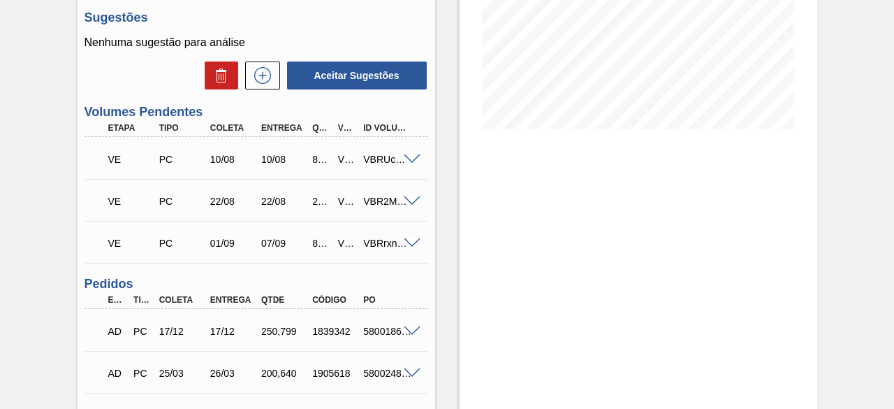
click at [415, 247] on span at bounding box center [412, 243] width 17 height 10
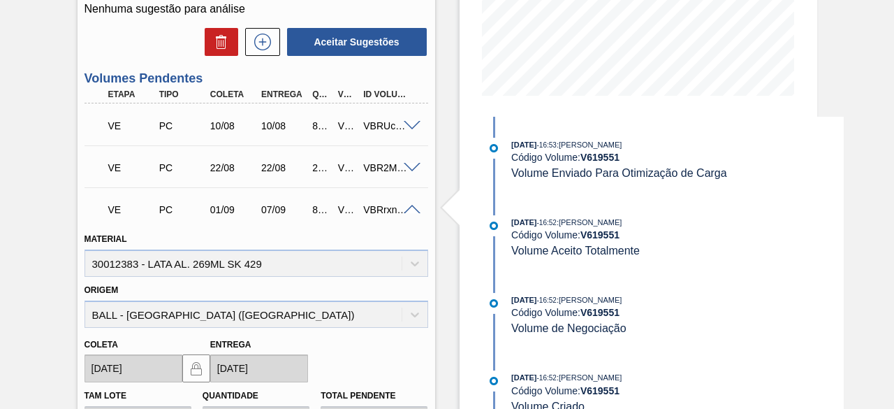
scroll to position [334, 0]
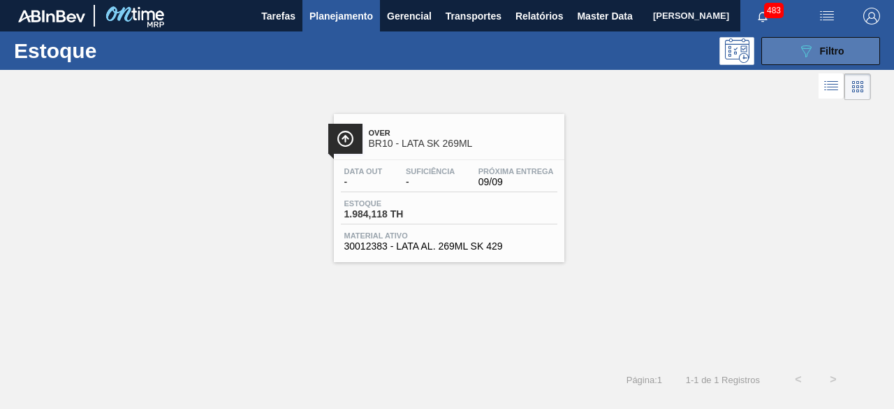
click at [825, 50] on span "Filtro" at bounding box center [832, 50] width 24 height 11
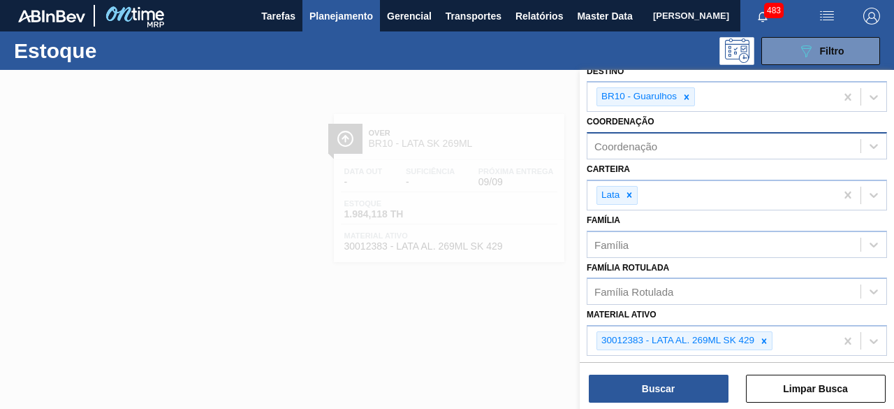
scroll to position [209, 0]
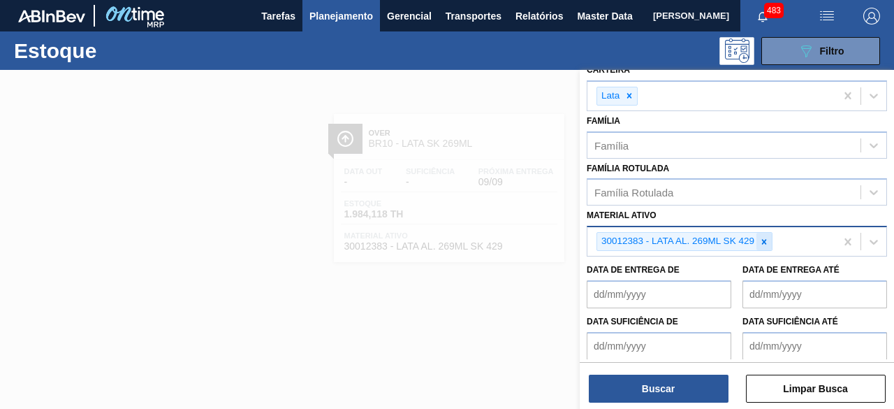
click at [762, 240] on icon at bounding box center [764, 241] width 5 height 5
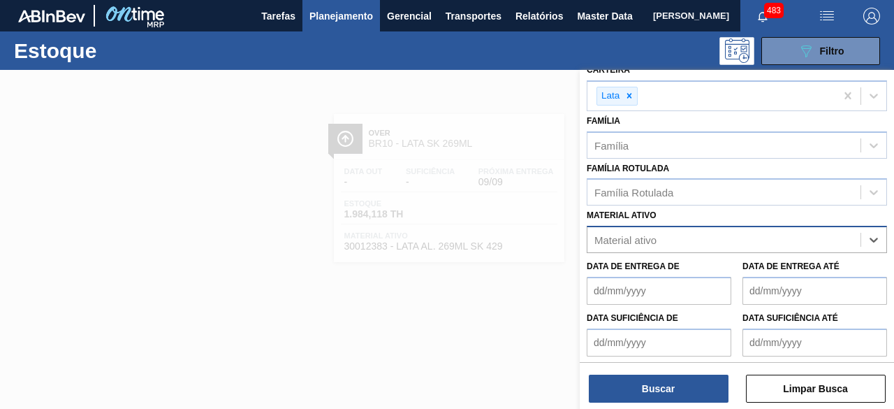
paste ativo "30012388"
type ativo "30012388"
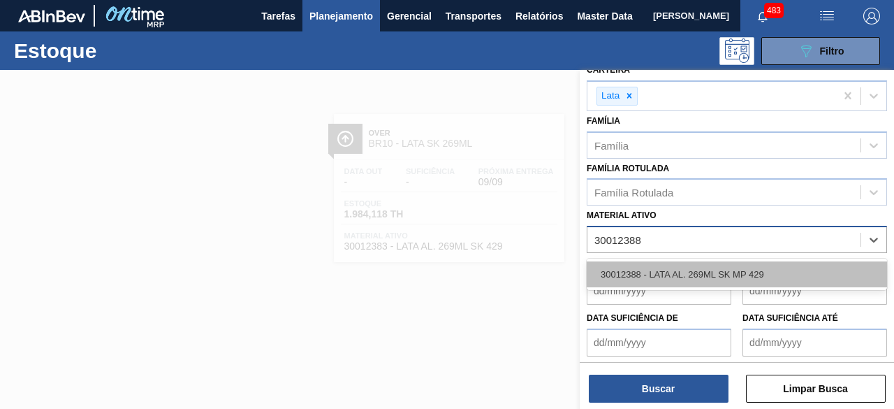
click at [731, 272] on div "30012388 - LATA AL. 269ML SK MP 429" at bounding box center [737, 274] width 300 height 26
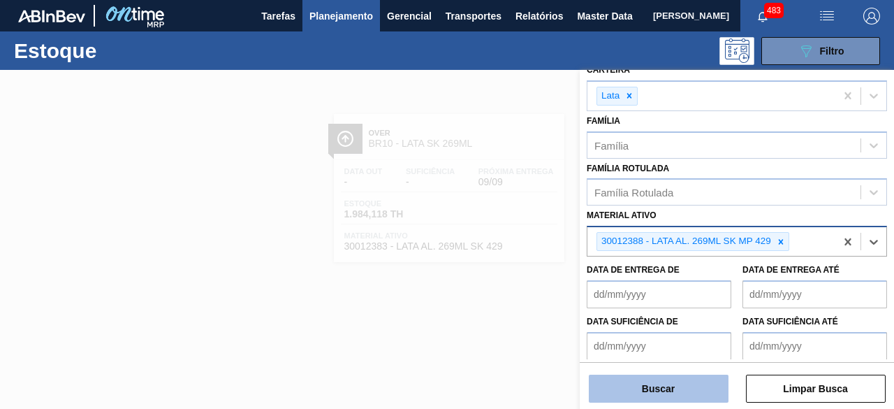
click at [690, 388] on button "Buscar" at bounding box center [659, 388] width 140 height 28
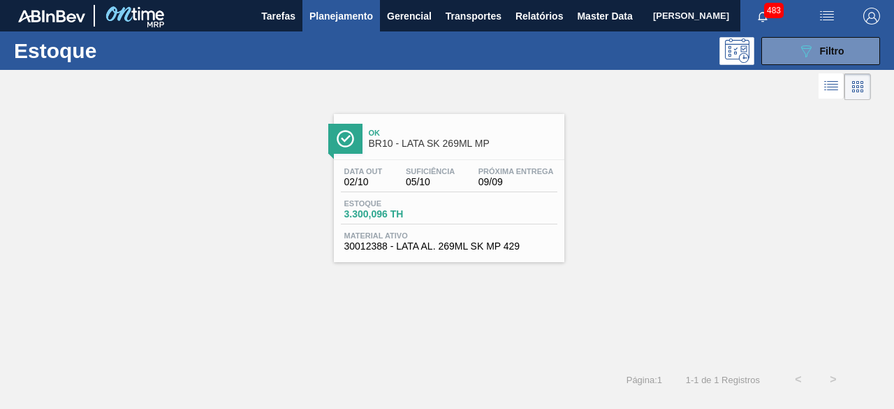
click at [492, 161] on div "Data out 02/10 Suficiência 05/10 Próxima Entrega 09/09 Estoque 3.300,096 TH Mat…" at bounding box center [449, 207] width 230 height 95
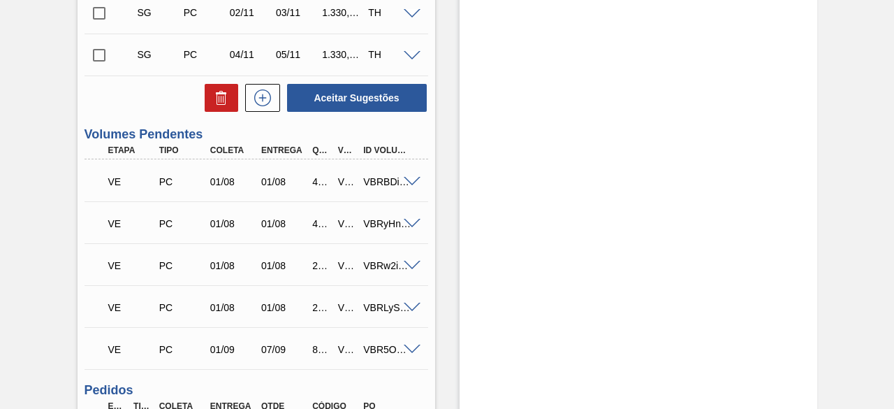
scroll to position [908, 0]
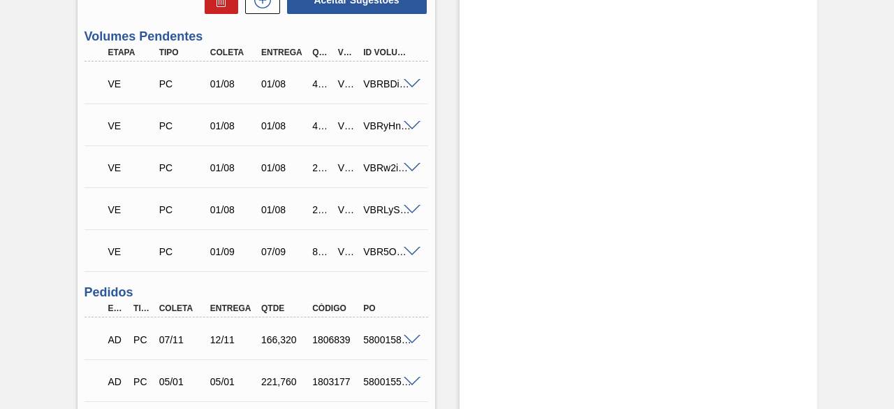
click at [408, 253] on span at bounding box center [412, 252] width 17 height 10
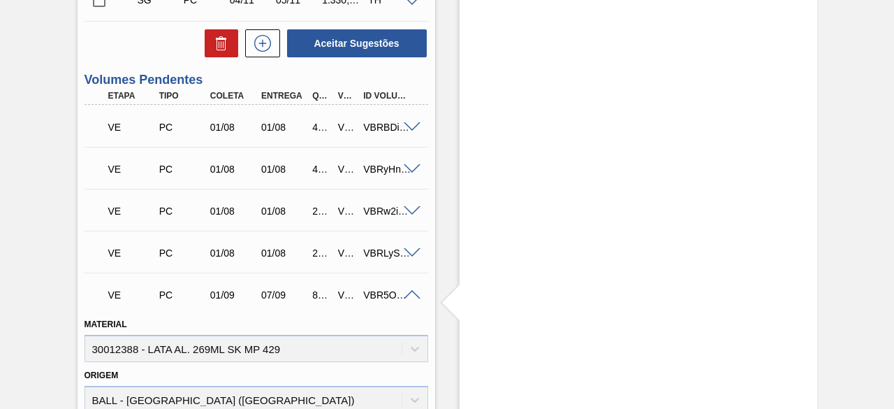
scroll to position [838, 0]
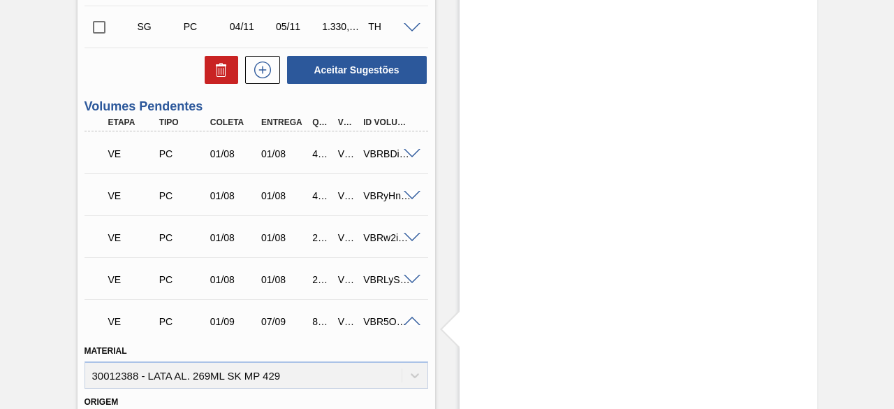
click at [412, 321] on span at bounding box center [412, 321] width 17 height 10
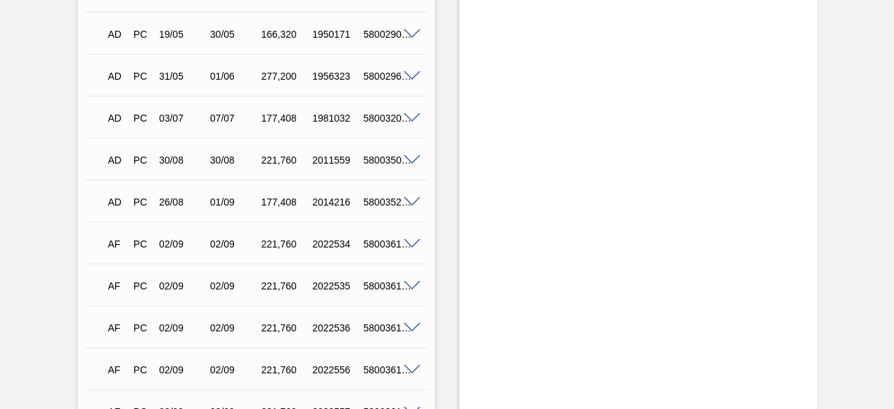
scroll to position [1397, 0]
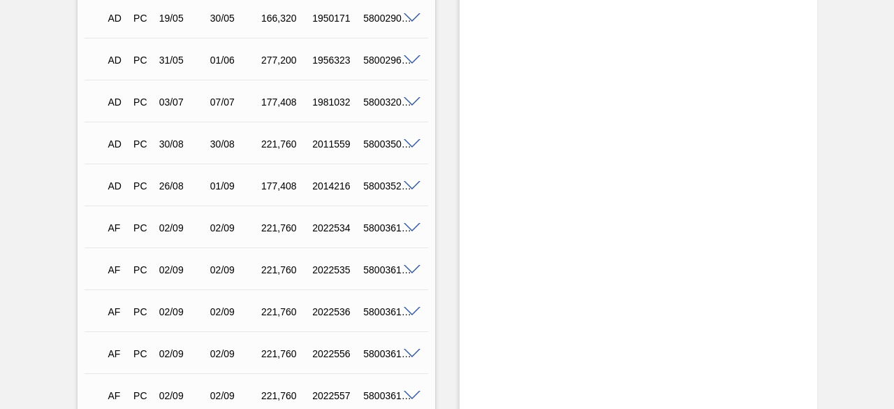
click at [416, 271] on span at bounding box center [412, 270] width 17 height 10
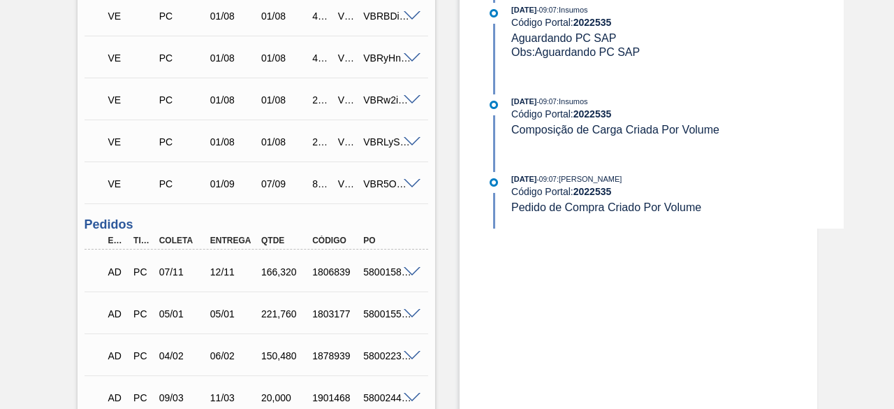
scroll to position [1117, 0]
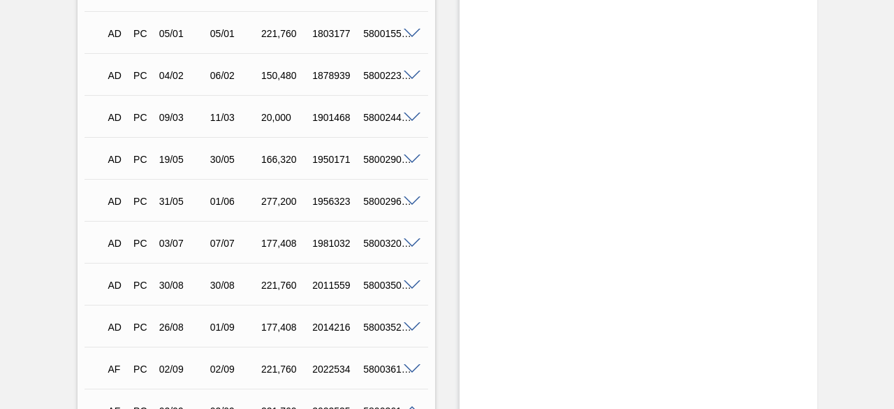
scroll to position [1257, 0]
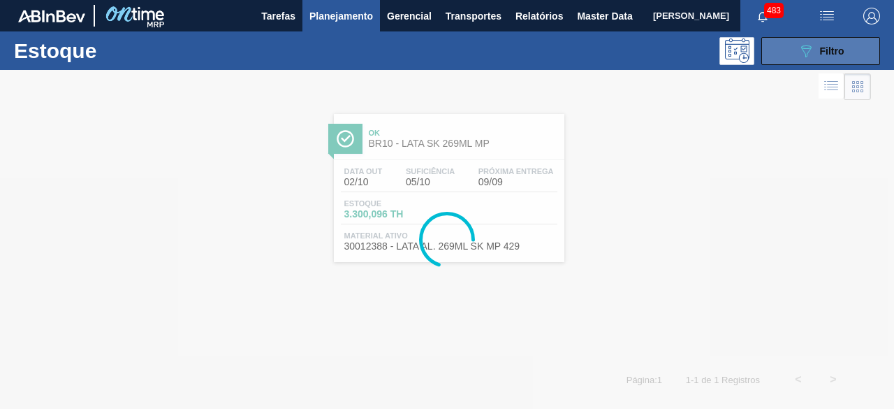
click at [807, 57] on icon "089F7B8B-B2A5-4AFE-B5C0-19BA573D28AC" at bounding box center [805, 51] width 17 height 17
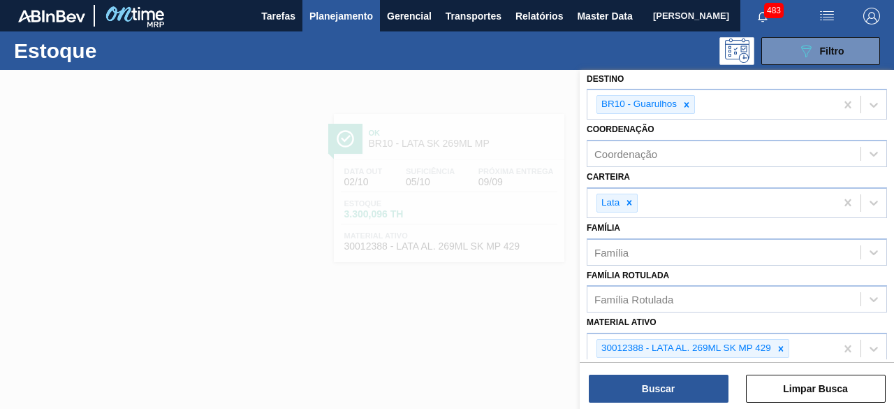
scroll to position [209, 0]
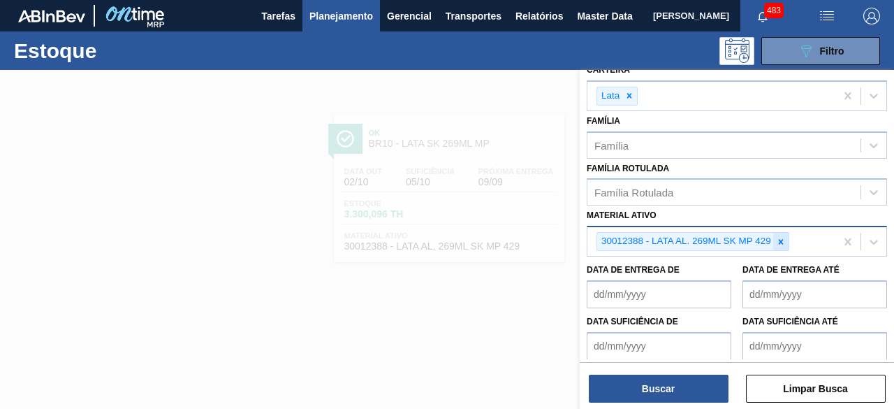
click at [779, 239] on icon at bounding box center [780, 241] width 5 height 5
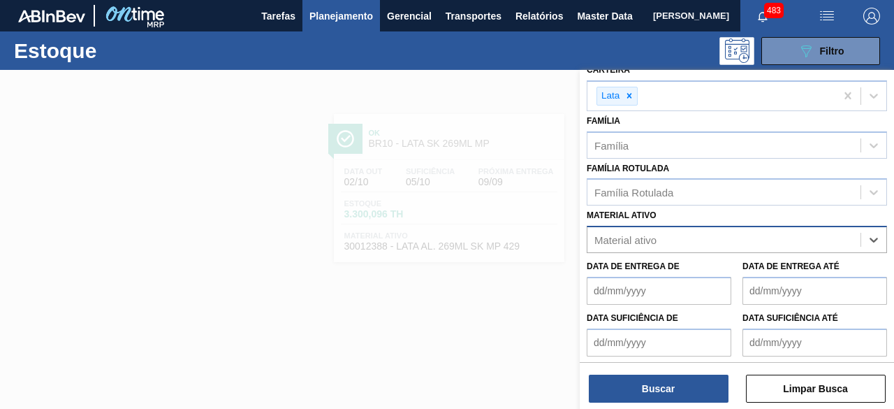
paste ativo "30012350"
type ativo "30012350"
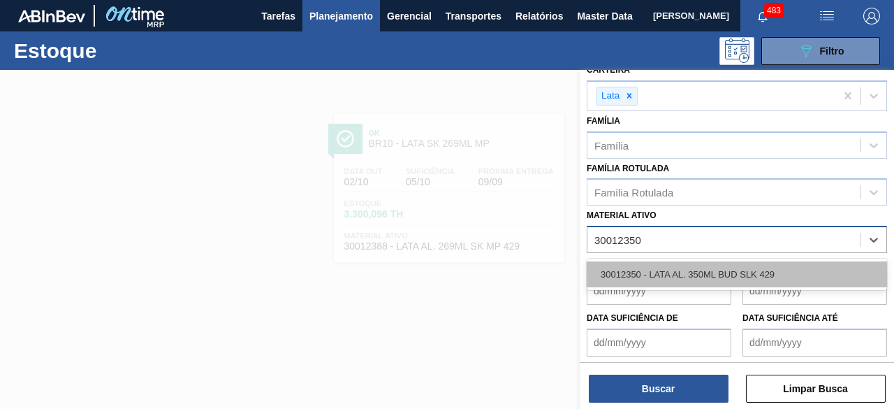
click at [727, 269] on div "30012350 - LATA AL. 350ML BUD SLK 429" at bounding box center [737, 274] width 300 height 26
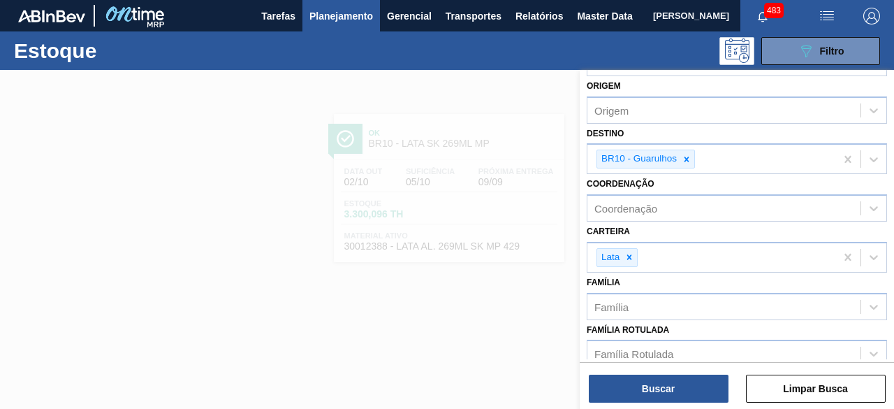
scroll to position [0, 0]
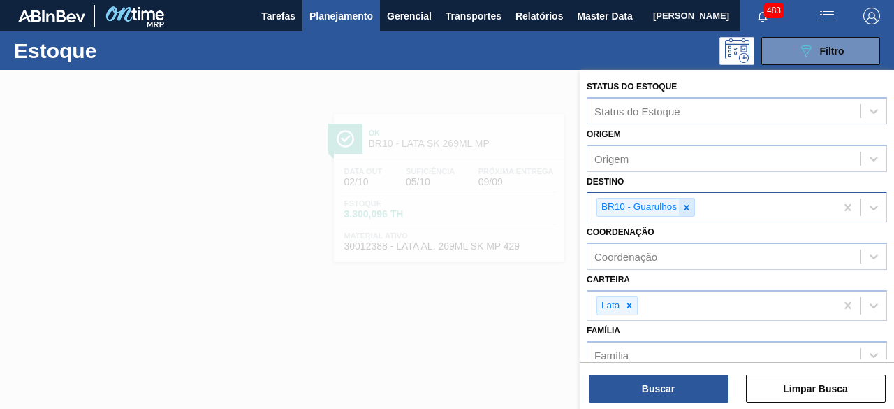
click at [684, 207] on icon at bounding box center [687, 208] width 10 height 10
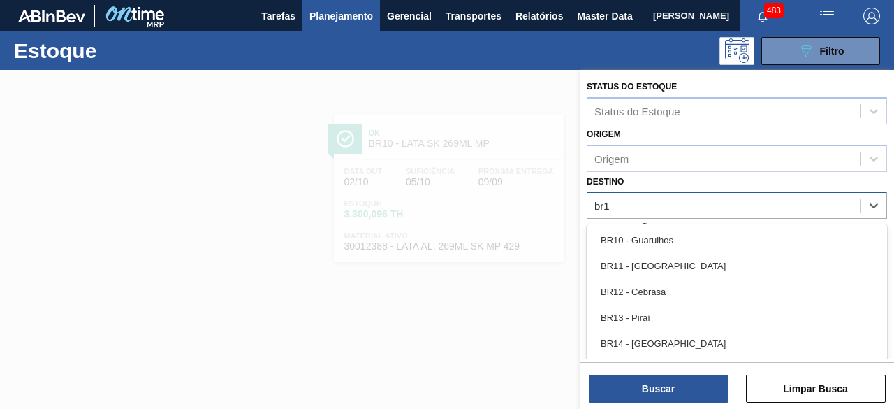
type input "br18"
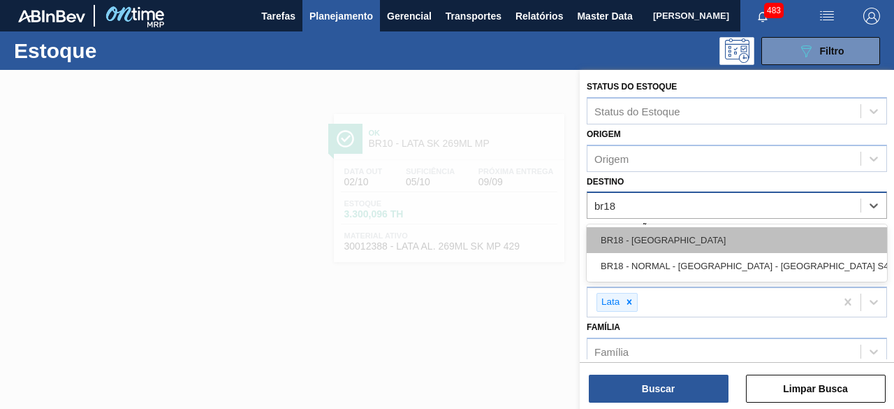
click at [663, 235] on div "BR18 - [GEOGRAPHIC_DATA]" at bounding box center [737, 240] width 300 height 26
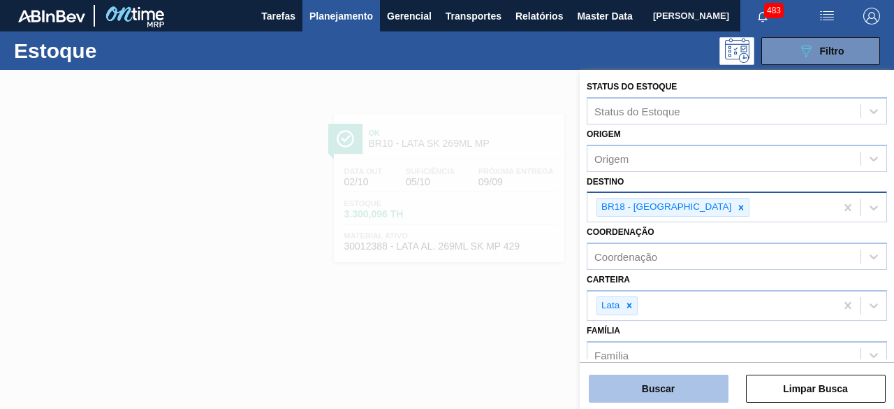
click at [697, 391] on button "Buscar" at bounding box center [659, 388] width 140 height 28
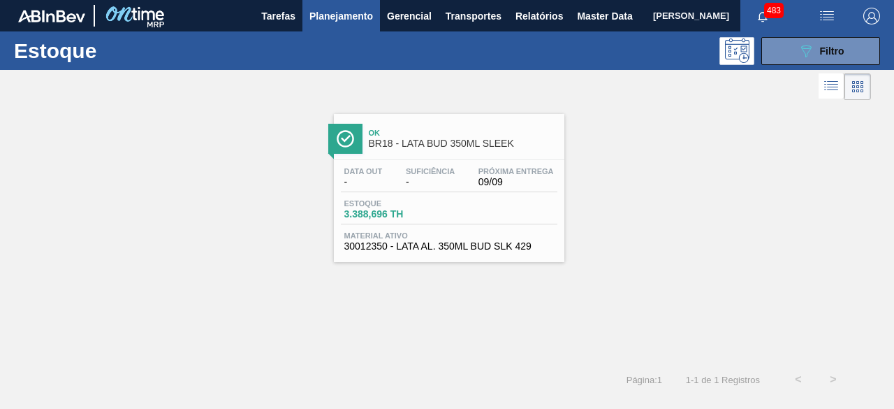
click at [455, 185] on div "Suficiência -" at bounding box center [430, 177] width 56 height 20
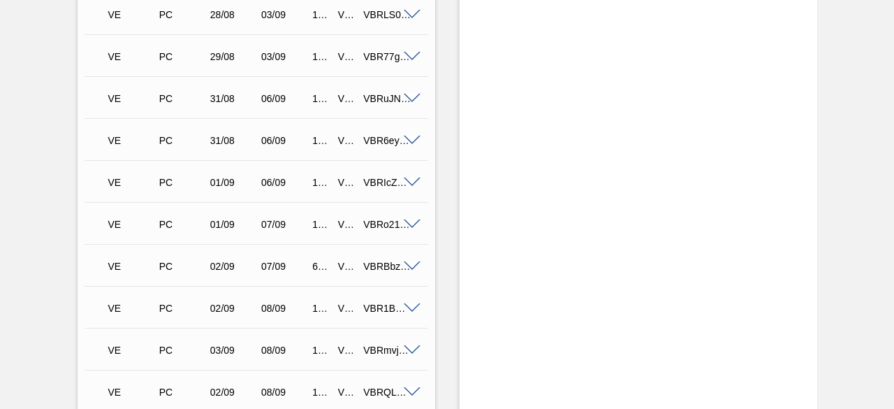
scroll to position [1816, 0]
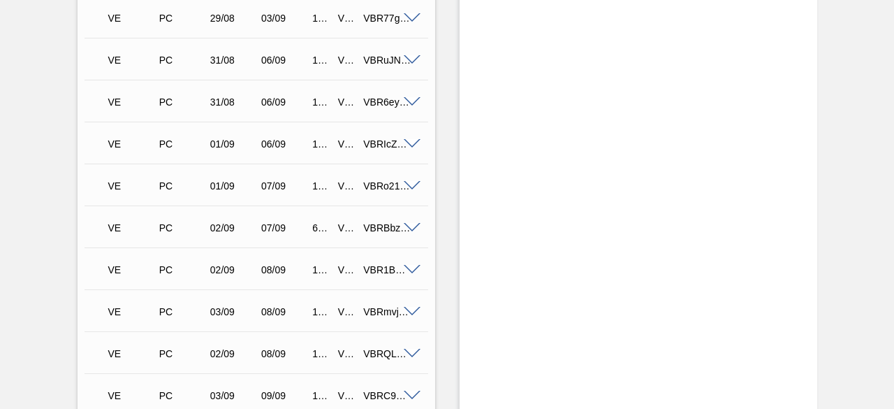
click at [411, 228] on span at bounding box center [412, 228] width 17 height 10
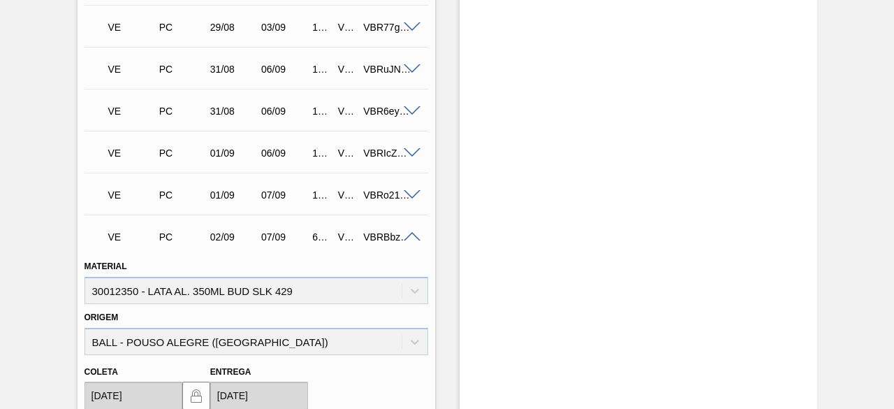
scroll to position [1955, 0]
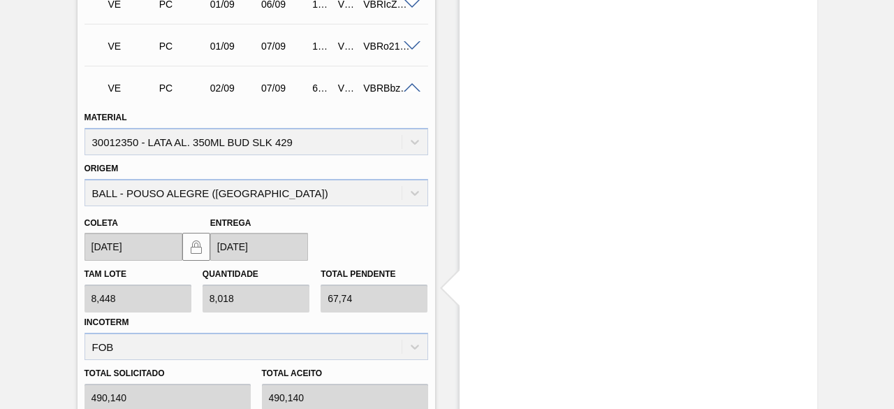
drag, startPoint x: 566, startPoint y: 319, endPoint x: 531, endPoint y: 298, distance: 41.3
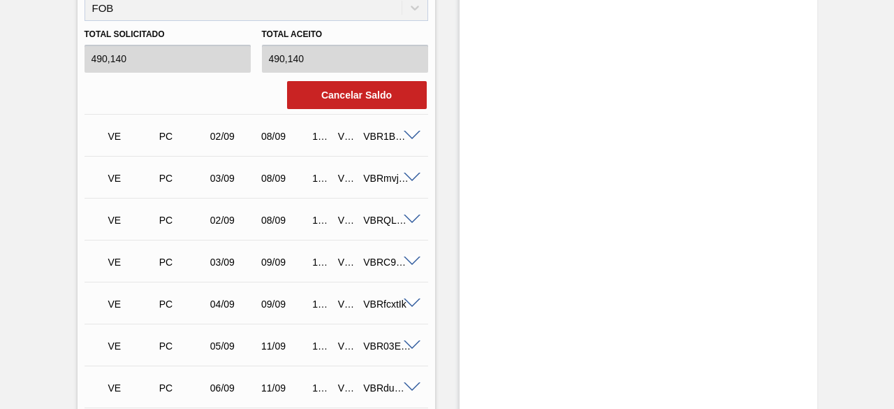
scroll to position [2374, 0]
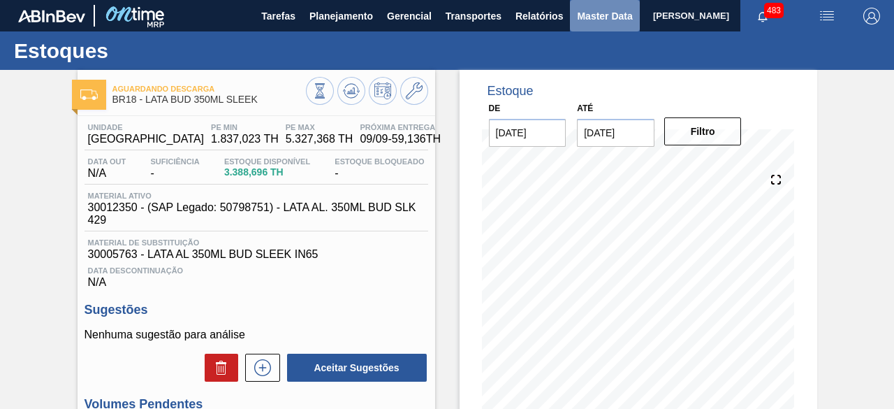
click at [577, 22] on span "Master Data" at bounding box center [604, 16] width 55 height 17
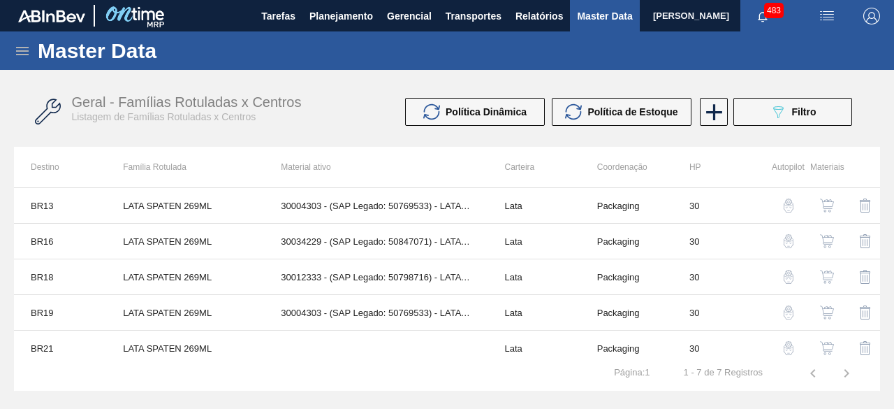
click at [24, 50] on icon at bounding box center [22, 51] width 13 height 8
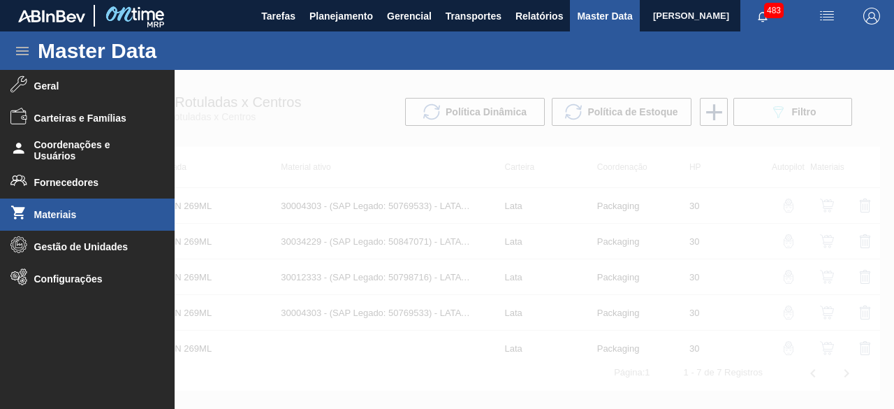
click at [69, 219] on span "Materiais" at bounding box center [91, 214] width 115 height 11
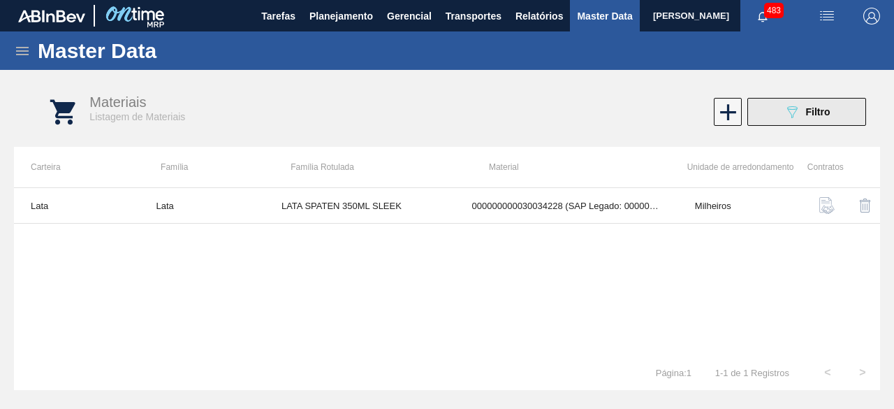
click at [777, 107] on button "089F7B8B-B2A5-4AFE-B5C0-19BA573D28AC Filtro" at bounding box center [806, 112] width 119 height 28
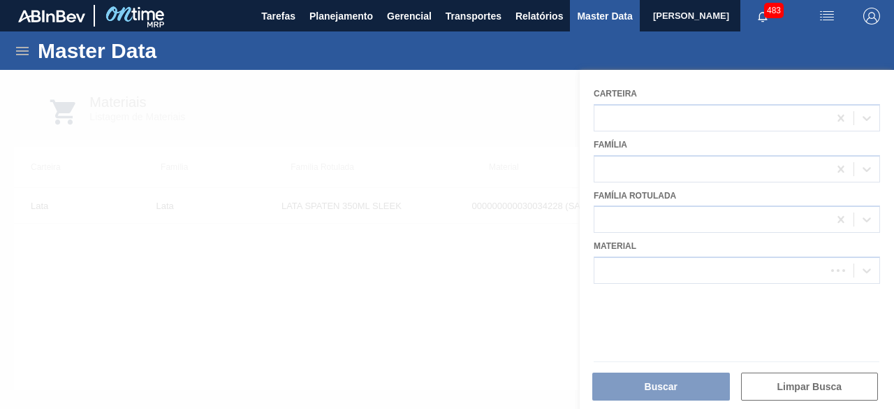
click at [686, 263] on div at bounding box center [447, 239] width 894 height 339
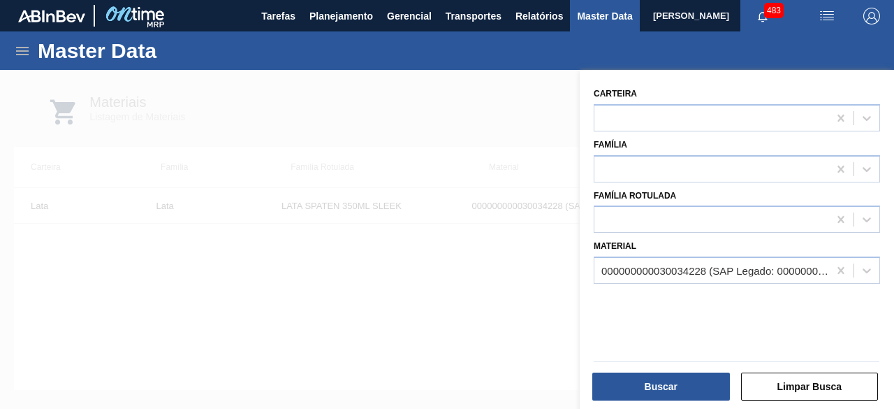
click at [686, 263] on div "000000000030034228 (SAP Legado: 000000000050847070) - LATA AL SPATEN 350ML SLK …" at bounding box center [711, 270] width 234 height 20
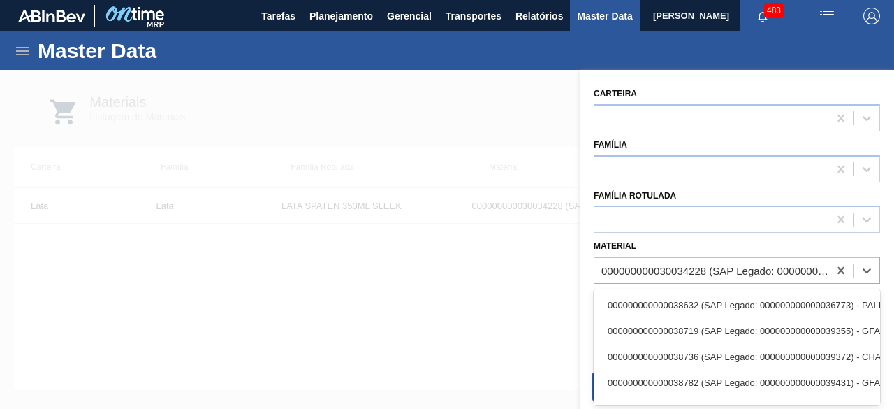
paste input "30034410"
type input "30034410"
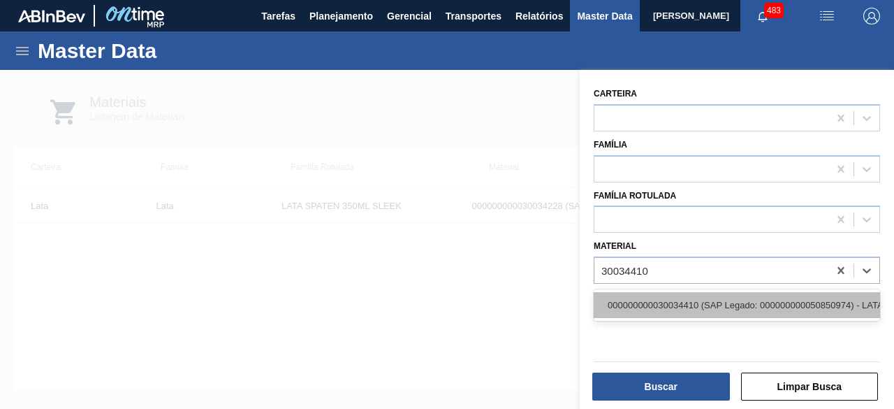
click at [682, 297] on div "000000000030034410 (SAP Legado: 000000000050850974) - LATA AL ORIG 350ML BRILHO…" at bounding box center [737, 305] width 286 height 26
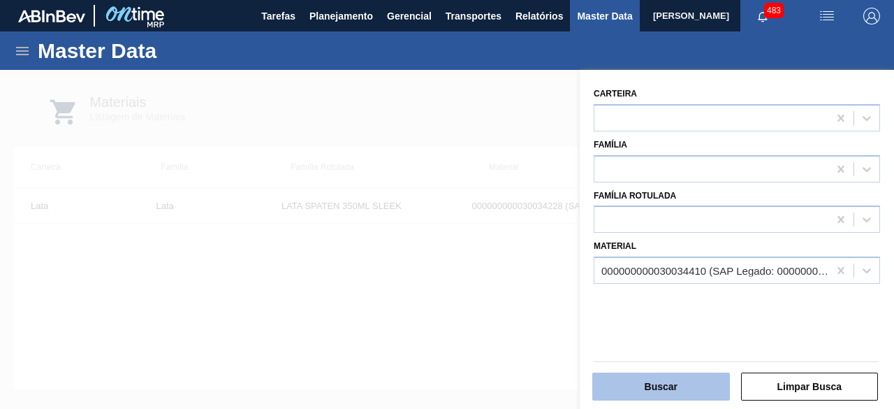
click at [682, 393] on button "Buscar" at bounding box center [661, 386] width 138 height 28
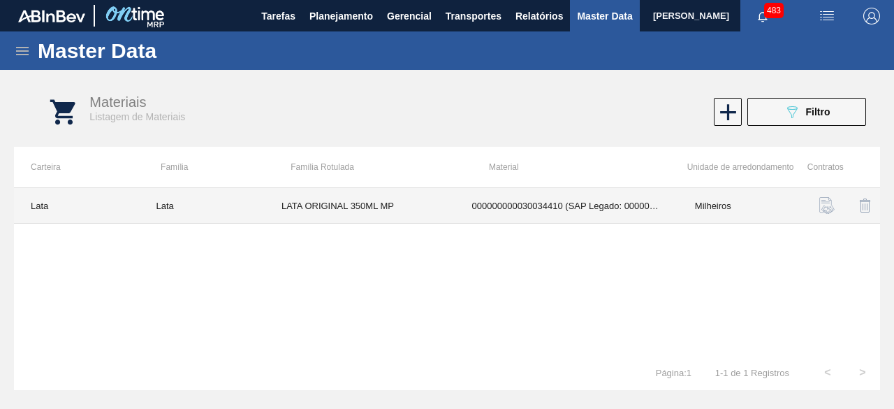
click at [427, 199] on td "LATA ORIGINAL 350ML MP" at bounding box center [360, 206] width 191 height 36
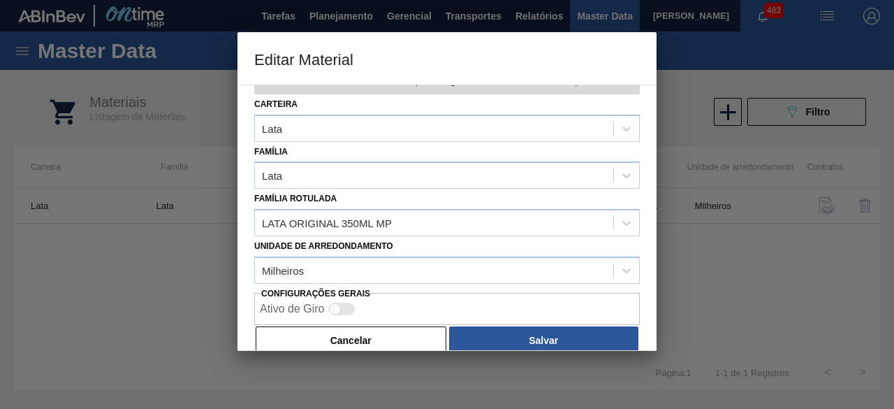
scroll to position [59, 0]
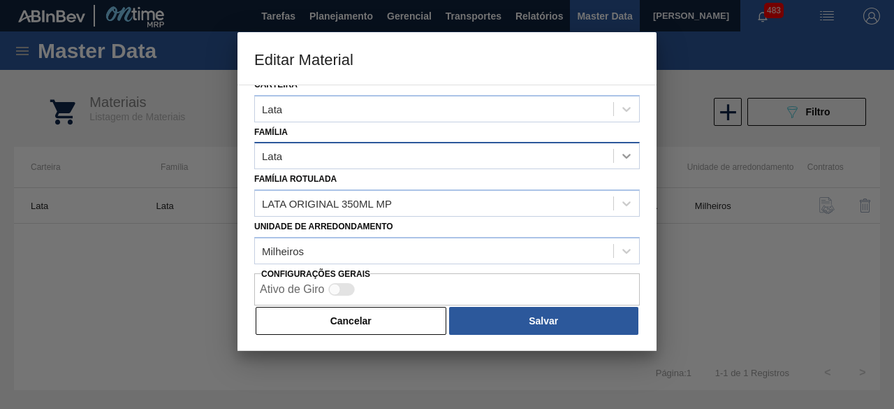
drag, startPoint x: 379, startPoint y: 317, endPoint x: 627, endPoint y: 154, distance: 296.5
click at [400, 301] on div "Material 30034410 - 000000000030034410 (SAP Legado: 000000000050850974) - LATA …" at bounding box center [446, 217] width 419 height 266
drag, startPoint x: 423, startPoint y: 319, endPoint x: 588, endPoint y: 213, distance: 196.0
click at [441, 307] on button "Cancelar" at bounding box center [351, 321] width 191 height 28
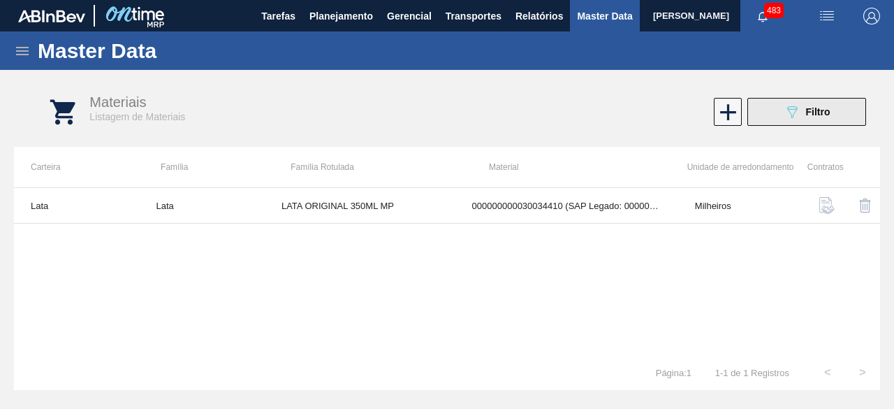
click at [804, 117] on div "089F7B8B-B2A5-4AFE-B5C0-19BA573D28AC Filtro" at bounding box center [807, 111] width 47 height 17
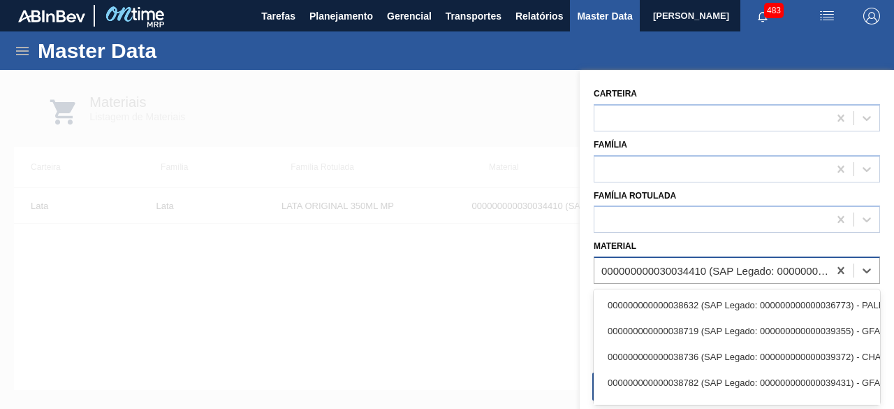
click at [723, 265] on div "000000000030034410 (SAP Legado: 000000000050850974) - LATA AL ORIG 350ML BRILHO…" at bounding box center [715, 271] width 228 height 12
paste input "30034410"
type input "30034410"
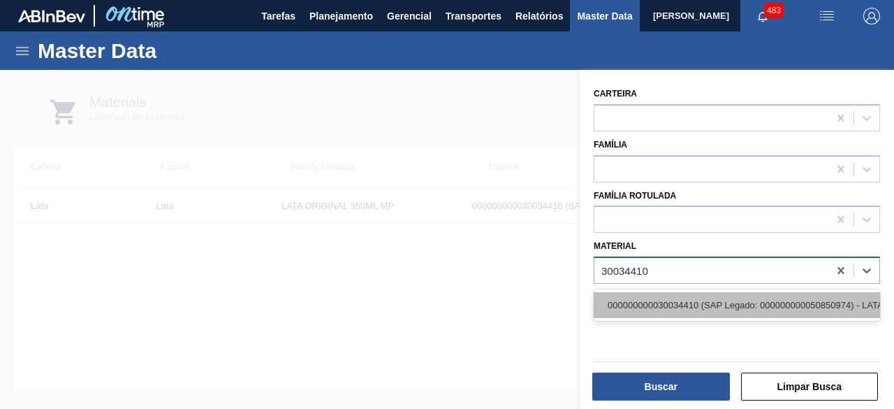
click at [714, 302] on div "000000000030034410 (SAP Legado: 000000000050850974) - LATA AL ORIG 350ML BRILHO…" at bounding box center [737, 305] width 286 height 26
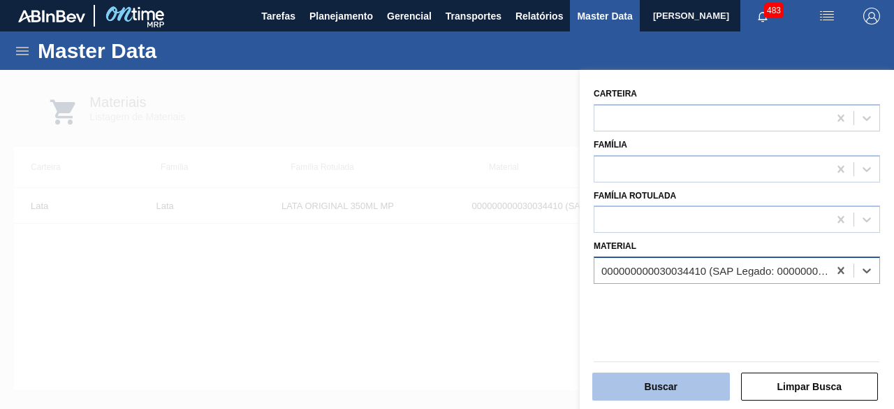
click at [697, 375] on button "Buscar" at bounding box center [661, 386] width 138 height 28
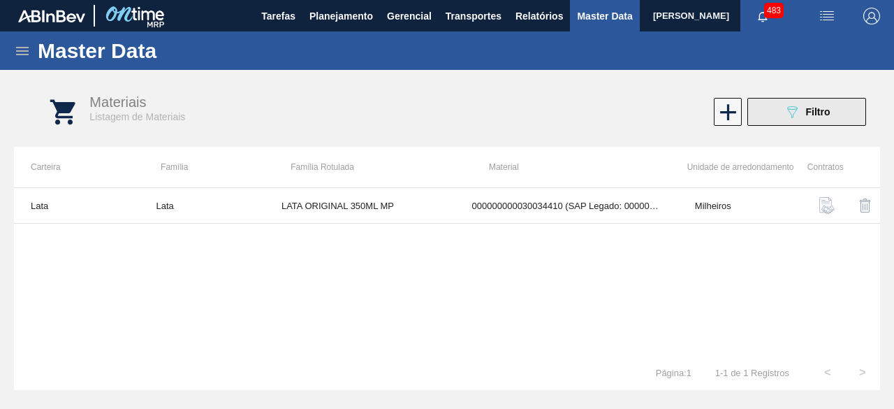
click at [786, 112] on icon "089F7B8B-B2A5-4AFE-B5C0-19BA573D28AC" at bounding box center [792, 111] width 17 height 17
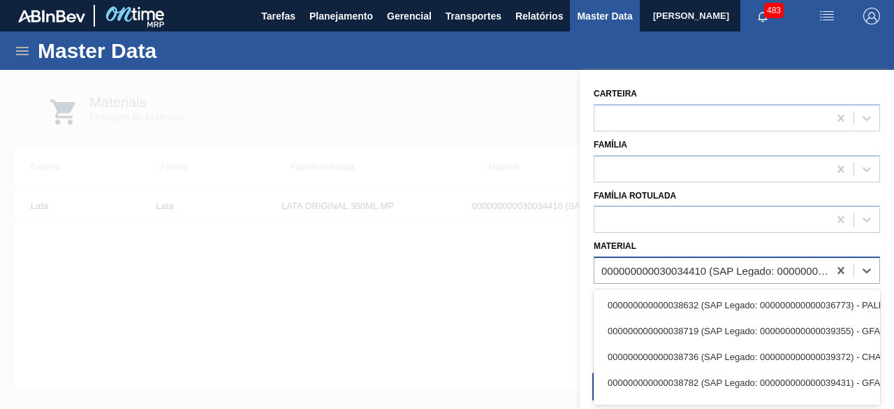
click at [671, 272] on div "000000000030034410 (SAP Legado: 000000000050850974) - LATA AL ORIG 350ML BRILHO…" at bounding box center [715, 271] width 228 height 12
paste input "30034410"
type input "30034410"
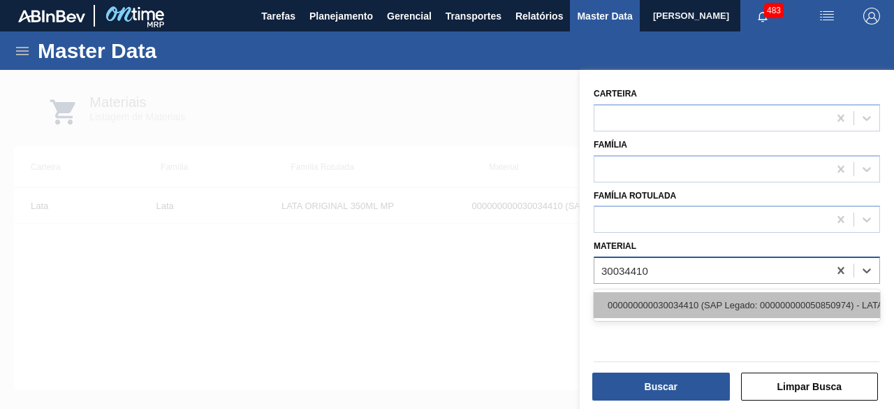
click at [668, 305] on div "000000000030034410 (SAP Legado: 000000000050850974) - LATA AL ORIG 350ML BRILHO…" at bounding box center [737, 305] width 286 height 26
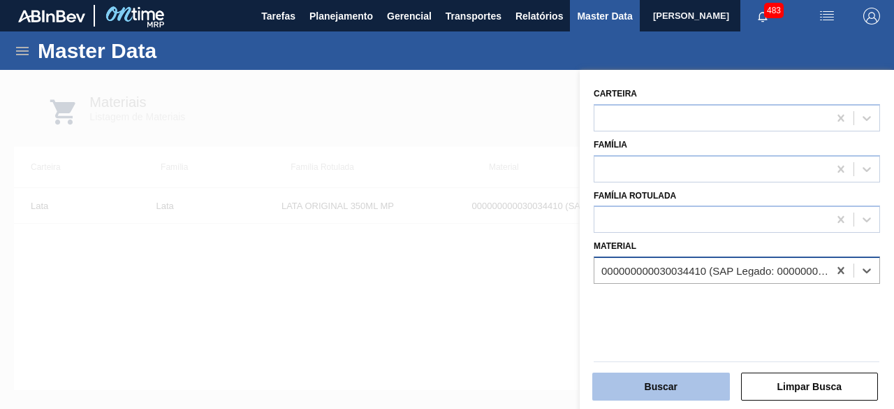
click at [672, 378] on button "Buscar" at bounding box center [661, 386] width 138 height 28
